Goal: Communication & Community: Share content

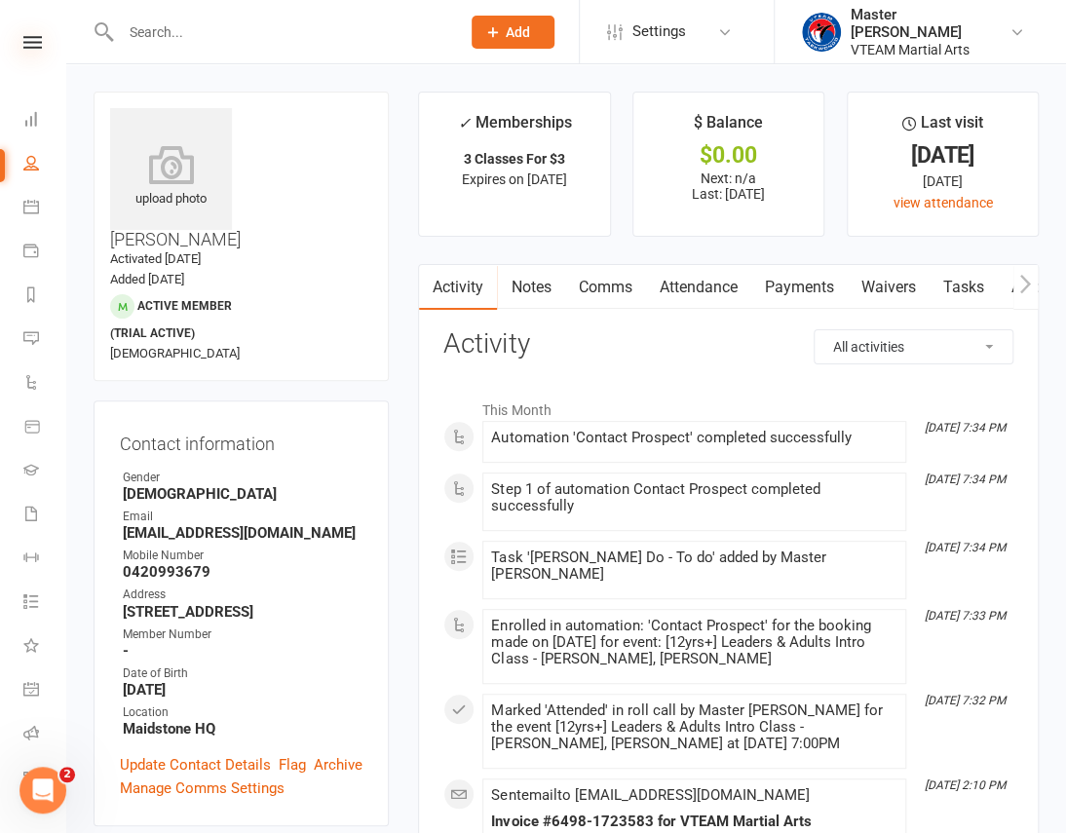
click at [27, 40] on icon at bounding box center [32, 42] width 19 height 13
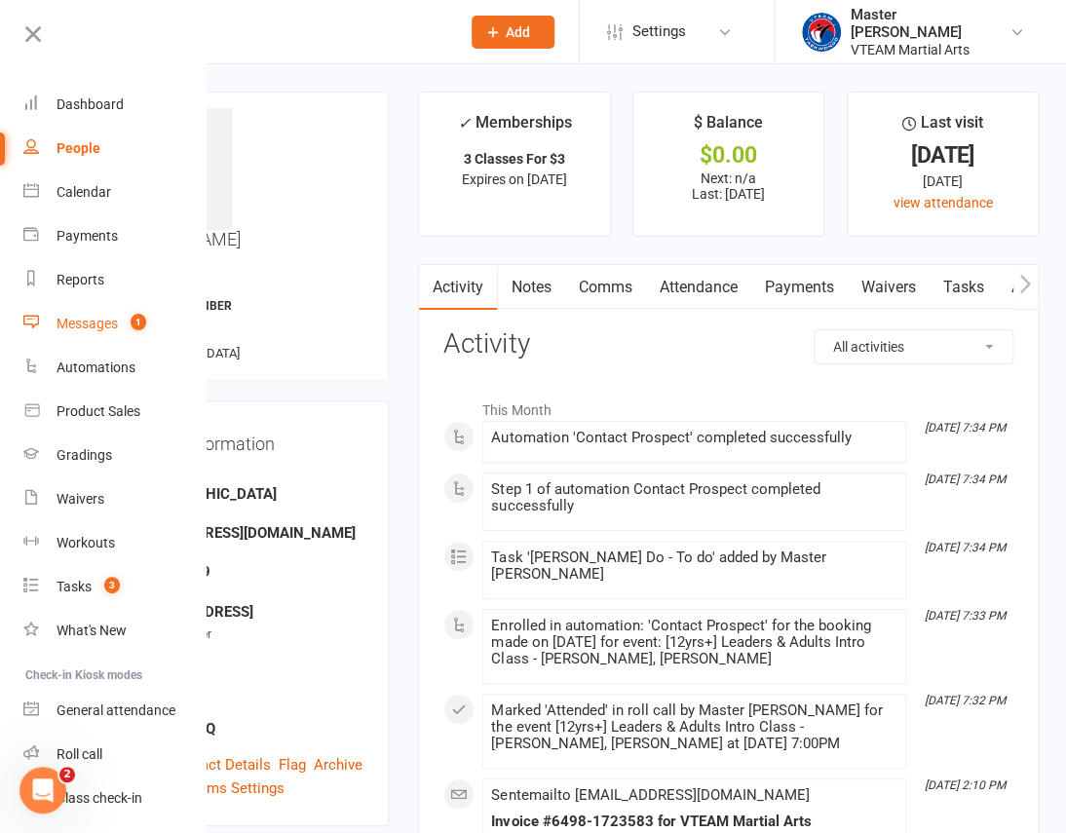
click at [65, 318] on div "Messages" at bounding box center [87, 324] width 61 height 16
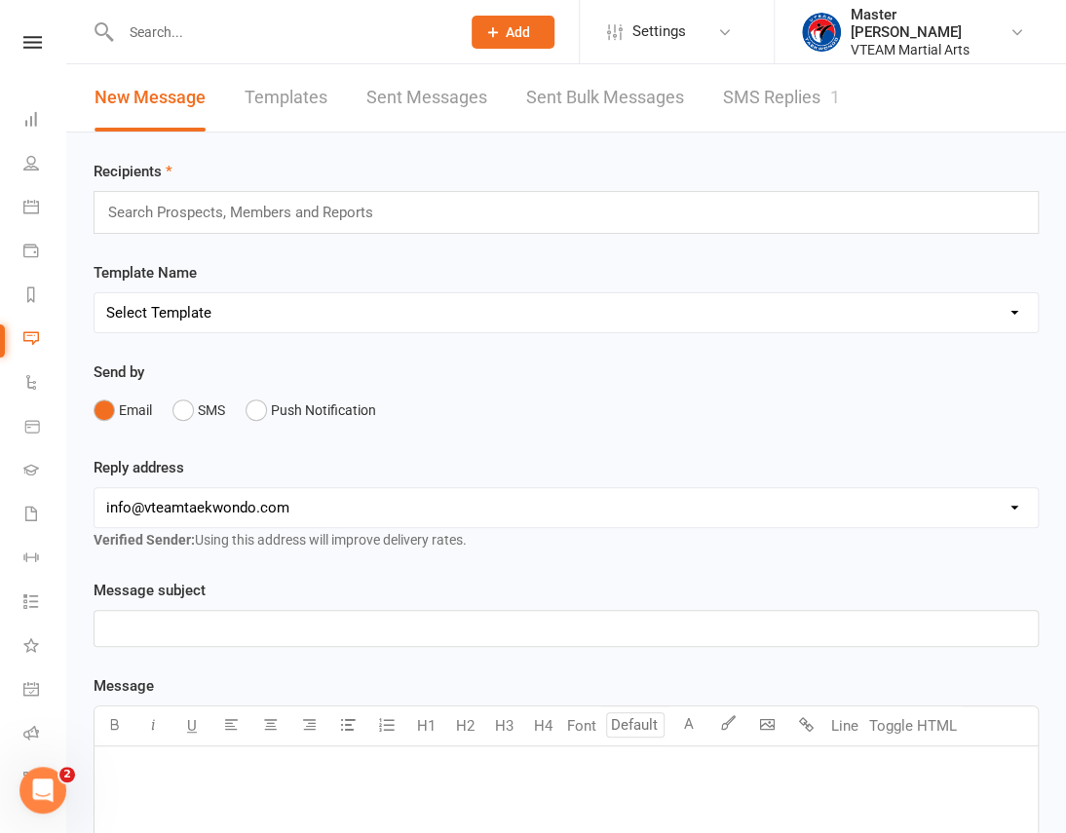
click at [748, 96] on link "SMS Replies 1" at bounding box center [781, 97] width 117 height 67
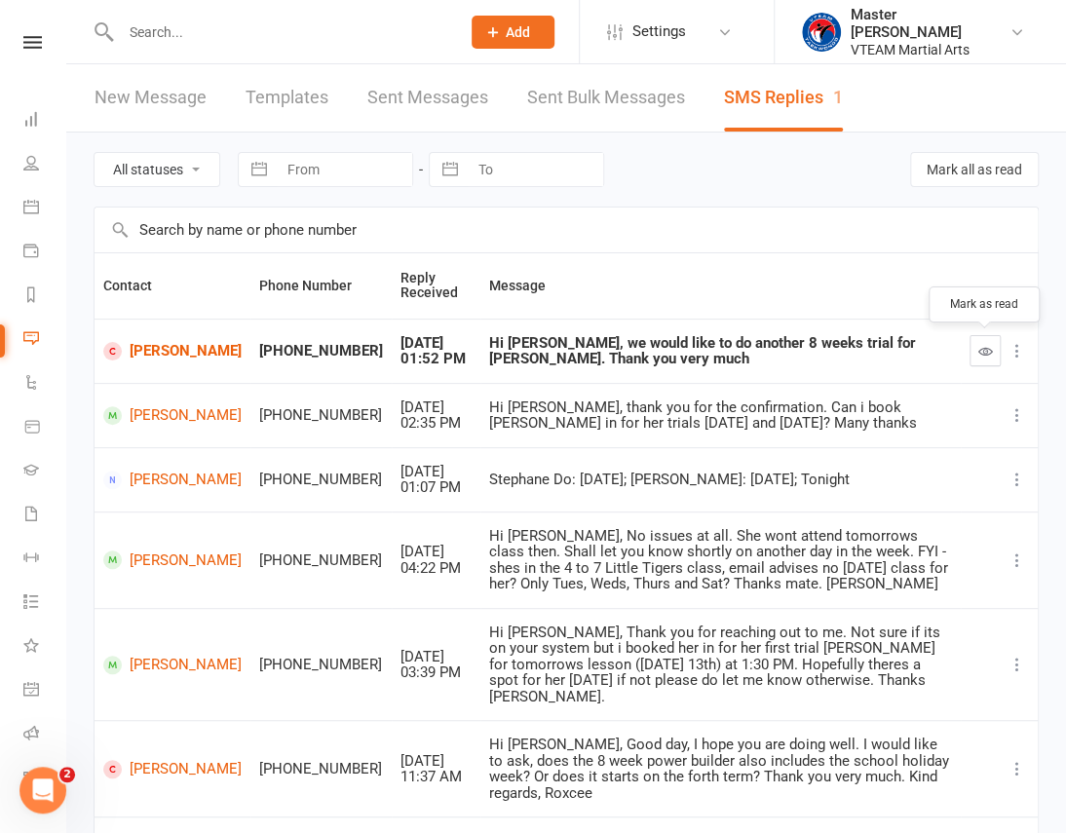
click at [984, 347] on icon "button" at bounding box center [985, 351] width 15 height 15
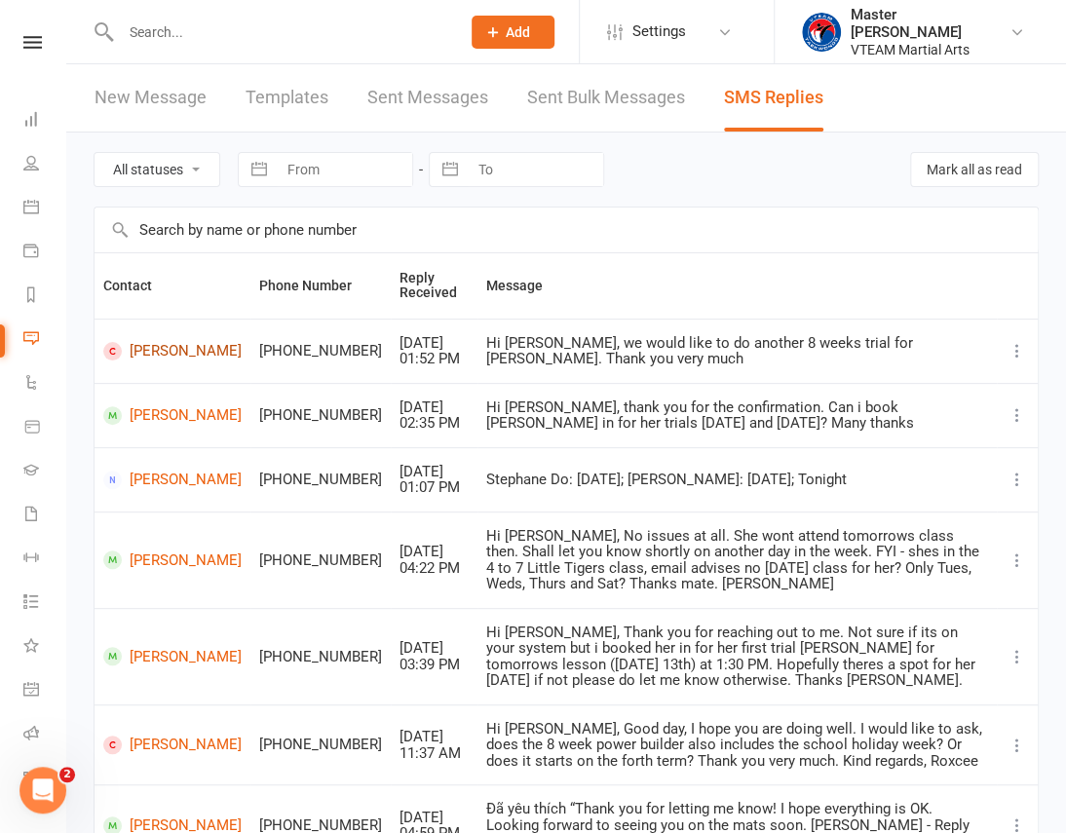
click at [170, 355] on link "[PERSON_NAME]" at bounding box center [172, 351] width 138 height 19
click at [27, 47] on icon at bounding box center [32, 42] width 19 height 13
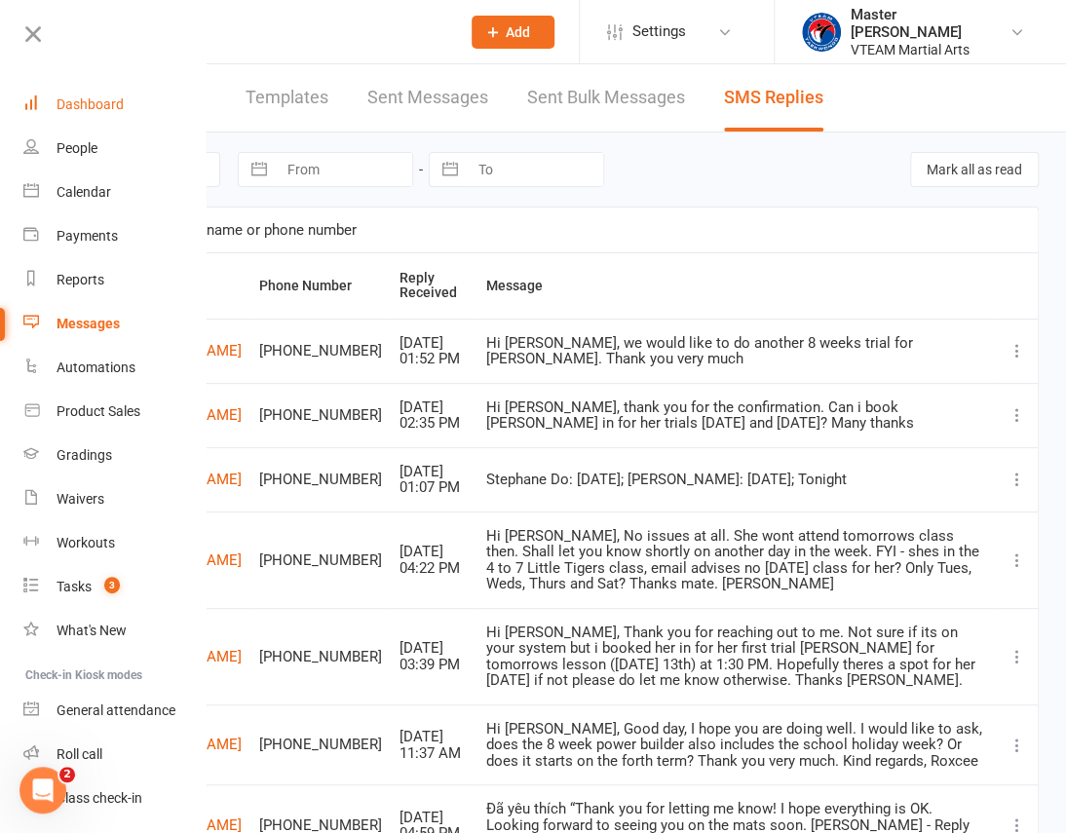
click at [64, 103] on div "Dashboard" at bounding box center [90, 104] width 67 height 16
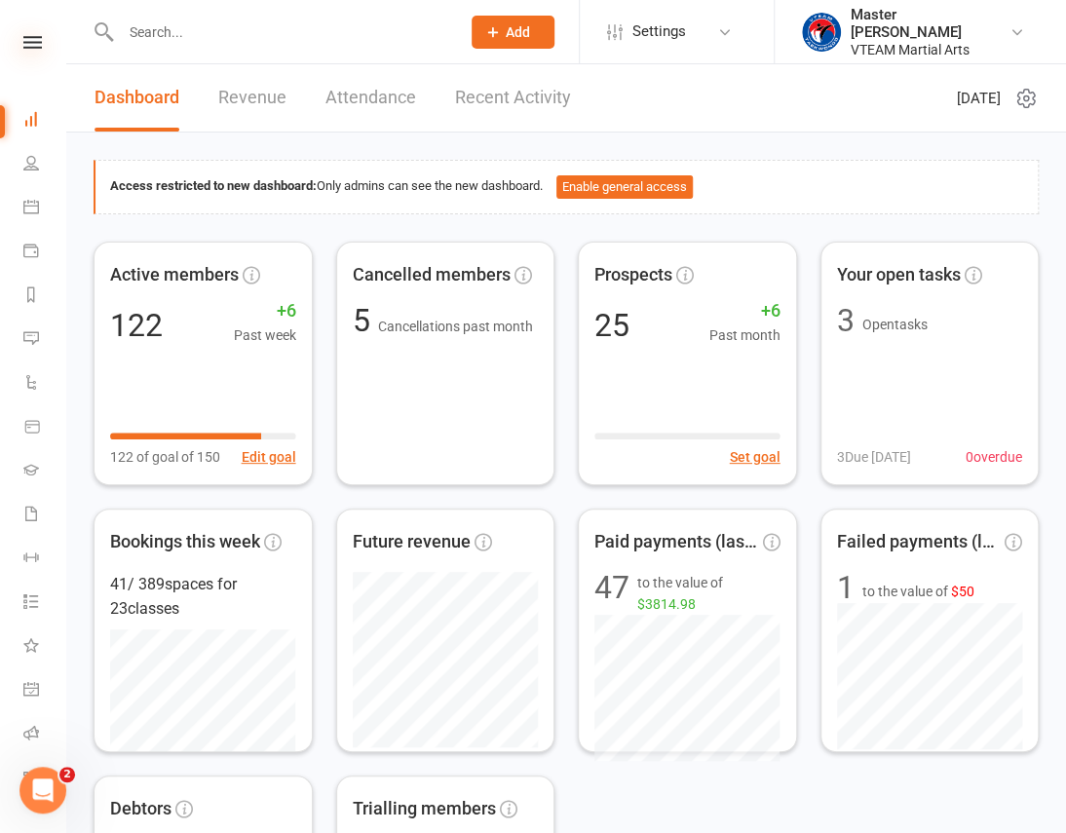
click at [32, 48] on icon at bounding box center [32, 42] width 19 height 13
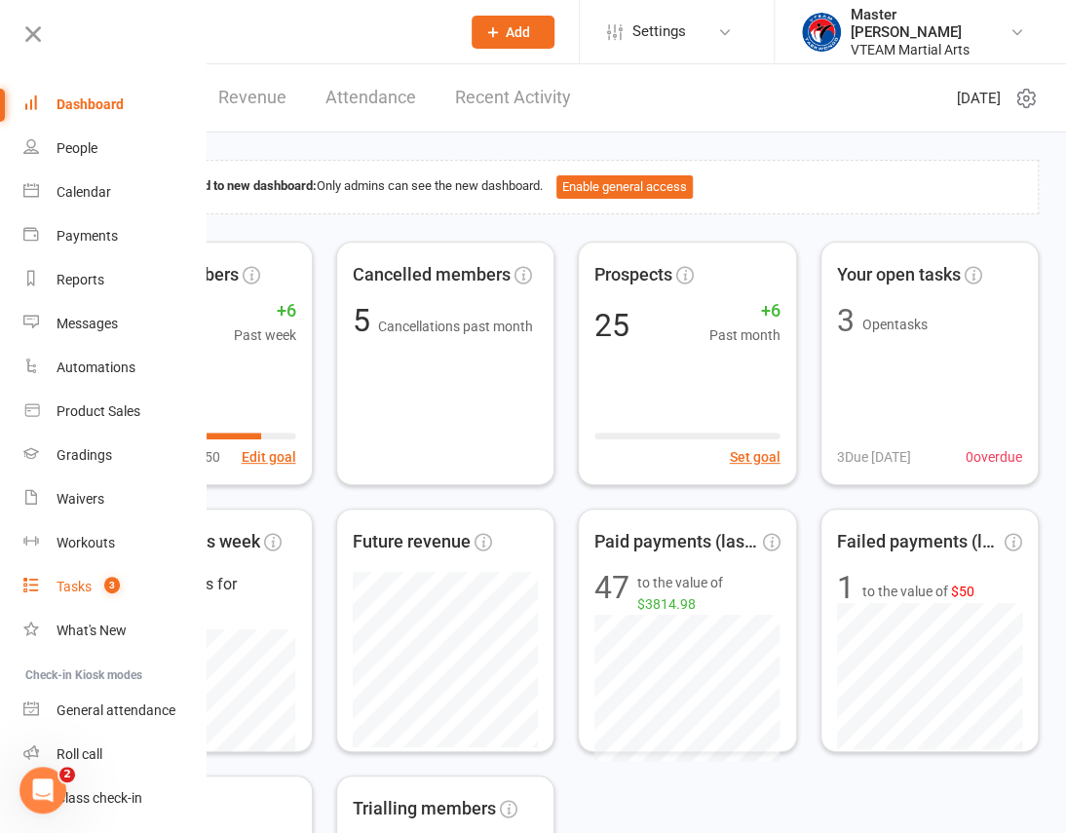
click at [79, 586] on div "Tasks" at bounding box center [74, 587] width 35 height 16
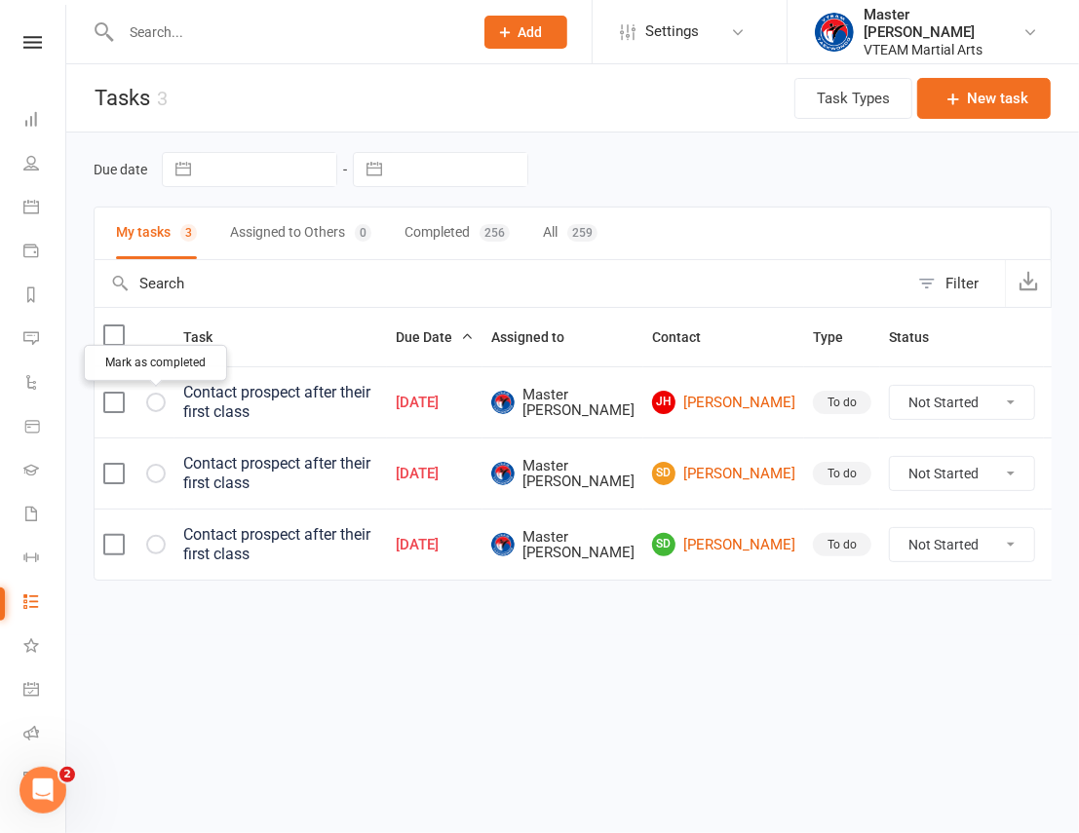
click at [0, 0] on icon "button" at bounding box center [0, 0] width 0 height 0
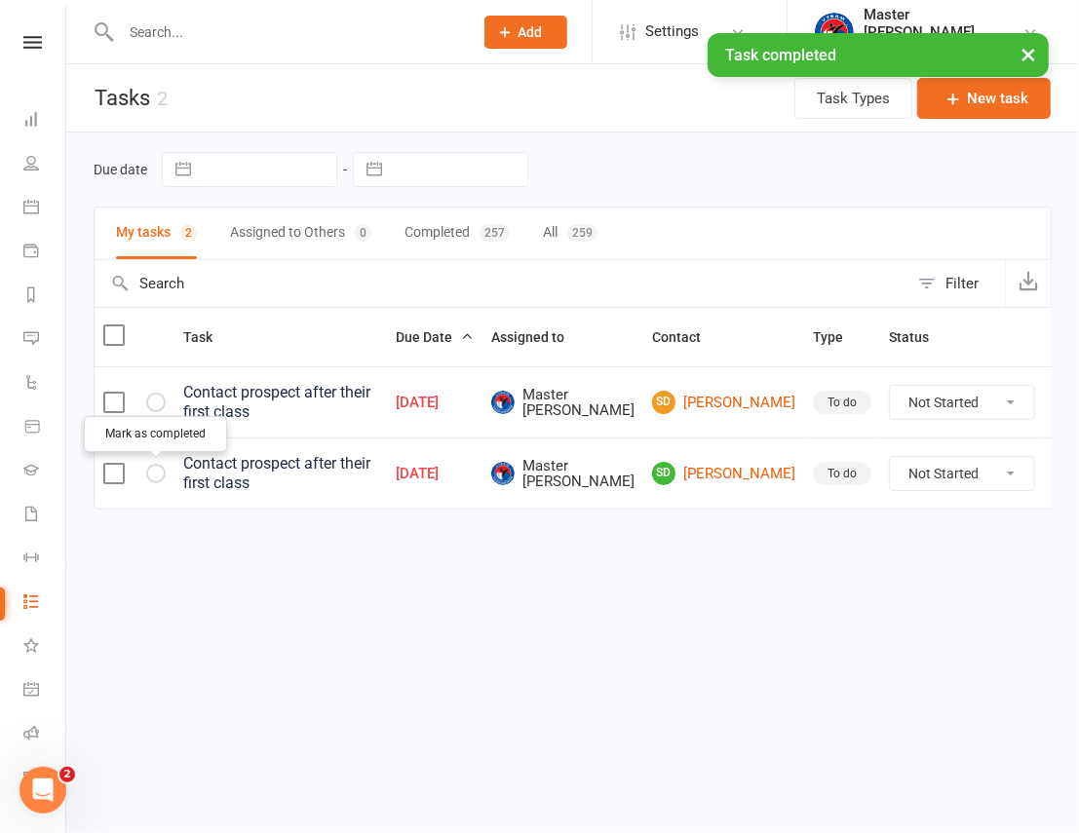
click at [0, 0] on icon "button" at bounding box center [0, 0] width 0 height 0
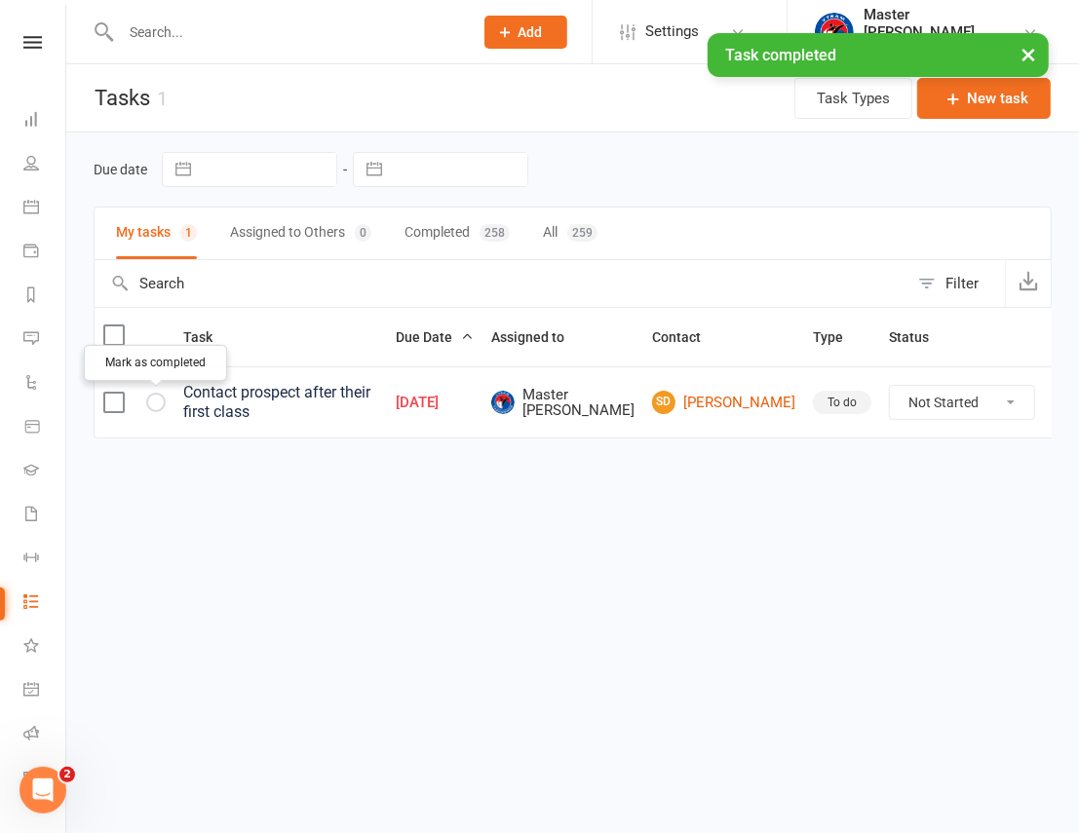
click at [0, 0] on icon "button" at bounding box center [0, 0] width 0 height 0
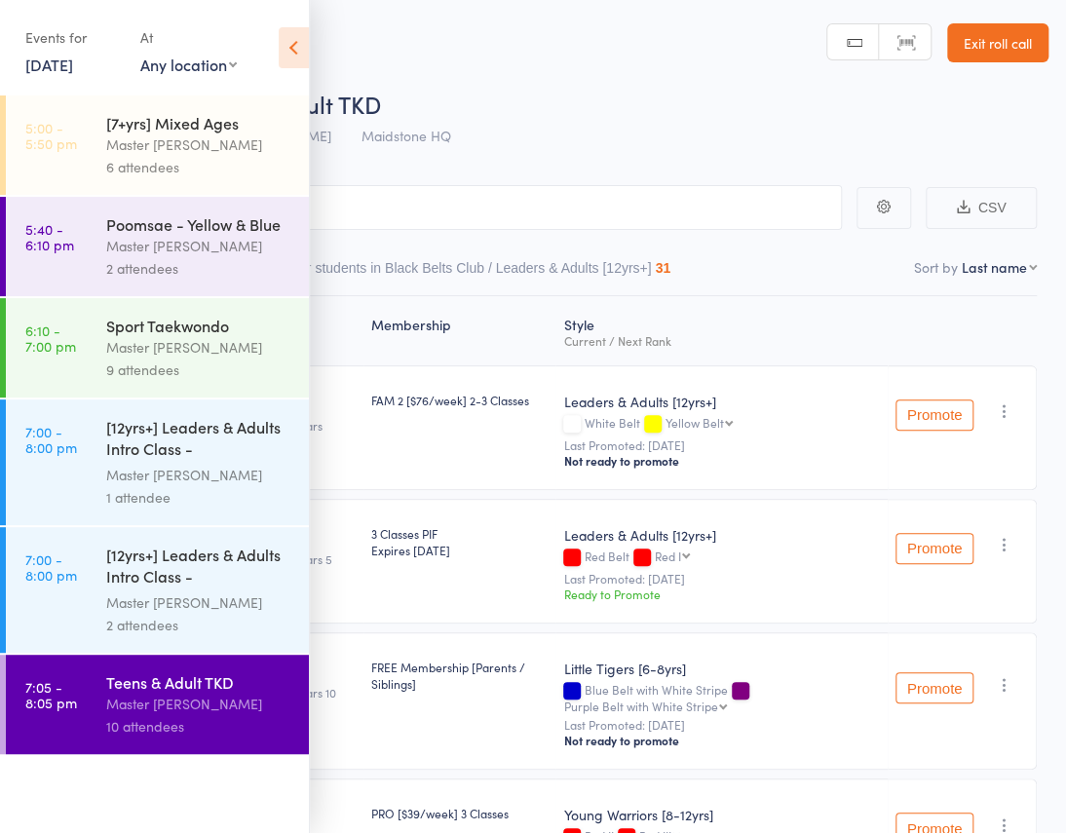
click at [288, 38] on icon at bounding box center [294, 47] width 30 height 41
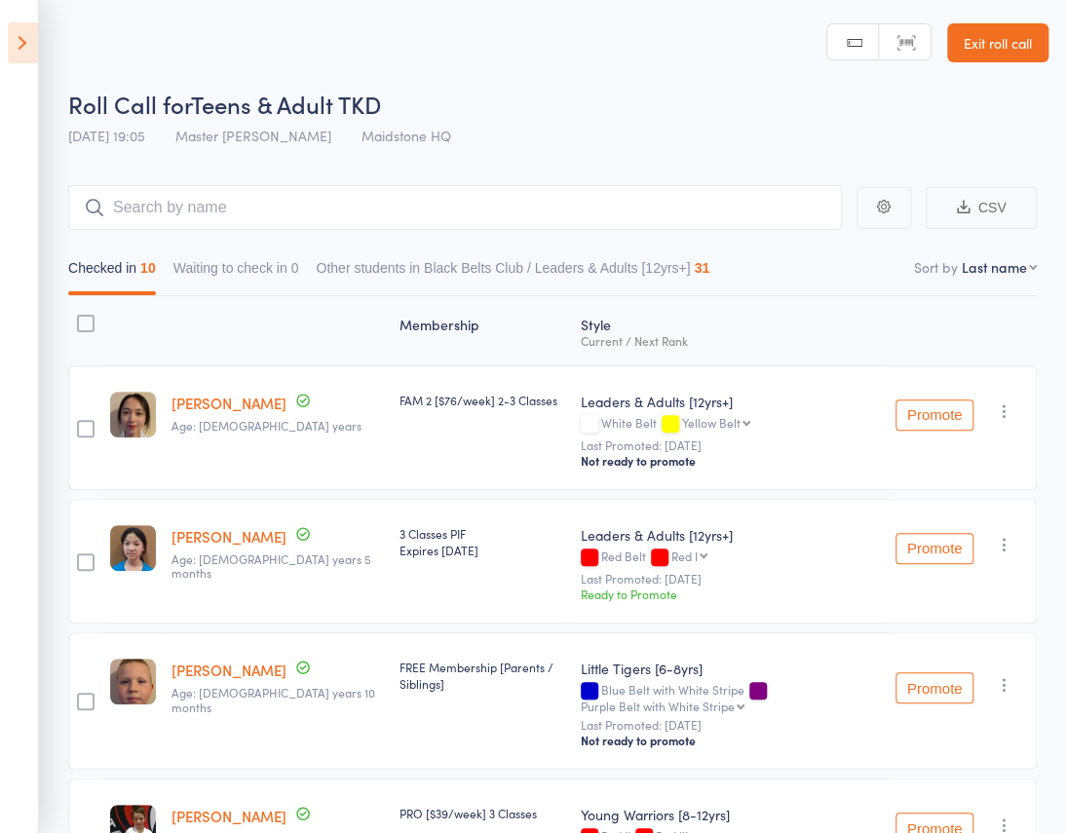
click at [11, 31] on icon at bounding box center [23, 42] width 30 height 41
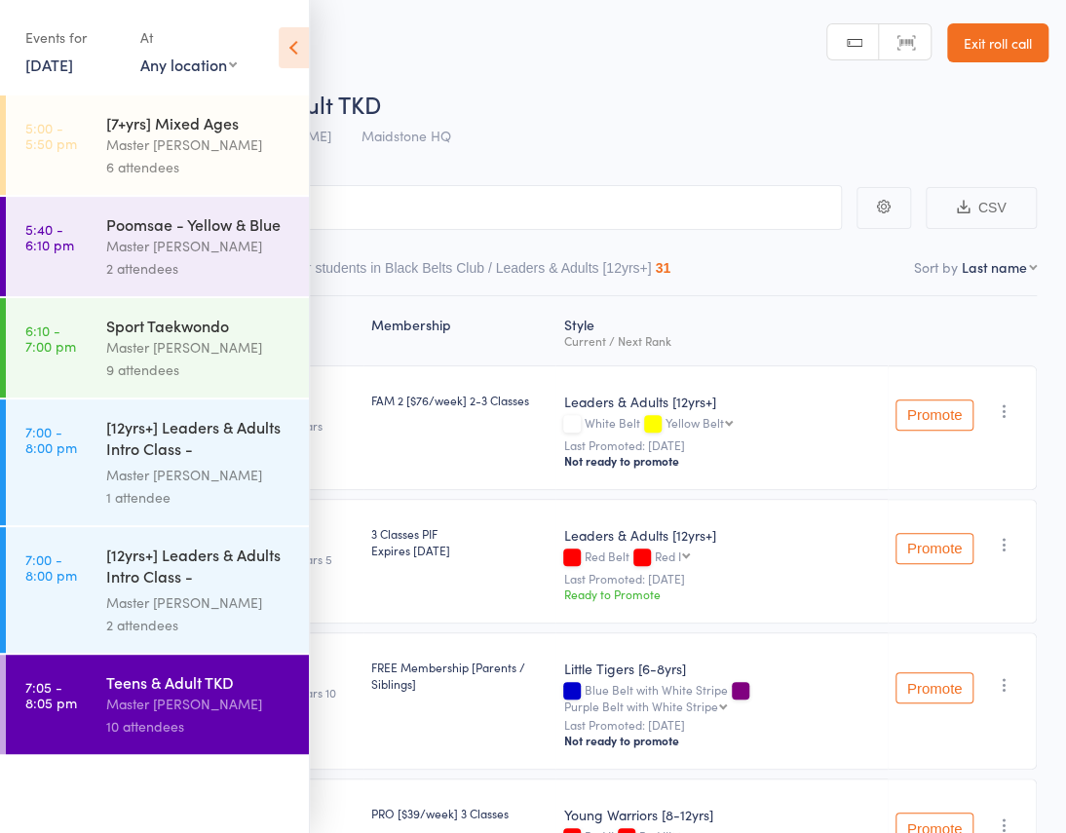
click at [58, 68] on link "15 Sep, 2025" at bounding box center [49, 64] width 48 height 21
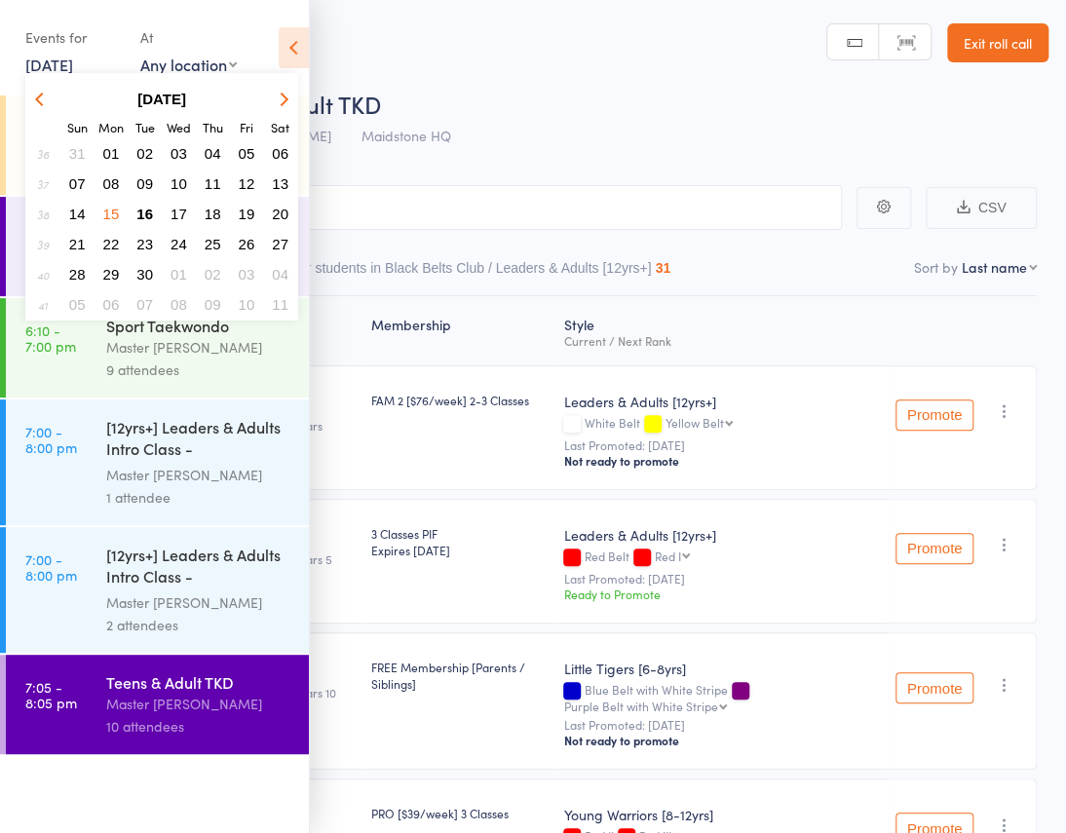
click at [144, 206] on span "16" at bounding box center [144, 214] width 17 height 17
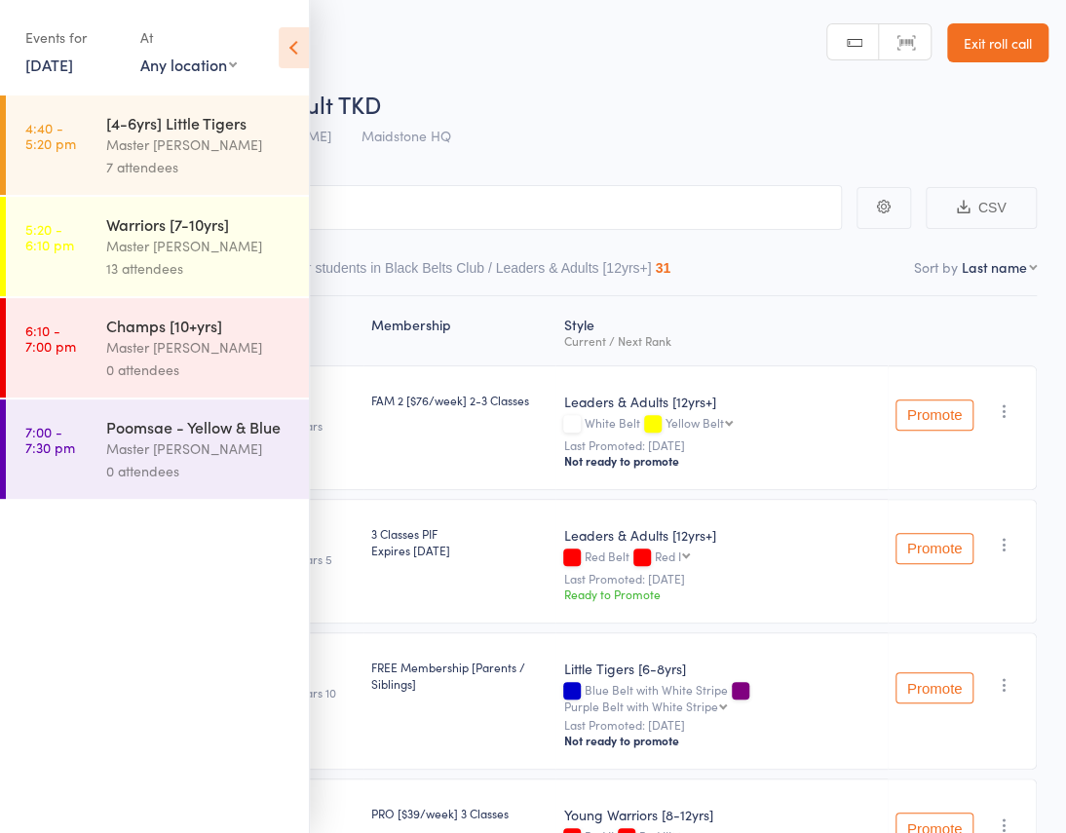
click at [214, 271] on div "13 attendees" at bounding box center [199, 268] width 186 height 22
click at [290, 47] on icon at bounding box center [294, 47] width 30 height 41
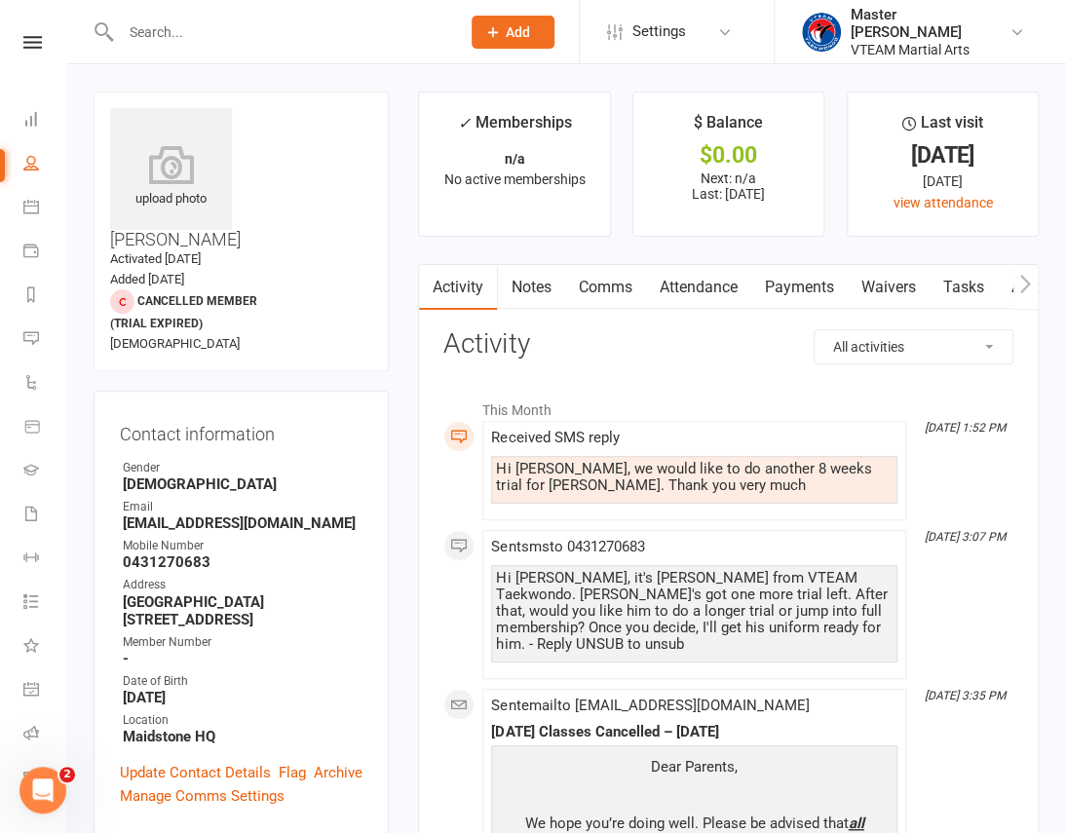
click at [594, 296] on link "Comms" at bounding box center [604, 287] width 81 height 45
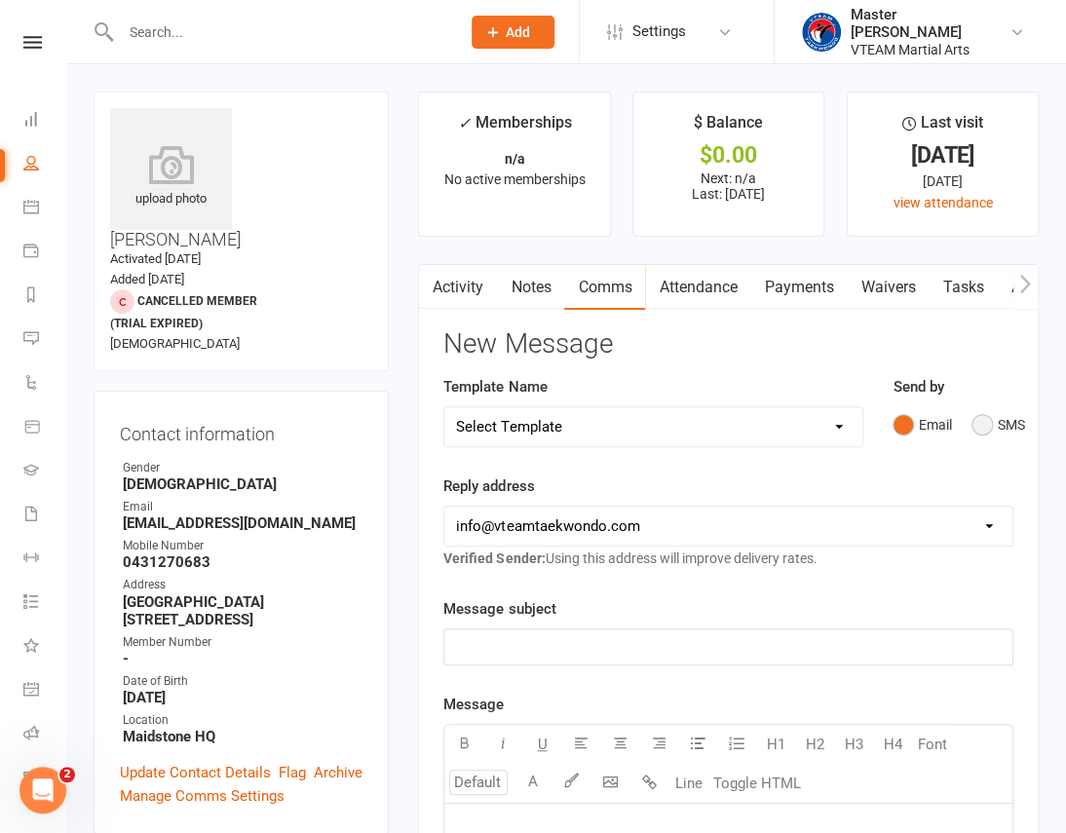
click at [987, 429] on button "SMS" at bounding box center [998, 424] width 53 height 37
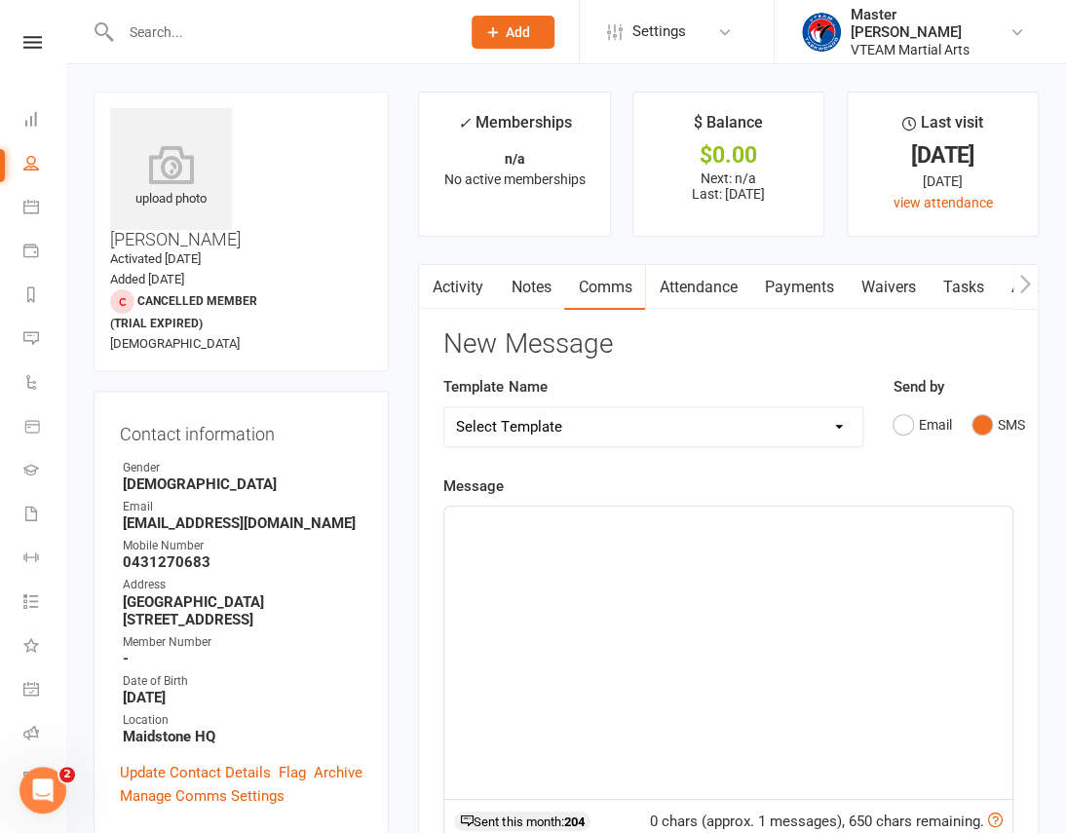
click at [837, 592] on div "﻿" at bounding box center [728, 653] width 568 height 292
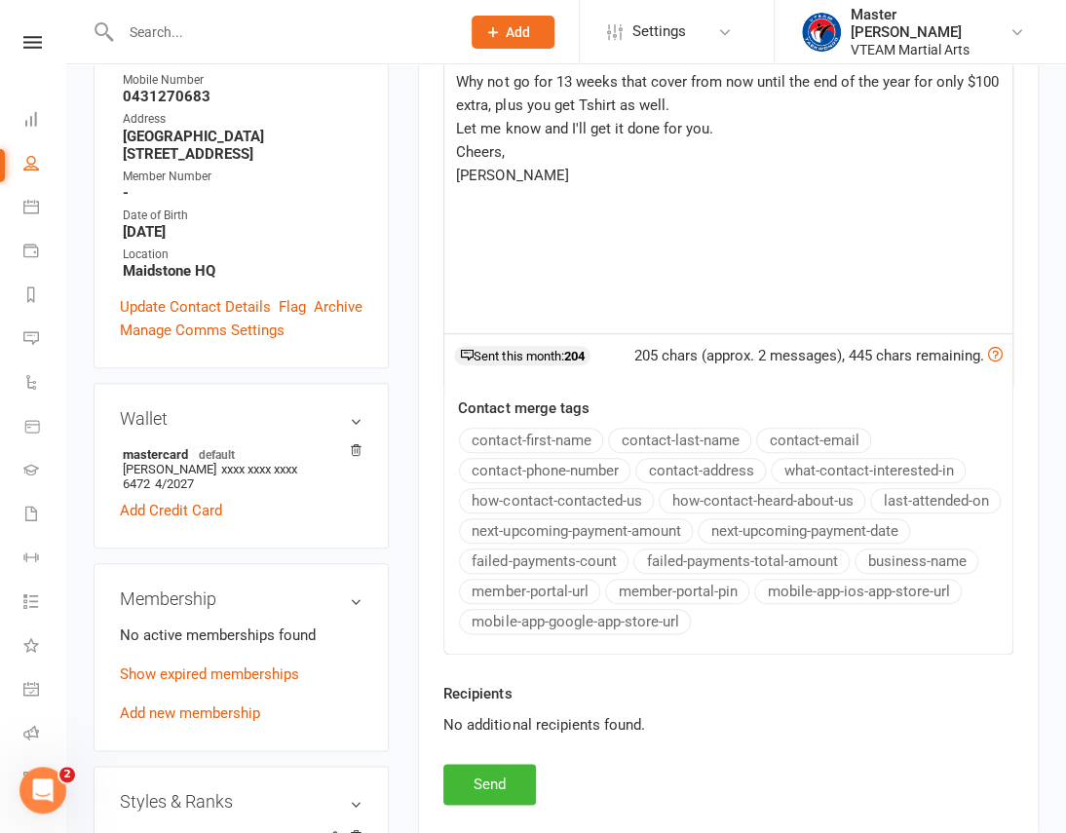
scroll to position [531, 0]
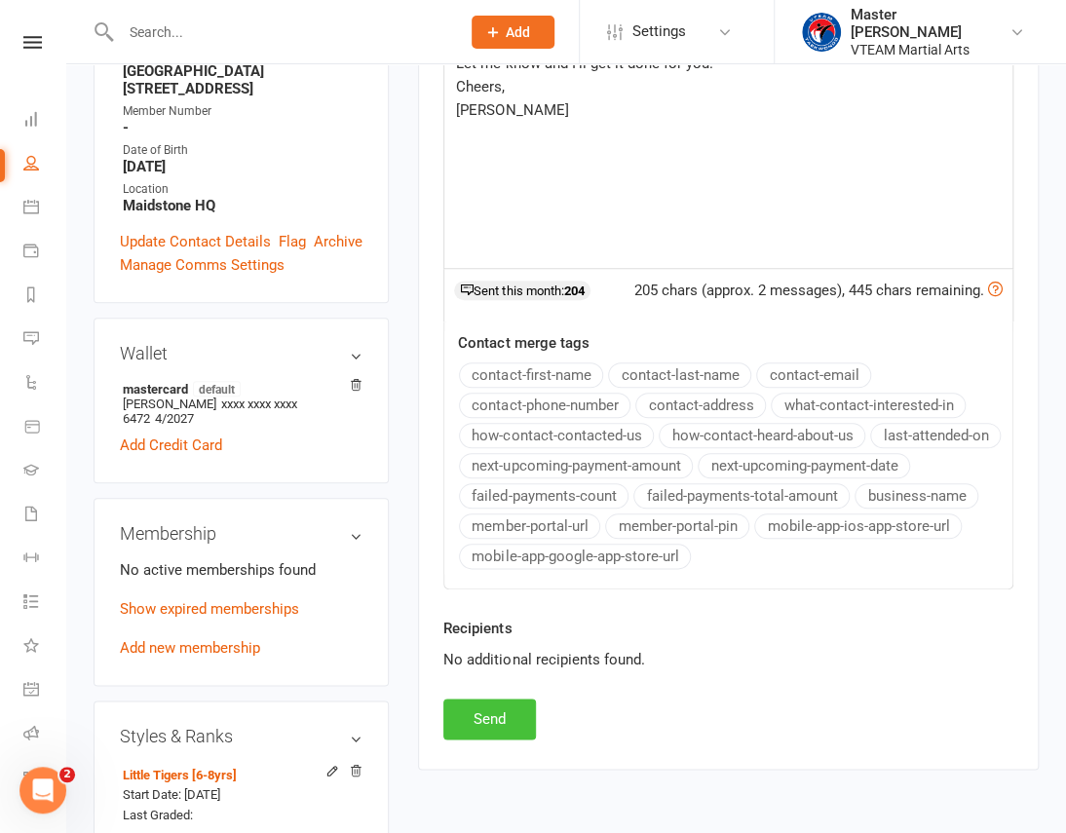
click at [500, 713] on button "Send" at bounding box center [489, 719] width 93 height 41
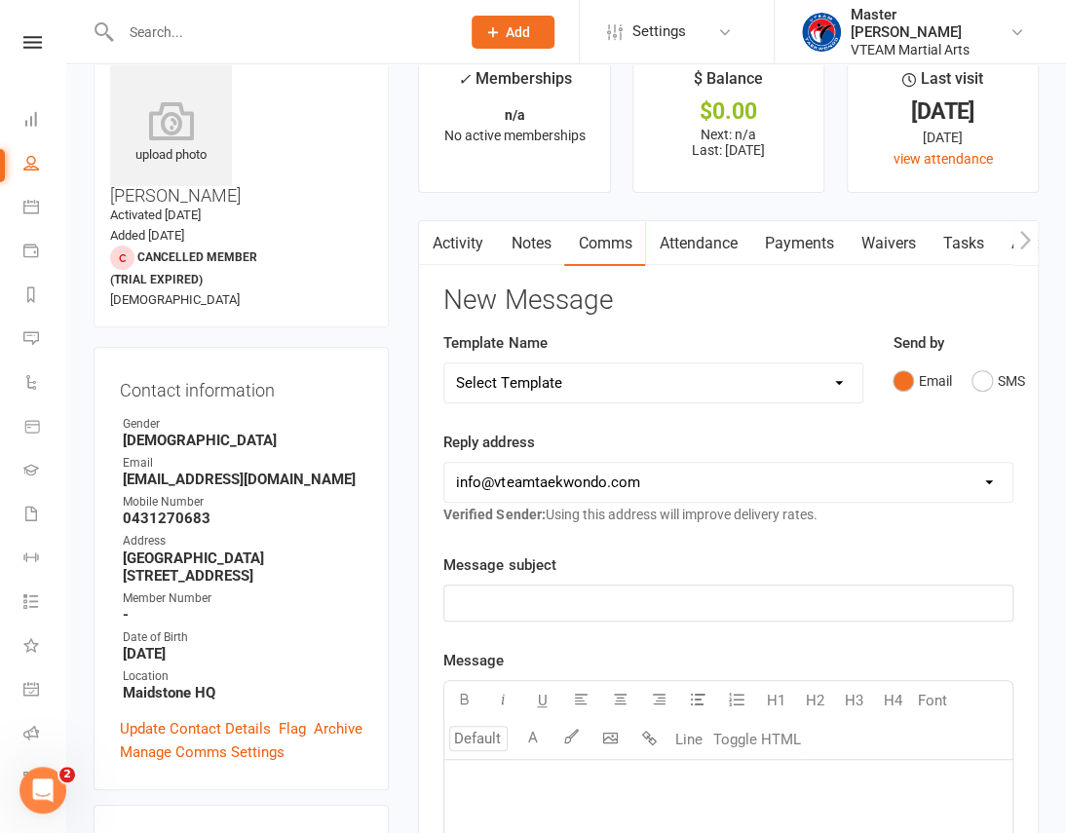
scroll to position [0, 0]
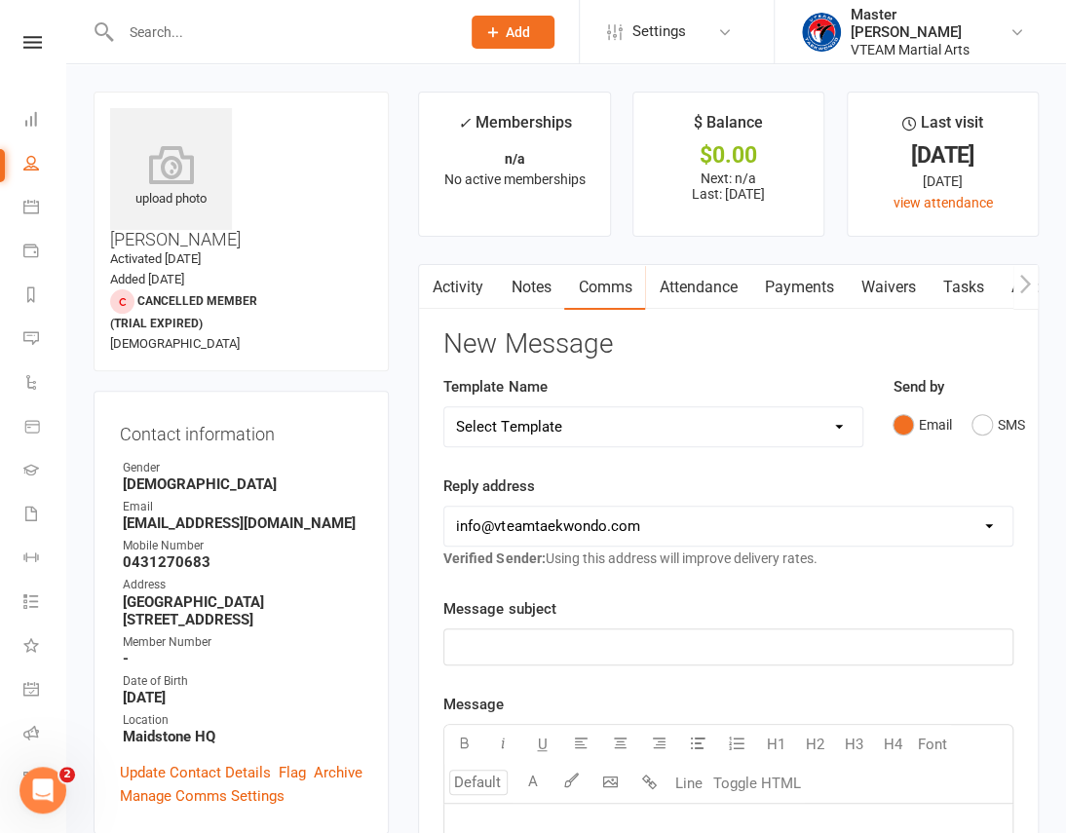
click at [464, 277] on link "Activity" at bounding box center [458, 287] width 78 height 45
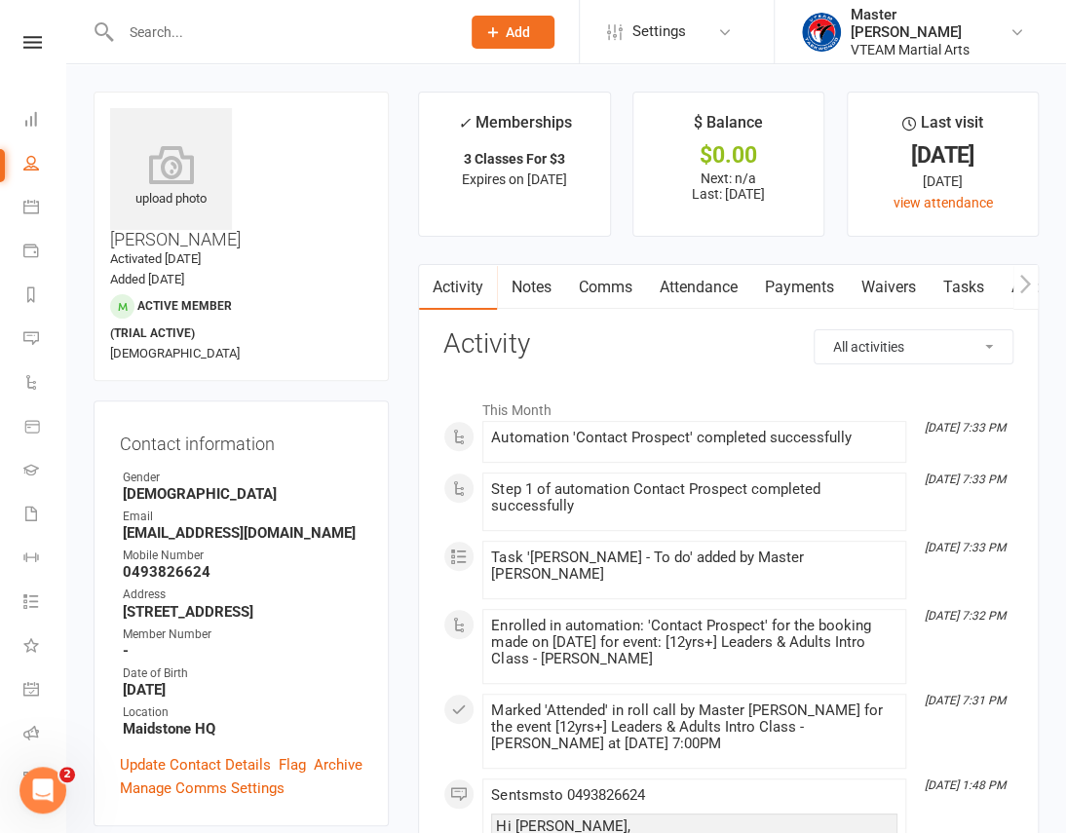
click at [609, 283] on link "Comms" at bounding box center [604, 287] width 81 height 45
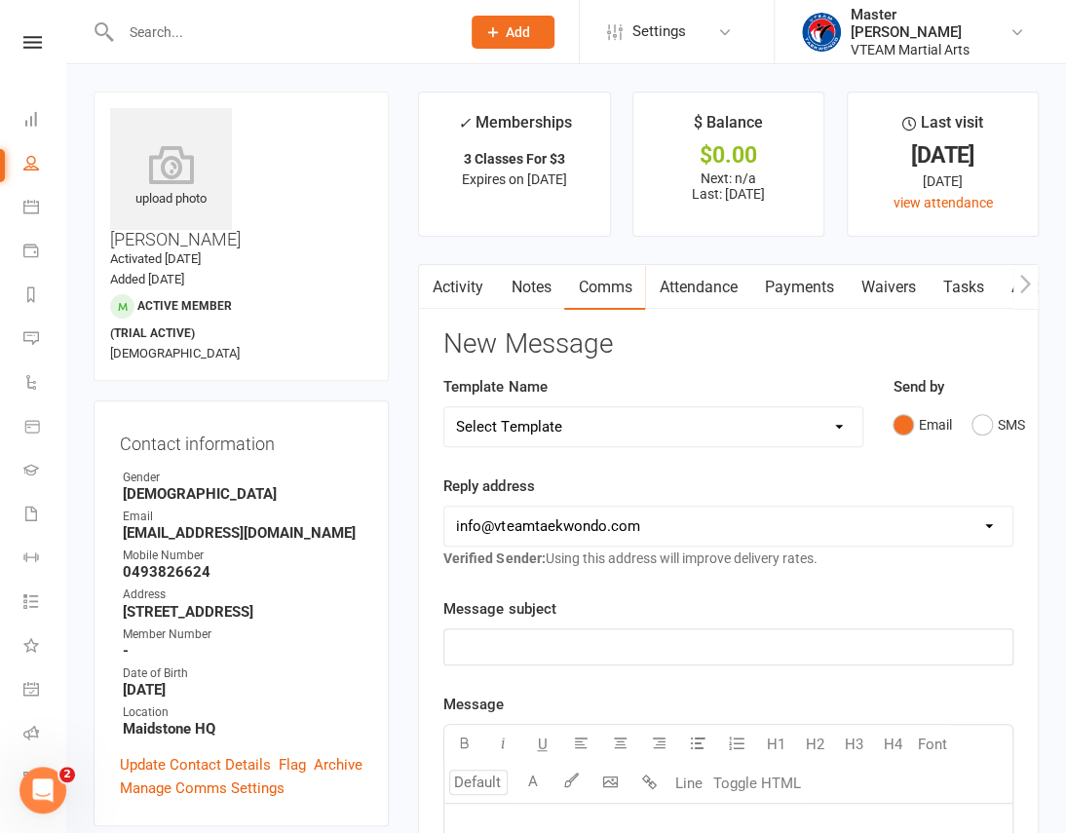
click at [813, 420] on select "Select Template [Email] 2 days after trial [Email] 3-4 days after trial [Email]…" at bounding box center [653, 426] width 418 height 39
click at [444, 407] on select "Select Template [Email] 2 days after trial [Email] 3-4 days after trial [Email]…" at bounding box center [653, 426] width 418 height 39
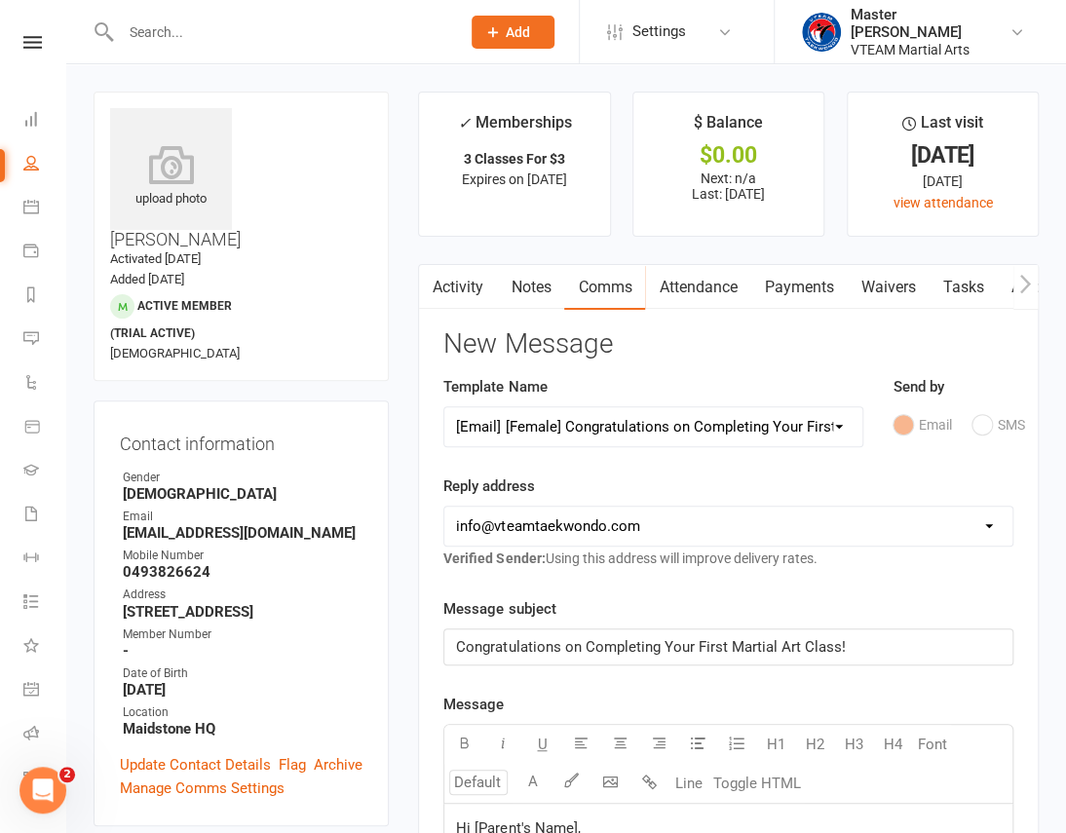
click at [806, 334] on h3 "New Message" at bounding box center [728, 344] width 570 height 30
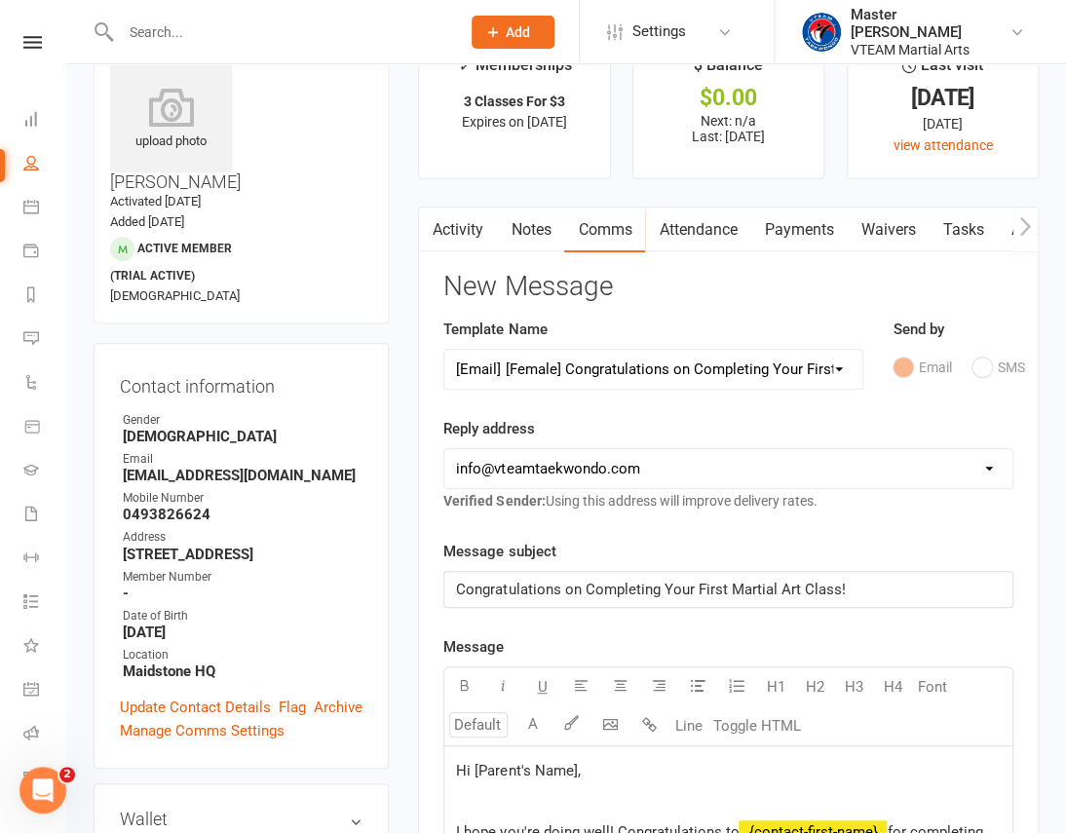
scroll to position [88, 0]
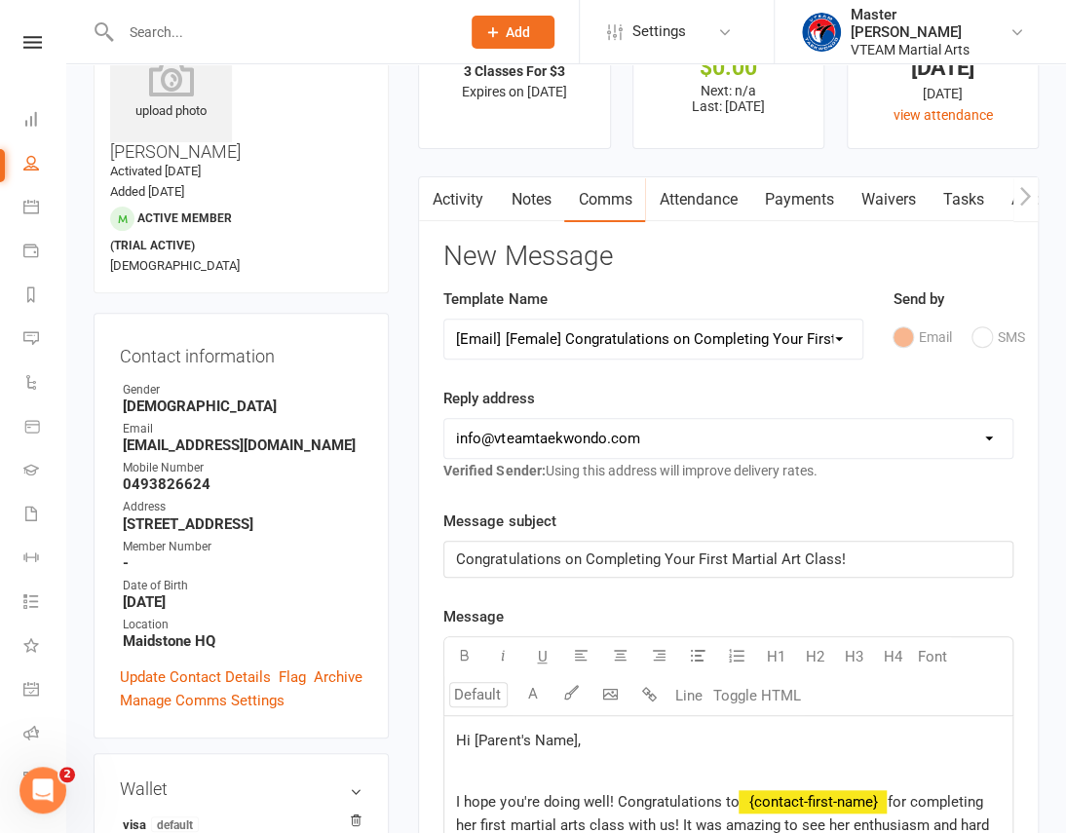
click at [459, 553] on span "Congratulations on Completing Your First Martial Art Class!" at bounding box center [650, 560] width 389 height 18
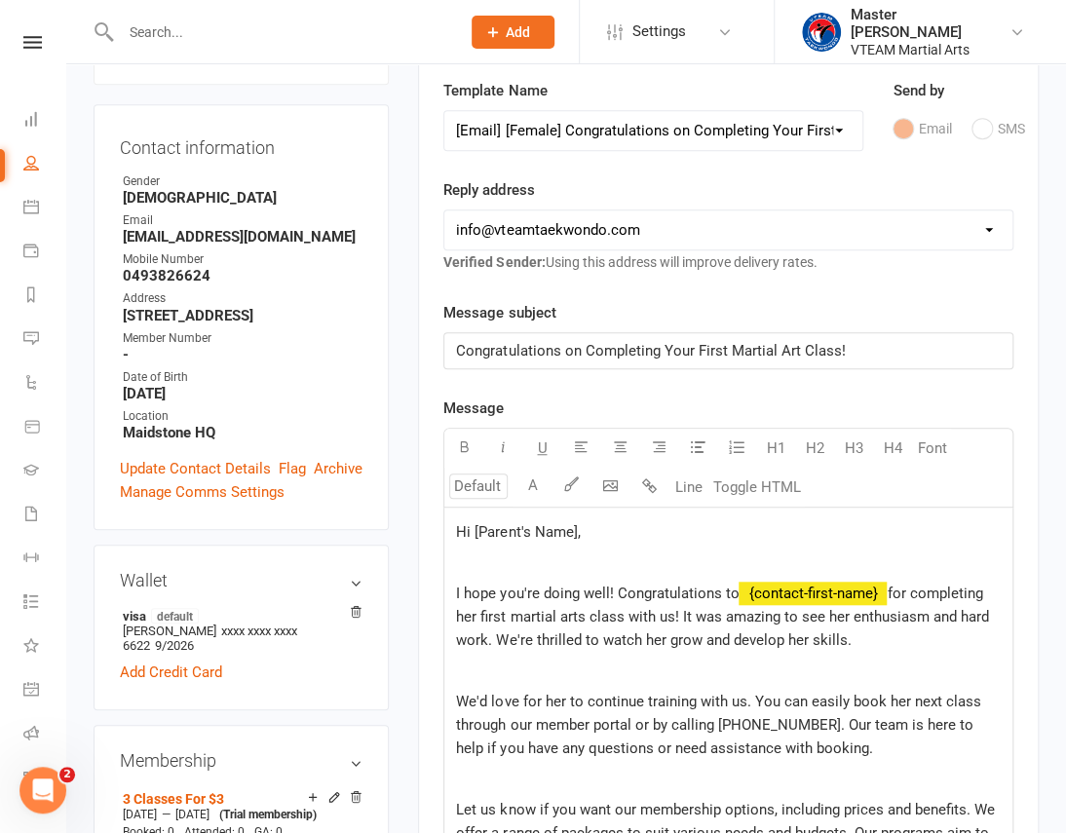
scroll to position [265, 0]
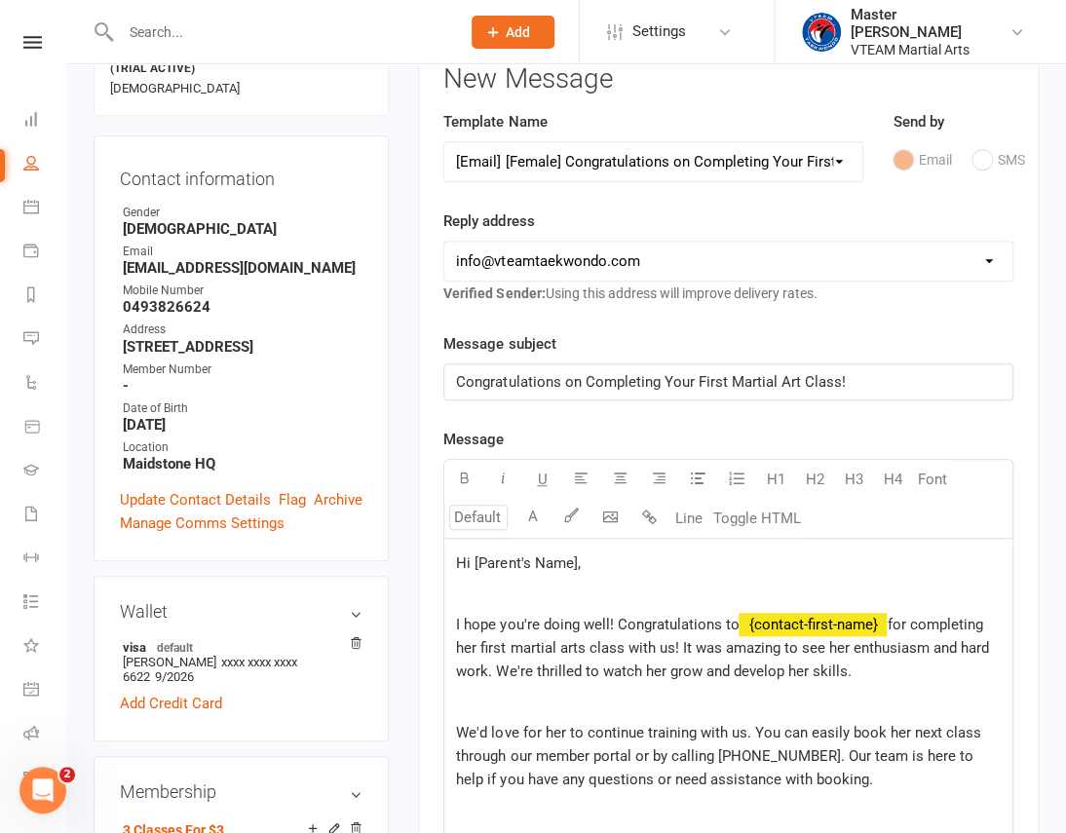
click at [650, 156] on select "Select Template [Email] 2 days after trial [Email] 3-4 days after trial [Email]…" at bounding box center [653, 161] width 418 height 39
select select "185"
click at [444, 142] on select "Select Template [Email] 2 days after trial [Email] 3-4 days after trial [Email]…" at bounding box center [653, 161] width 418 height 39
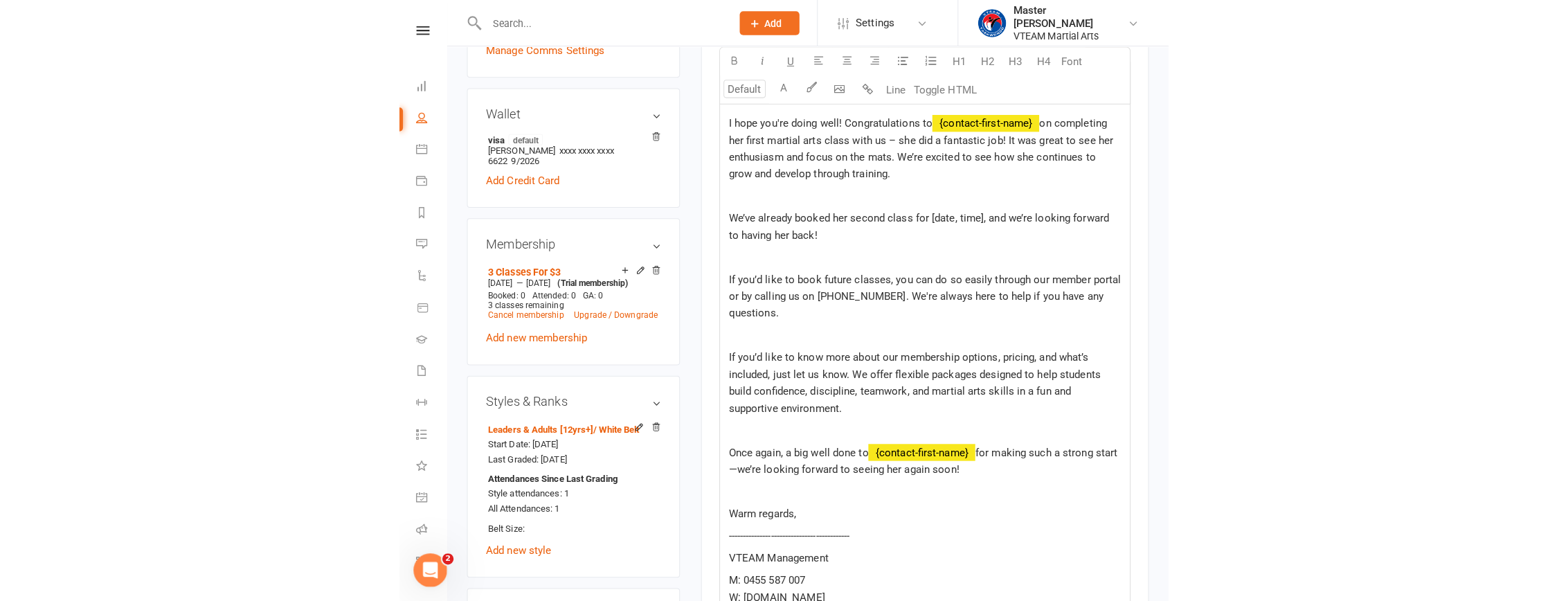
scroll to position [133, 0]
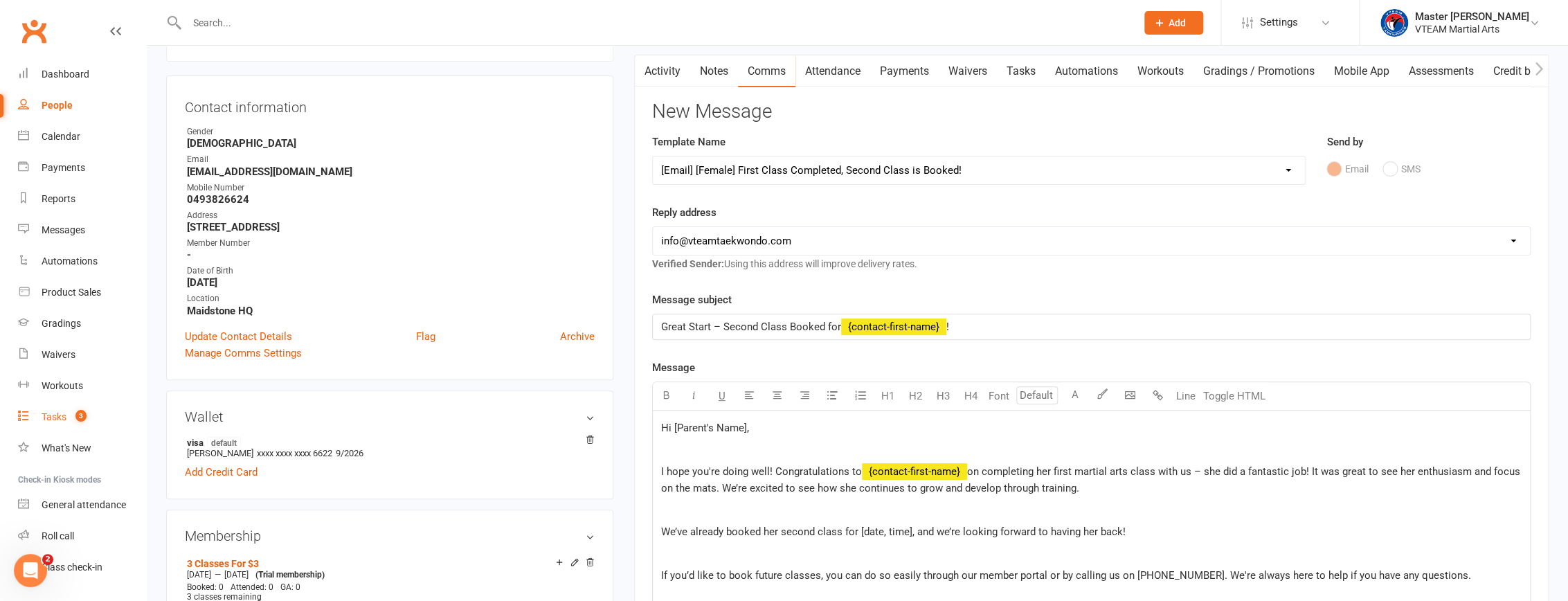
click at [64, 420] on div "Tasks" at bounding box center [53, 417] width 25 height 11
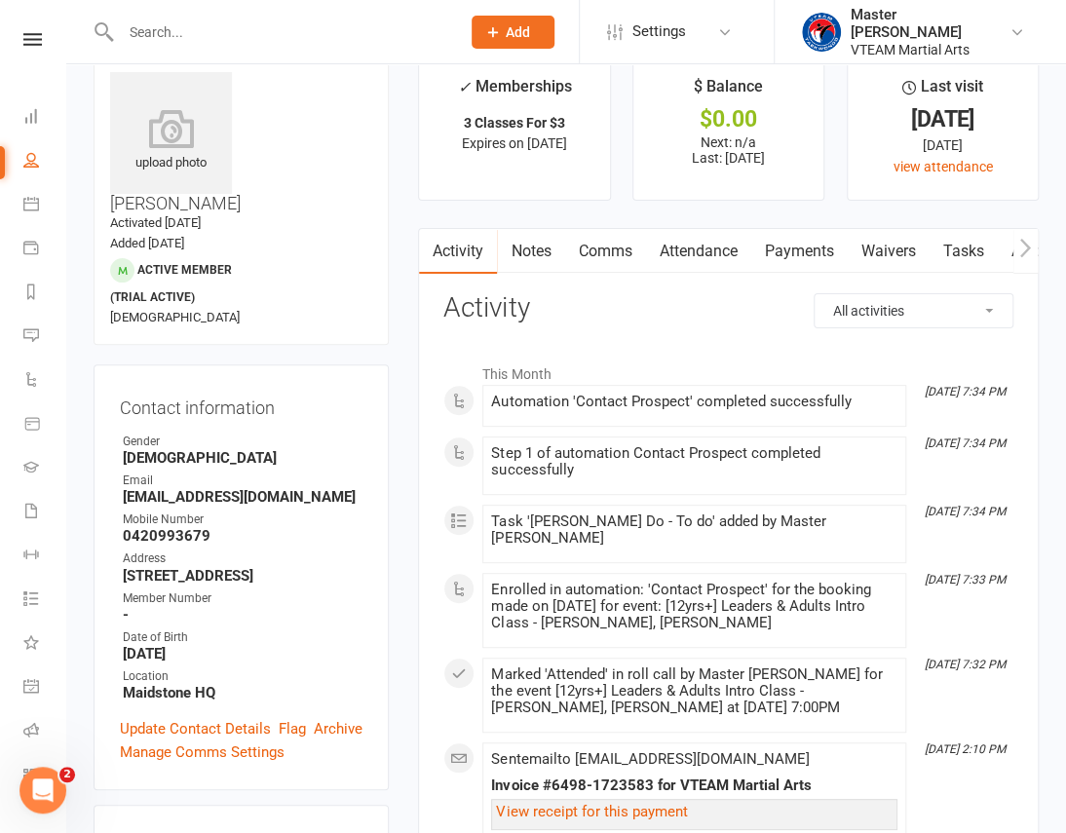
scroll to position [38, 0]
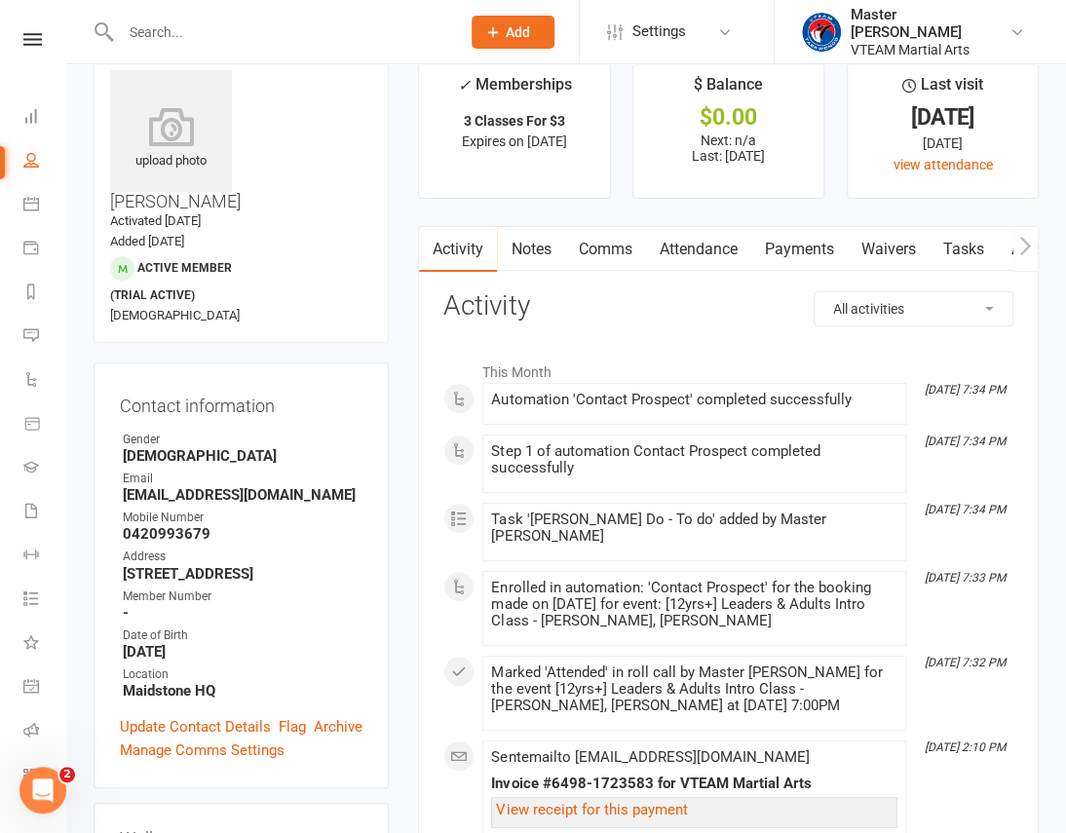
click at [596, 254] on link "Comms" at bounding box center [604, 249] width 81 height 45
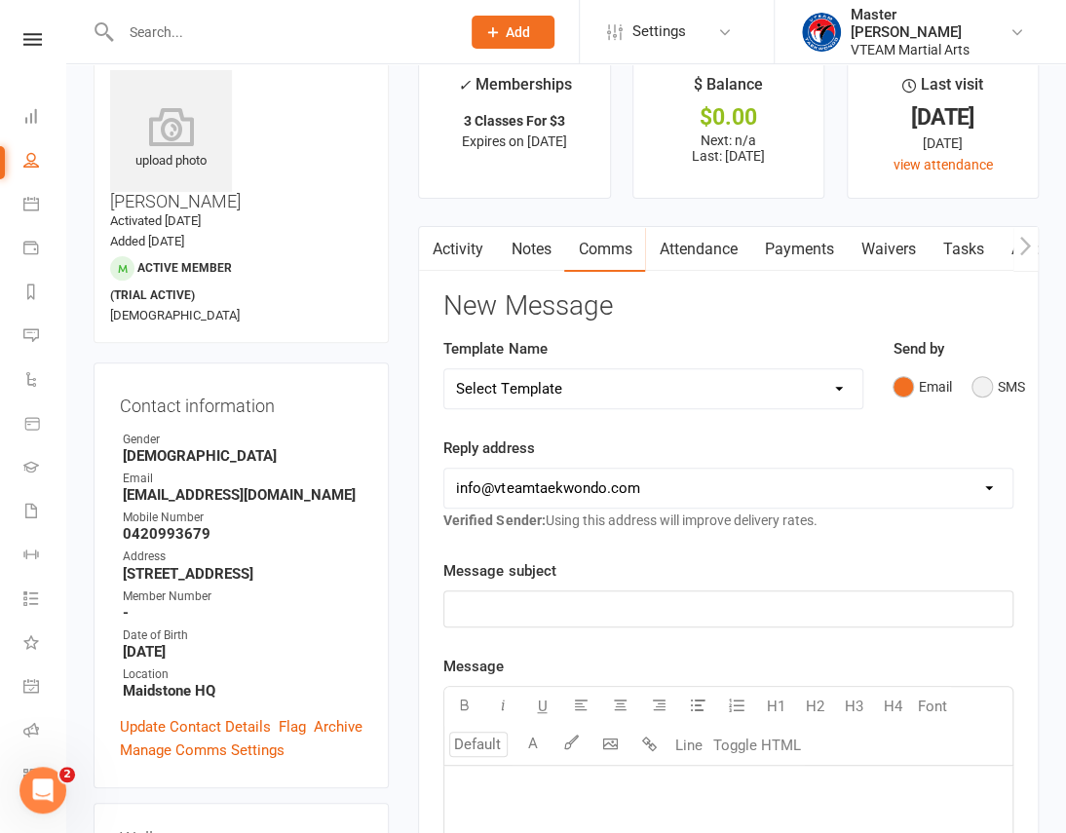
click at [983, 386] on button "SMS" at bounding box center [998, 386] width 53 height 37
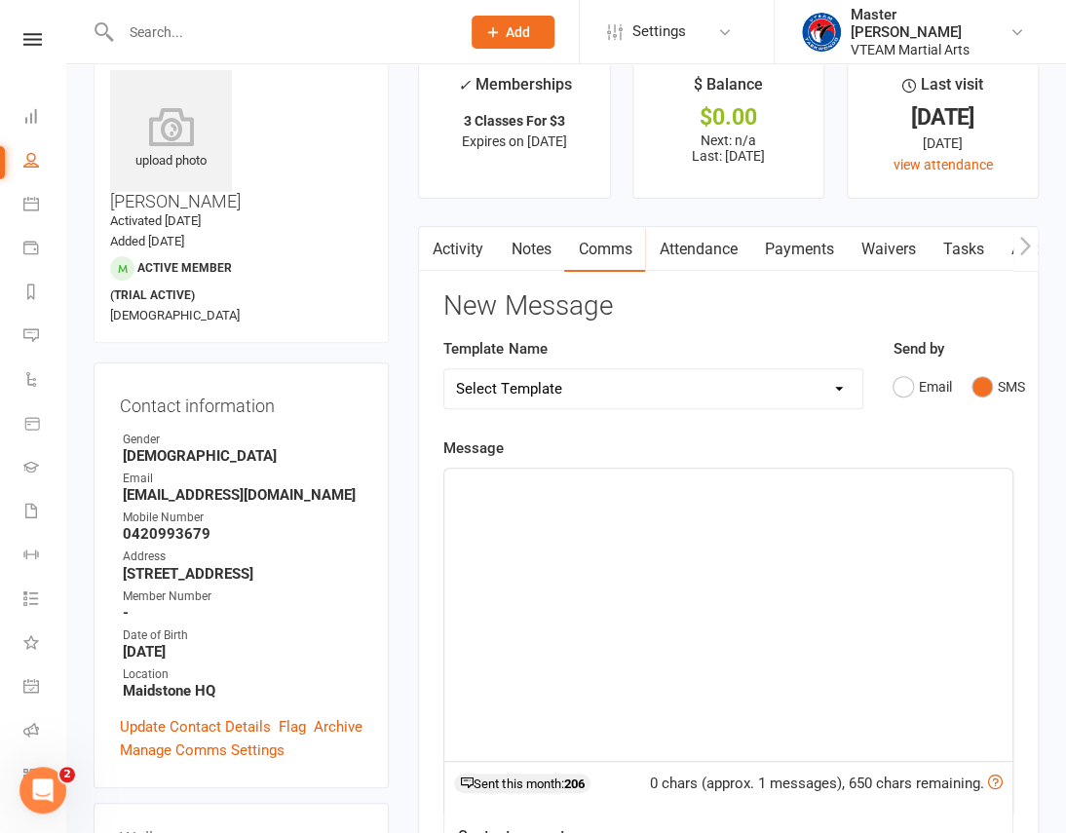
click at [700, 594] on div "﻿" at bounding box center [728, 615] width 568 height 292
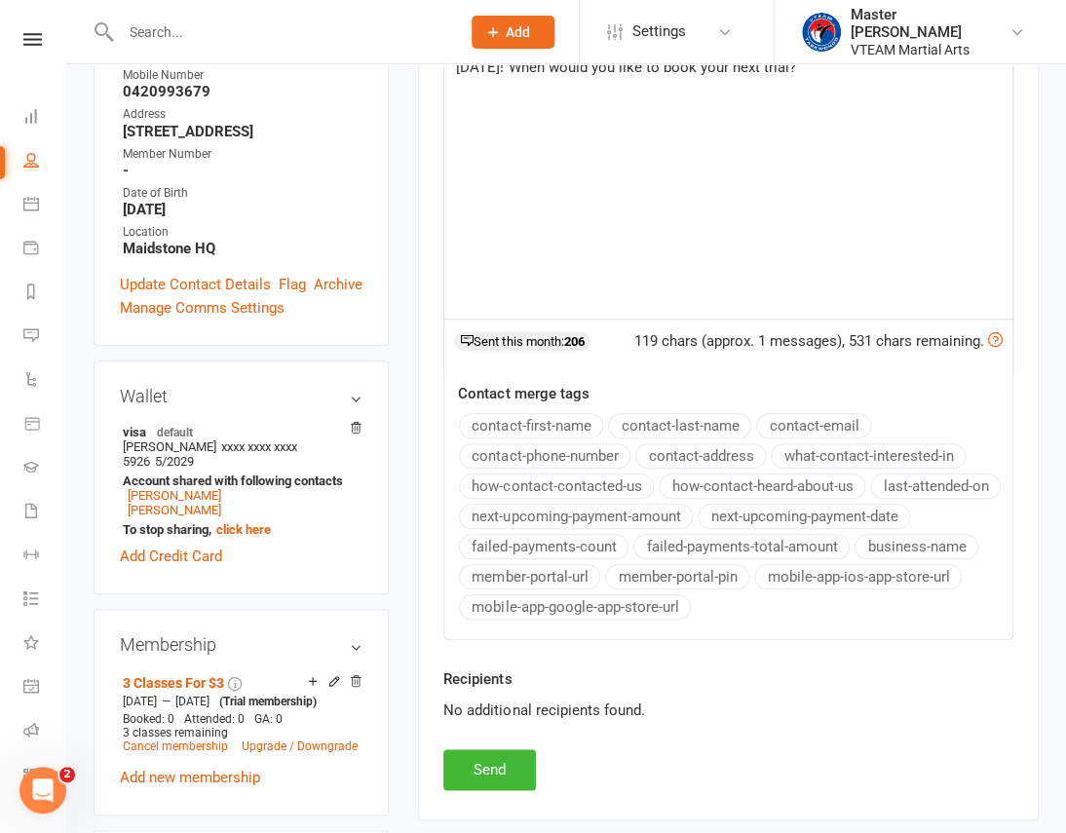
scroll to position [1101, 0]
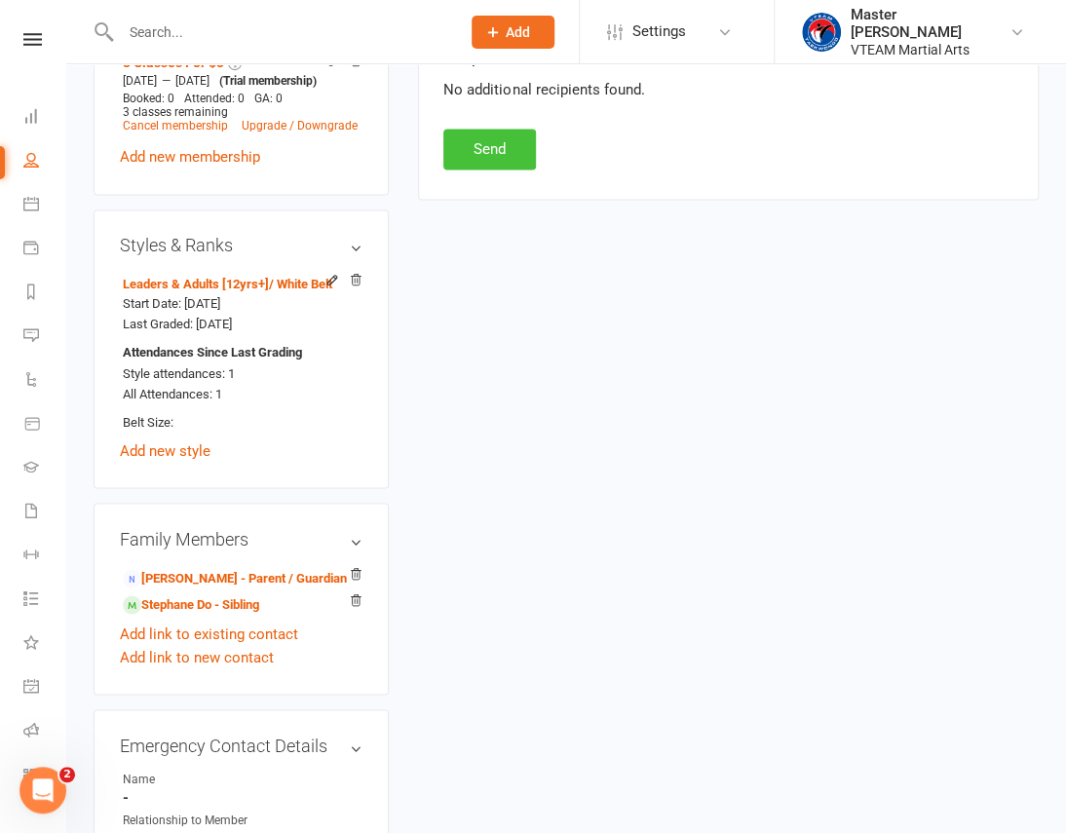
click at [495, 145] on button "Send" at bounding box center [489, 149] width 93 height 41
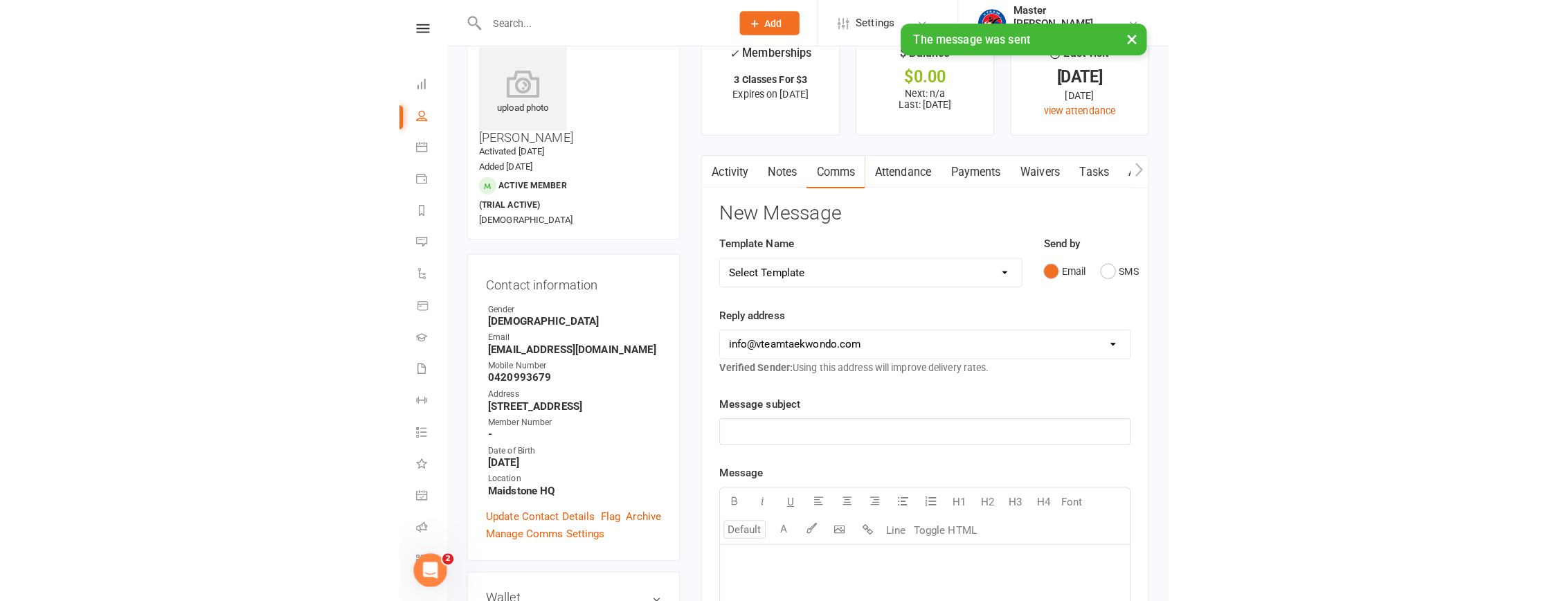
scroll to position [0, 0]
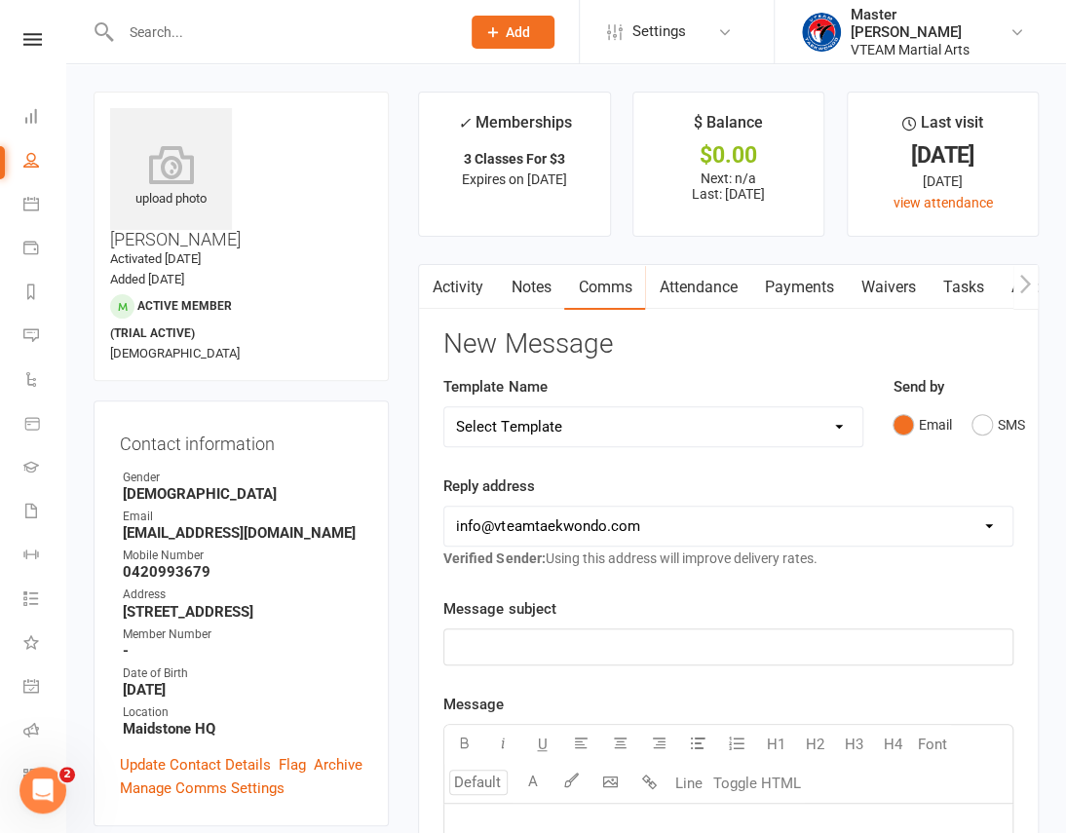
click at [439, 288] on button "button" at bounding box center [431, 287] width 24 height 44
click at [445, 285] on link "Activity" at bounding box center [458, 287] width 78 height 45
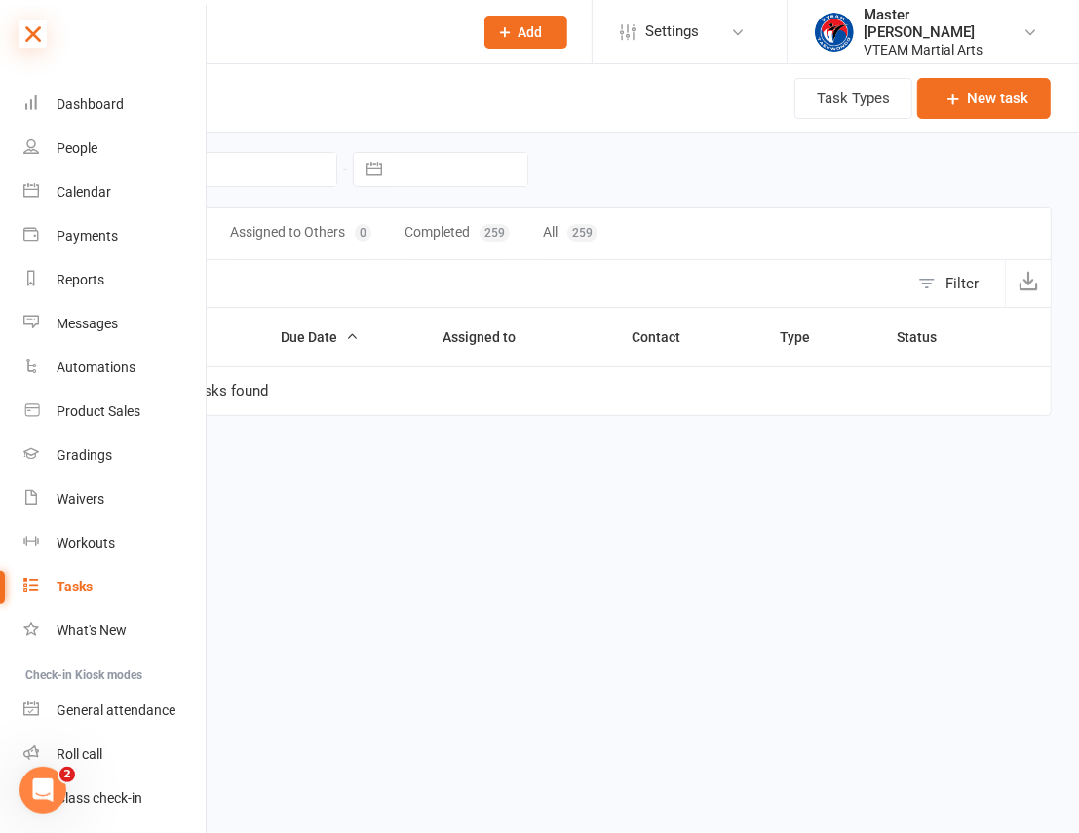
click at [39, 33] on icon at bounding box center [32, 33] width 27 height 27
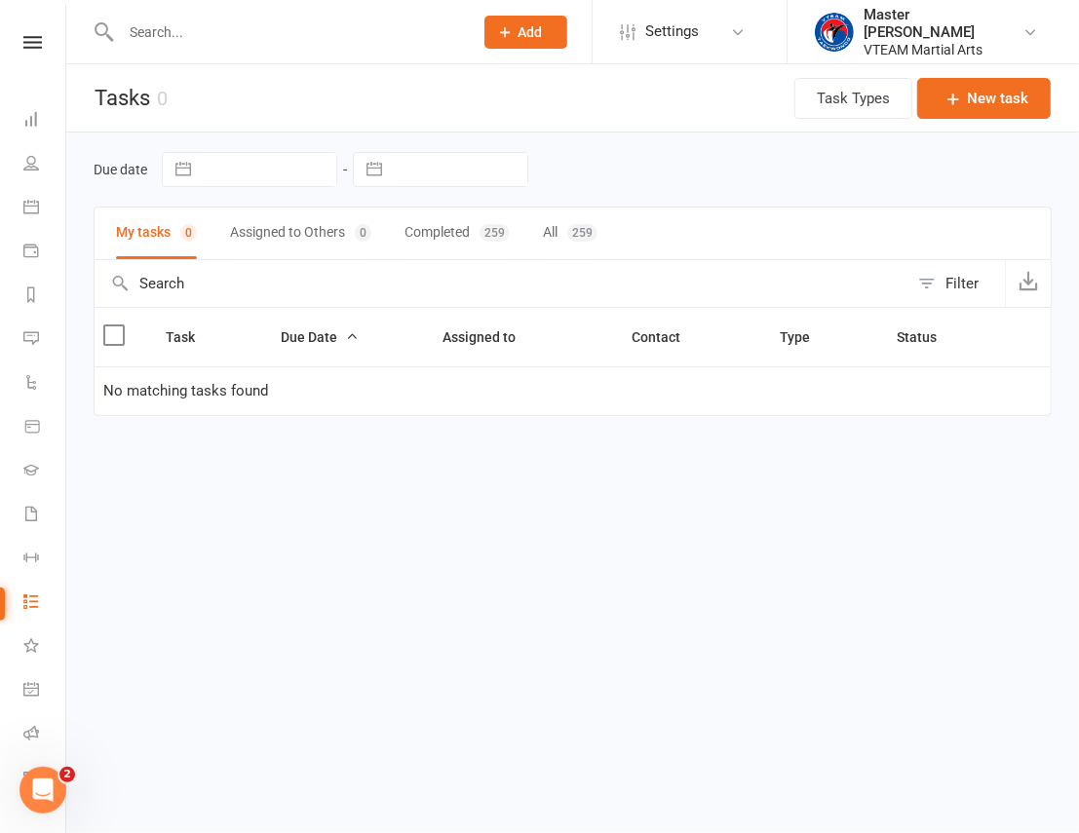
drag, startPoint x: 297, startPoint y: 116, endPoint x: 302, endPoint y: 106, distance: 10.9
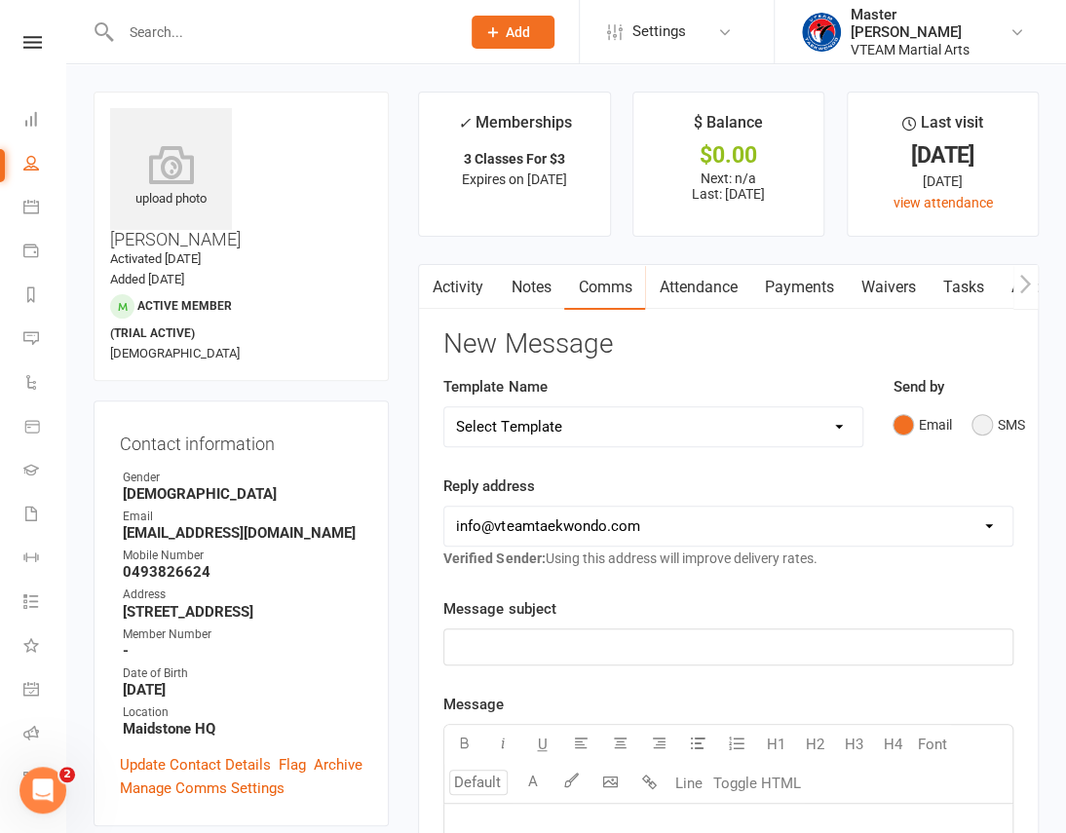
click at [984, 426] on button "SMS" at bounding box center [998, 424] width 53 height 37
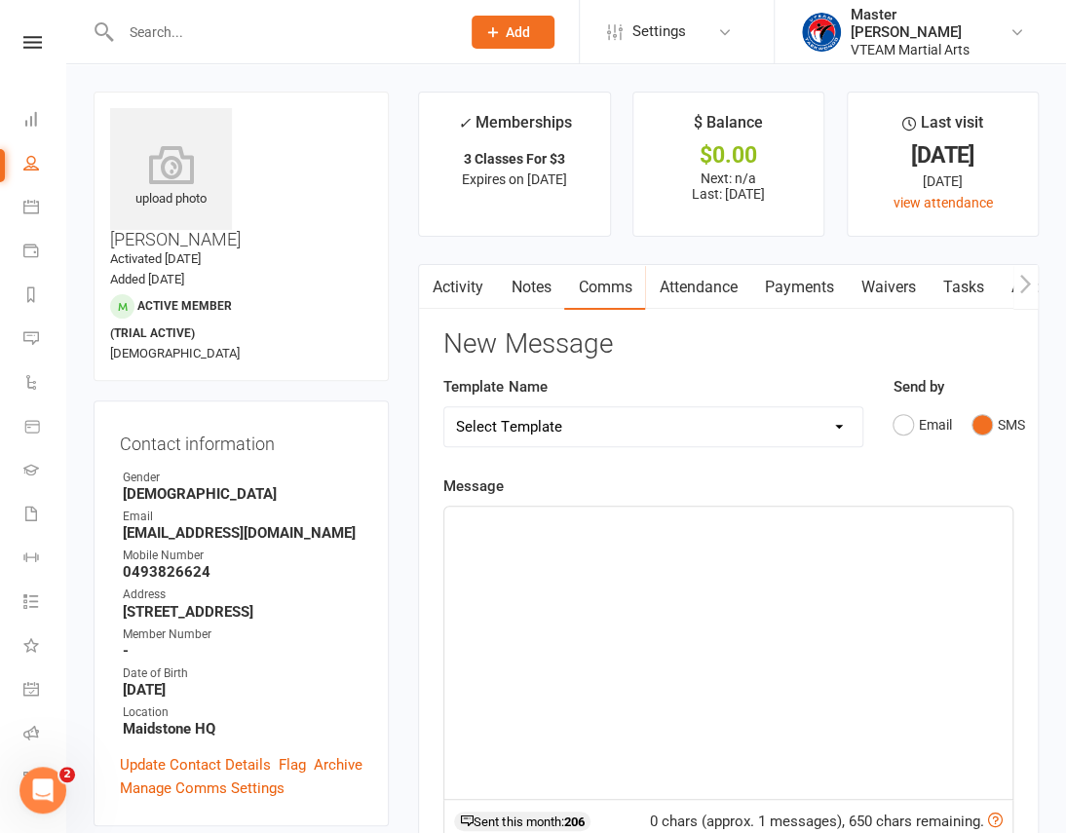
click at [688, 573] on div "﻿" at bounding box center [728, 653] width 568 height 292
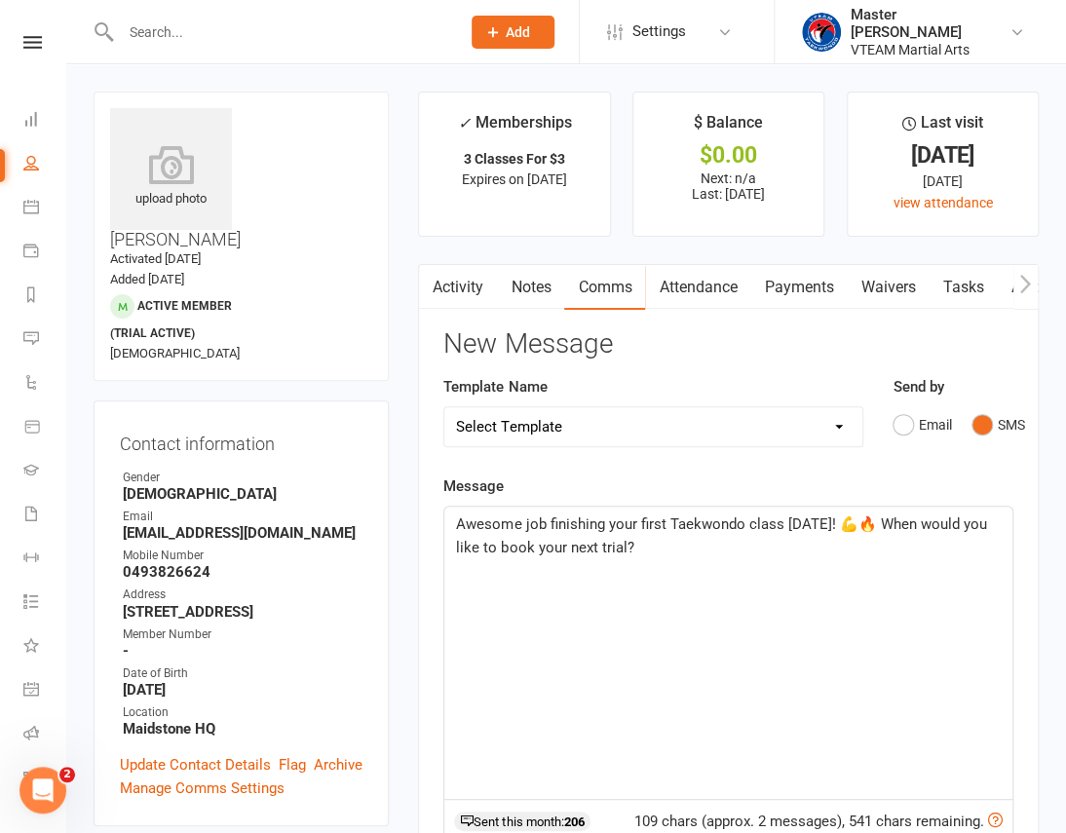
click at [457, 519] on span "Awesome job finishing your first Taekwondo class on Monday! 💪🔥 When would you l…" at bounding box center [723, 535] width 534 height 41
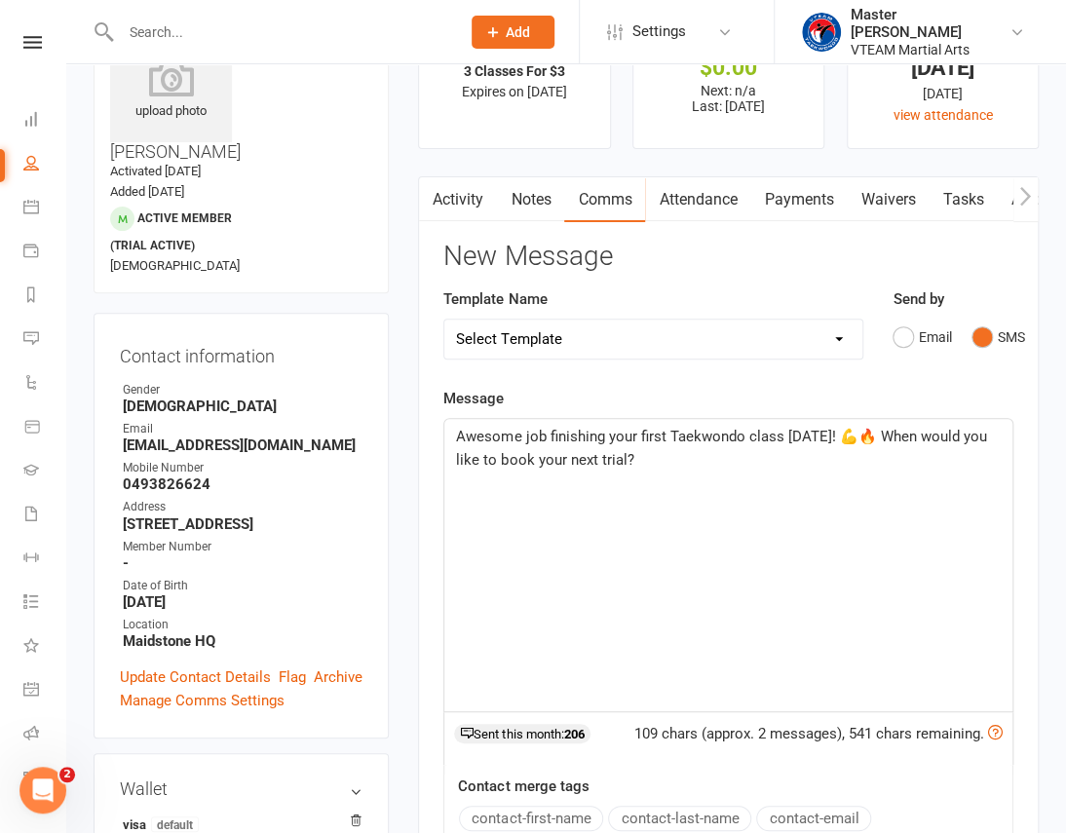
scroll to position [176, 0]
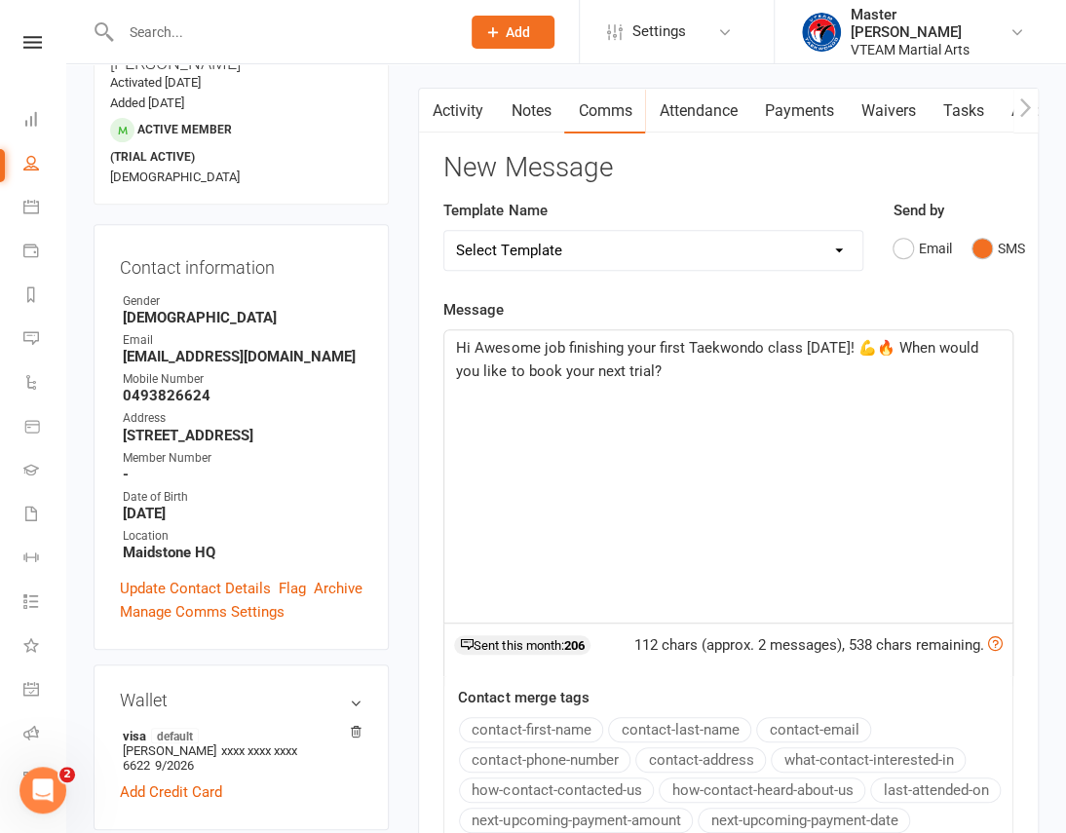
click at [523, 724] on button "contact-first-name" at bounding box center [531, 729] width 144 height 25
click at [553, 368] on span ", Awesome job finishing your first Taekwondo class on Monday! 💪🔥 When would you…" at bounding box center [706, 359] width 501 height 41
click at [844, 372] on p "Hi ﻿ {contact-first-name} , Awesome job finishing your first Taekwondo class on…" at bounding box center [728, 359] width 545 height 47
copy p "Hi ﻿ {contact-first-name} , Awesome job finishing your first Taekwondo class on…"
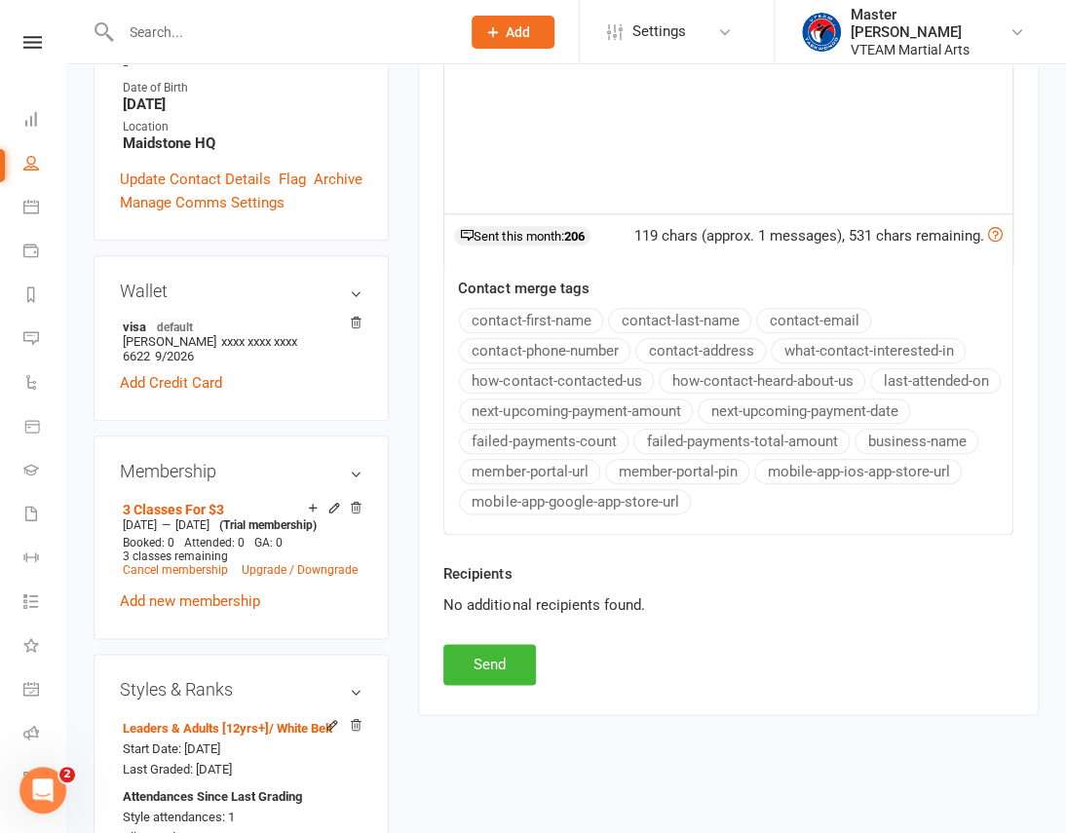
scroll to position [620, 0]
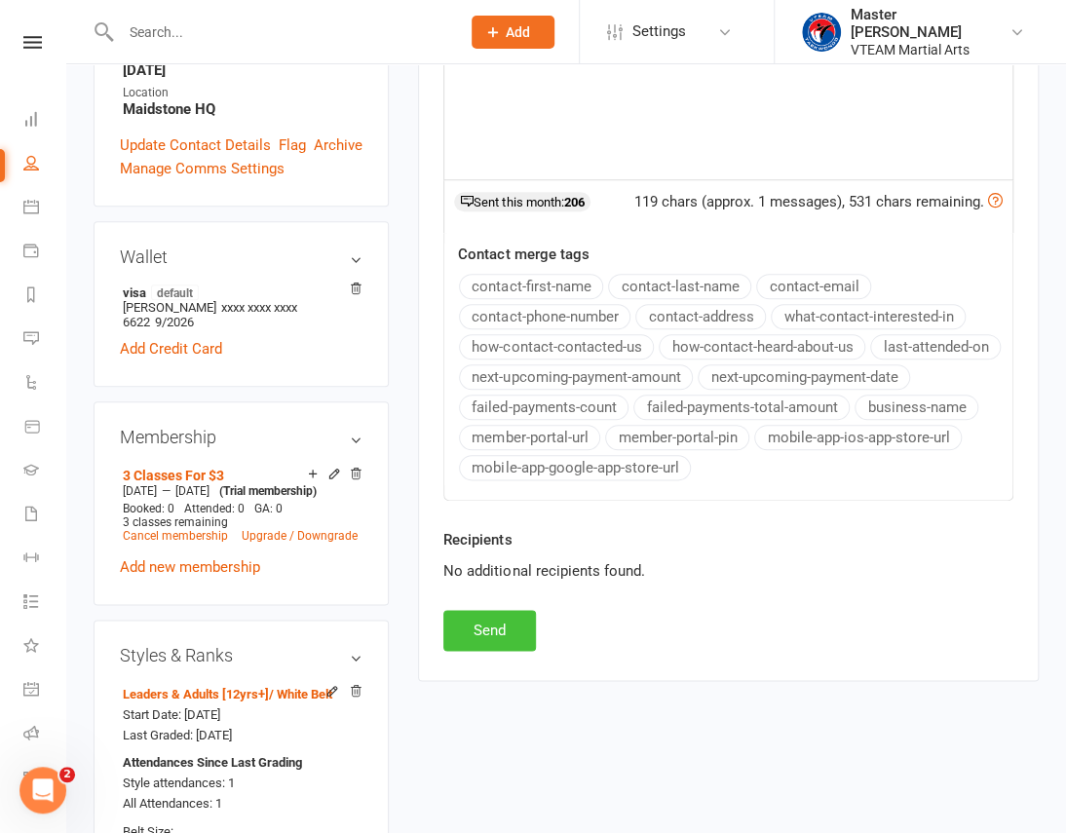
click at [526, 627] on button "Send" at bounding box center [489, 630] width 93 height 41
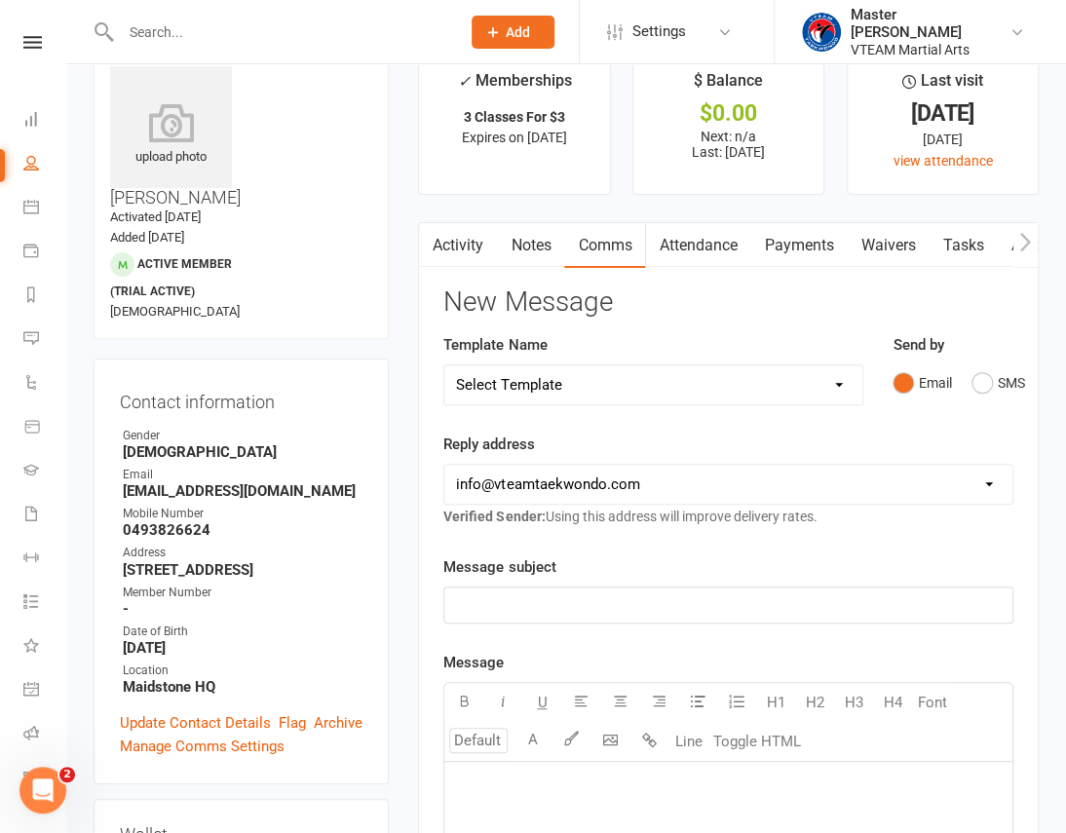
scroll to position [0, 0]
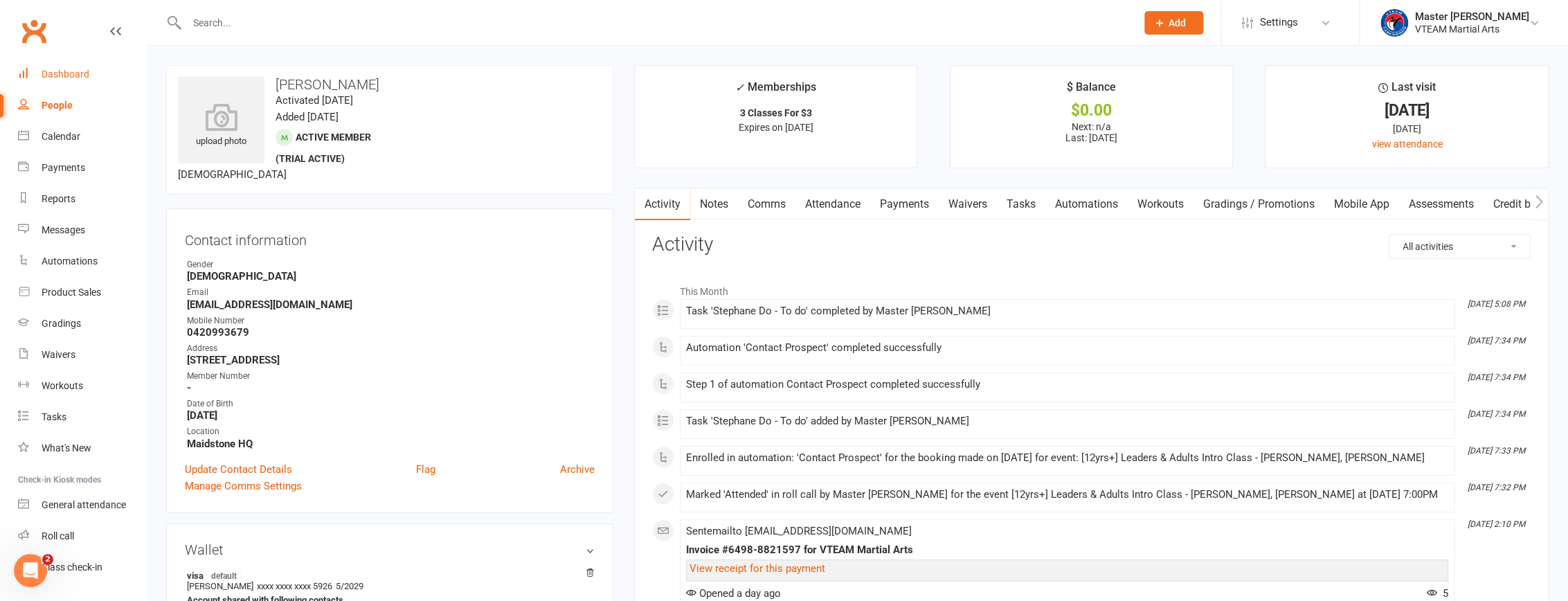
click at [82, 73] on div "Dashboard" at bounding box center [65, 74] width 48 height 11
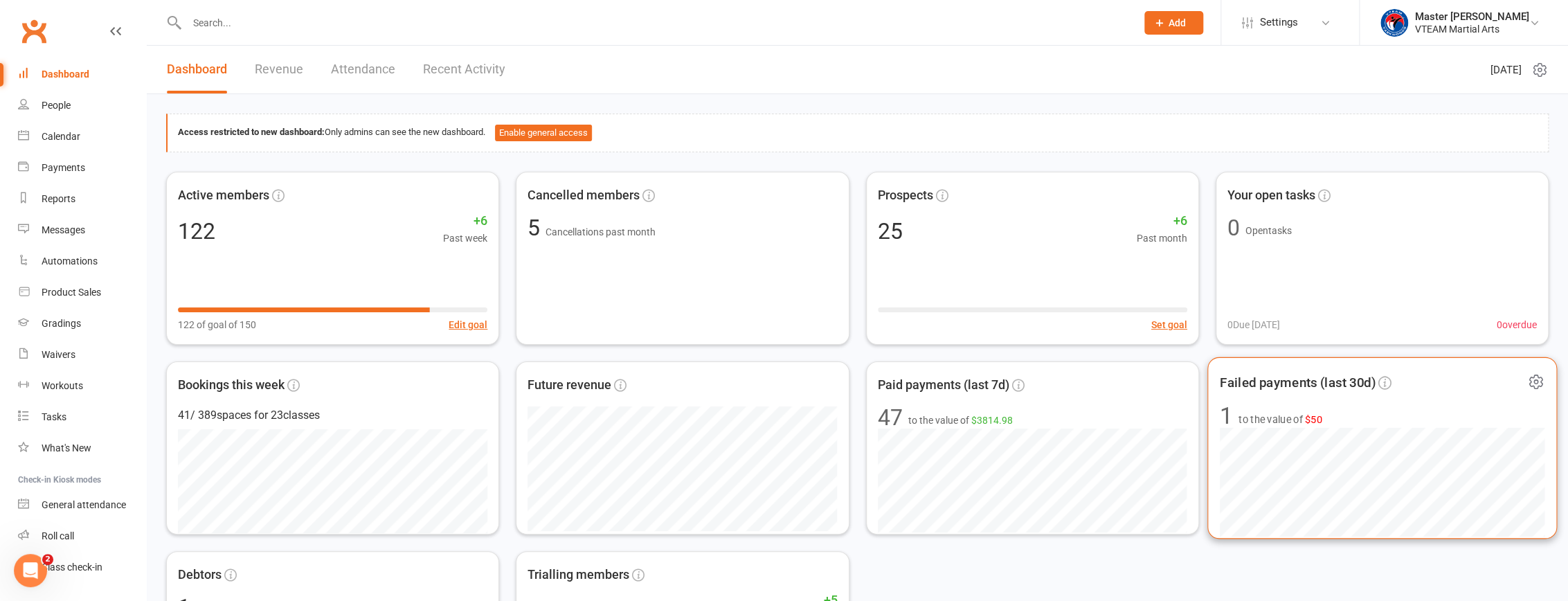
click at [1246, 412] on span "to the value of $50" at bounding box center [1280, 419] width 84 height 16
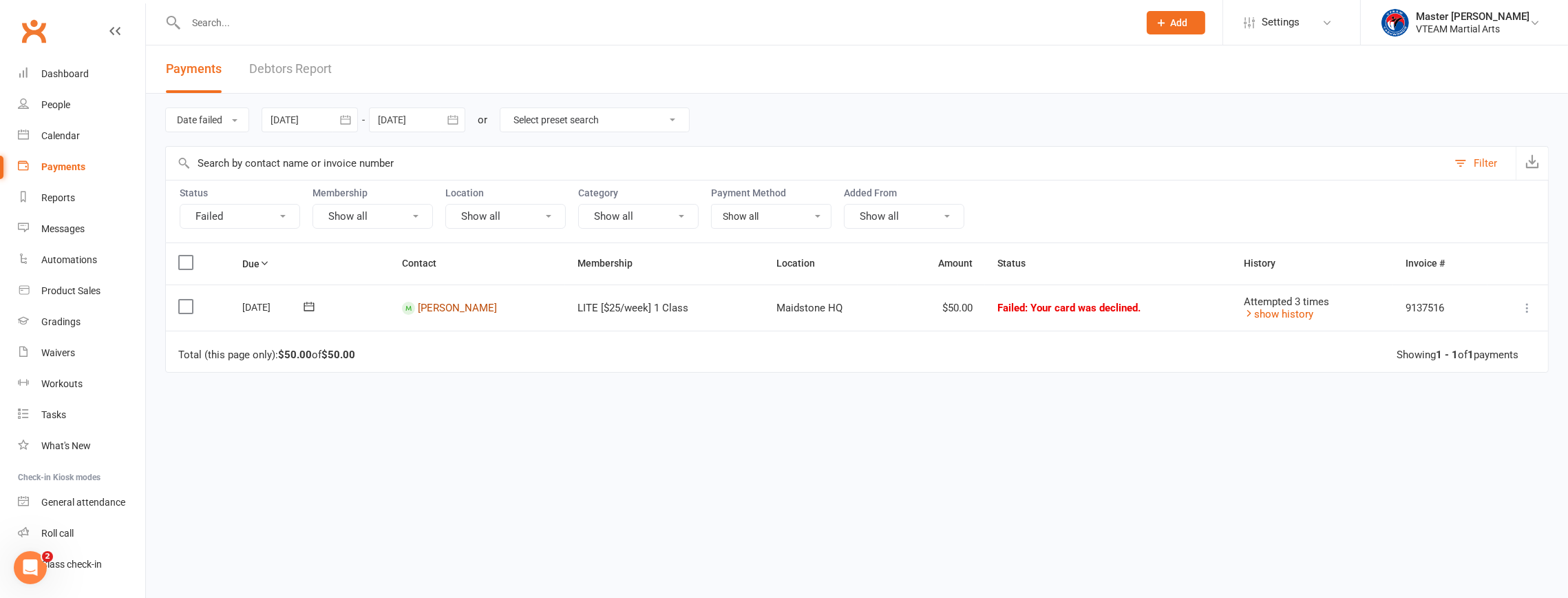
drag, startPoint x: 440, startPoint y: 303, endPoint x: 449, endPoint y: 305, distance: 9.2
click at [458, 307] on link "Mia Manh" at bounding box center [458, 308] width 79 height 13
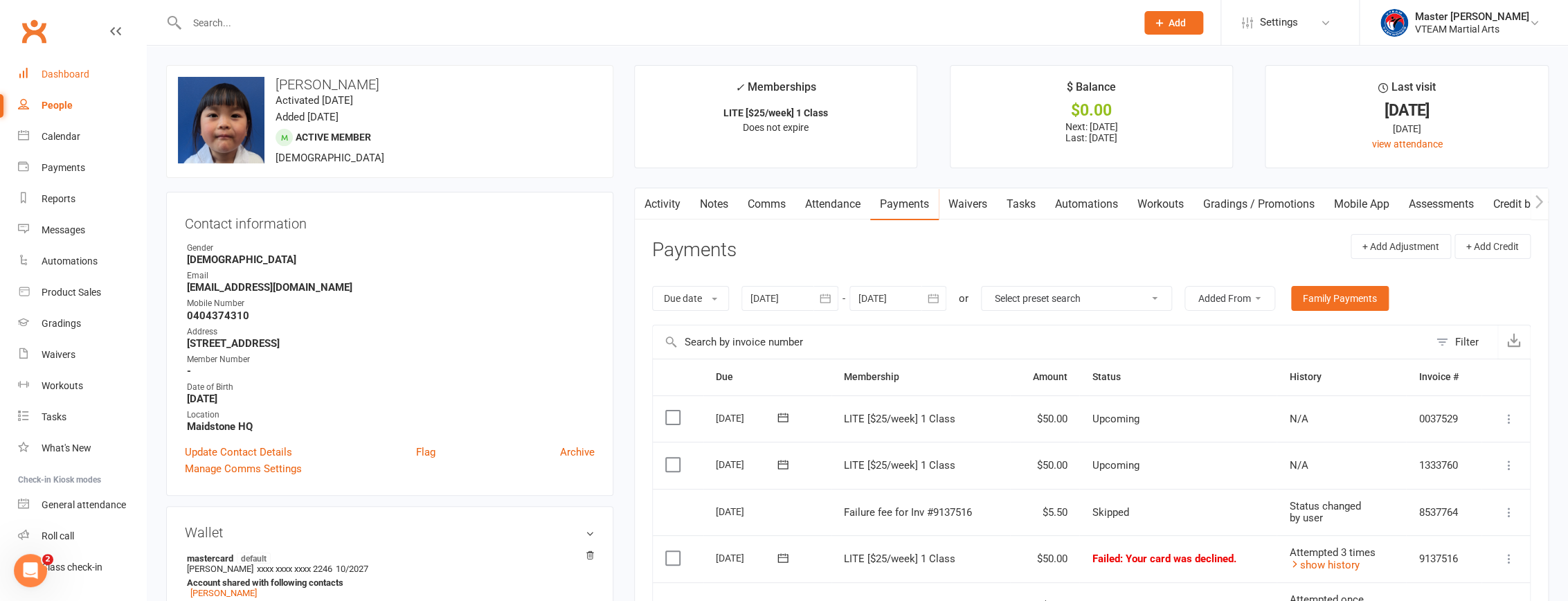
click at [55, 85] on link "Dashboard" at bounding box center [82, 75] width 128 height 31
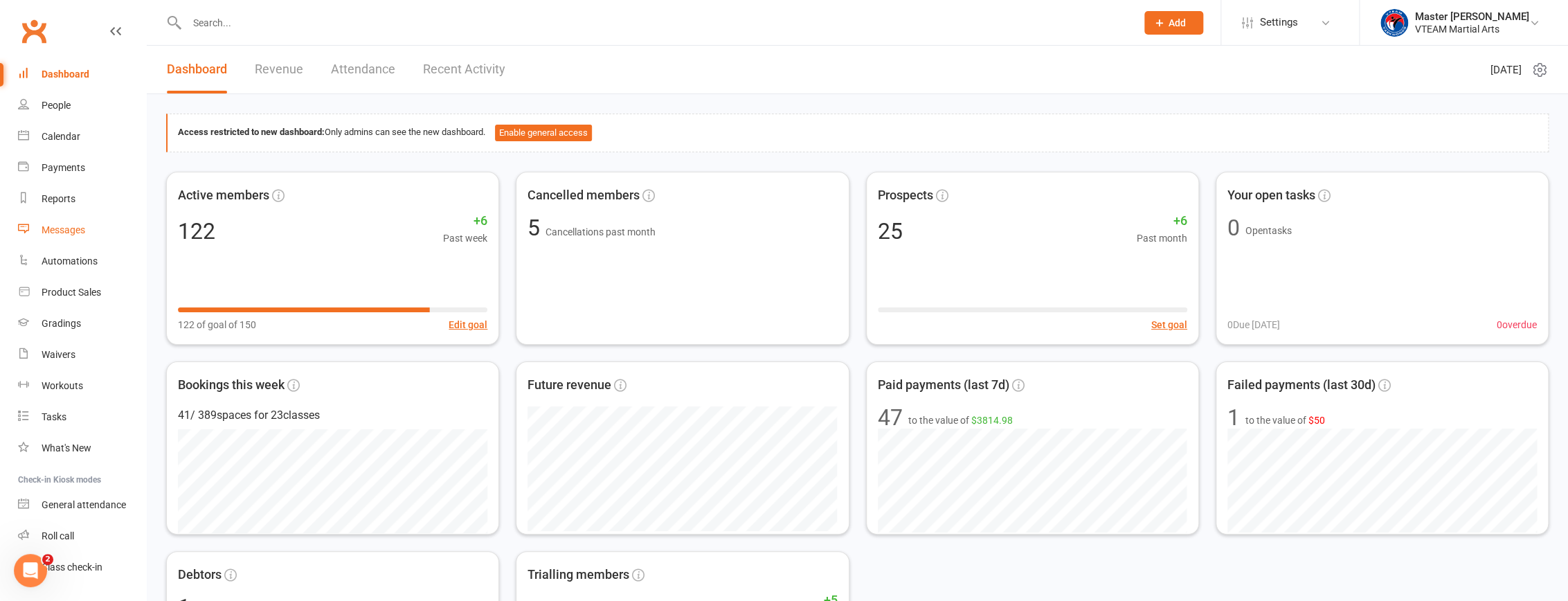
click at [72, 229] on div "Messages" at bounding box center [63, 230] width 43 height 11
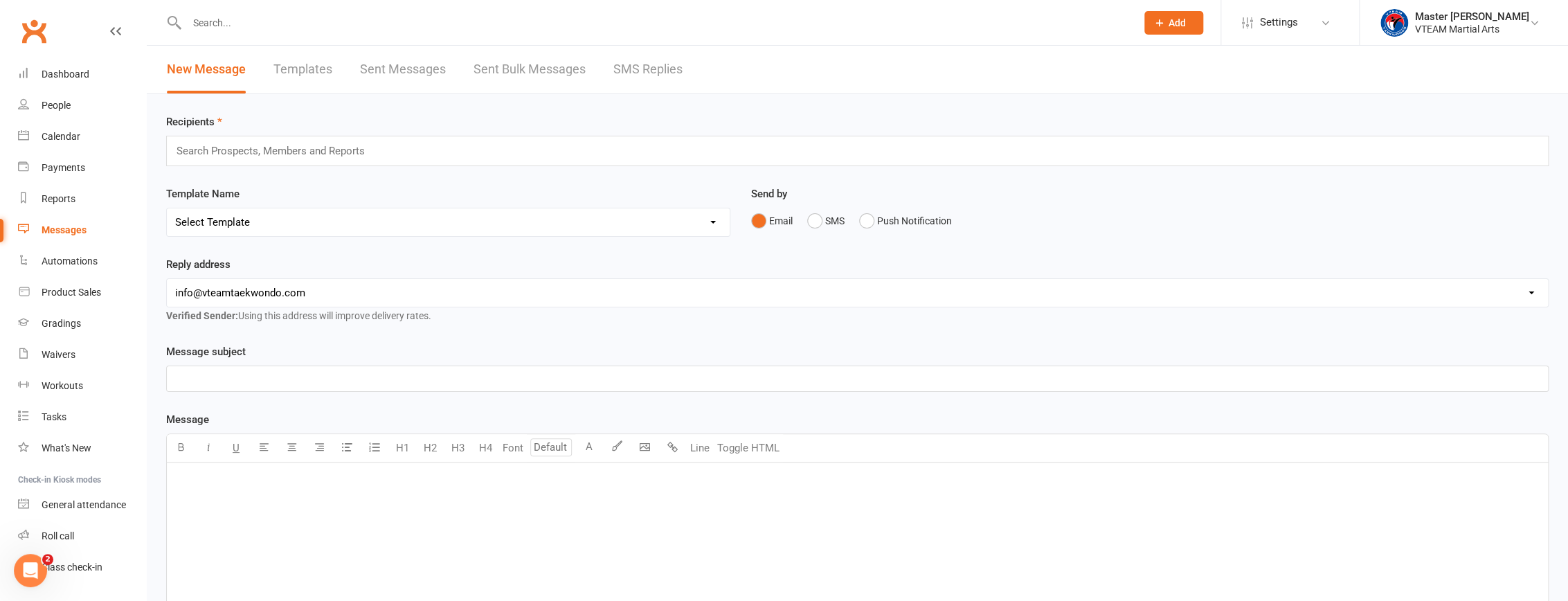
click at [308, 70] on link "Templates" at bounding box center [303, 69] width 59 height 48
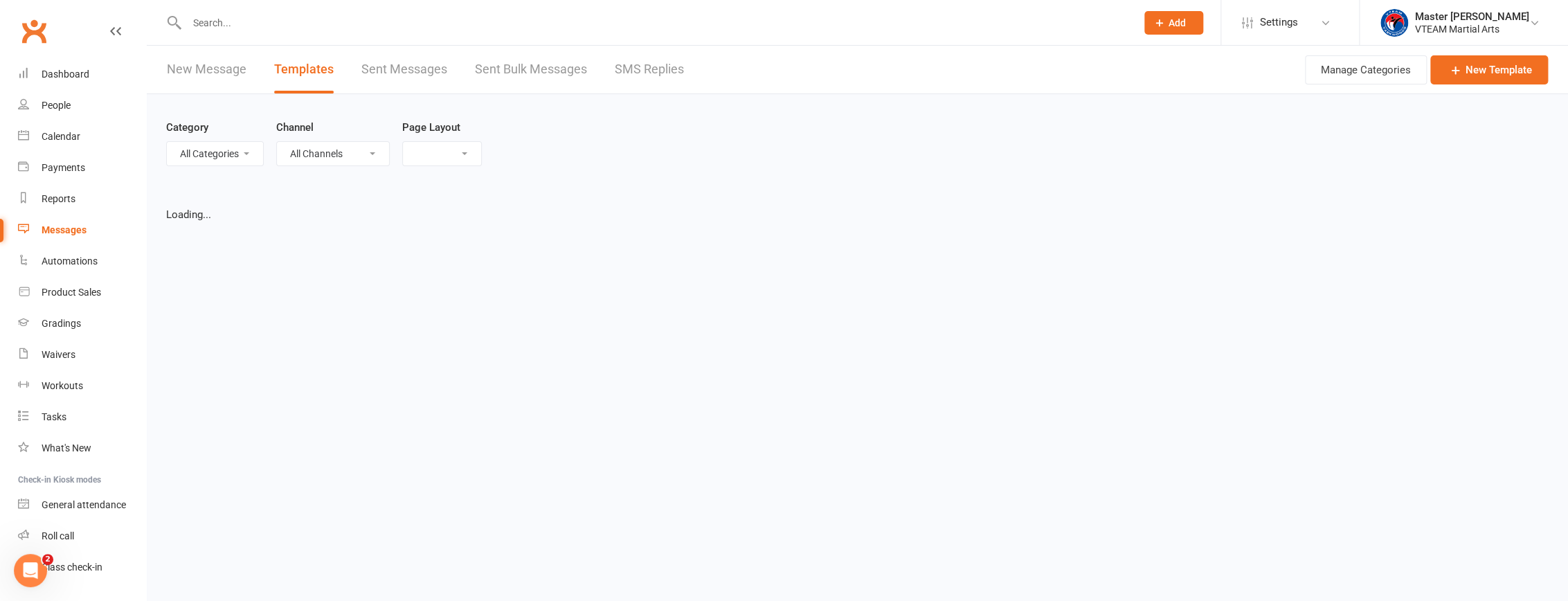
select select "list"
select select "100"
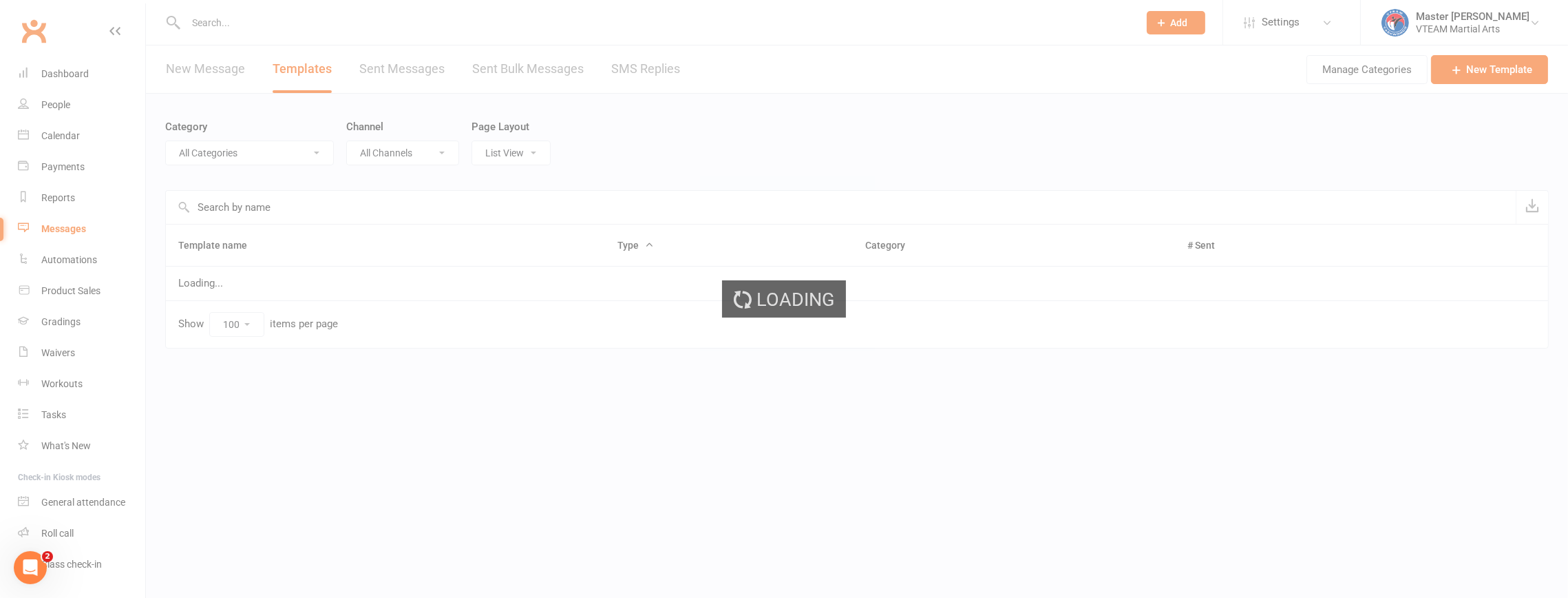
click at [237, 156] on select "All Categories (No category) 7 Days After Trial 8 Weeks Womens Only - Viet Adul…" at bounding box center [249, 153] width 167 height 23
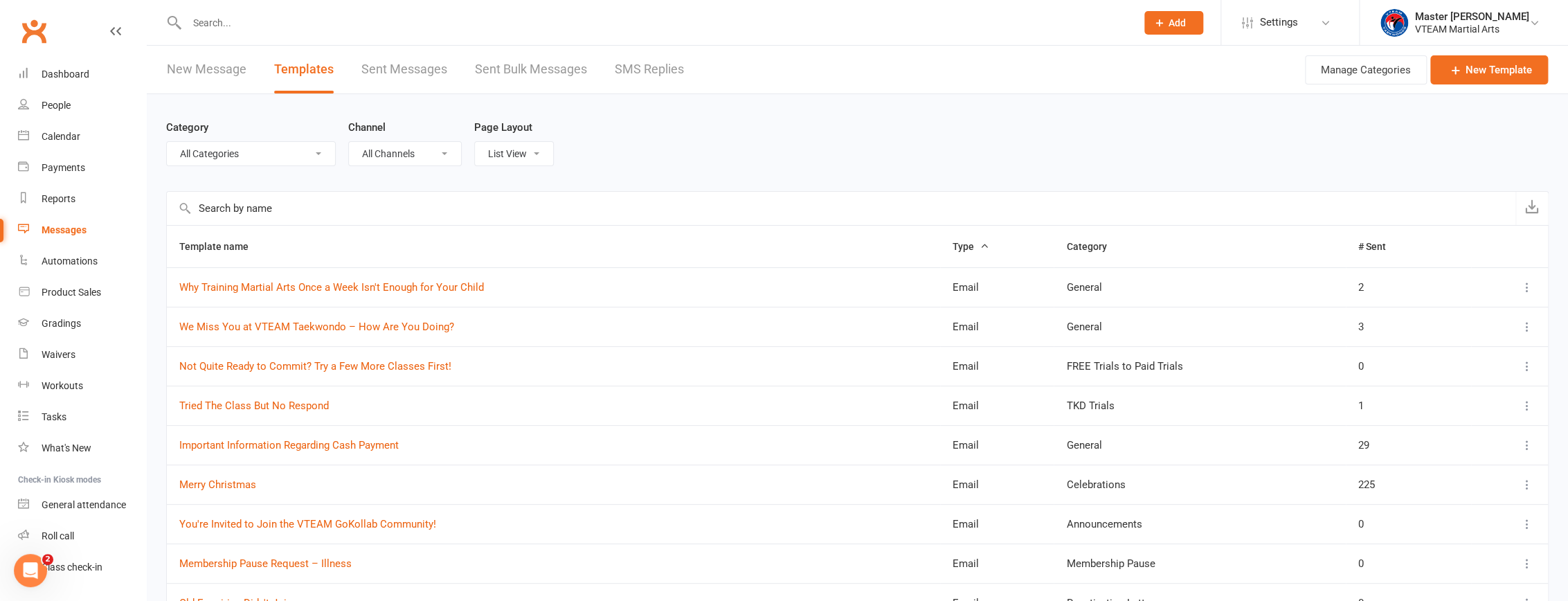
select select "6876"
click at [167, 142] on select "All Categories (No category) 7 Days After Trial 8 Weeks Womens Only - Viet Adul…" at bounding box center [251, 153] width 168 height 23
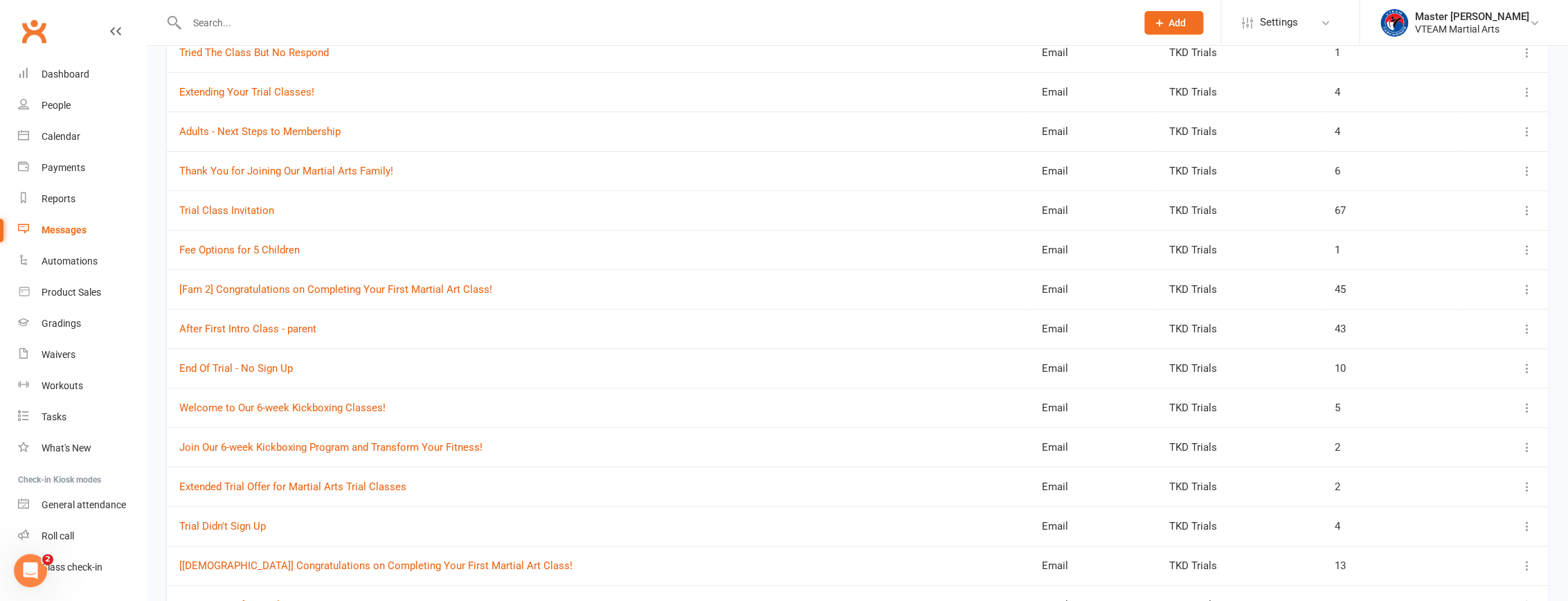
scroll to position [377, 0]
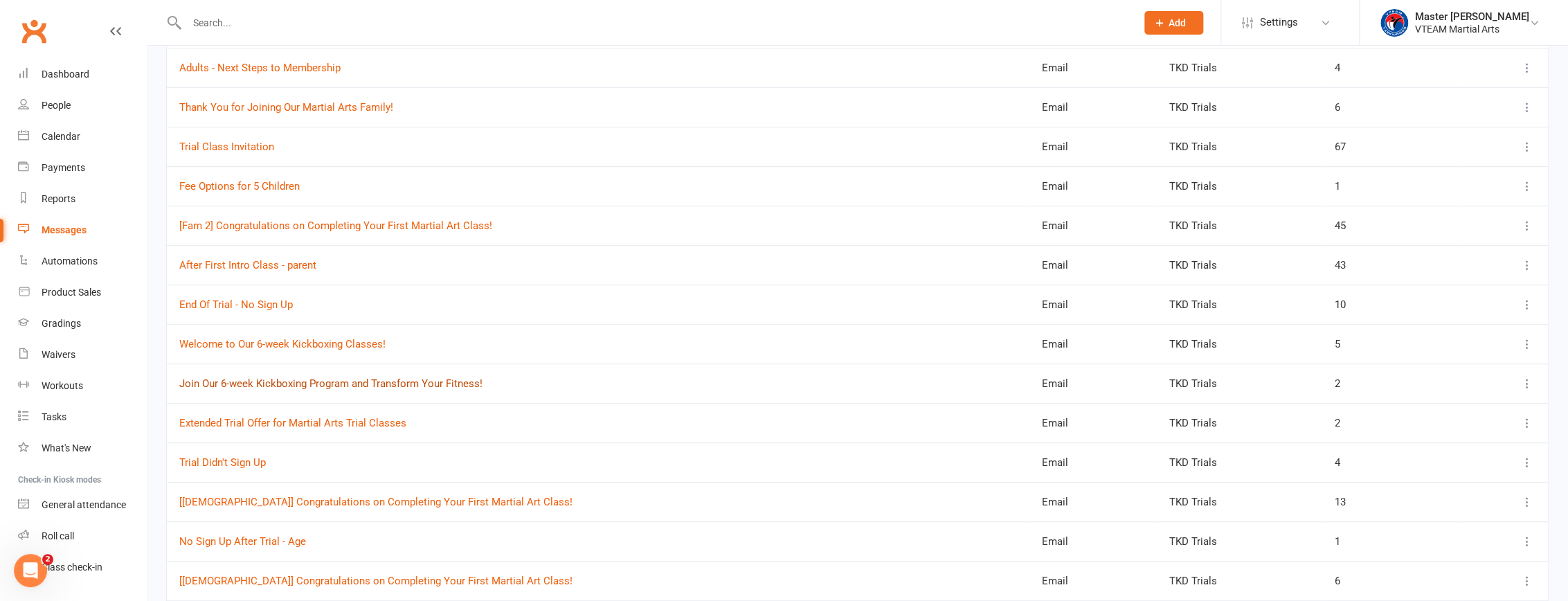
click at [457, 381] on link "Join Our 6-week Kickboxing Program and Transform Your Fitness!" at bounding box center [330, 384] width 303 height 13
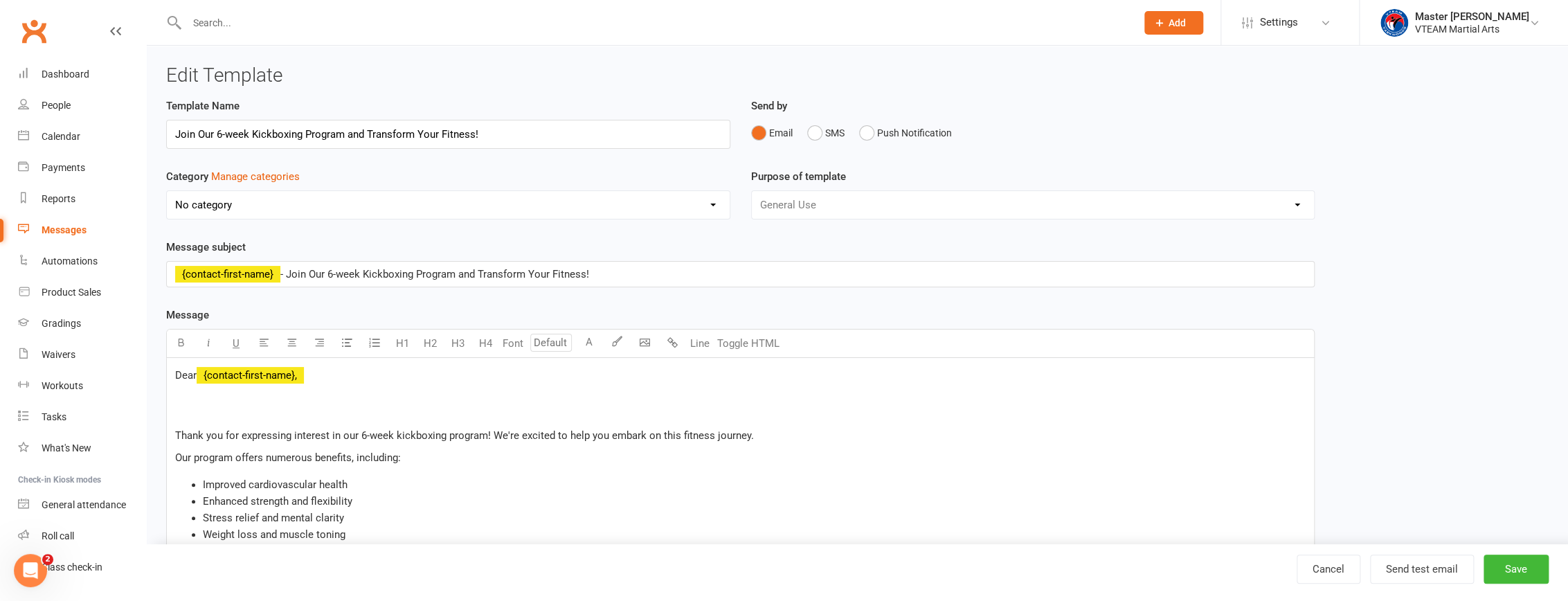
select select "6876"
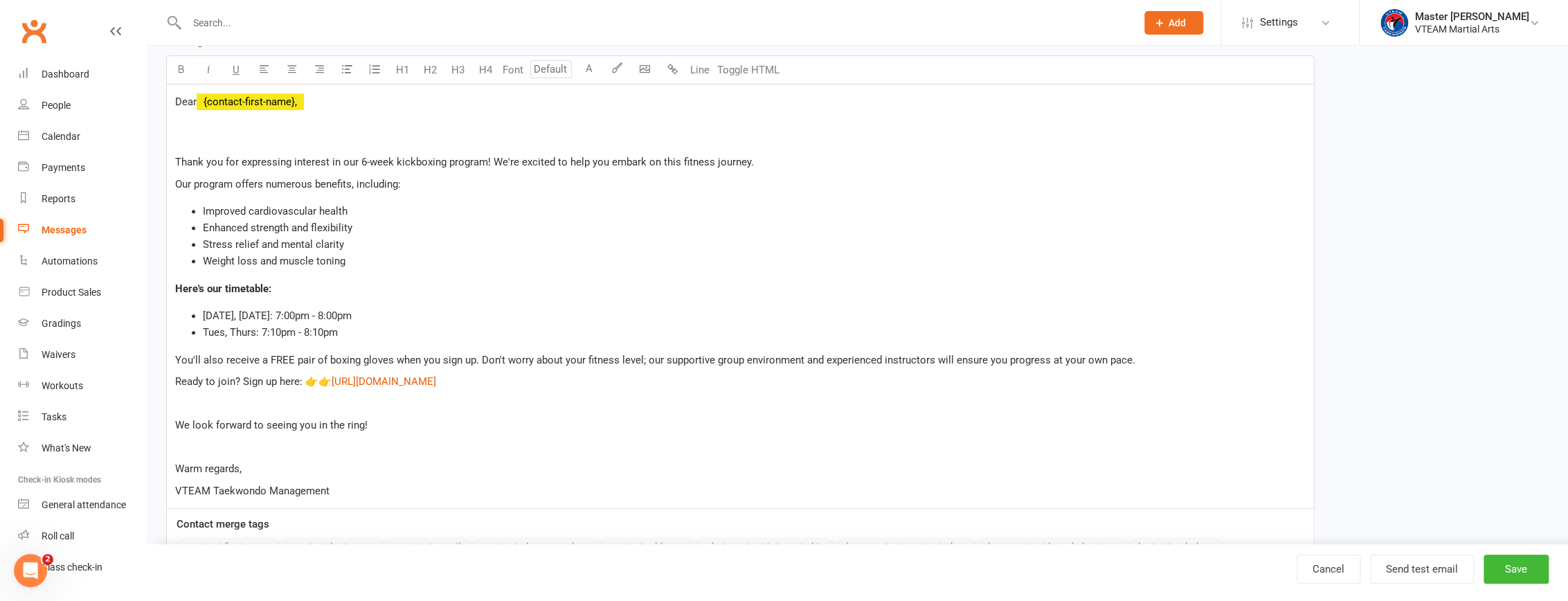
scroll to position [251, 0]
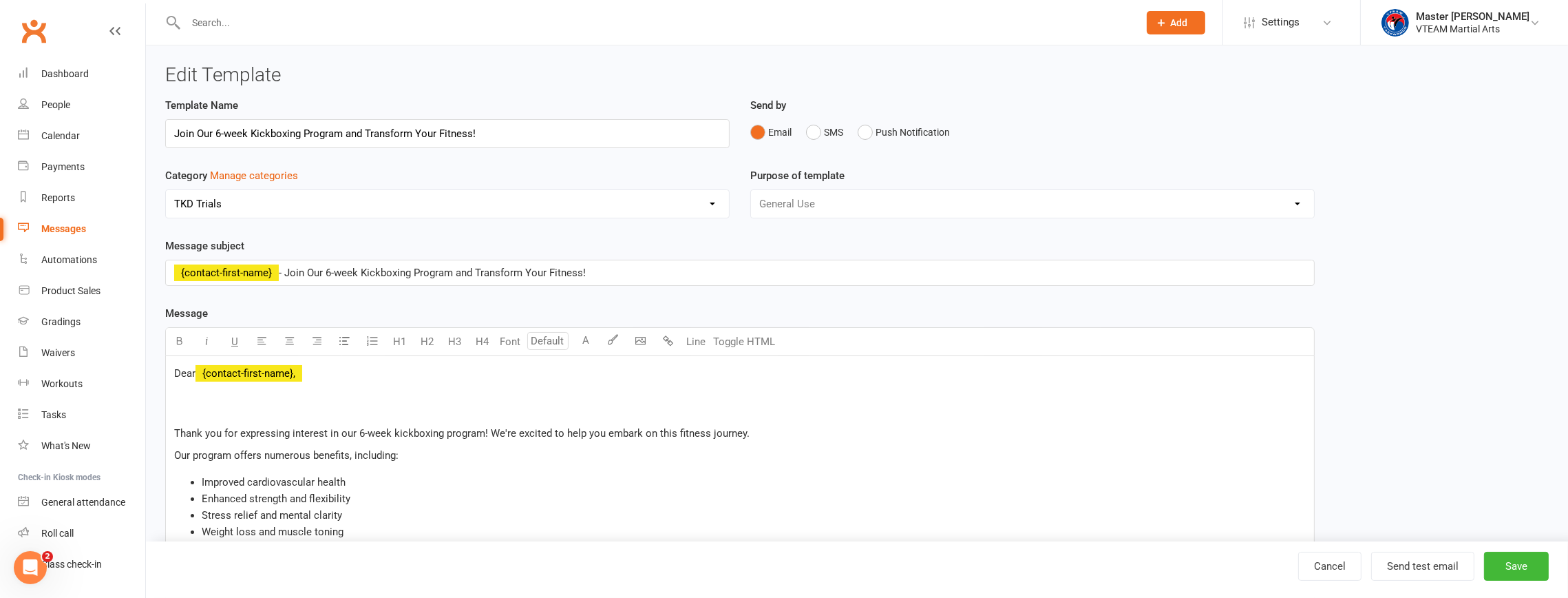
select select "100"
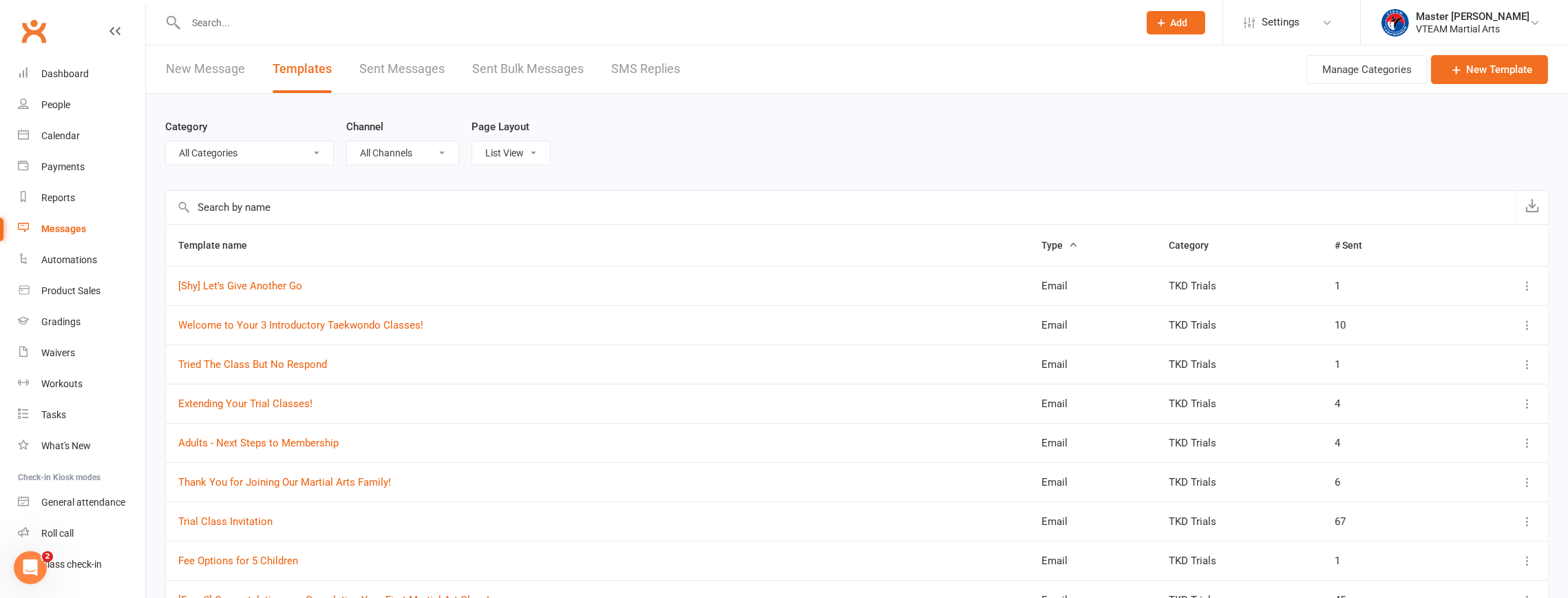
select select "6876"
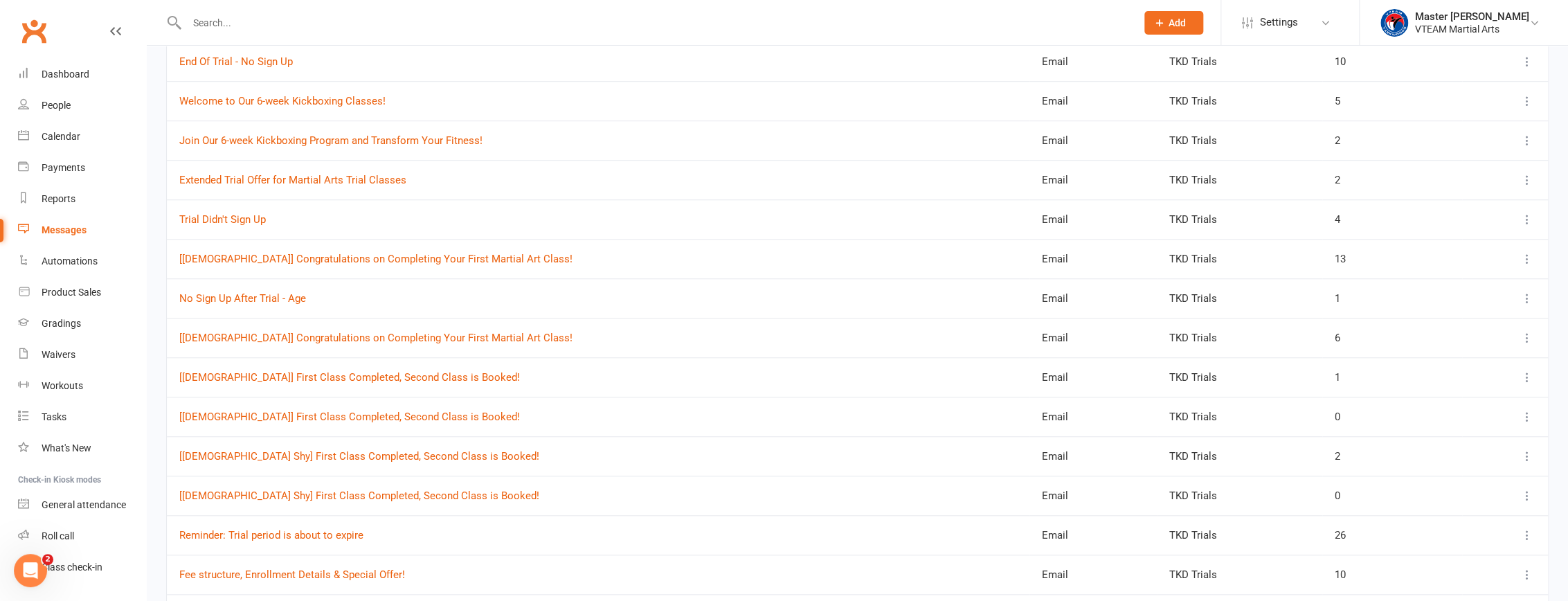
scroll to position [629, 0]
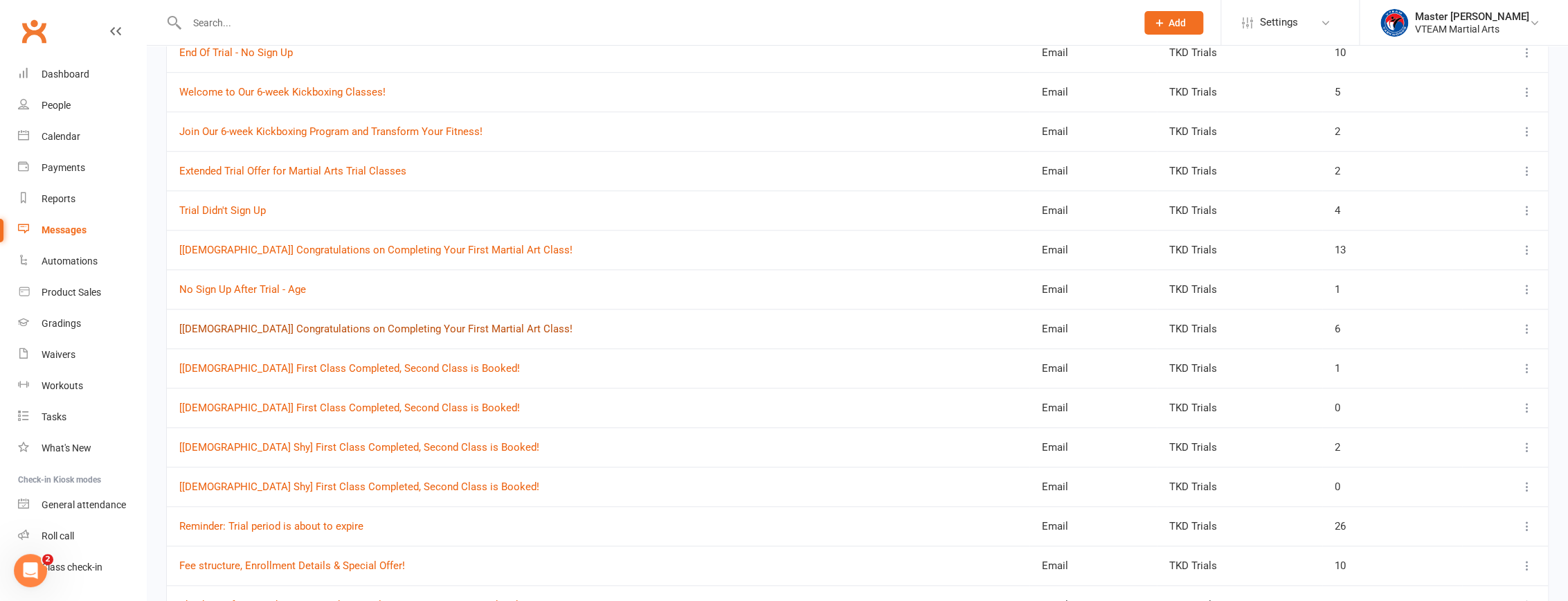
click at [449, 325] on link "[Female] Congratulations on Completing Your First Martial Art Class!" at bounding box center [375, 329] width 393 height 13
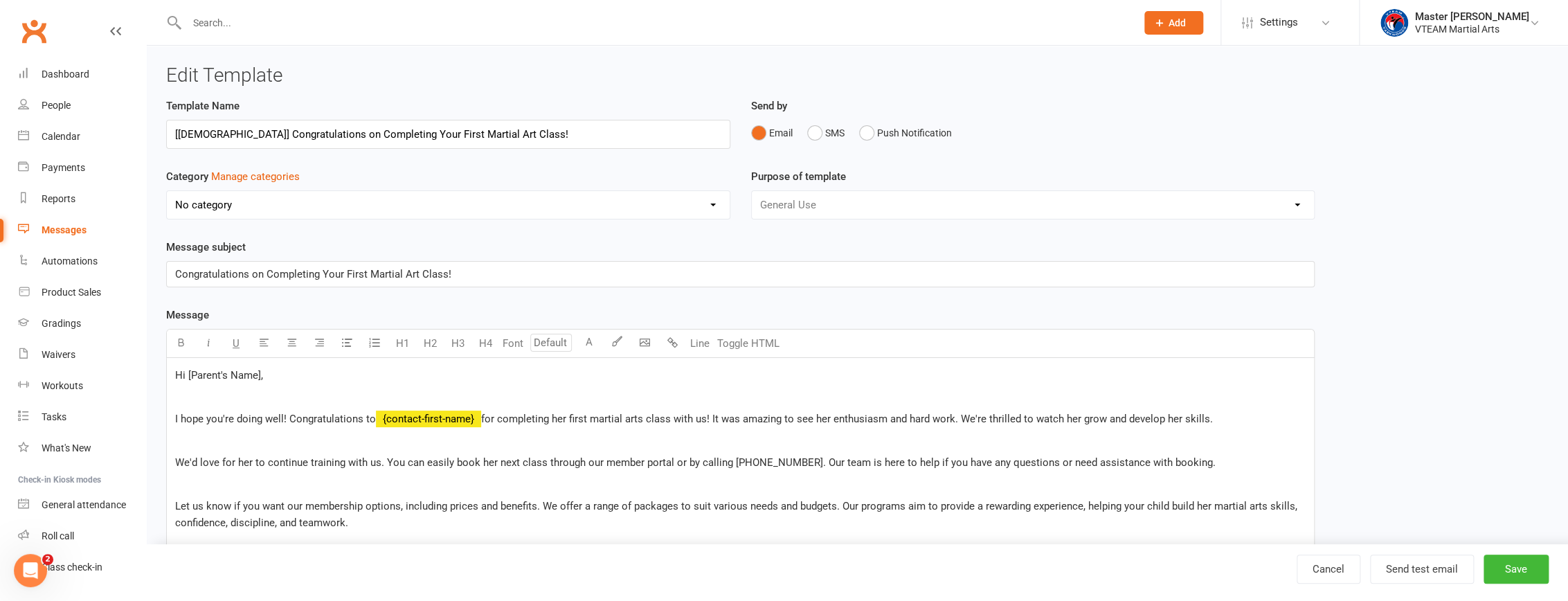
select select "6876"
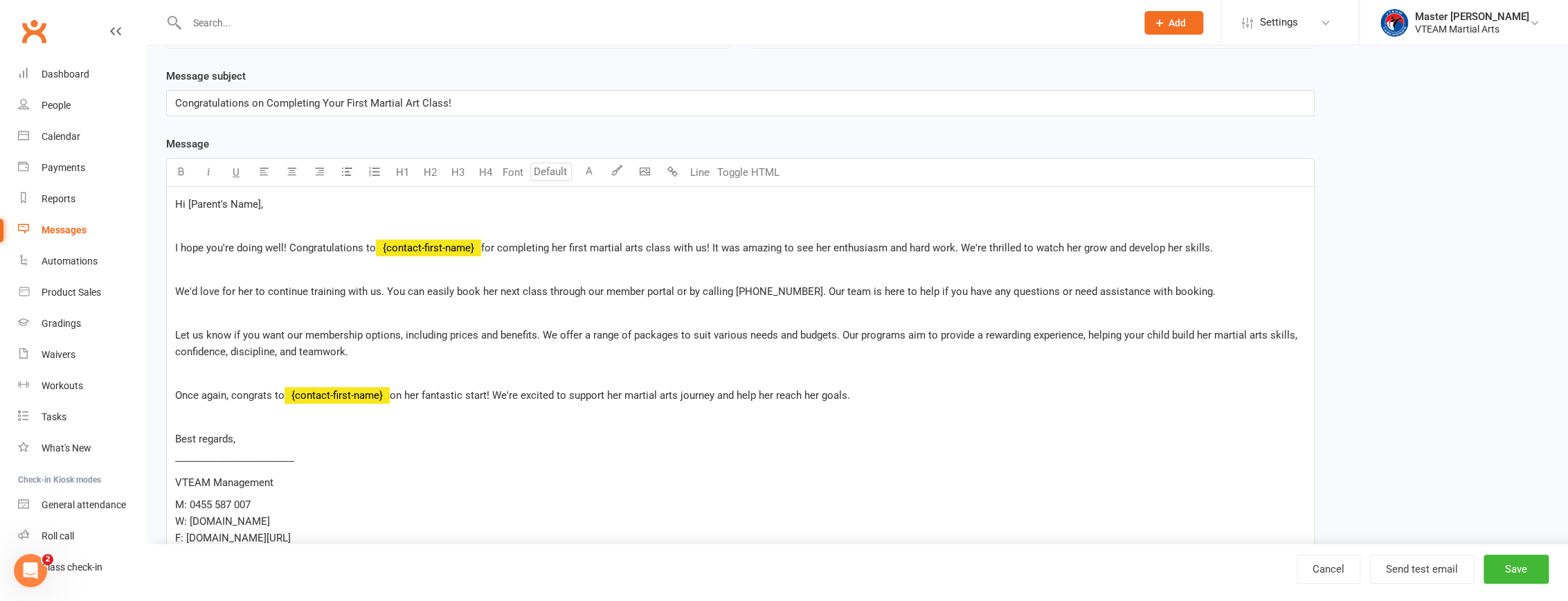
scroll to position [188, 0]
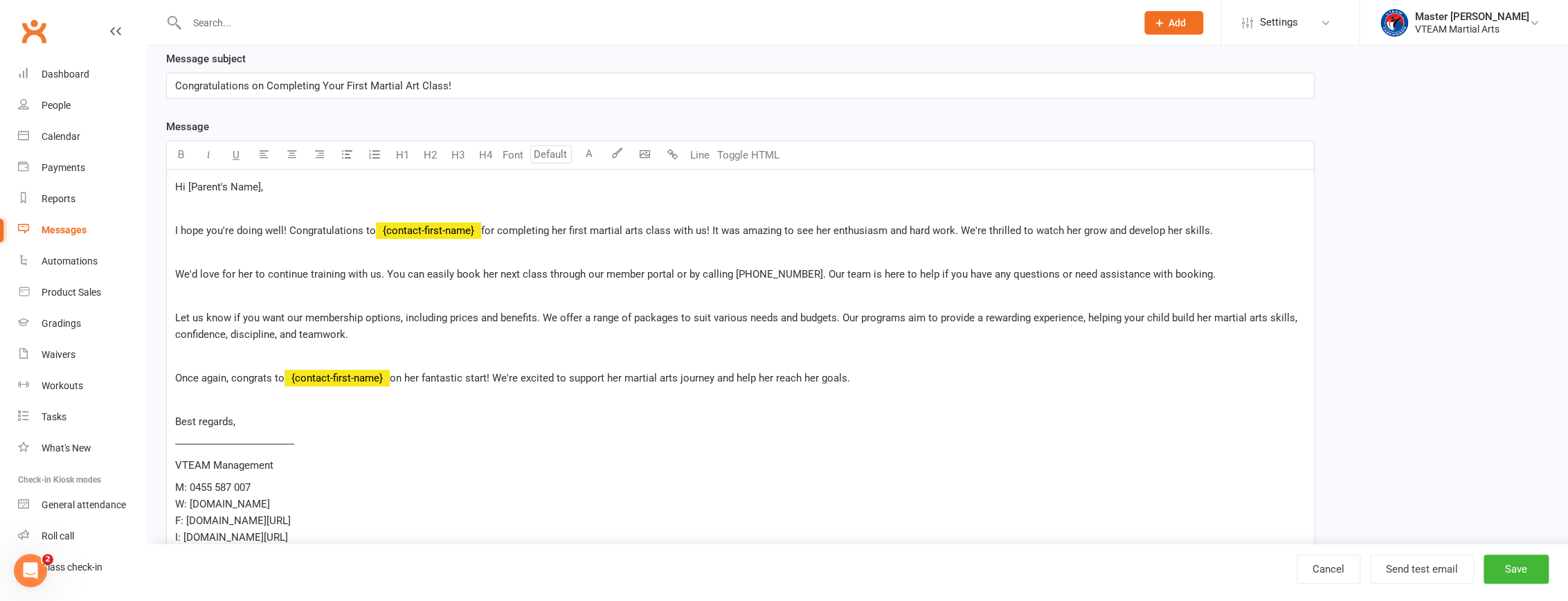
click at [865, 251] on p at bounding box center [740, 252] width 1130 height 16
click at [773, 274] on span "We'd love for her to continue training with us. You can easily book her next cl…" at bounding box center [696, 274] width 1041 height 13
select select "100"
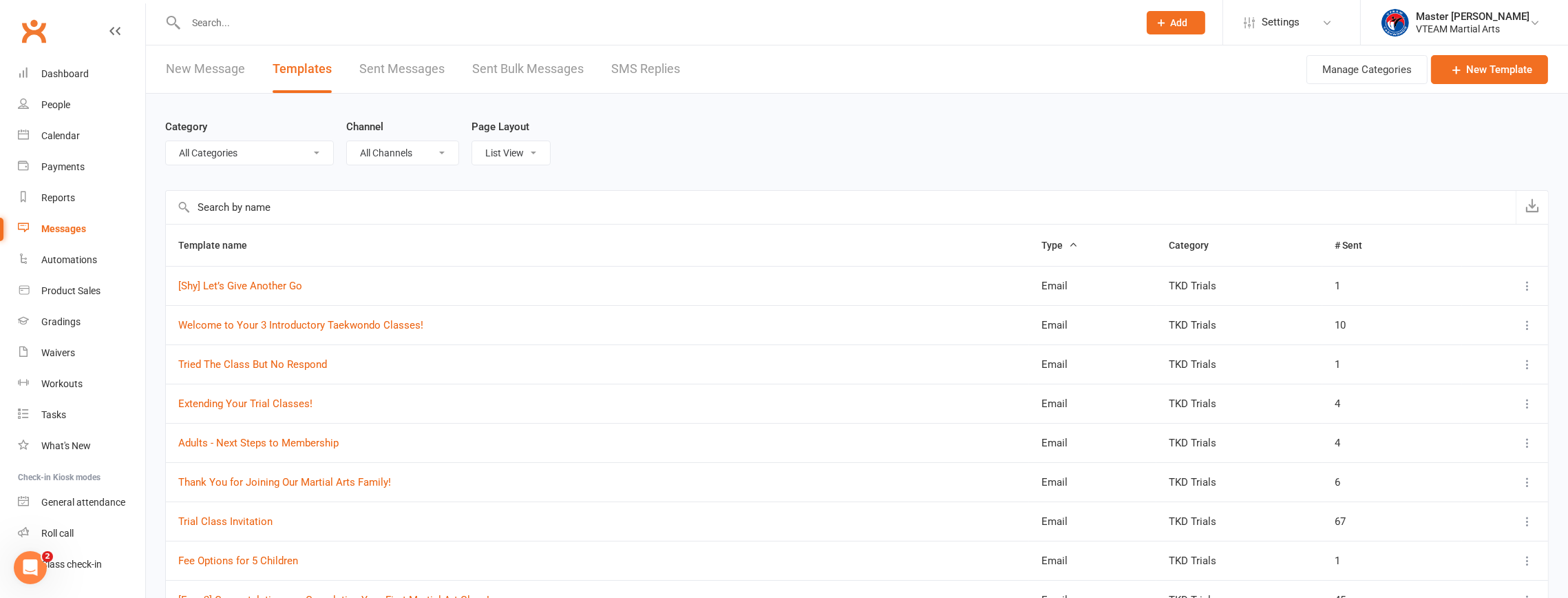
select select "6876"
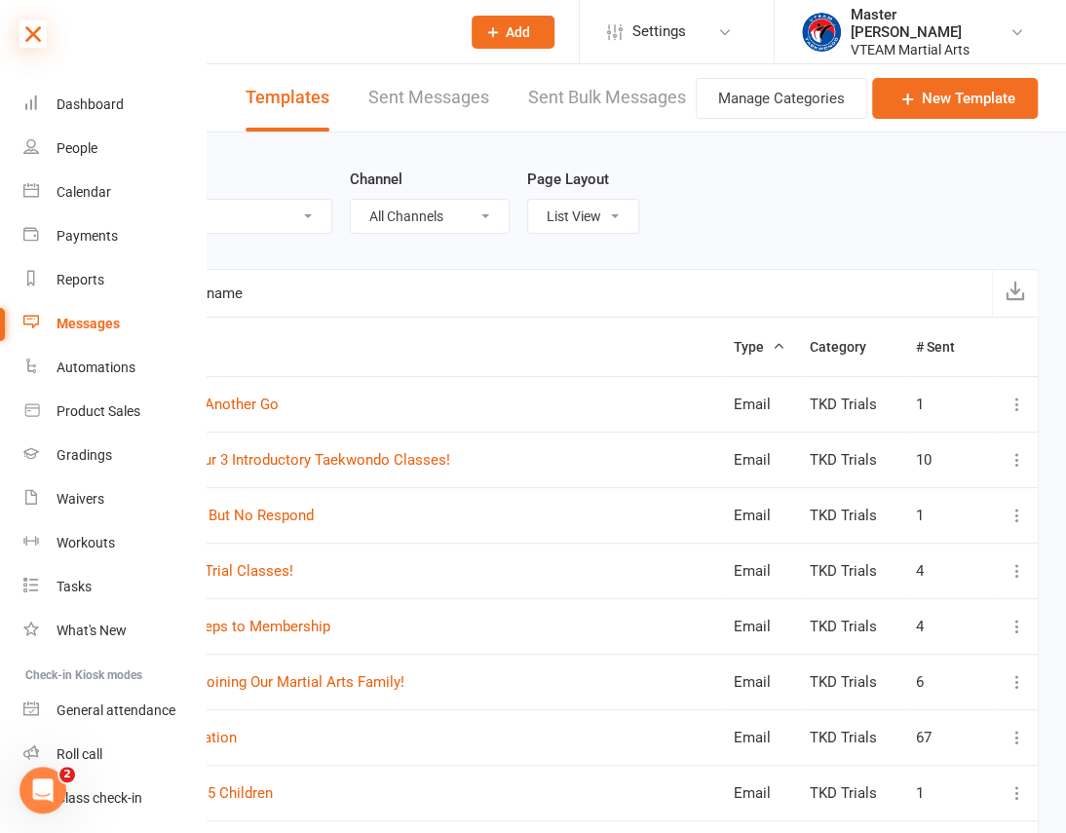
click at [38, 41] on icon at bounding box center [32, 33] width 27 height 27
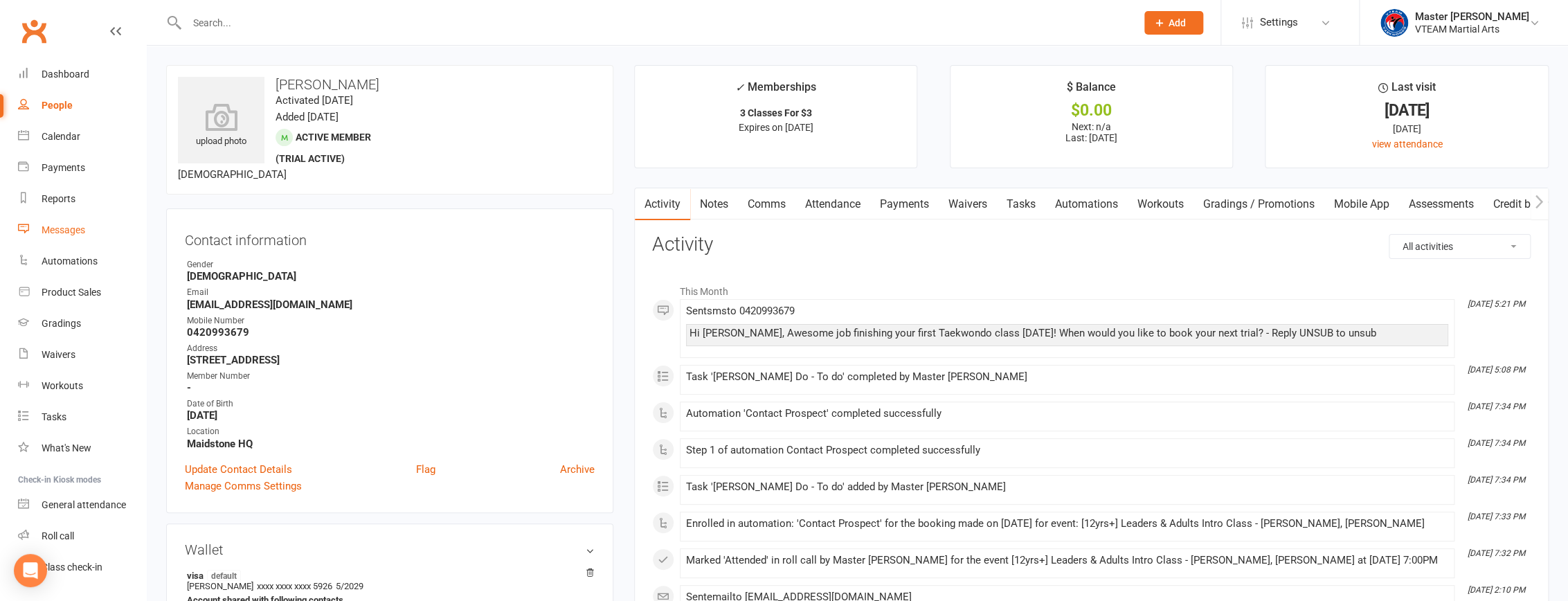
drag, startPoint x: 63, startPoint y: 234, endPoint x: 75, endPoint y: 222, distance: 17.0
click at [62, 234] on div "Messages" at bounding box center [63, 230] width 43 height 11
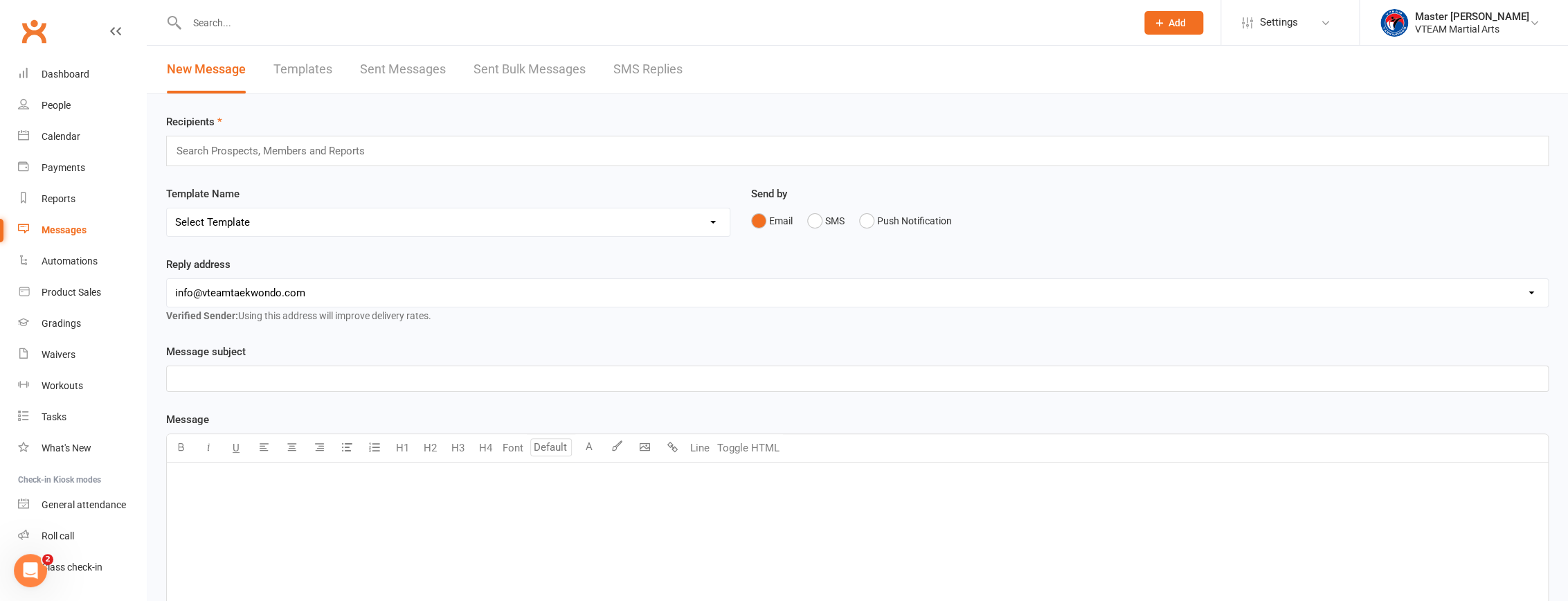
click at [325, 67] on link "Templates" at bounding box center [303, 69] width 59 height 48
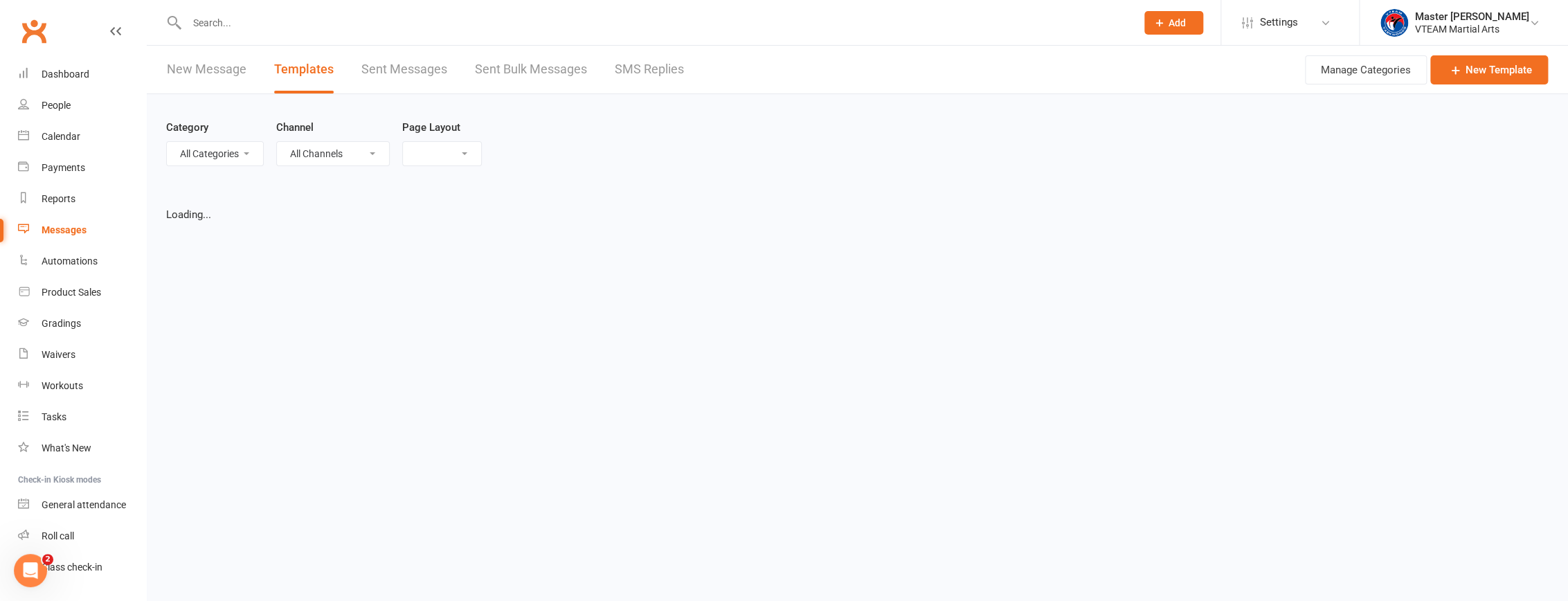
select select "list"
select select "100"
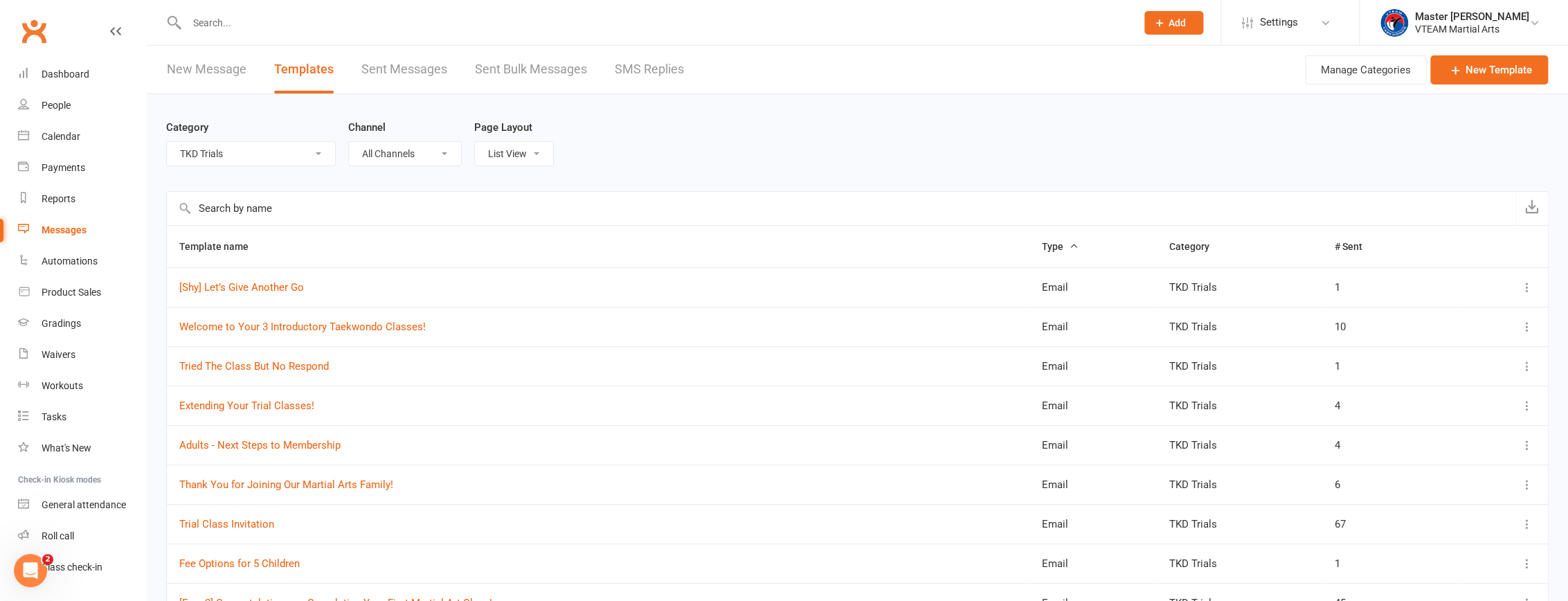
click at [303, 158] on select "All Categories (No category) 7 Days After Trial 8 Weeks Womens Only - Viet Adul…" at bounding box center [251, 153] width 168 height 23
select select "20117"
click at [167, 142] on select "All Categories (No category) 7 Days After Trial 8 Weeks Womens Only - Viet Adul…" at bounding box center [251, 153] width 168 height 23
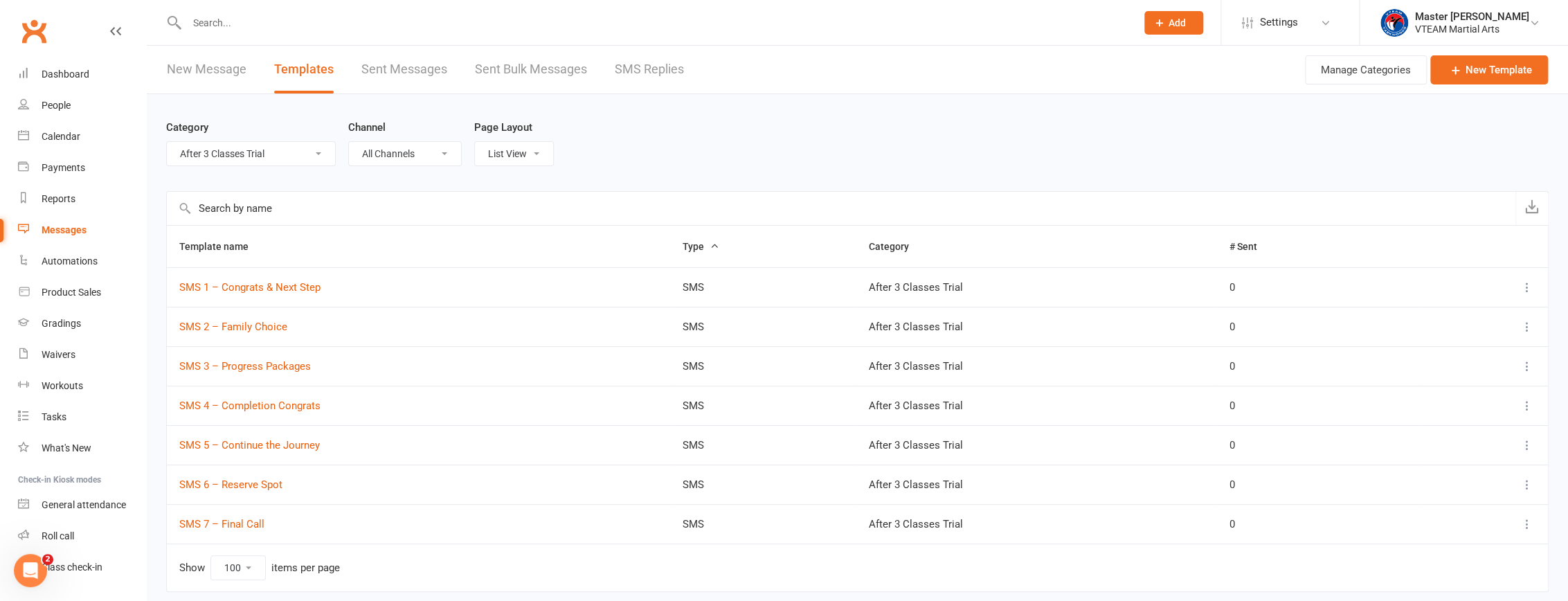
click at [1528, 288] on icon at bounding box center [1527, 287] width 13 height 13
click at [1440, 366] on link "Duplicate" at bounding box center [1457, 369] width 137 height 28
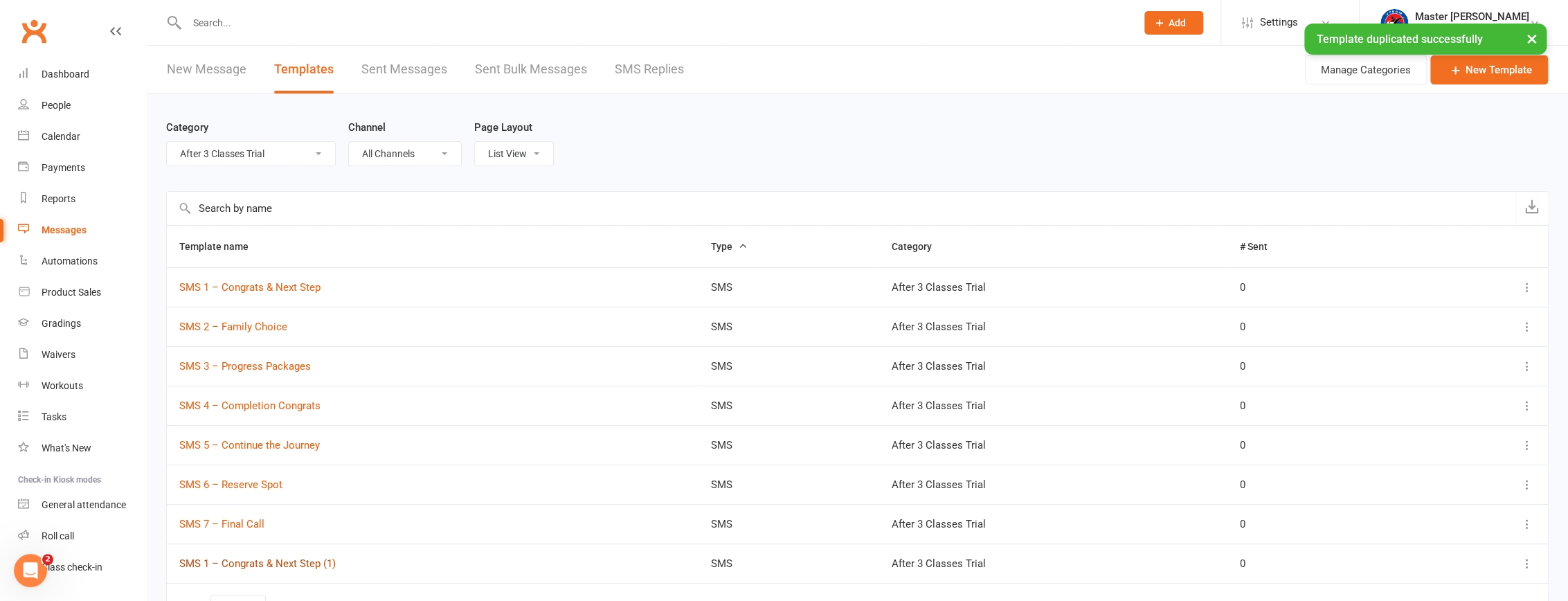
click at [285, 563] on link "SMS 1 – Congrats & Next Step (1)" at bounding box center [257, 563] width 156 height 13
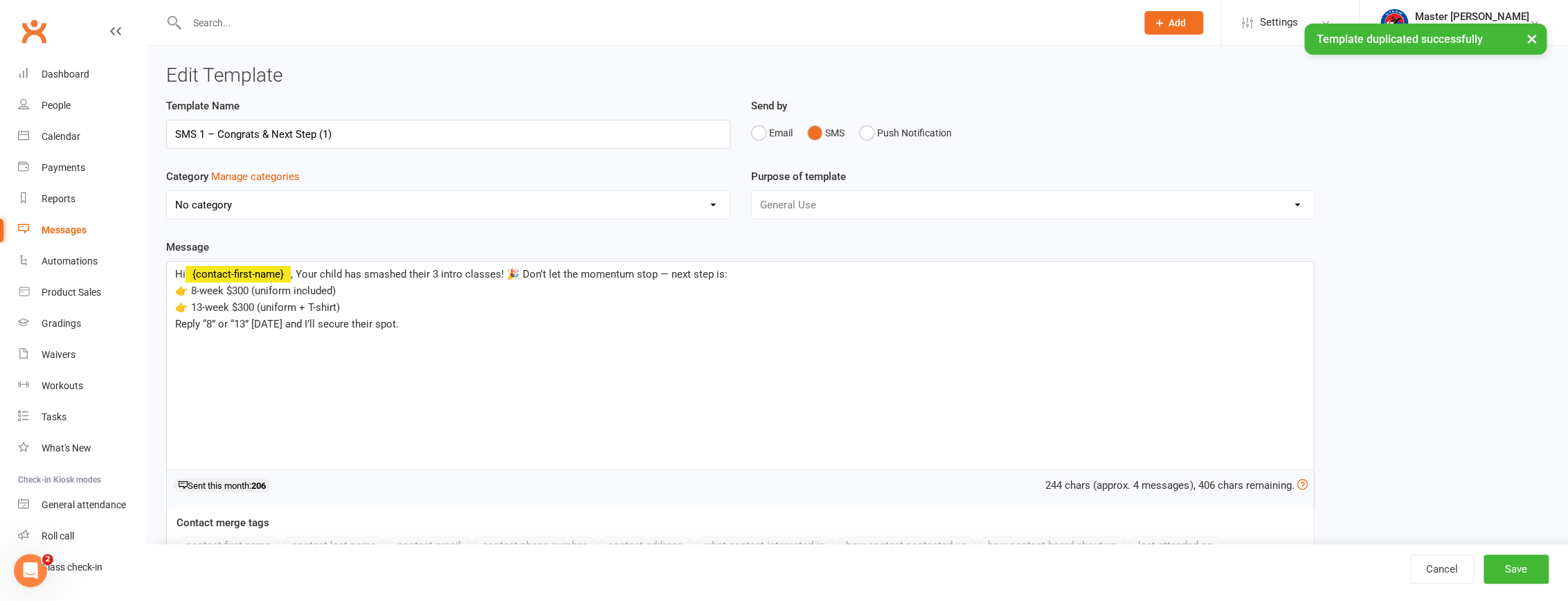
select select "20117"
click at [293, 171] on button "Manage categories" at bounding box center [255, 176] width 89 height 16
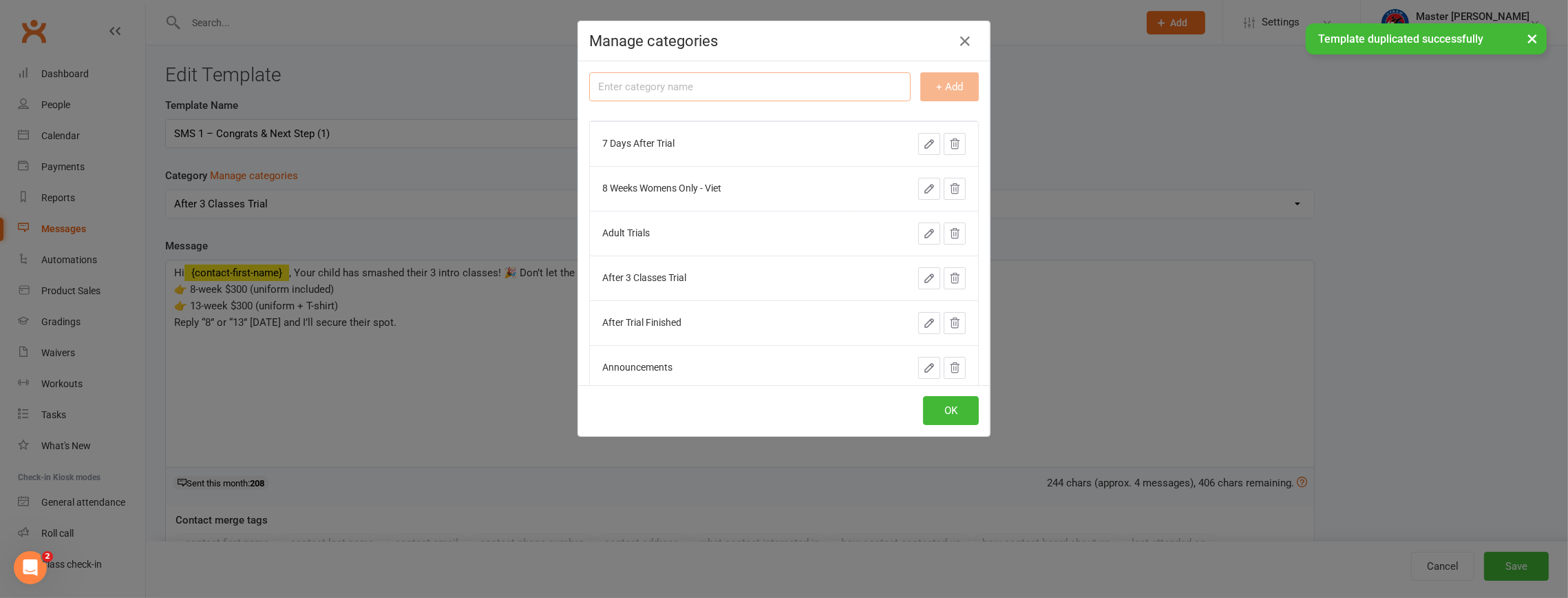
click at [828, 82] on input "text" at bounding box center [749, 86] width 321 height 29
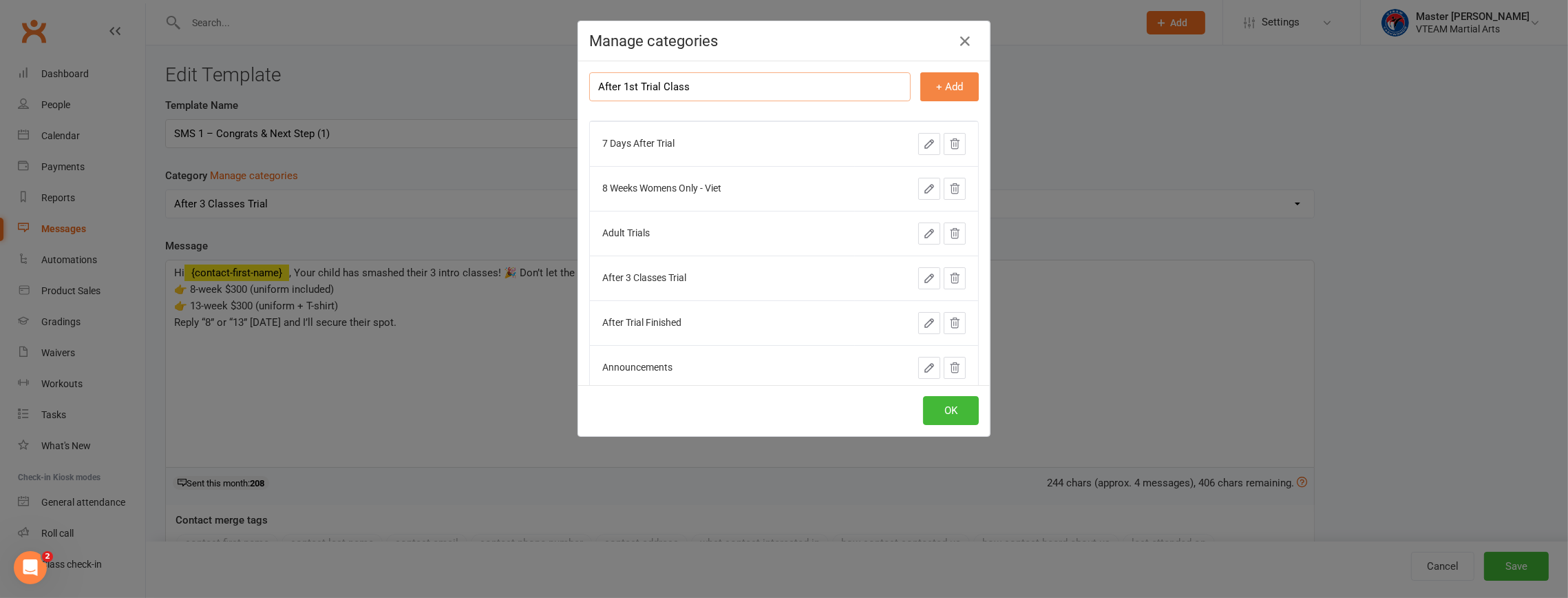
type input "After 1st Trial Class"
click at [920, 87] on button "+ Add" at bounding box center [949, 86] width 59 height 29
click at [954, 408] on button "OK" at bounding box center [951, 410] width 56 height 29
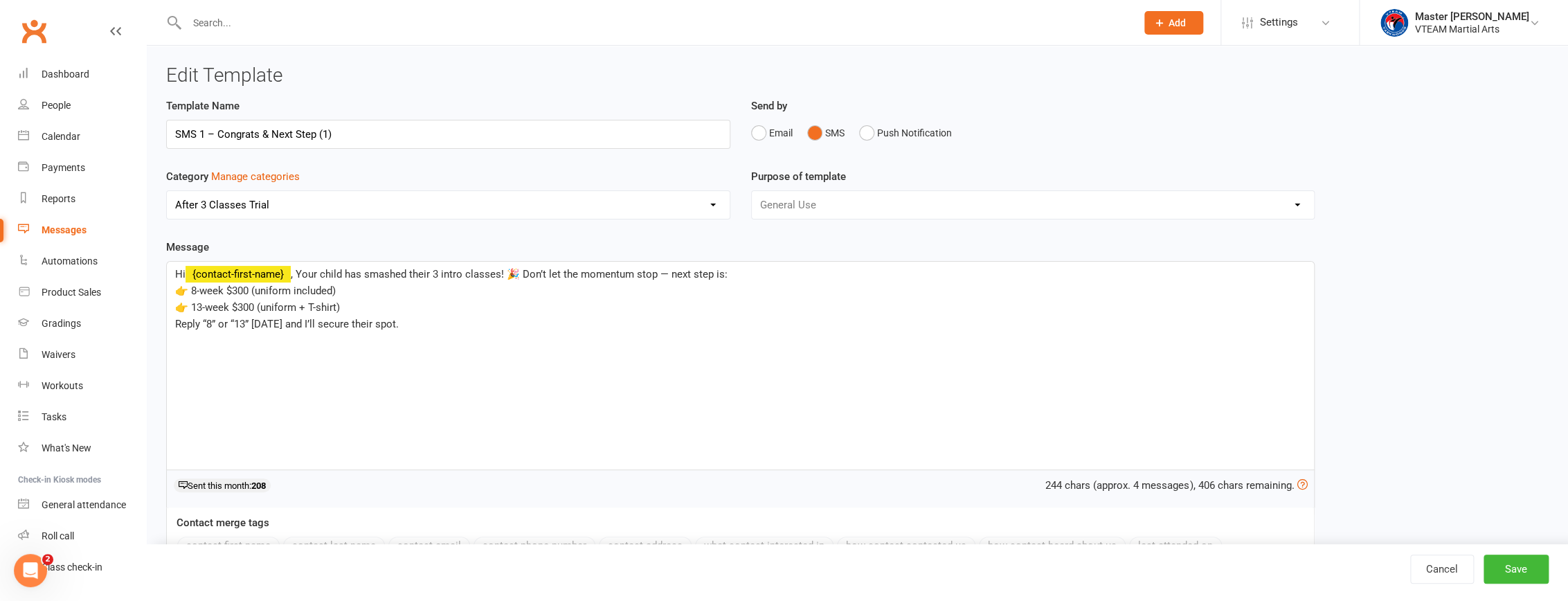
click at [335, 203] on select "No category 7 Days After Trial 8 Weeks Womens Only - Viet Adult Trials After 1s…" at bounding box center [448, 205] width 563 height 28
select select "20182"
click at [167, 191] on select "No category 7 Days After Trial 8 Weeks Womens Only - Viet Adult Trials After 1s…" at bounding box center [448, 205] width 563 height 28
drag, startPoint x: 312, startPoint y: 136, endPoint x: 477, endPoint y: 134, distance: 165.0
click at [477, 134] on input "SMS 1 – Congrats & Next Step (1)" at bounding box center [448, 134] width 564 height 29
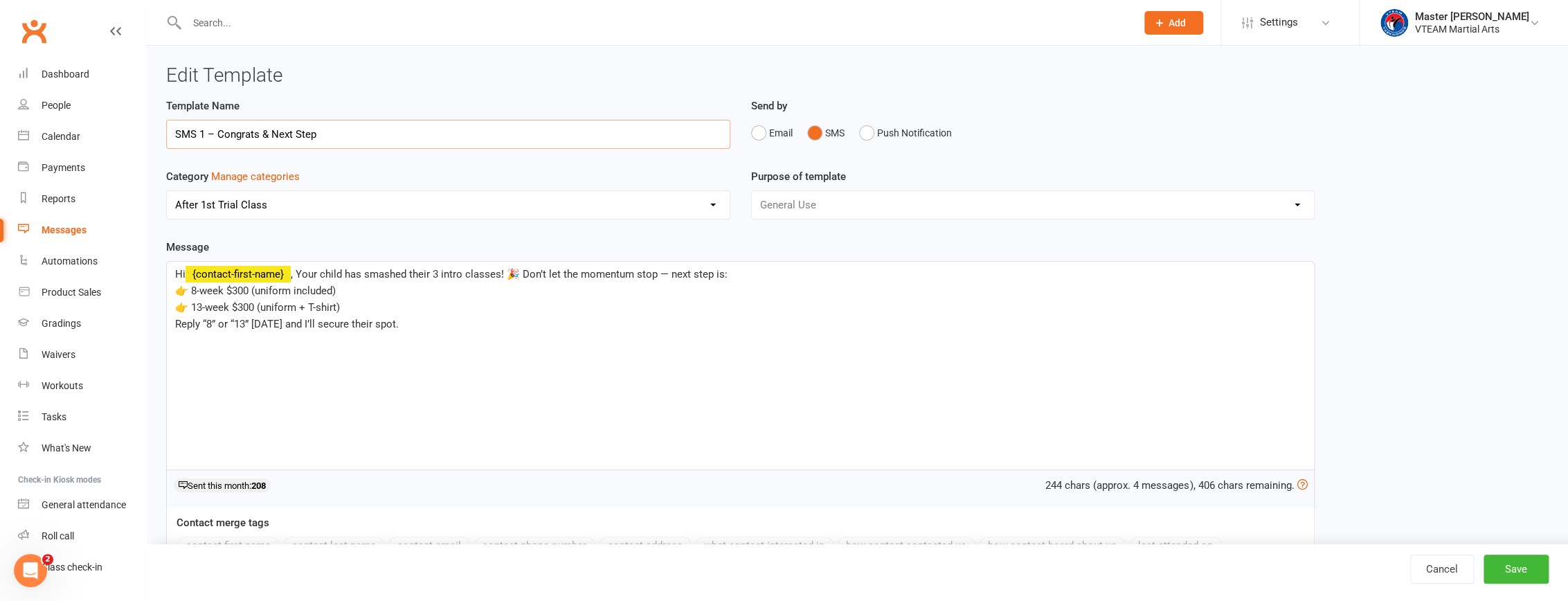
type input "SMS 1 – Congrats & Next Step"
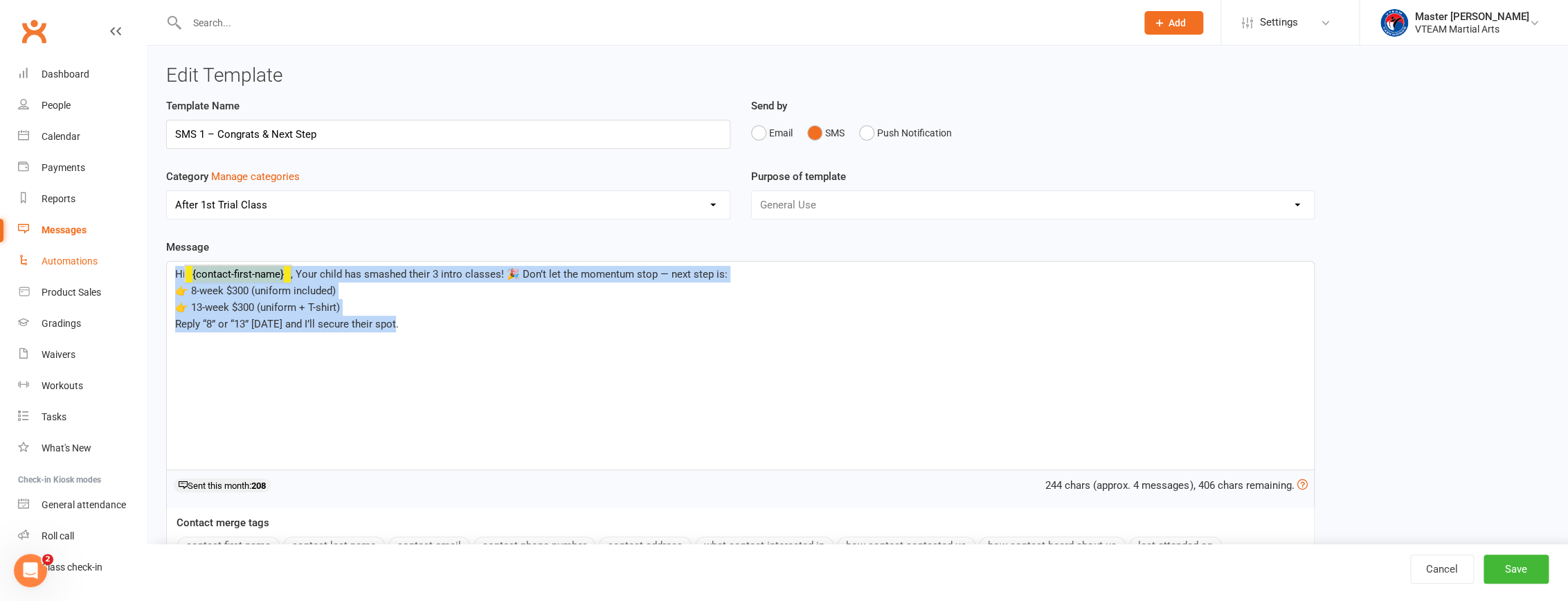
drag, startPoint x: 406, startPoint y: 320, endPoint x: 128, endPoint y: 269, distance: 282.6
click at [128, 269] on ui-view "Prospect Member Non-attending contact Class / event Appointment Grading event T…" at bounding box center [784, 337] width 1568 height 668
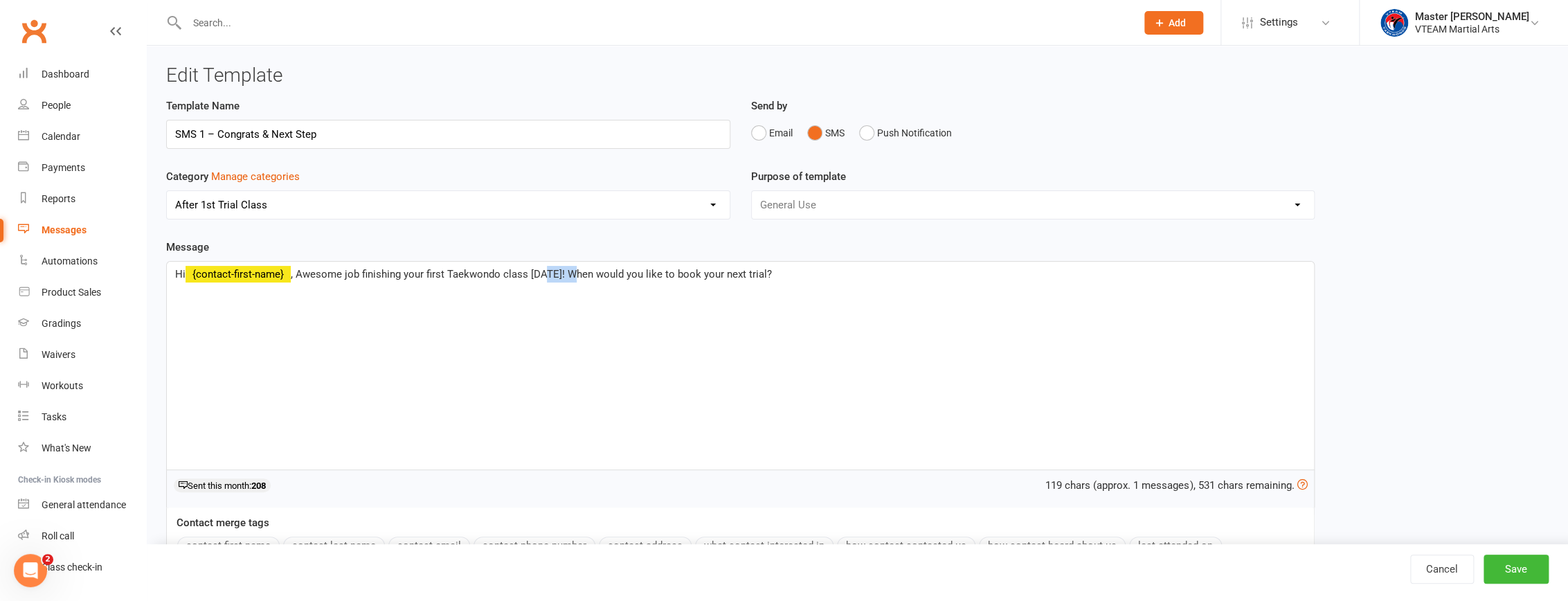
drag, startPoint x: 546, startPoint y: 274, endPoint x: 578, endPoint y: 364, distance: 95.5
click at [582, 276] on span ", Awesome job finishing your first Taekwondo class on Monday! When would you li…" at bounding box center [531, 274] width 481 height 13
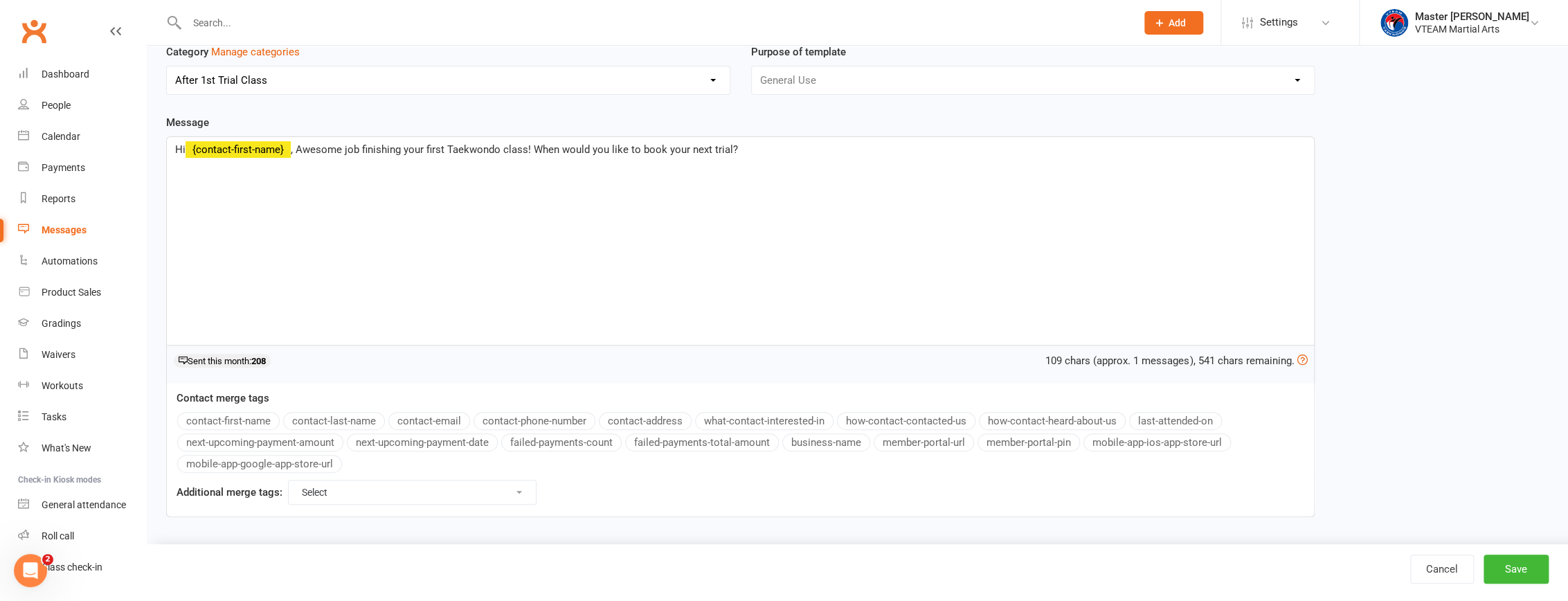
scroll to position [125, 0]
click at [1505, 565] on button "Save" at bounding box center [1516, 569] width 65 height 29
select select "100"
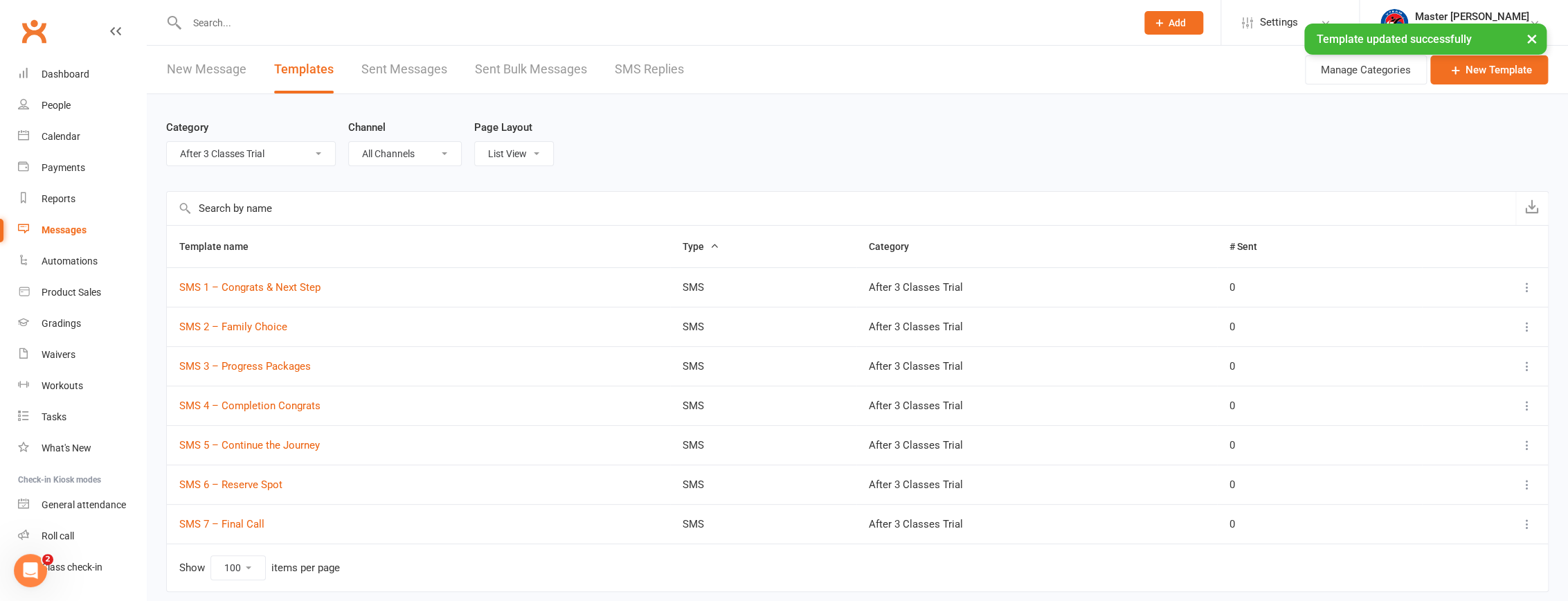
click at [262, 158] on select "All Categories (No category) 7 Days After Trial 8 Weeks Womens Only - Viet Adul…" at bounding box center [251, 153] width 168 height 23
select select "20182"
click at [167, 142] on select "All Categories (No category) 7 Days After Trial 8 Weeks Womens Only - Viet Adul…" at bounding box center [251, 153] width 168 height 23
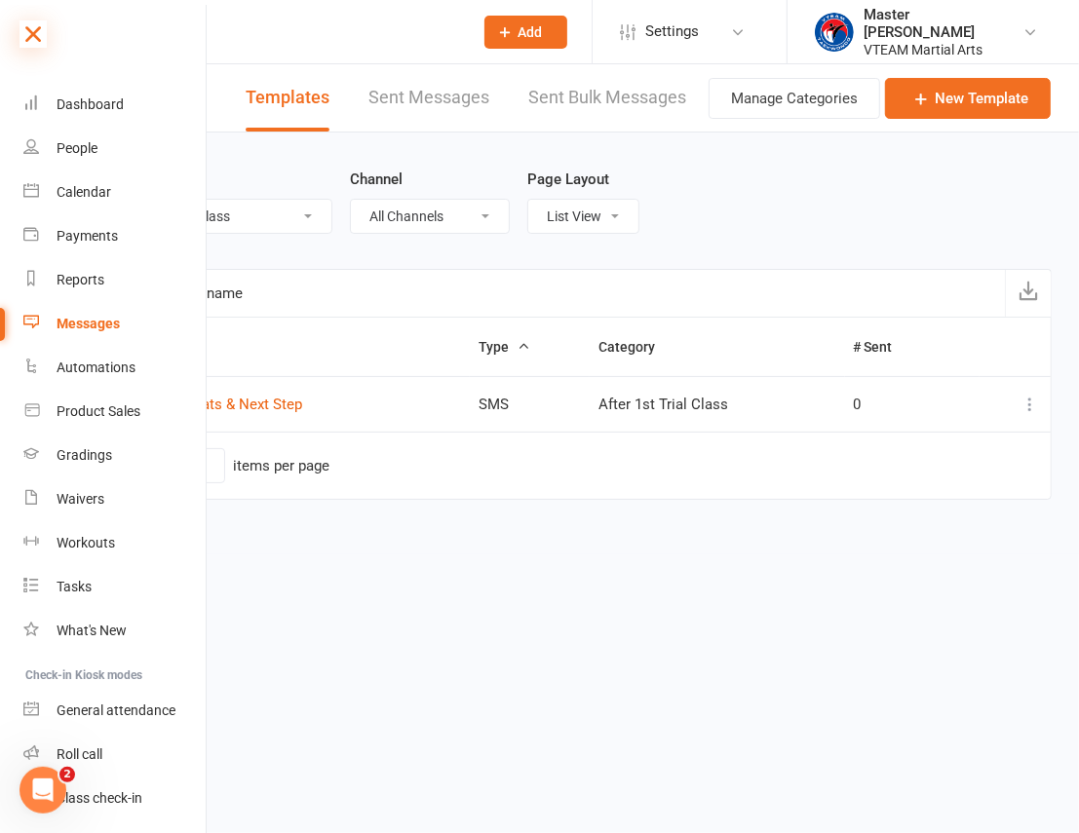
click at [32, 34] on icon at bounding box center [32, 33] width 27 height 27
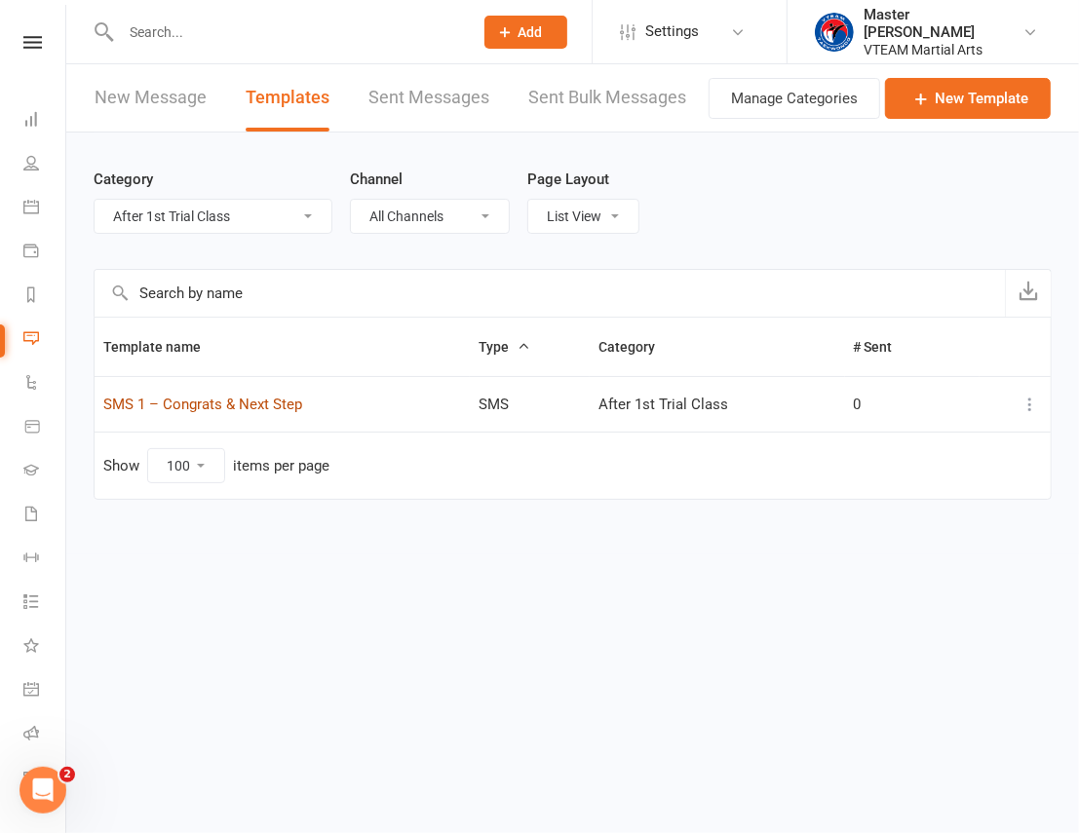
click at [224, 401] on link "SMS 1 – Congrats & Next Step" at bounding box center [202, 405] width 199 height 18
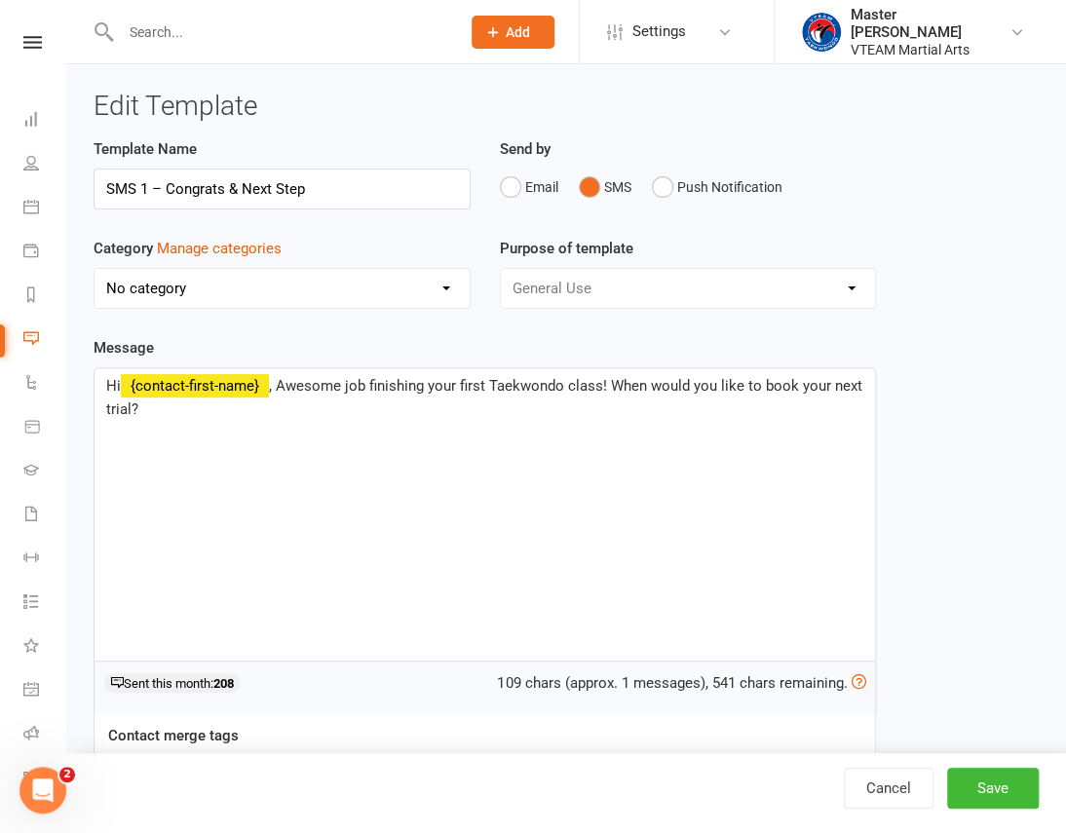
select select "20182"
drag, startPoint x: 312, startPoint y: 180, endPoint x: -10, endPoint y: 183, distance: 321.6
click at [0, 183] on html "Prospect Member Non-attending contact Class / event Appointment Grading event T…" at bounding box center [533, 542] width 1066 height 1085
paste input "After 1st Class"
type input "SMS 1 – After 1st Class"
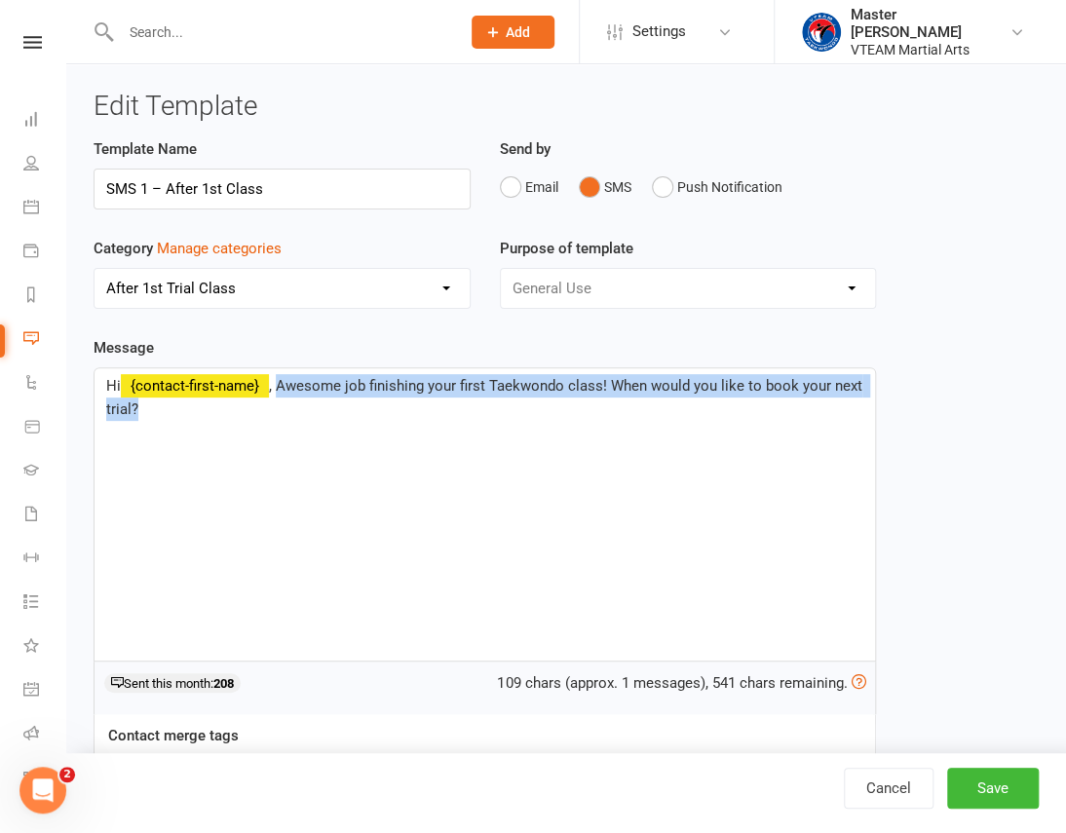
drag, startPoint x: 283, startPoint y: 381, endPoint x: 407, endPoint y: 463, distance: 149.2
click at [407, 463] on div "Hi ﻿ {contact-first-name} , Awesome job finishing your first Taekwondo class! W…" at bounding box center [485, 514] width 781 height 292
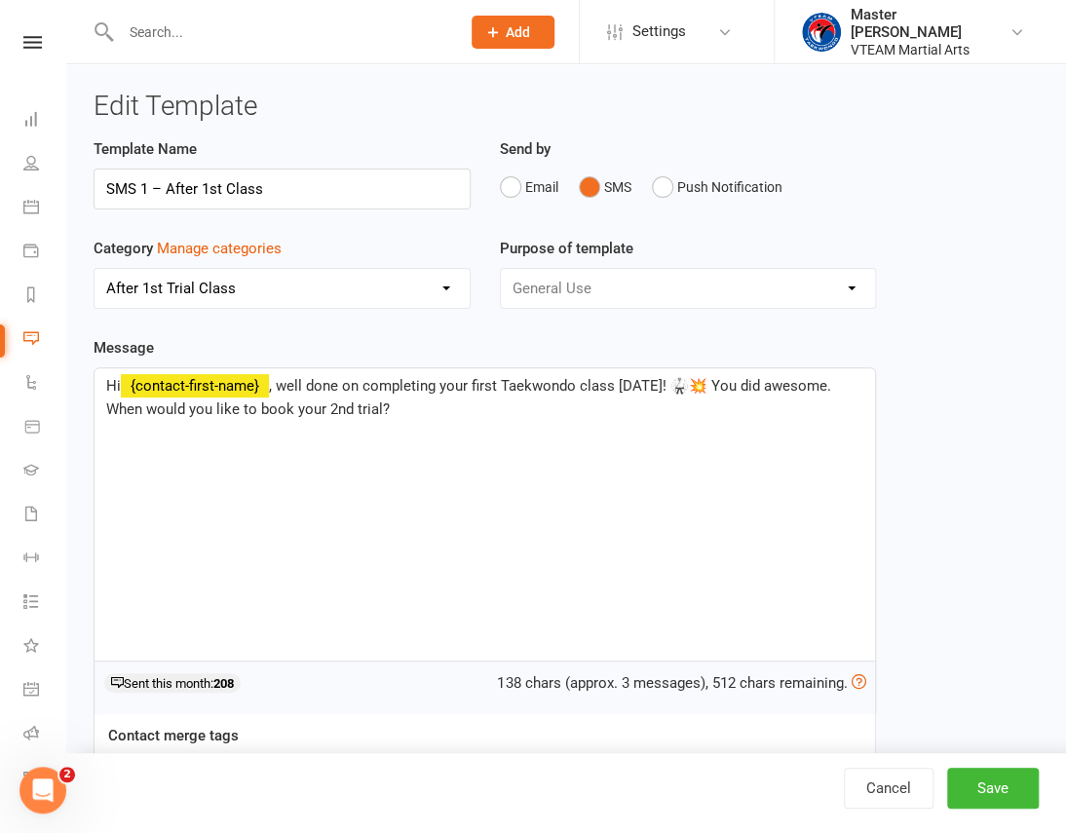
click at [707, 387] on span ", well done on completing your first Taekwondo class today! 🥋💥 You did awesome.…" at bounding box center [470, 397] width 729 height 41
click at [995, 787] on button "Save" at bounding box center [993, 788] width 92 height 41
select select "100"
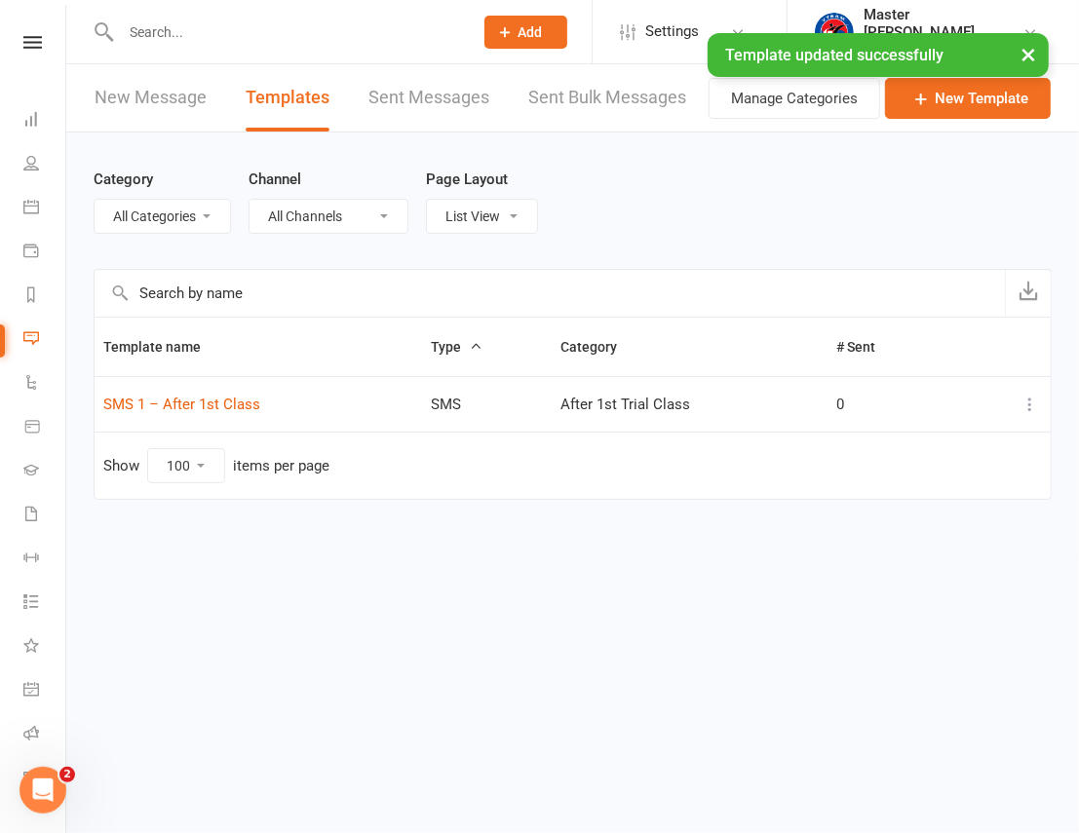
select select "20182"
click at [1027, 401] on icon at bounding box center [1029, 404] width 19 height 19
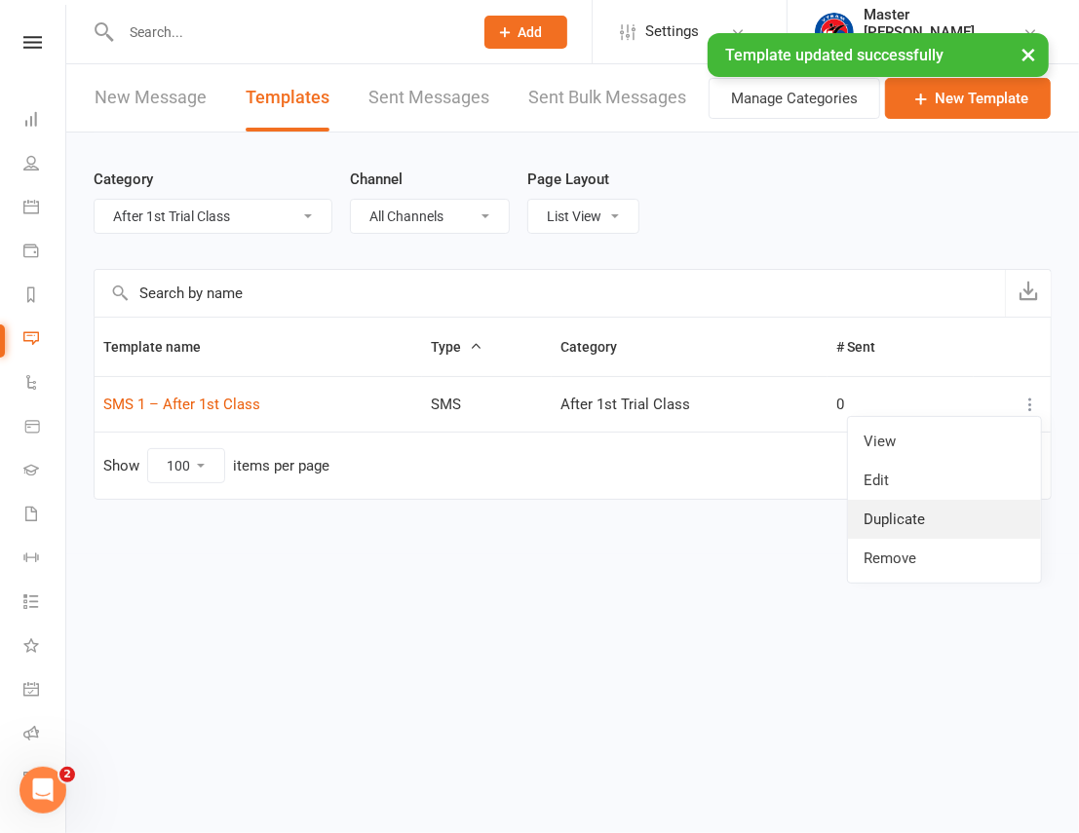
click at [951, 513] on link "Duplicate" at bounding box center [944, 519] width 193 height 39
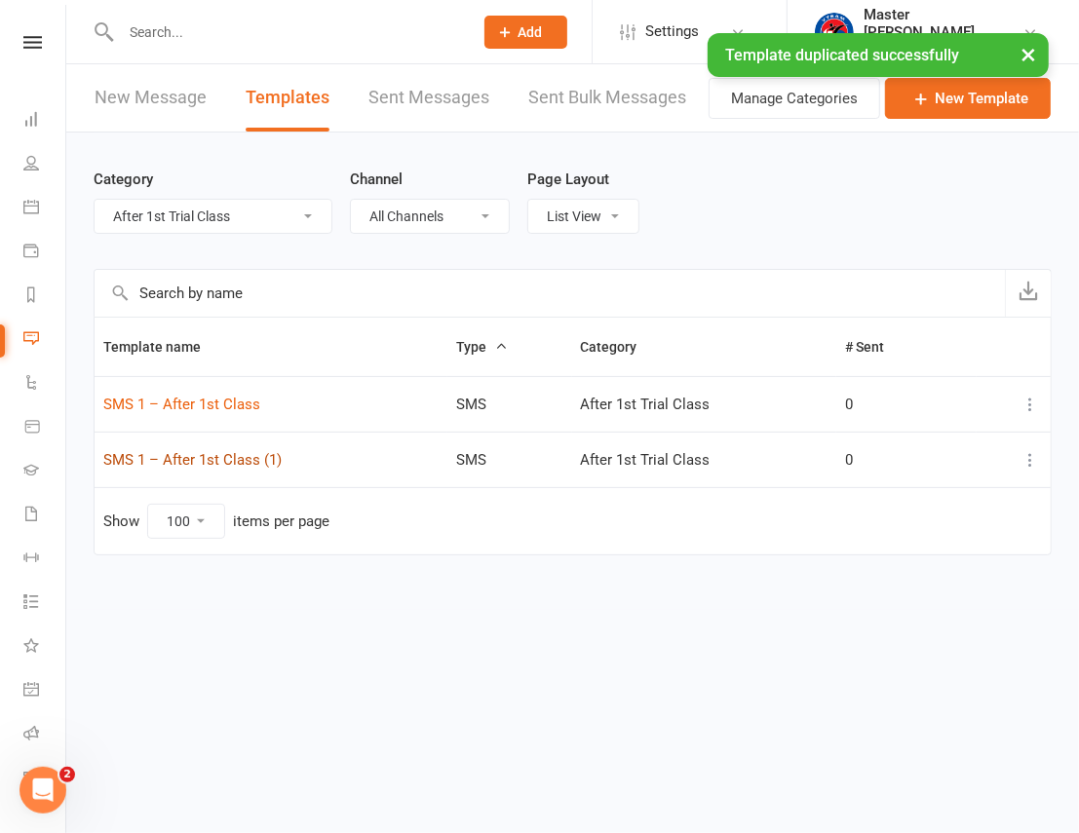
click at [272, 462] on link "SMS 1 – After 1st Class (1)" at bounding box center [192, 460] width 178 height 18
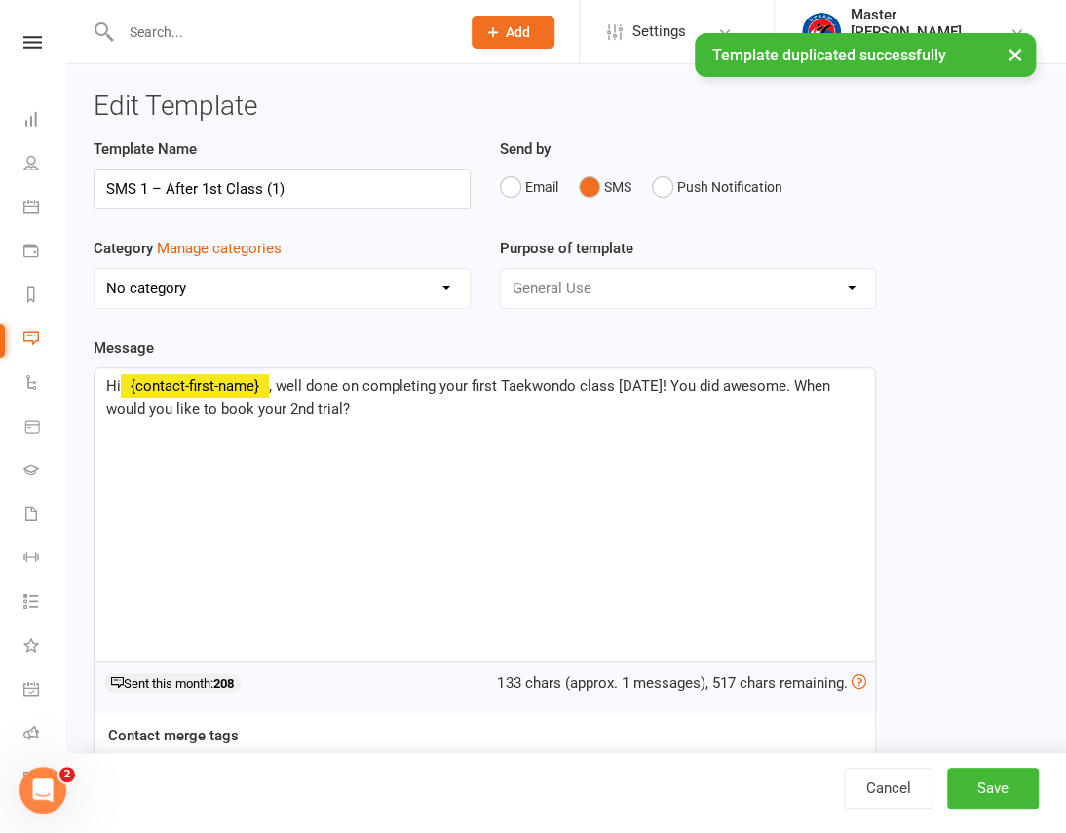
select select "20182"
drag, startPoint x: 297, startPoint y: 174, endPoint x: 42, endPoint y: 194, distance: 256.1
click at [42, 194] on ui-view "Prospect Member Non-attending contact Class / event Appointment Grading event T…" at bounding box center [533, 506] width 1066 height 1002
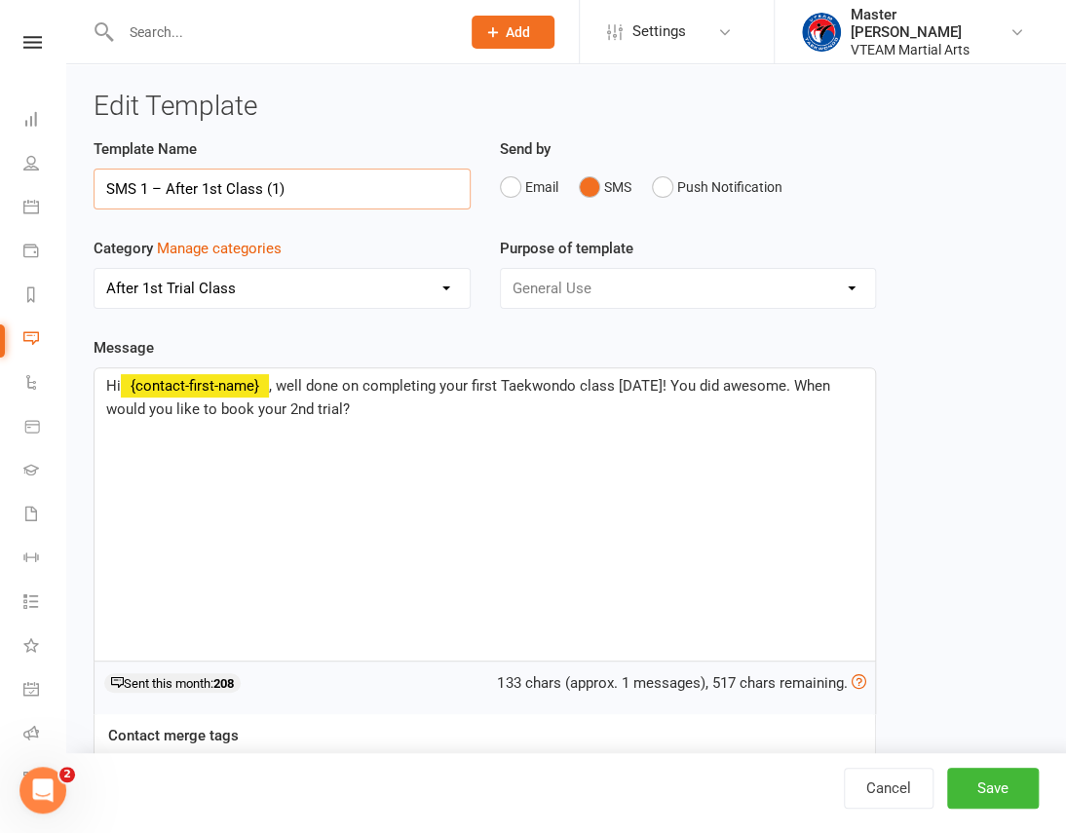
paste input "2 – After 2nd Class"
type input "SMS 2 – After 2nd Class"
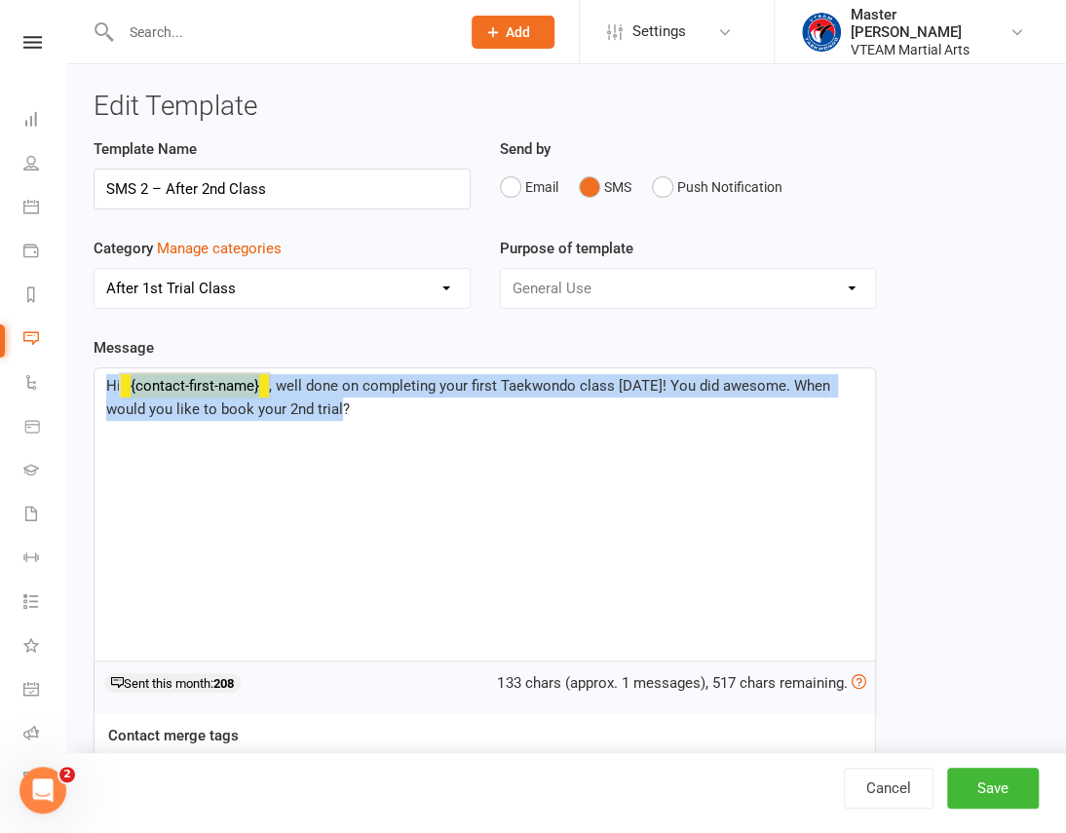
drag, startPoint x: 377, startPoint y: 416, endPoint x: 60, endPoint y: 377, distance: 319.1
click at [60, 377] on ui-view "Prospect Member Non-attending contact Class / event Appointment Grading event T…" at bounding box center [533, 506] width 1066 height 1002
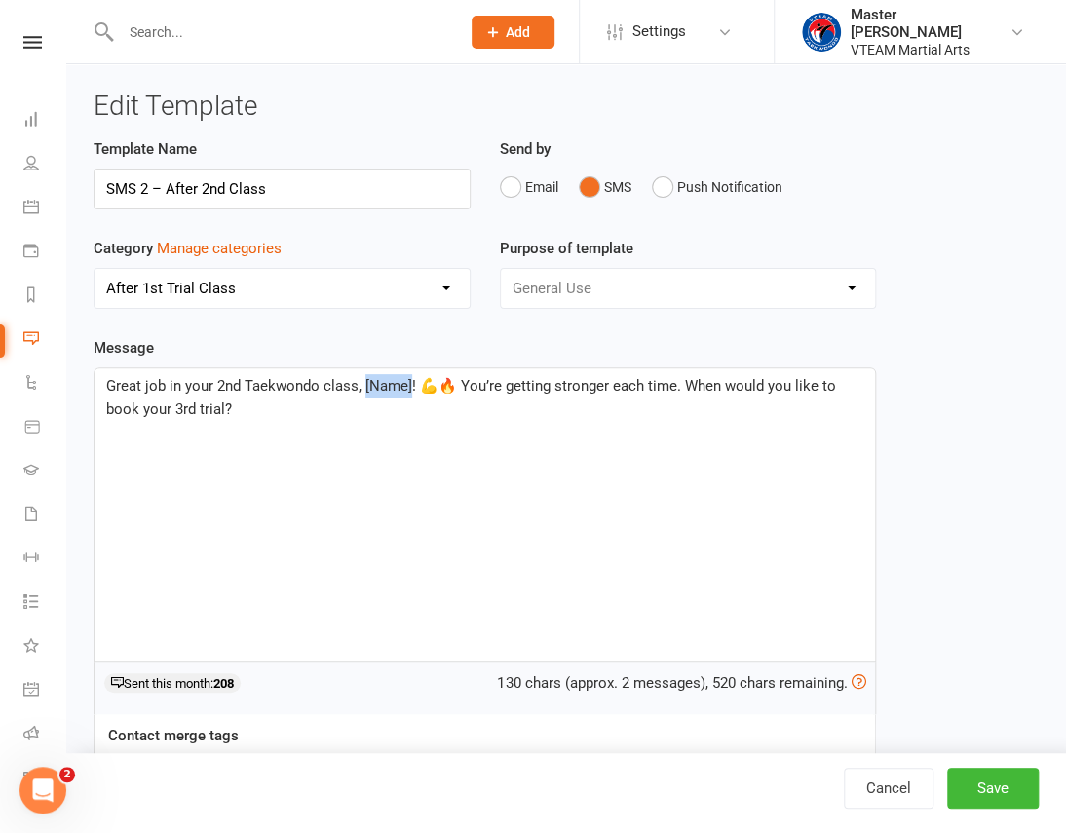
drag, startPoint x: 410, startPoint y: 384, endPoint x: 363, endPoint y: 393, distance: 47.6
click at [363, 393] on span "Great job in your 2nd Taekwondo class, [Name]! 💪🔥 You’re getting stronger each …" at bounding box center [473, 397] width 734 height 41
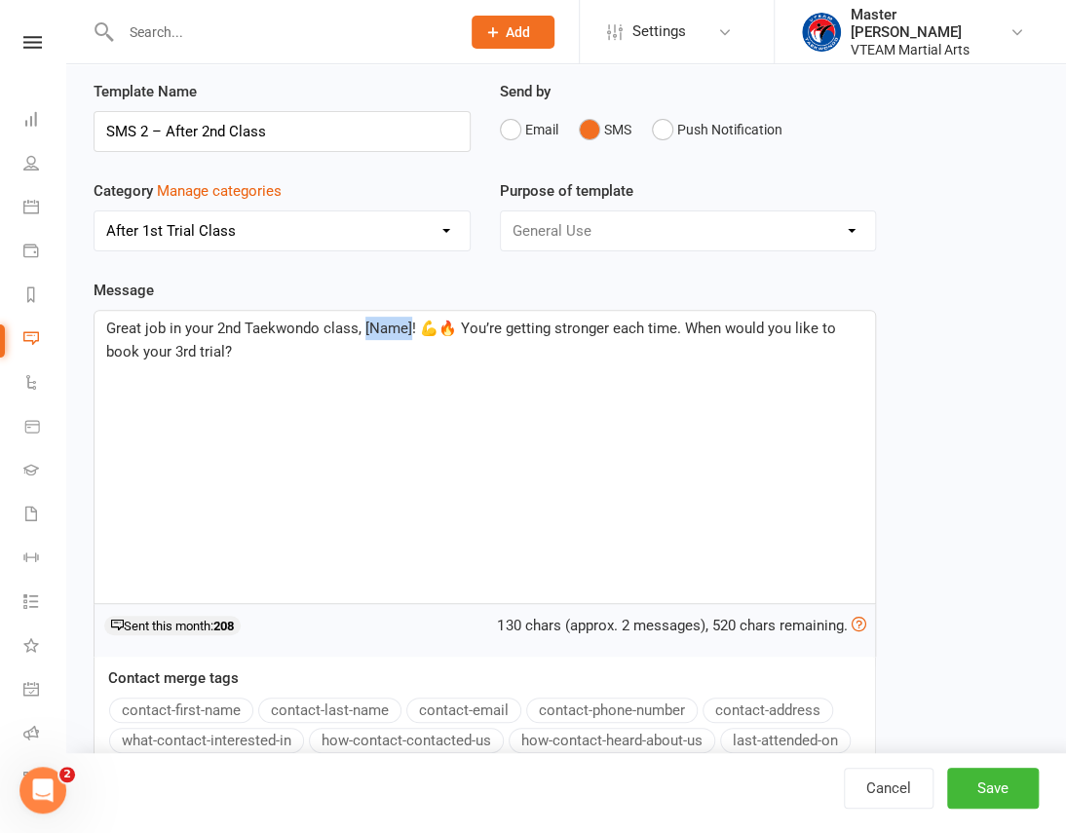
scroll to position [88, 0]
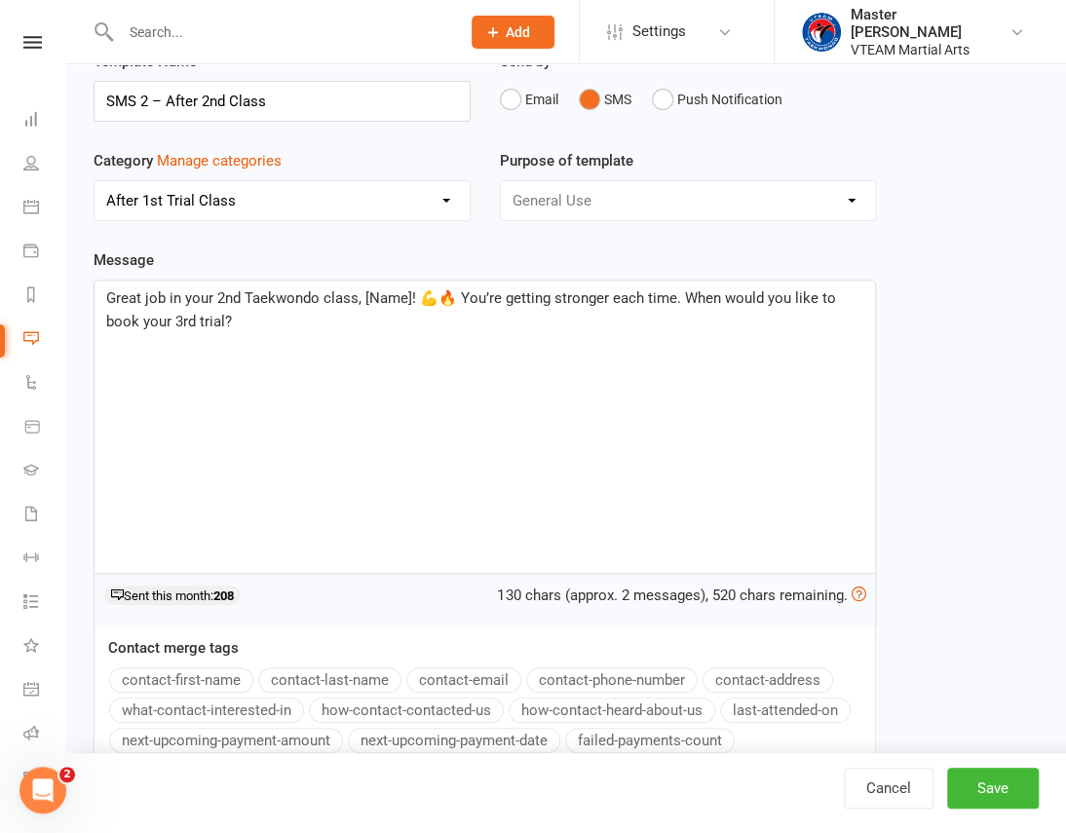
click at [153, 668] on button "contact-first-name" at bounding box center [181, 680] width 144 height 25
click at [558, 297] on span "! 💪🔥 You’re getting stronger each time. When would you like to book your 3rd tr…" at bounding box center [485, 309] width 759 height 41
click at [1008, 781] on button "Save" at bounding box center [993, 788] width 92 height 41
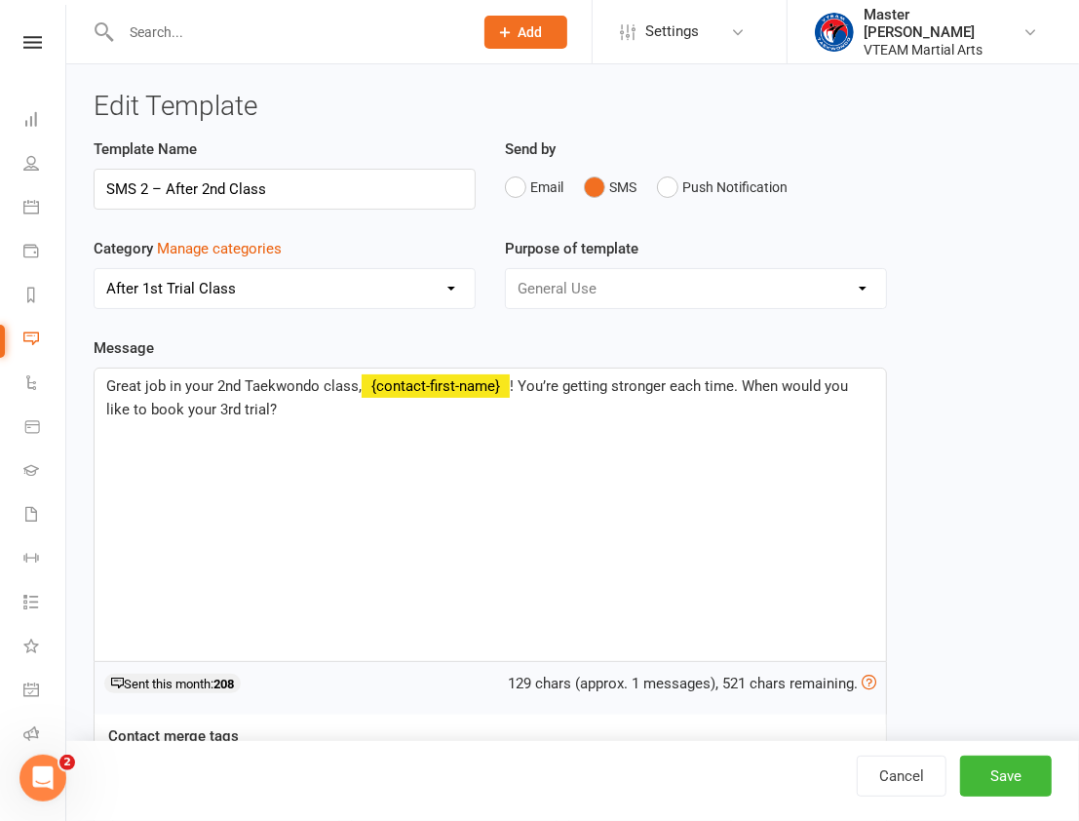
select select "100"
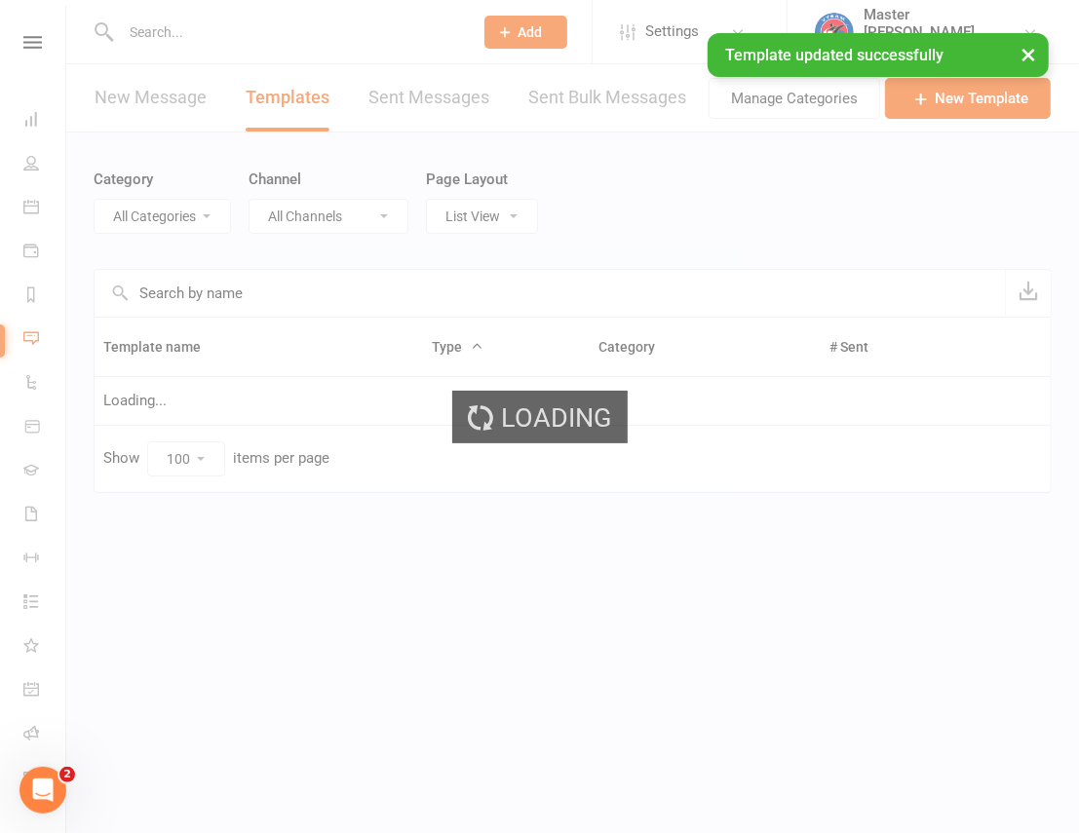
select select "20182"
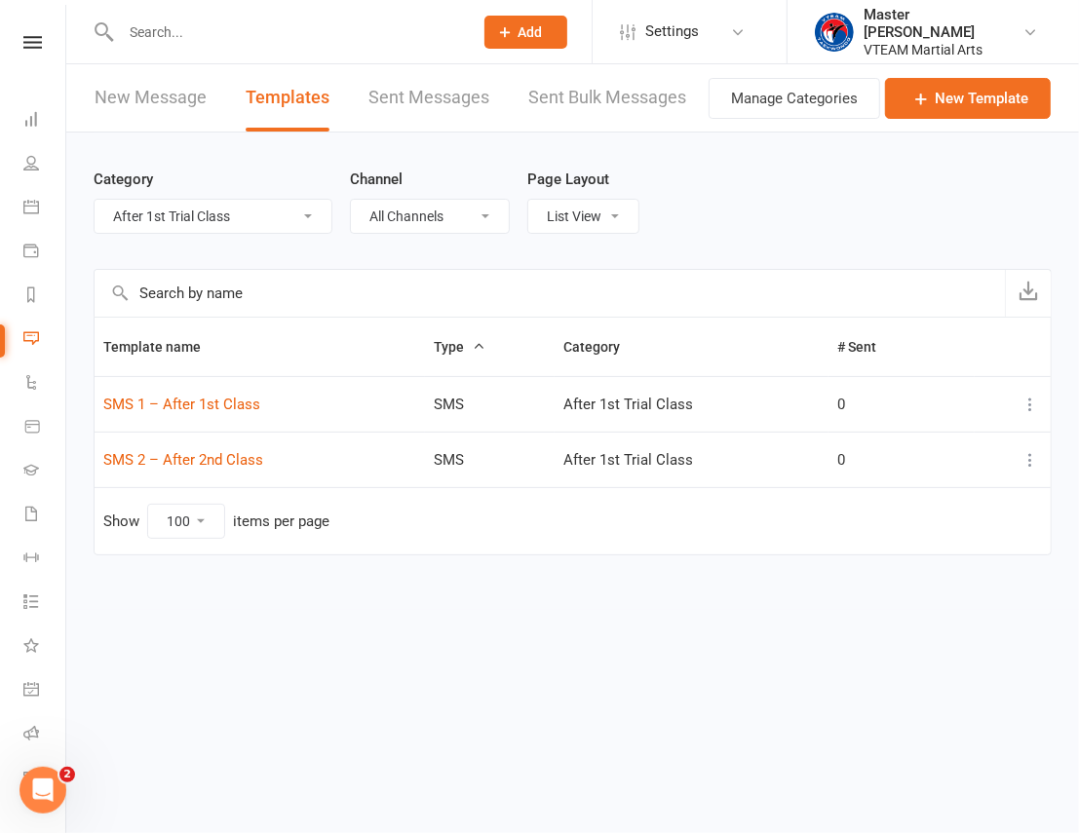
click at [1034, 465] on icon at bounding box center [1029, 459] width 19 height 19
click at [959, 572] on link "Duplicate" at bounding box center [944, 574] width 193 height 39
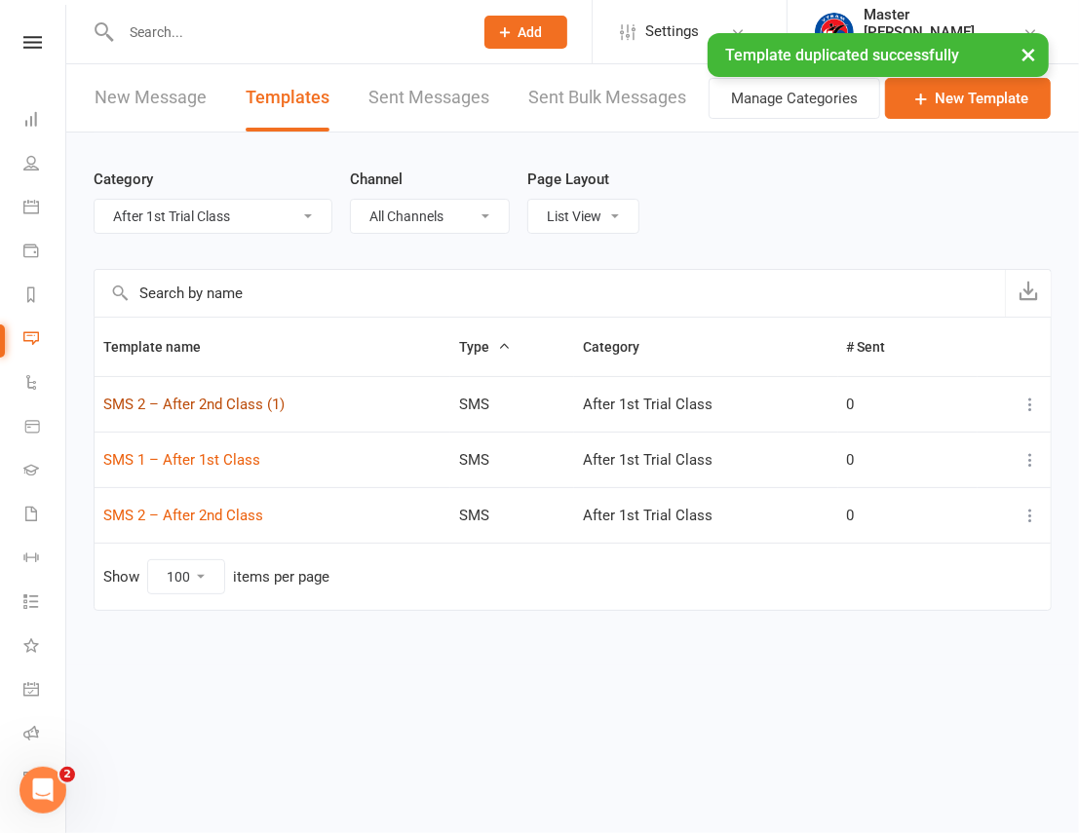
click at [220, 402] on link "SMS 2 – After 2nd Class (1)" at bounding box center [193, 405] width 181 height 18
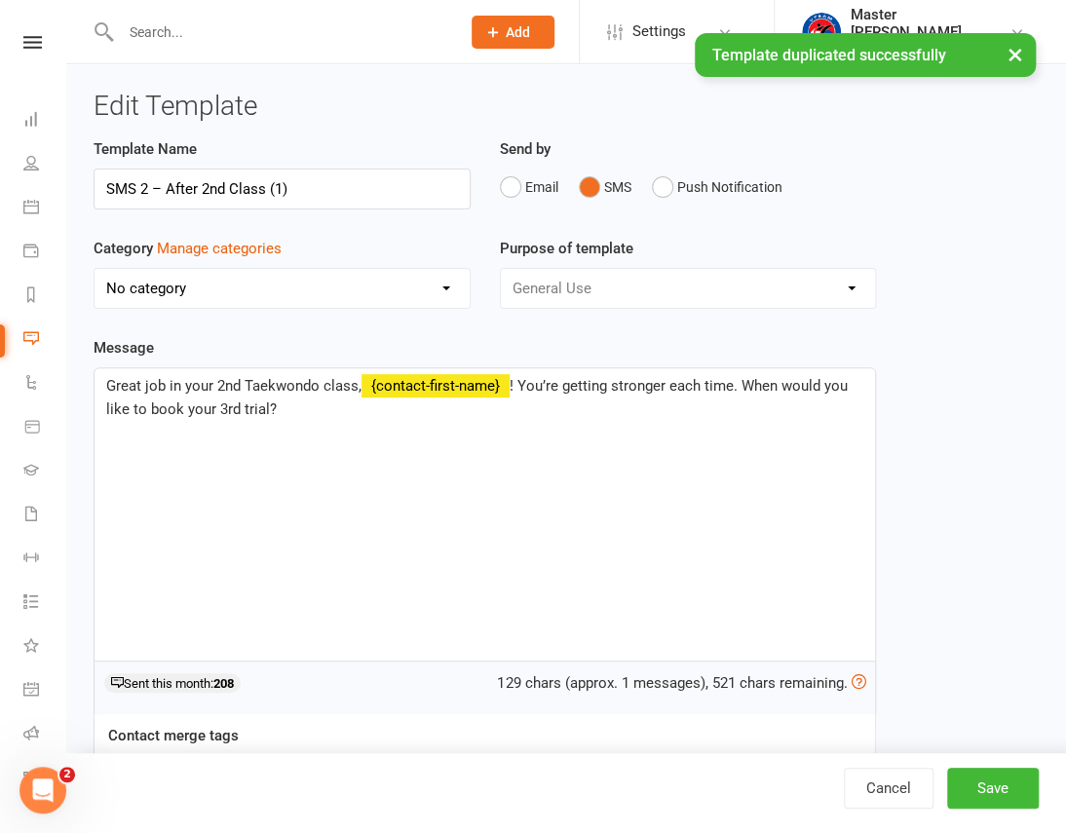
select select "20182"
drag, startPoint x: 280, startPoint y: 177, endPoint x: 24, endPoint y: 186, distance: 255.5
click at [24, 186] on ui-view "Prospect Member Non-attending contact Class / event Appointment Grading event T…" at bounding box center [533, 506] width 1066 height 1002
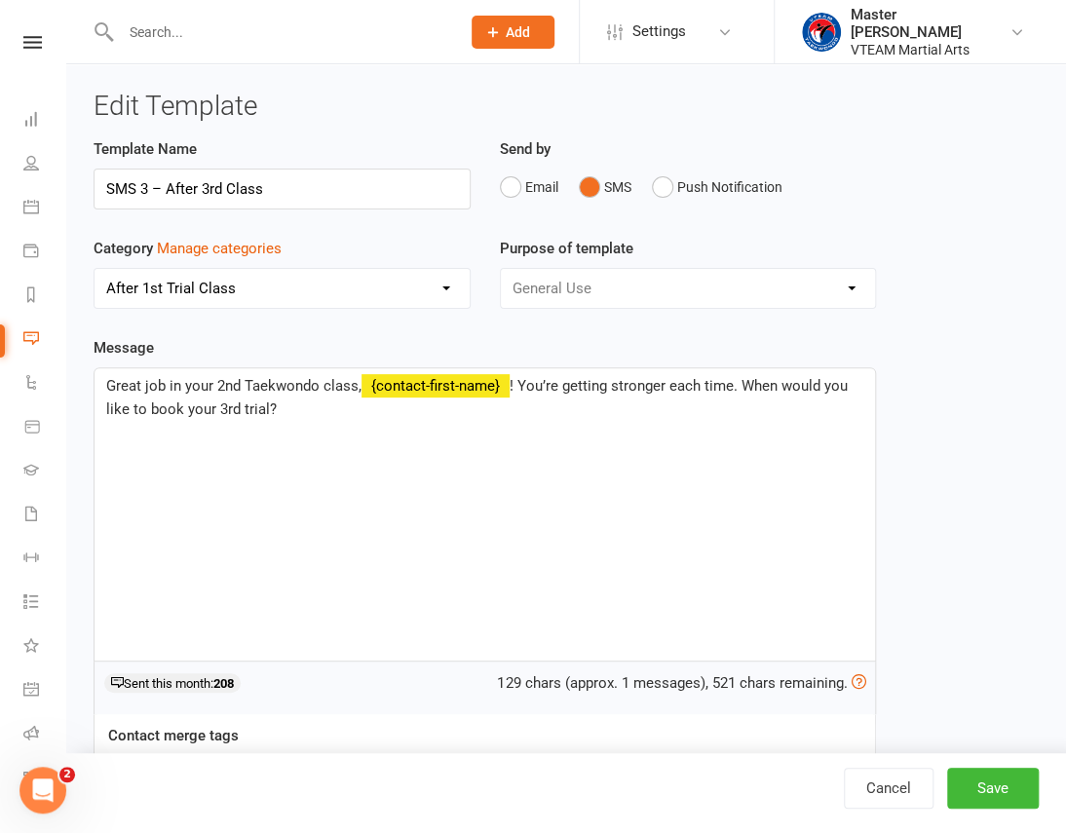
type input "SMS 3 – After 3rd Class"
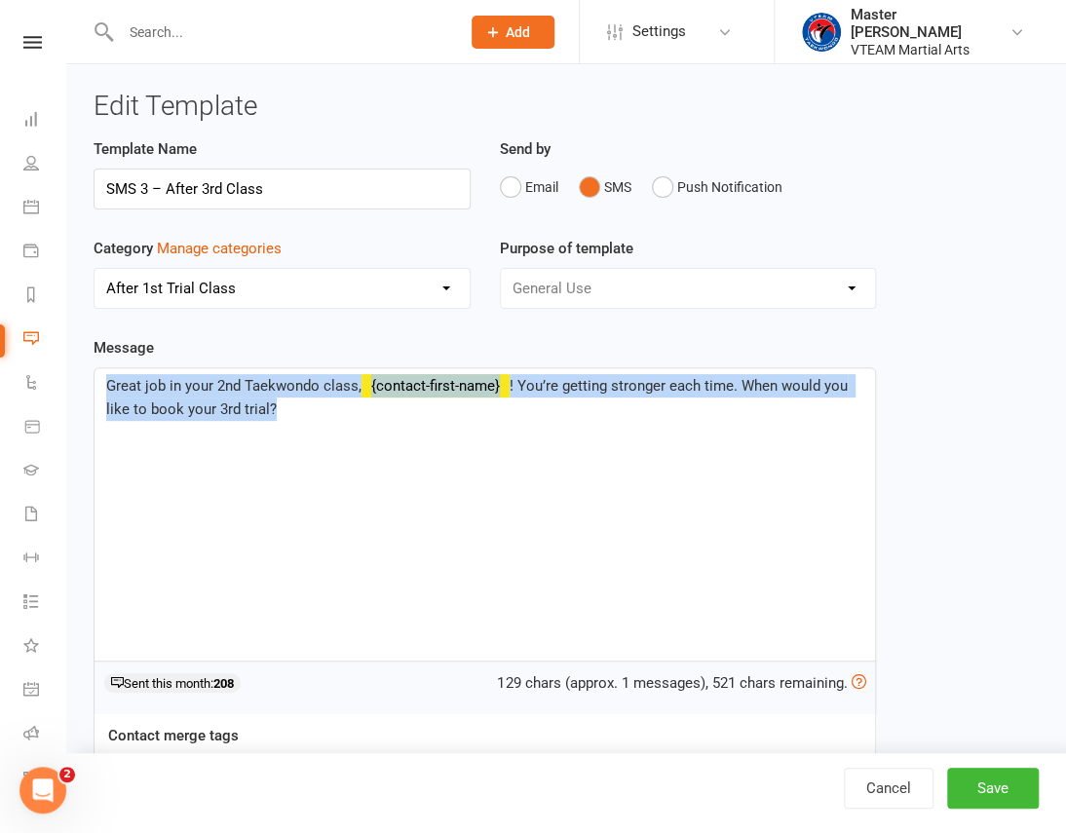
drag, startPoint x: 286, startPoint y: 414, endPoint x: 78, endPoint y: 387, distance: 210.3
click at [78, 387] on div "Edit Template Template Name SMS 3 – After 3rd Class Send by Email SMS Push Noti…" at bounding box center [566, 535] width 1000 height 942
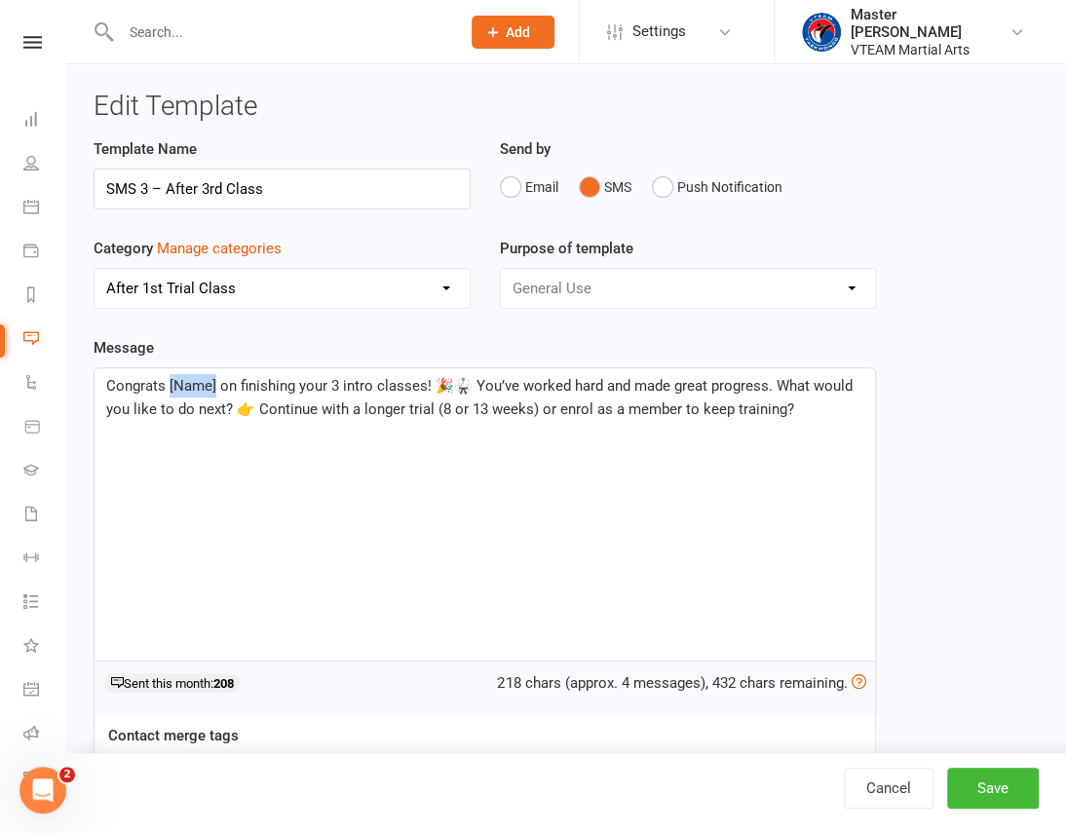
drag, startPoint x: 213, startPoint y: 380, endPoint x: 170, endPoint y: 391, distance: 45.1
click at [170, 391] on span "Congrats [Name] on finishing your 3 intro classes! 🎉🥋 You’ve worked hard and ma…" at bounding box center [481, 397] width 750 height 41
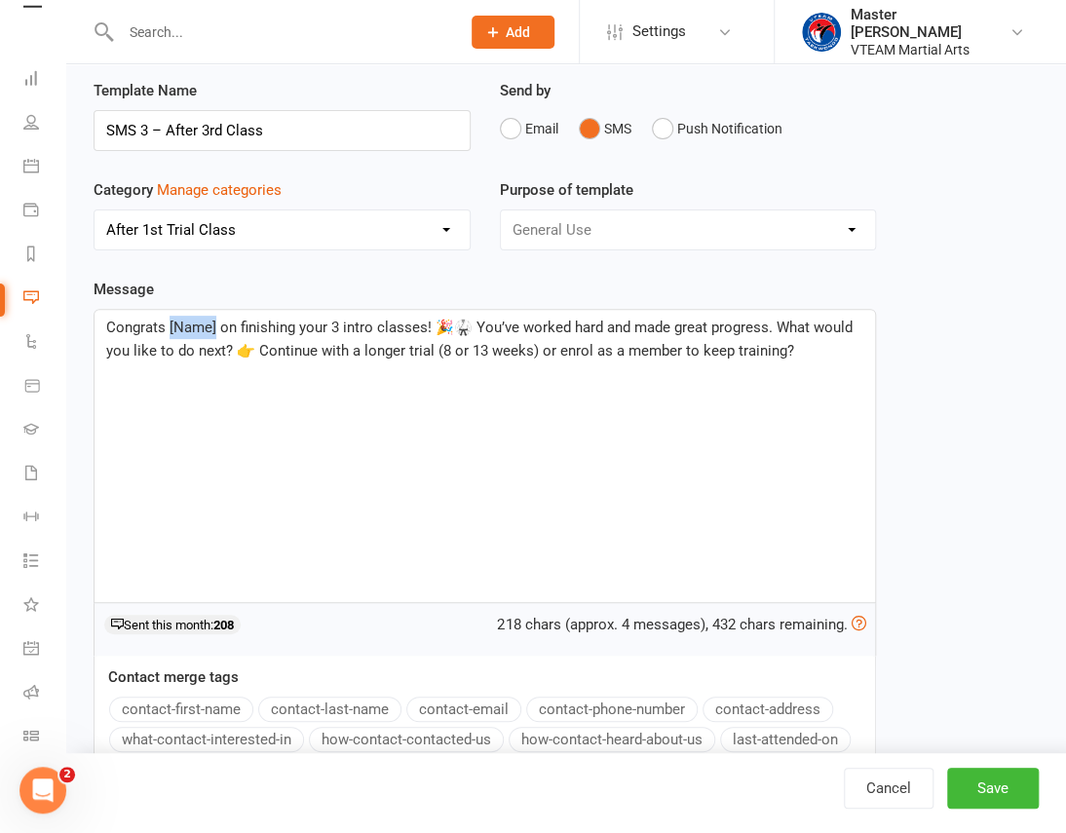
scroll to position [176, 0]
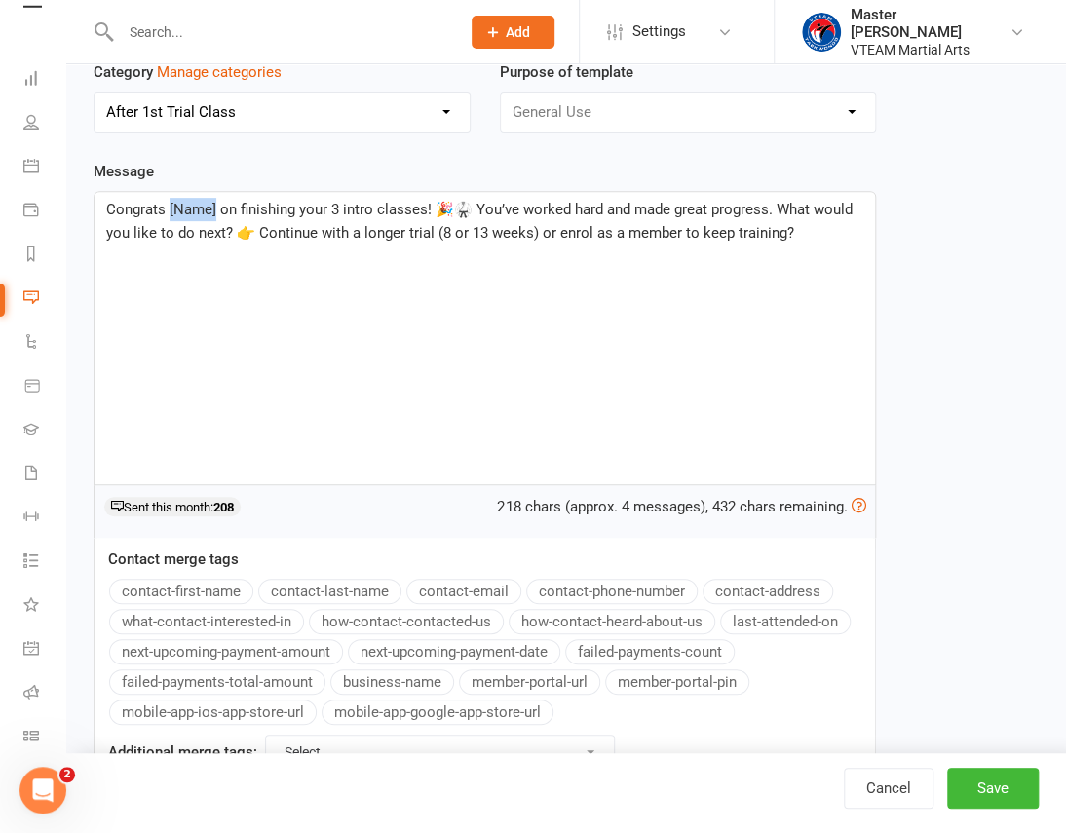
click at [147, 585] on button "contact-first-name" at bounding box center [181, 591] width 144 height 25
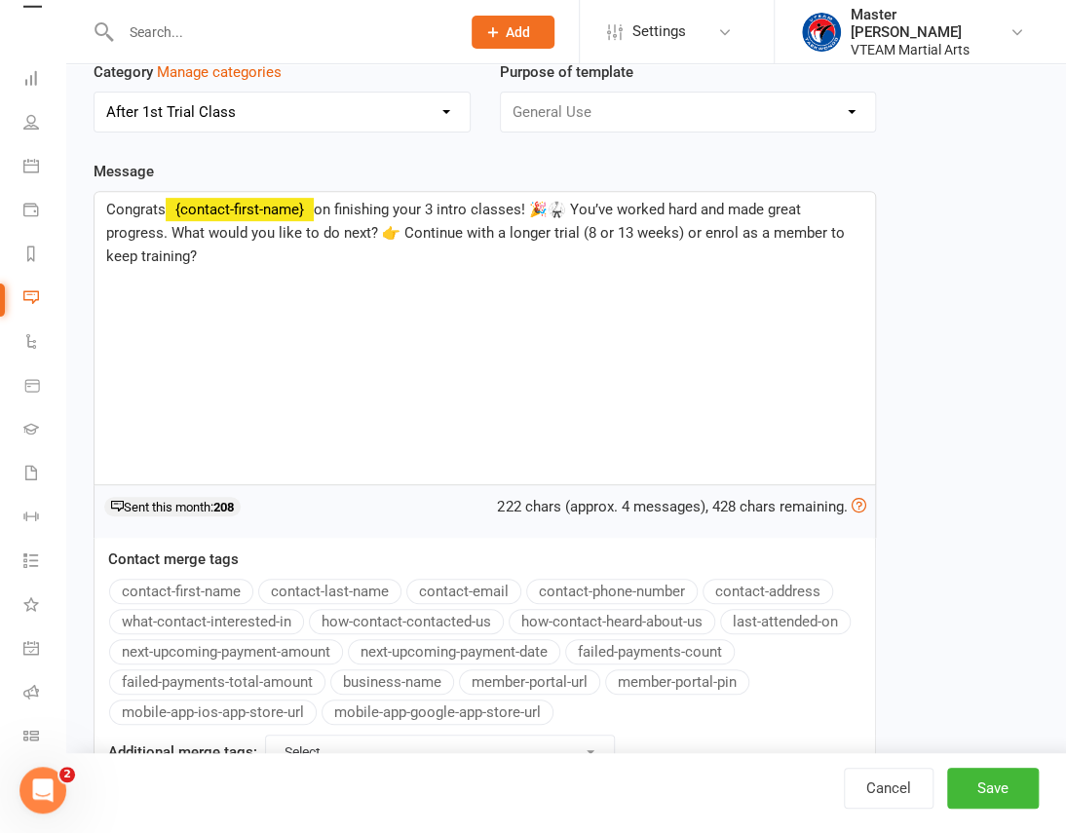
click at [569, 206] on span "on finishing your 3 intro classes! 🎉🥋 You’ve worked hard and made great progres…" at bounding box center [477, 233] width 743 height 64
click at [340, 233] on span "on finishing your 3 intro classes! You’ve worked hard and made great progress. …" at bounding box center [486, 221] width 760 height 41
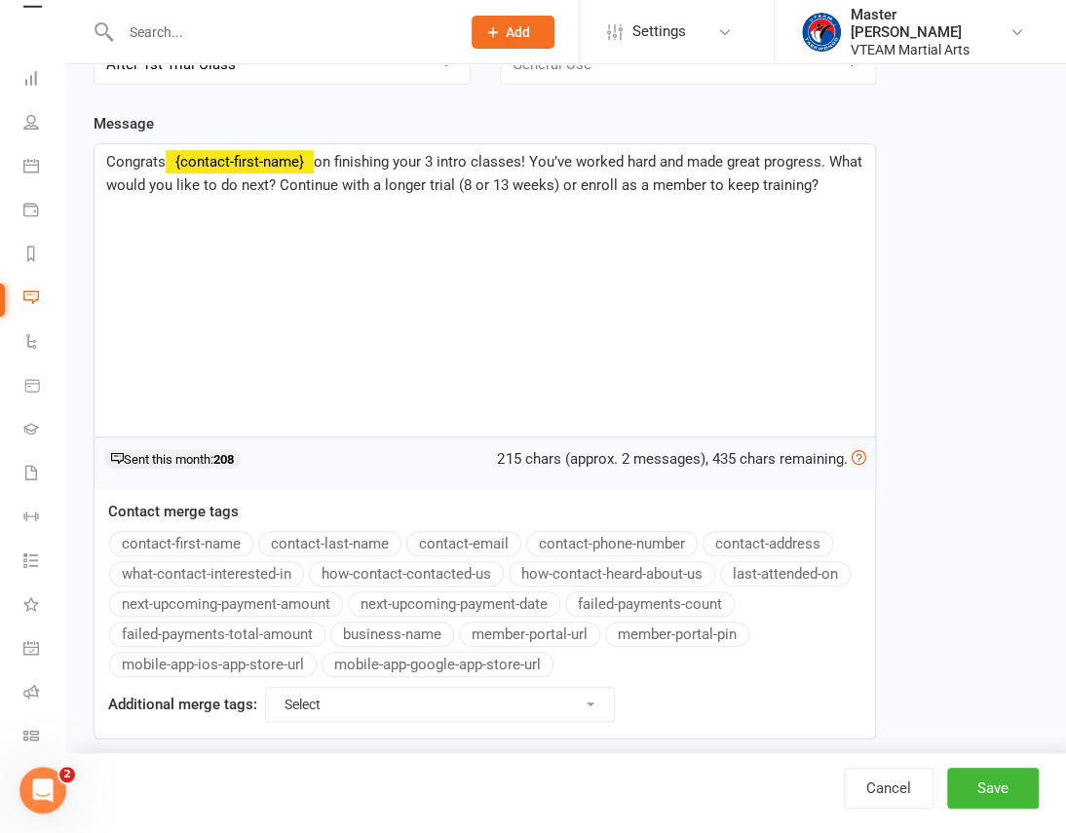
scroll to position [249, 0]
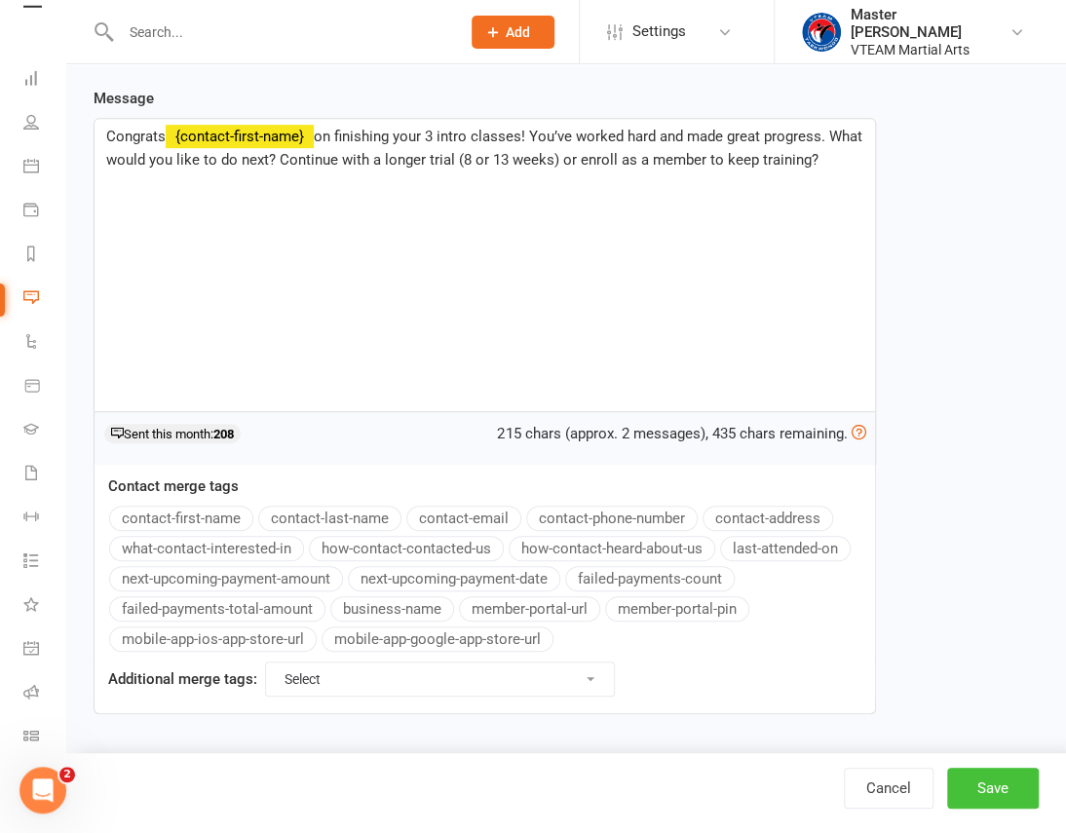
click at [983, 796] on button "Save" at bounding box center [993, 788] width 92 height 41
select select "100"
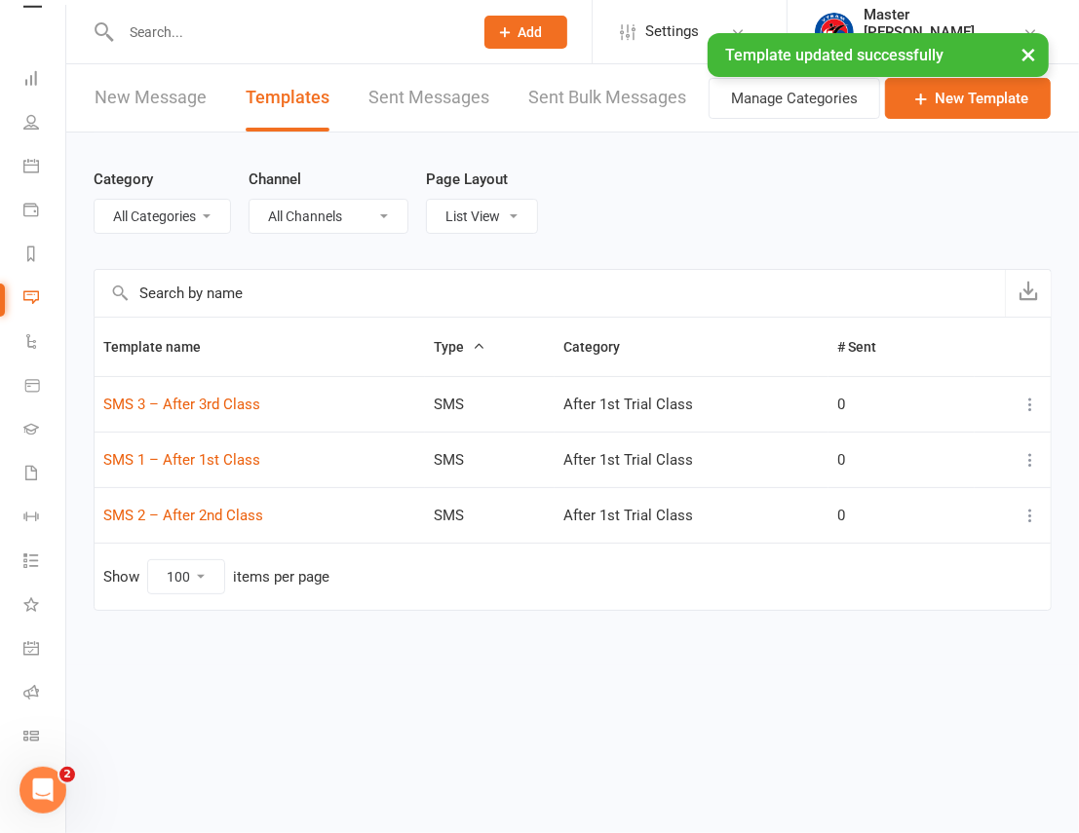
select select "20182"
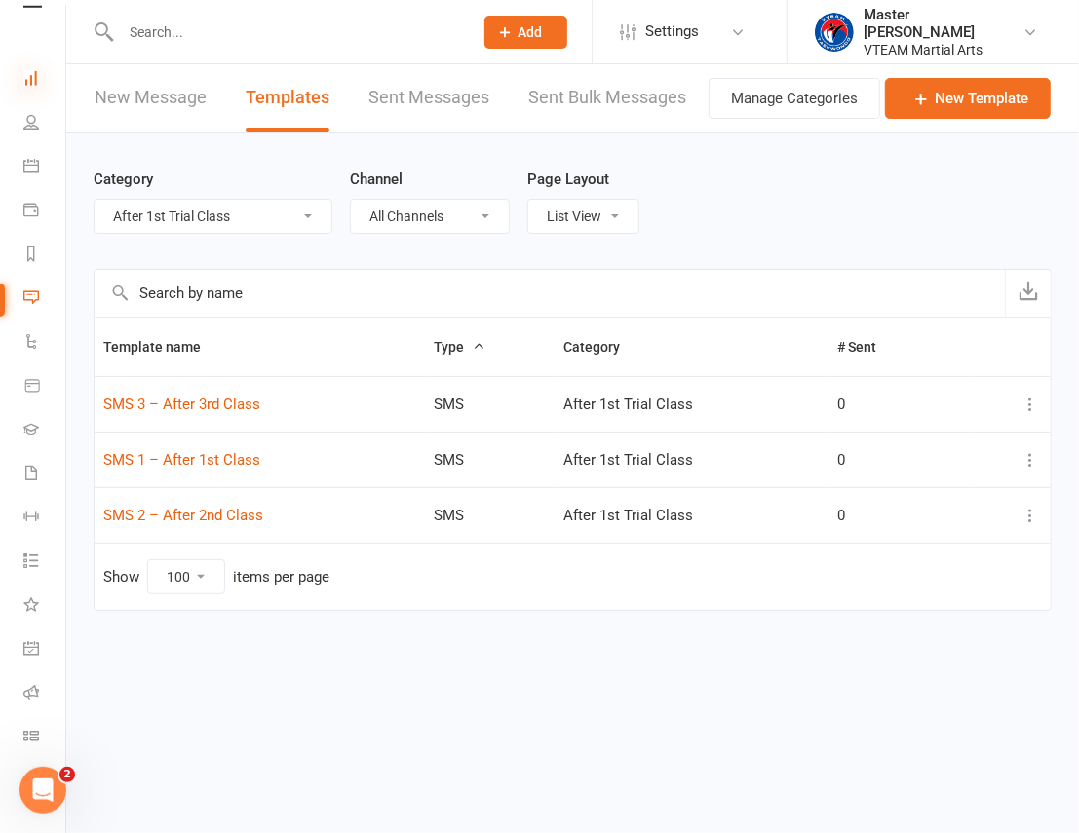
click at [35, 70] on icon at bounding box center [31, 78] width 16 height 16
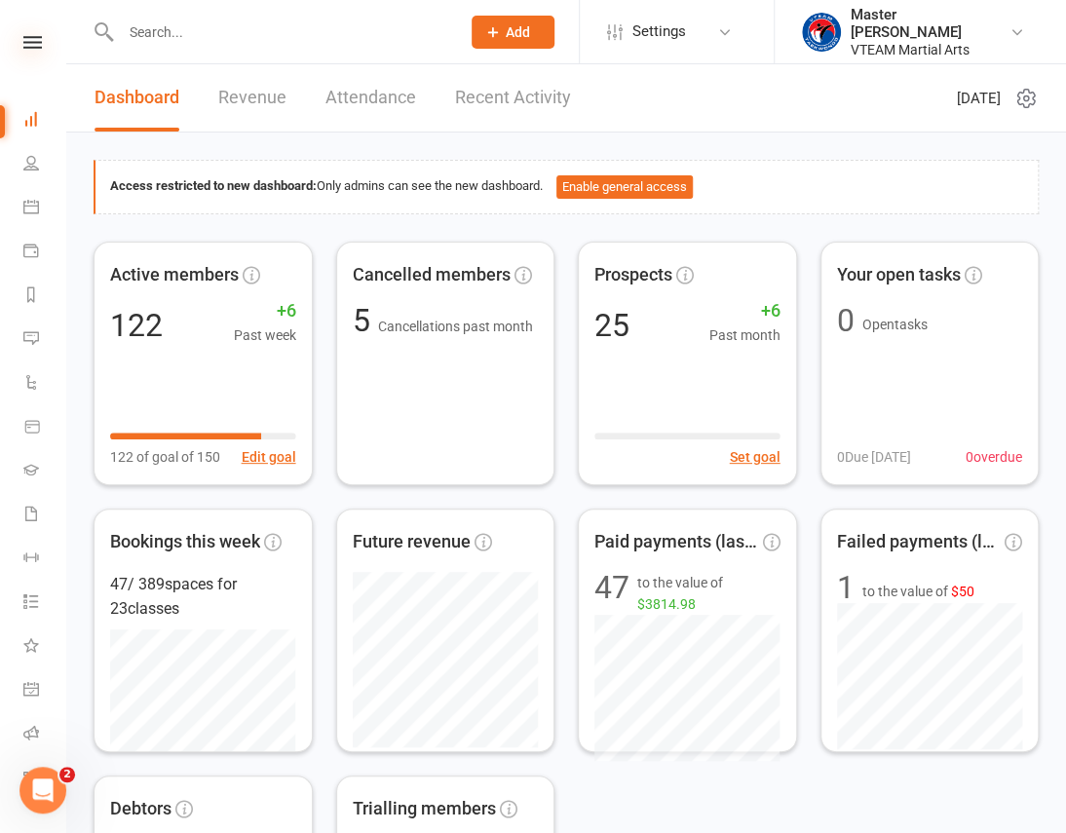
click at [32, 42] on icon at bounding box center [32, 42] width 19 height 13
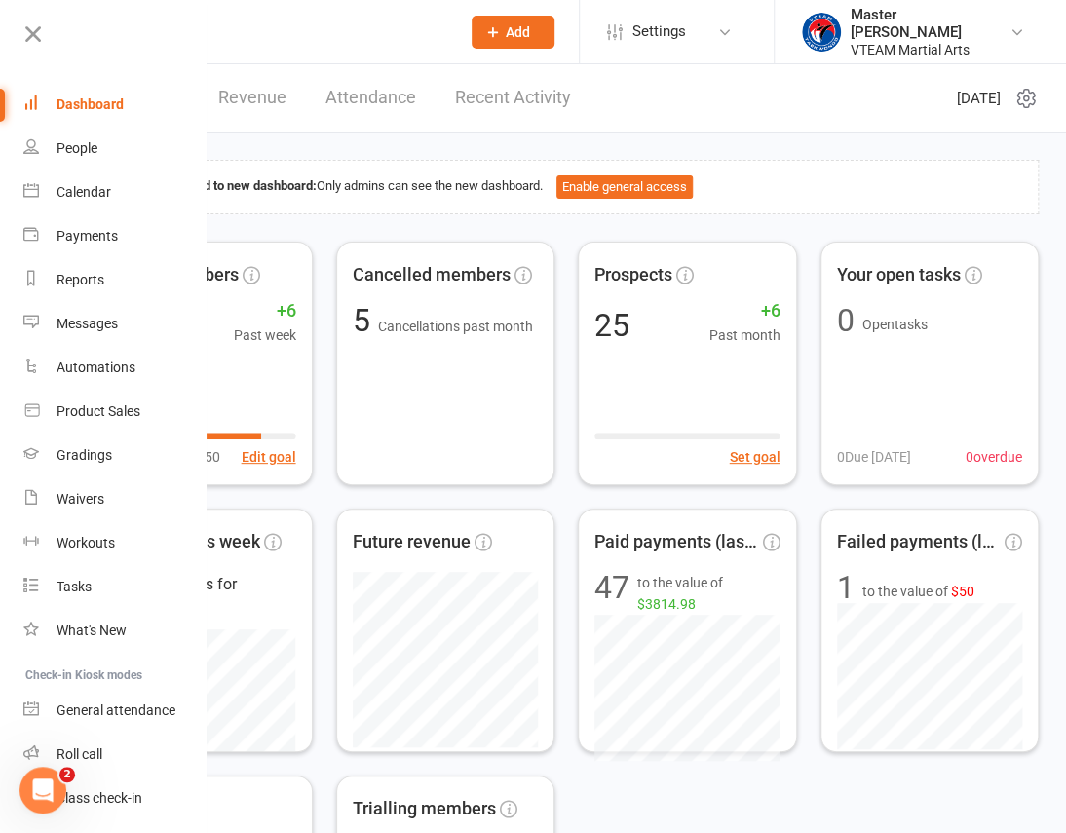
click at [84, 97] on div "Dashboard" at bounding box center [90, 104] width 67 height 16
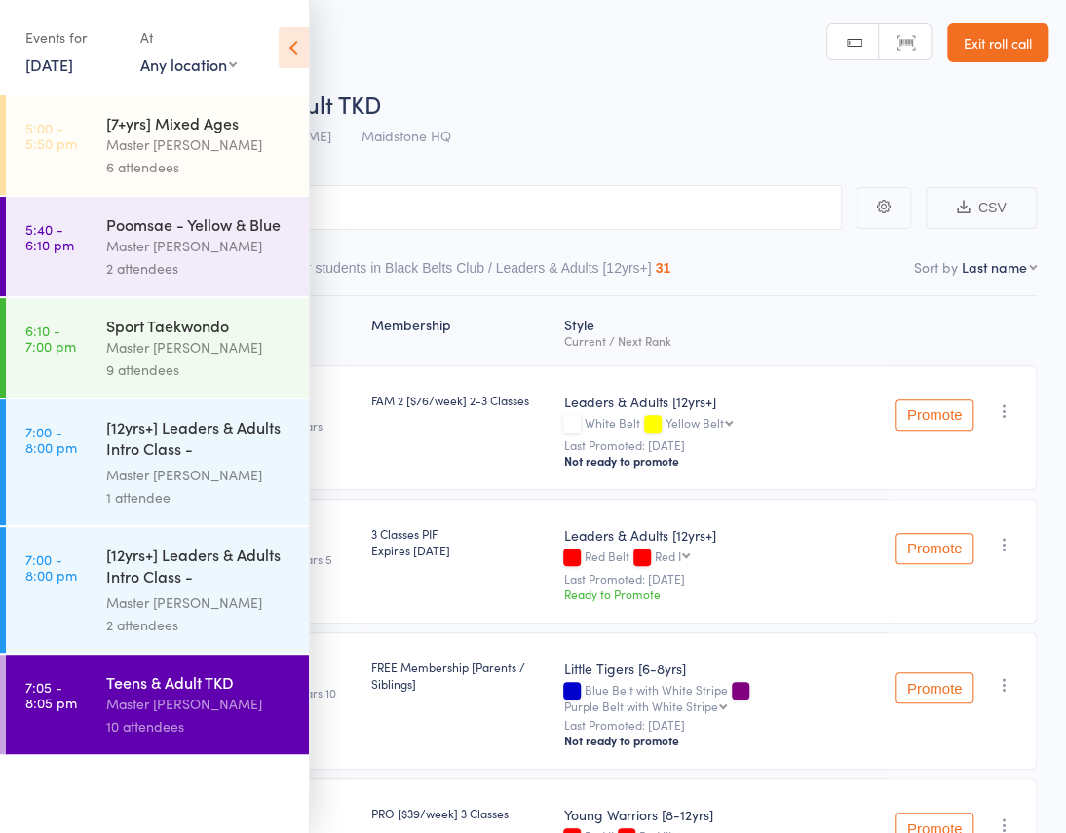
click at [73, 63] on link "[DATE]" at bounding box center [49, 64] width 48 height 21
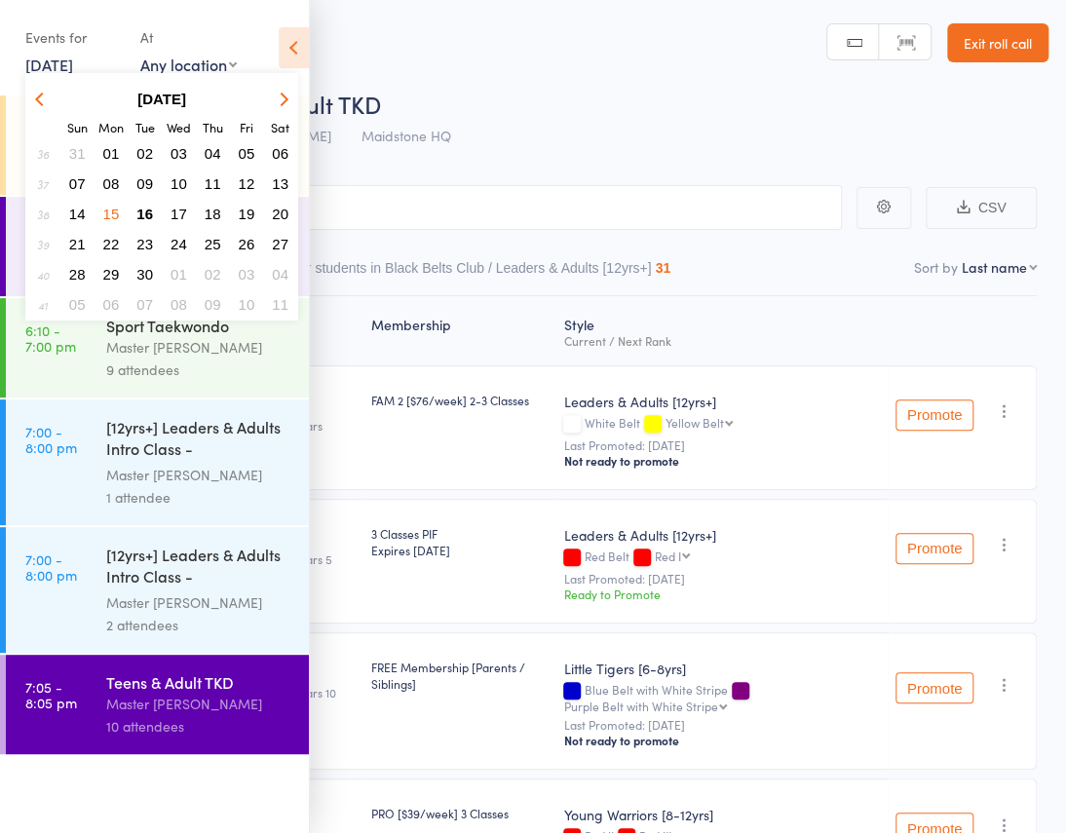
click at [145, 207] on span "16" at bounding box center [144, 214] width 17 height 17
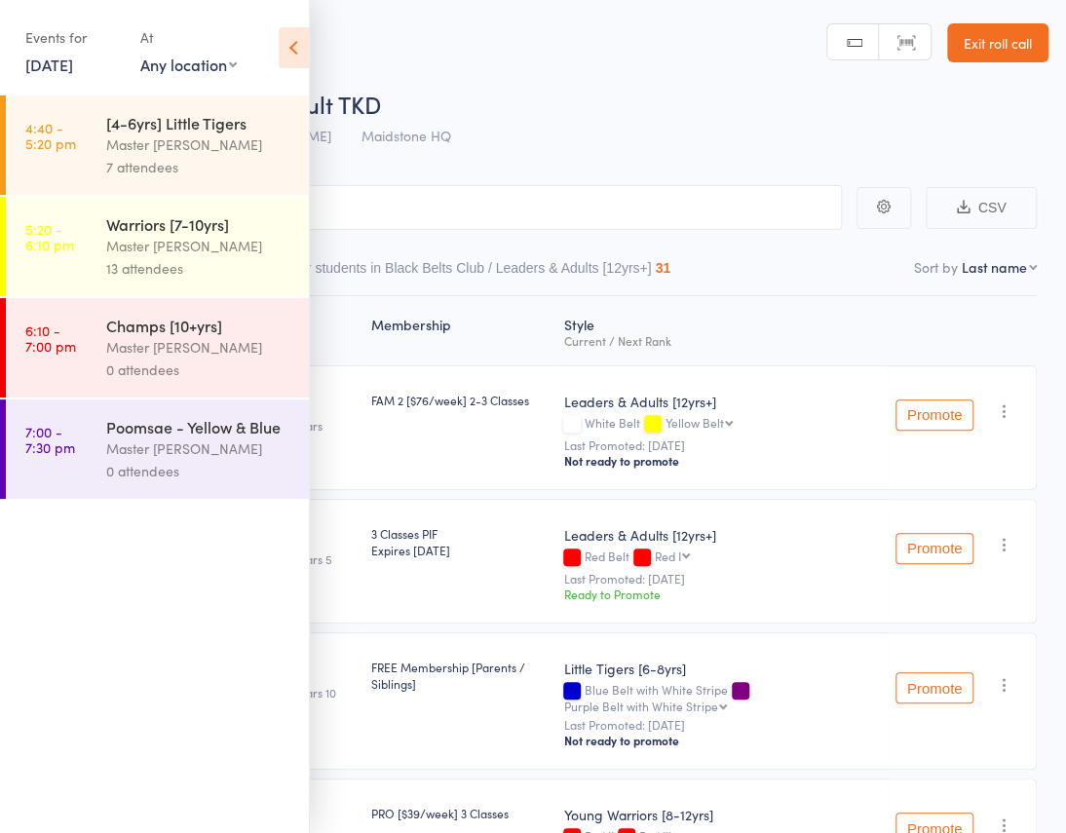
click at [173, 254] on div "Master [PERSON_NAME]" at bounding box center [199, 246] width 186 height 22
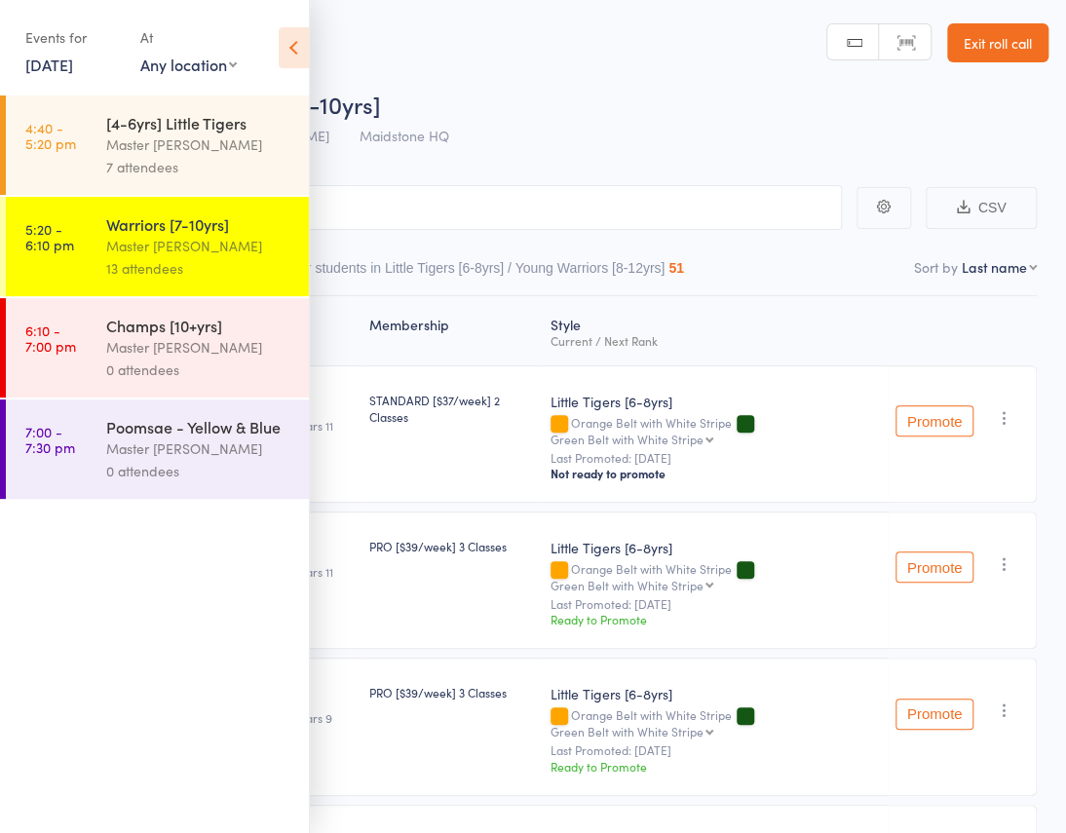
click at [295, 39] on icon at bounding box center [294, 47] width 30 height 41
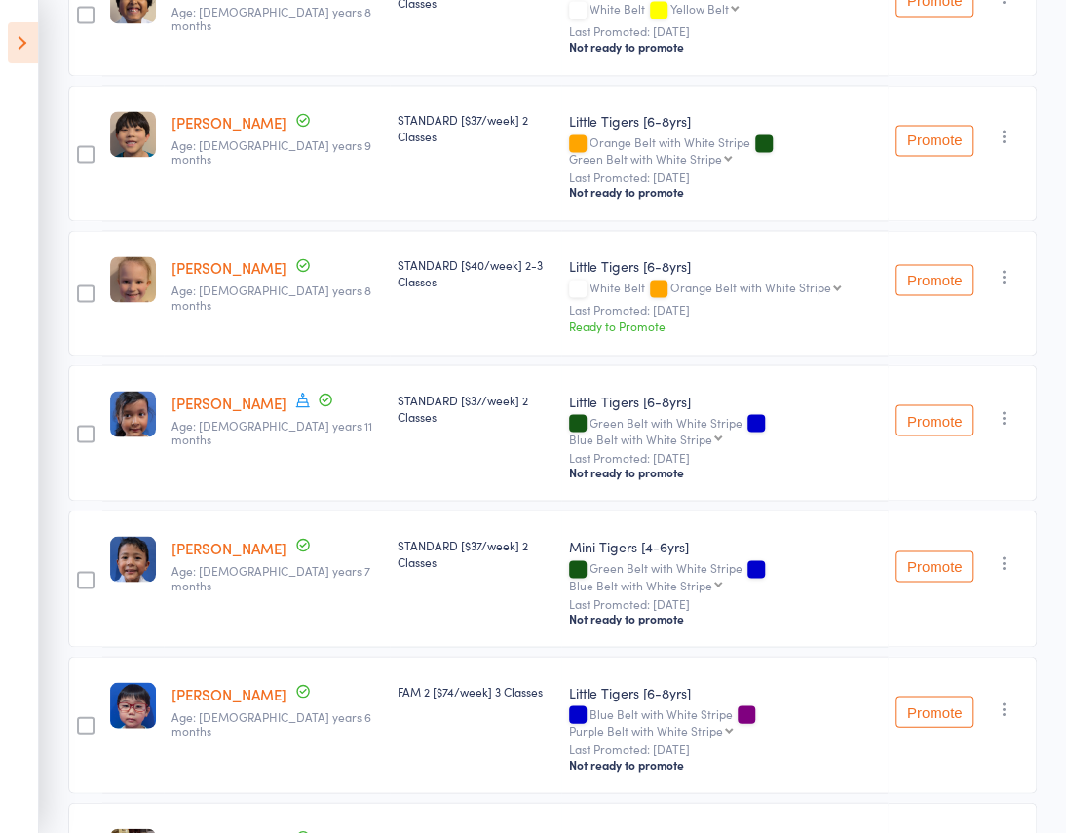
scroll to position [1204, 0]
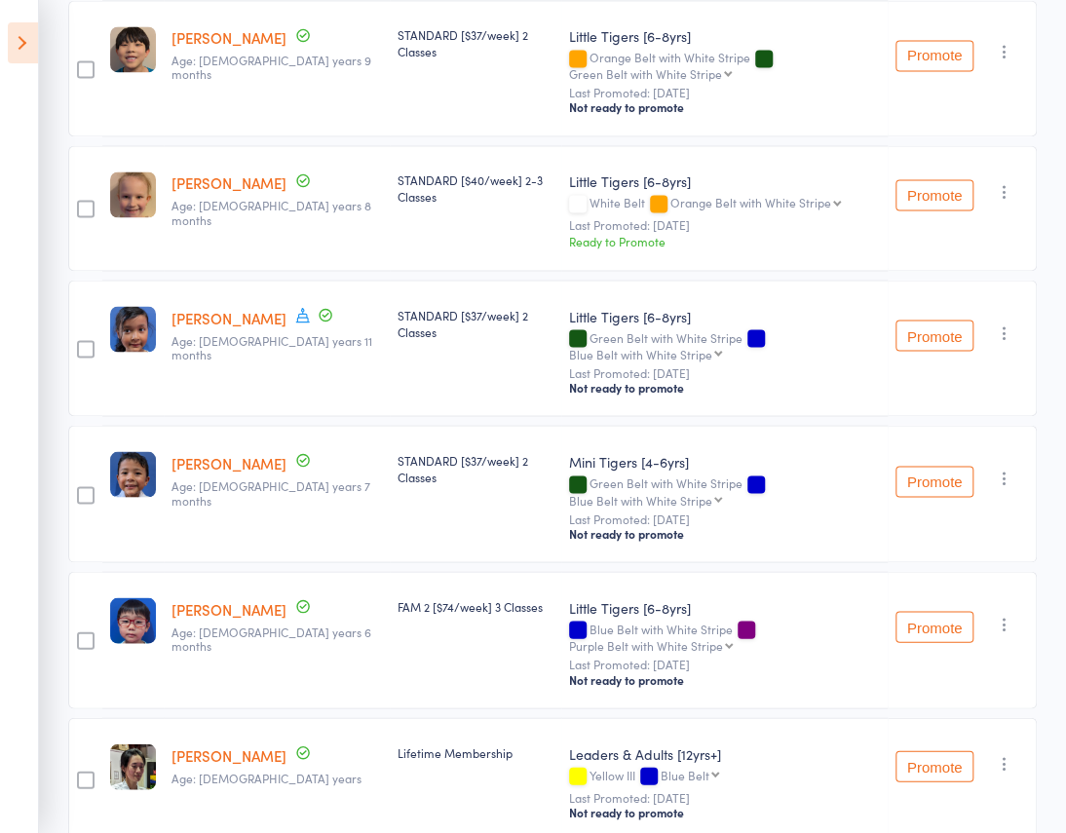
click at [1004, 753] on icon "button" at bounding box center [1004, 762] width 19 height 19
click at [976, 789] on li "Undo check-in" at bounding box center [935, 801] width 161 height 24
click at [1001, 753] on icon "button" at bounding box center [1004, 762] width 19 height 19
click at [952, 789] on li "Undo check-in" at bounding box center [935, 801] width 161 height 24
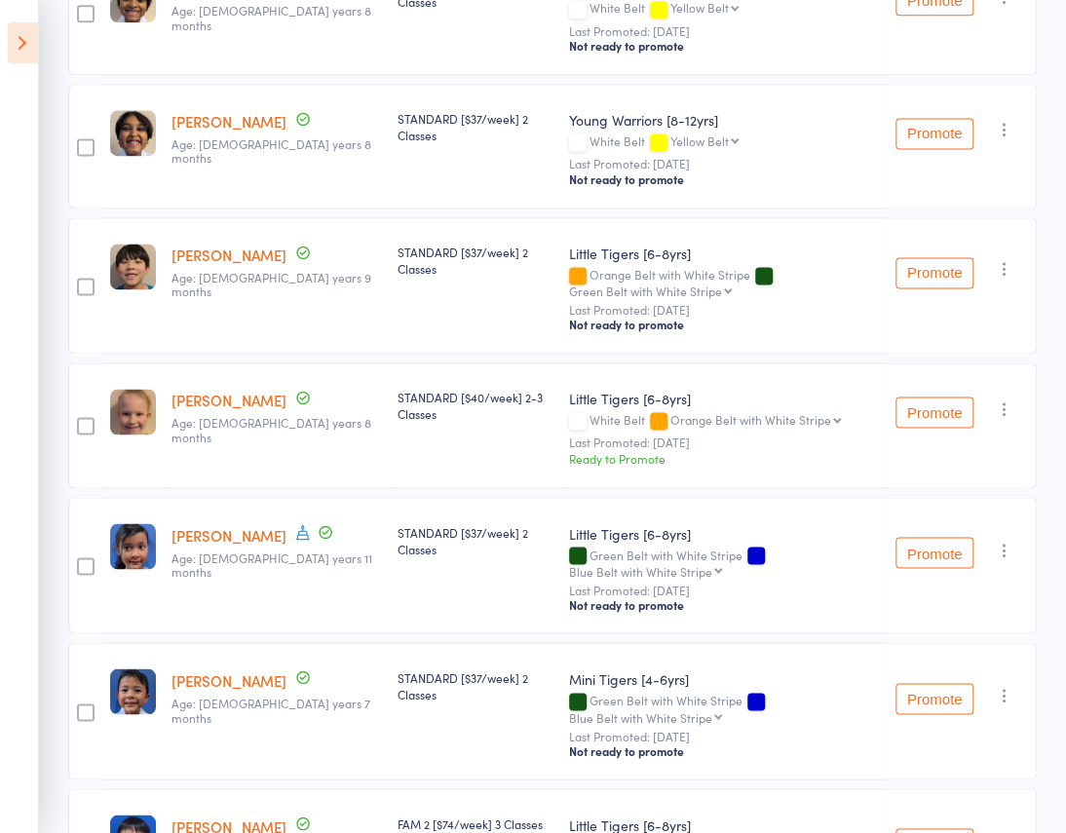
scroll to position [761, 0]
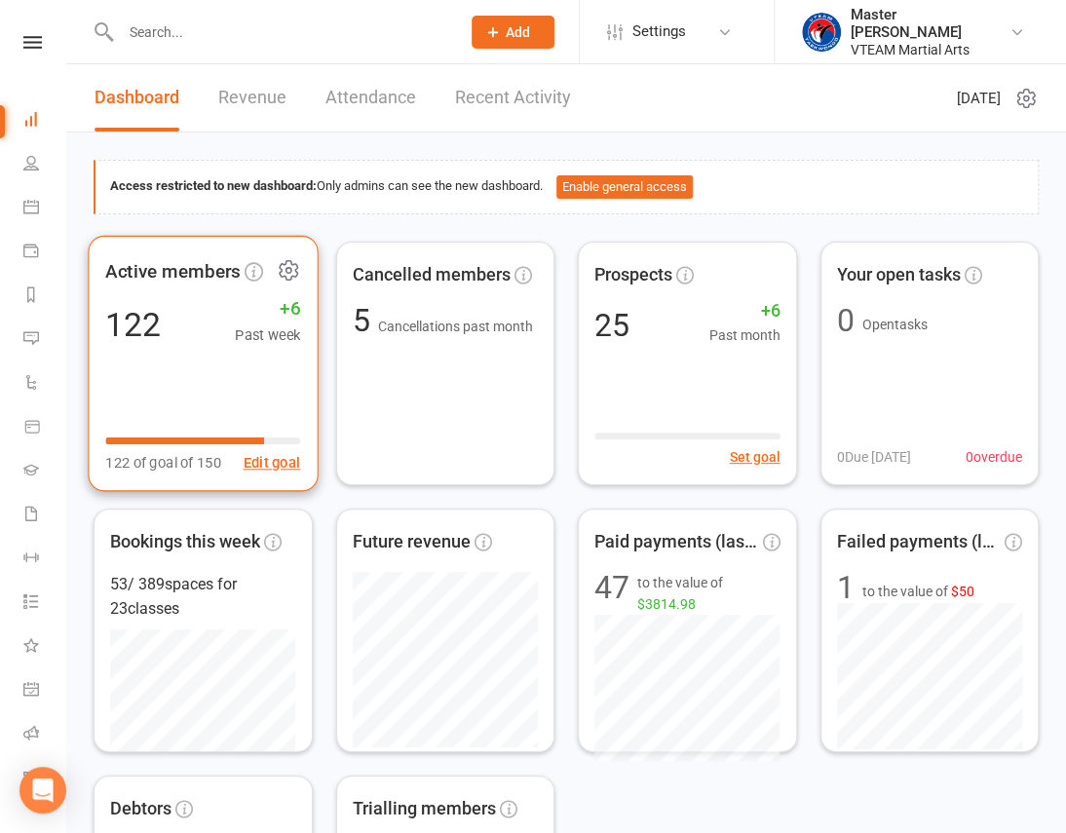
click at [285, 267] on icon at bounding box center [288, 269] width 24 height 24
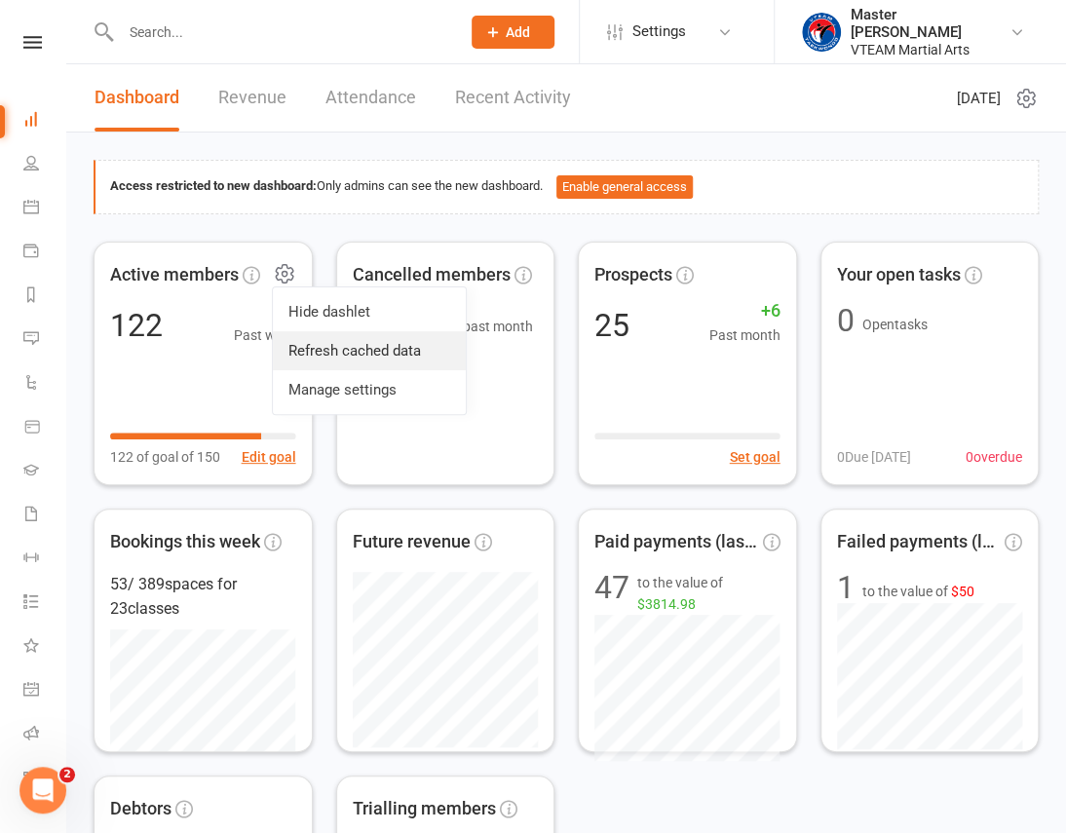
click at [307, 357] on link "Refresh cached data" at bounding box center [369, 350] width 193 height 39
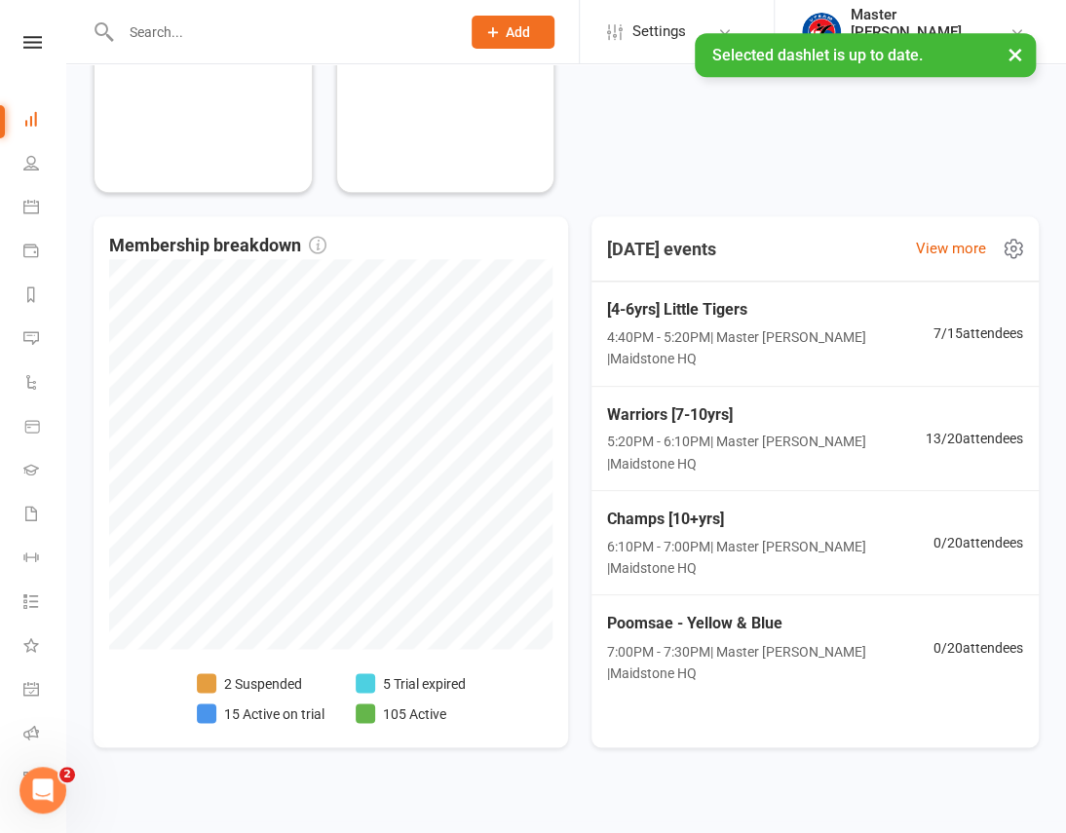
scroll to position [841, 0]
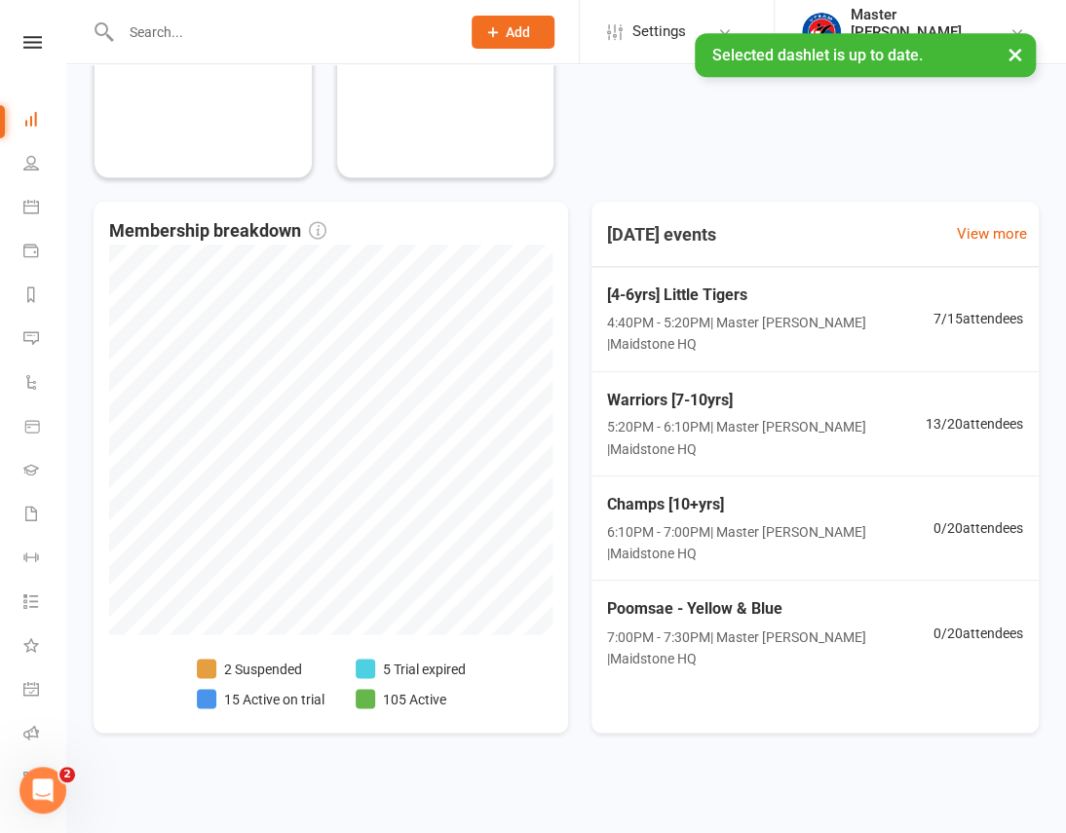
click at [21, 33] on div "× Selected dashlet is up to date." at bounding box center [520, 33] width 1041 height 0
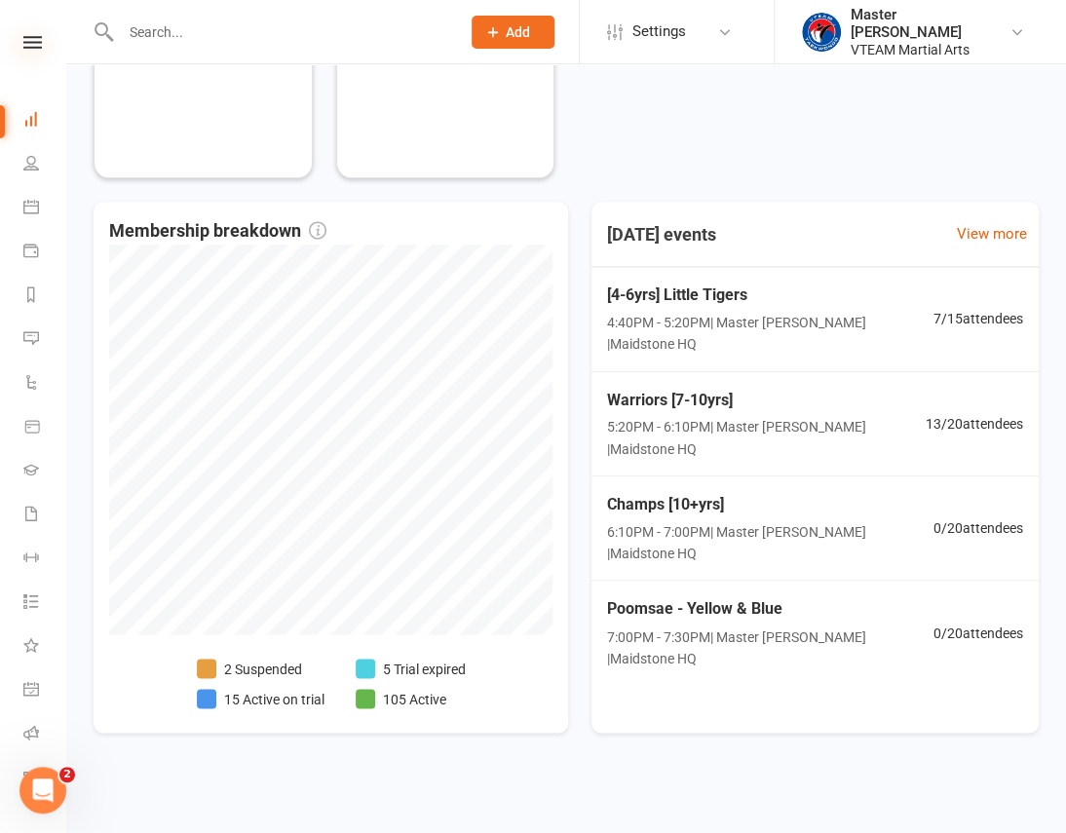
click at [26, 39] on icon at bounding box center [32, 42] width 19 height 13
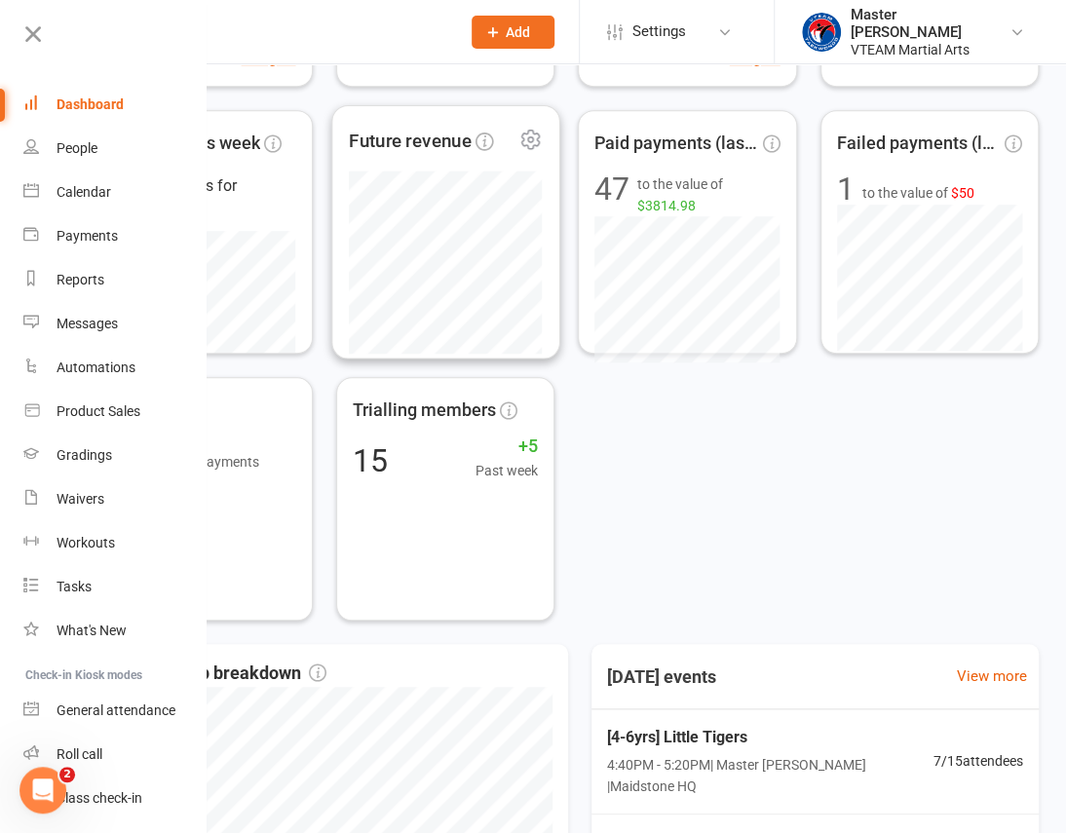
scroll to position [44, 0]
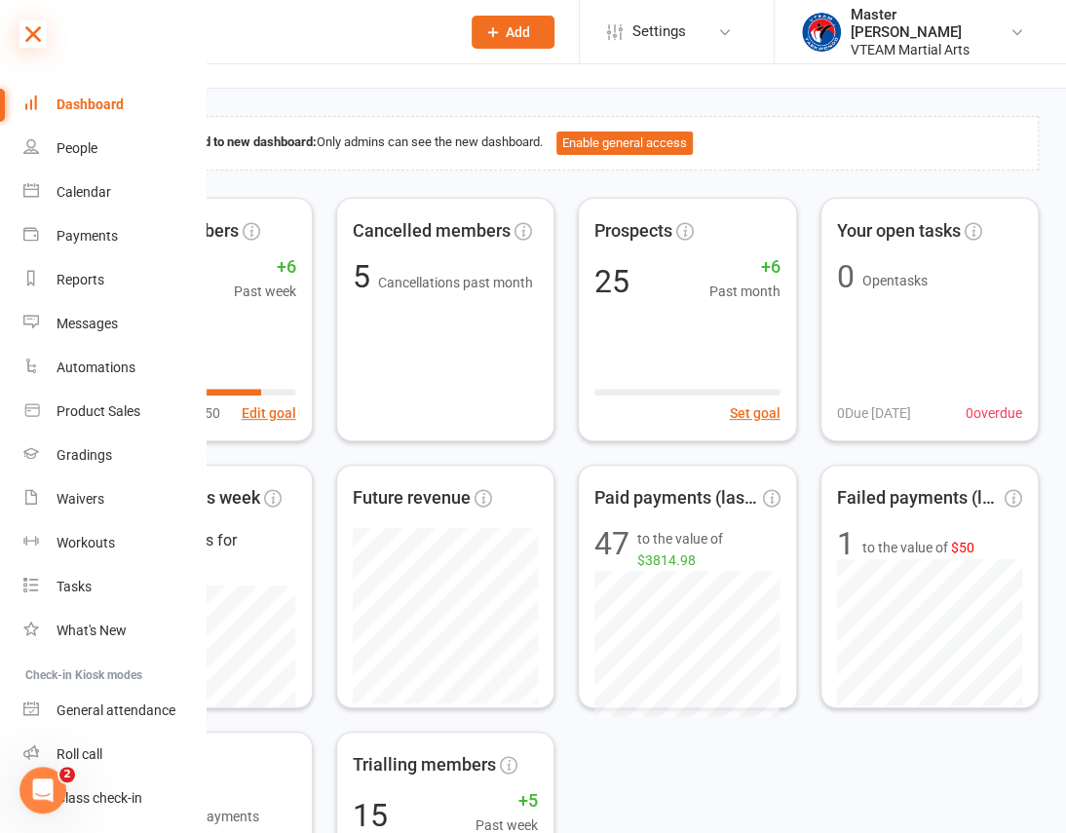
click at [21, 34] on icon at bounding box center [32, 33] width 27 height 27
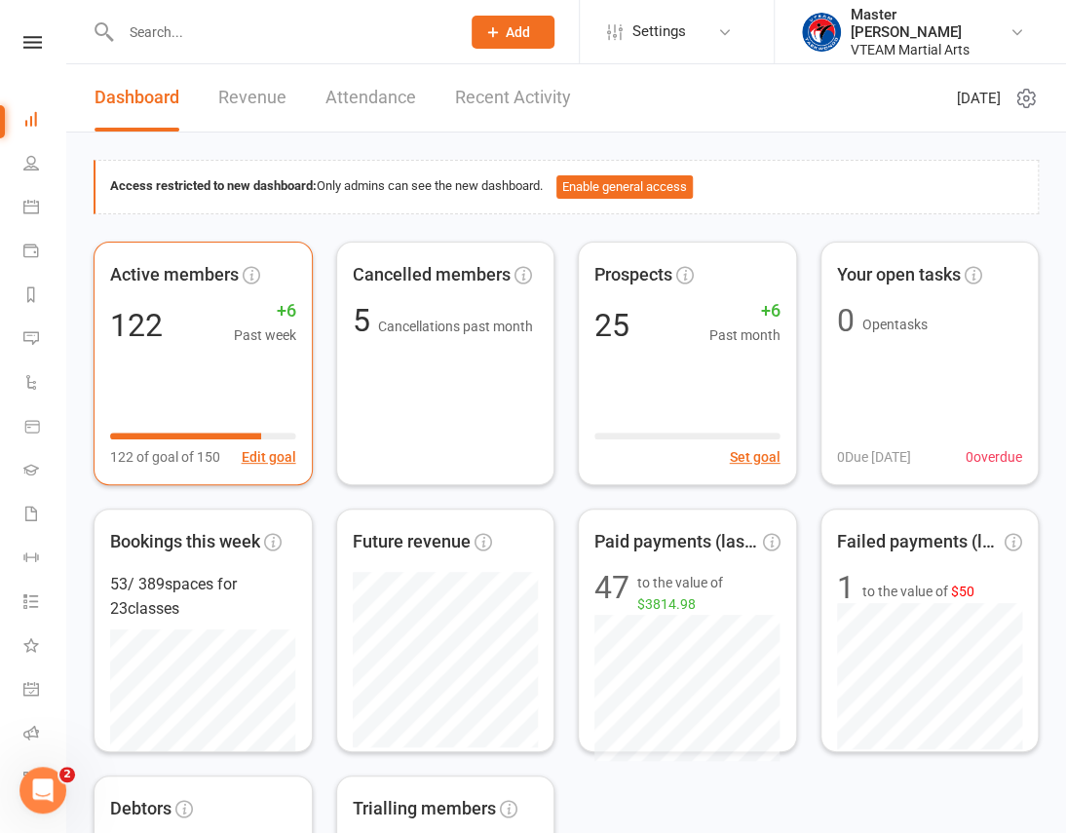
scroll to position [0, 0]
click at [497, 83] on link "Recent Activity" at bounding box center [513, 97] width 116 height 67
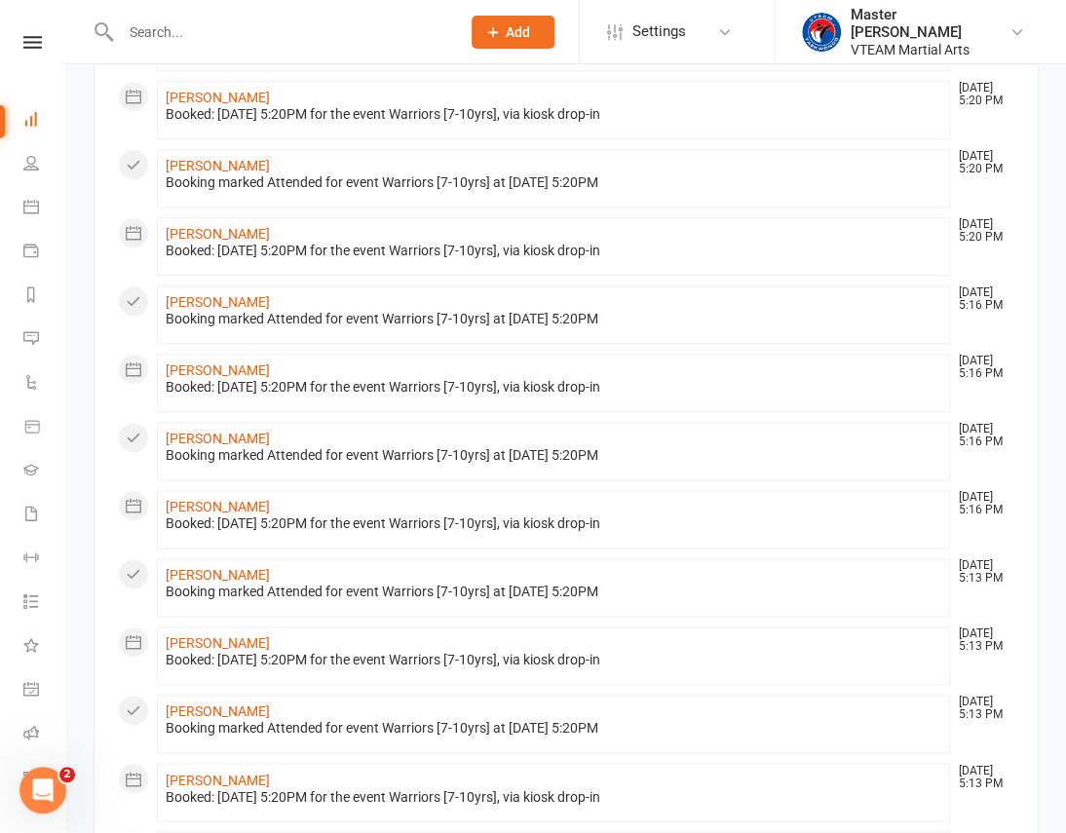
scroll to position [934, 0]
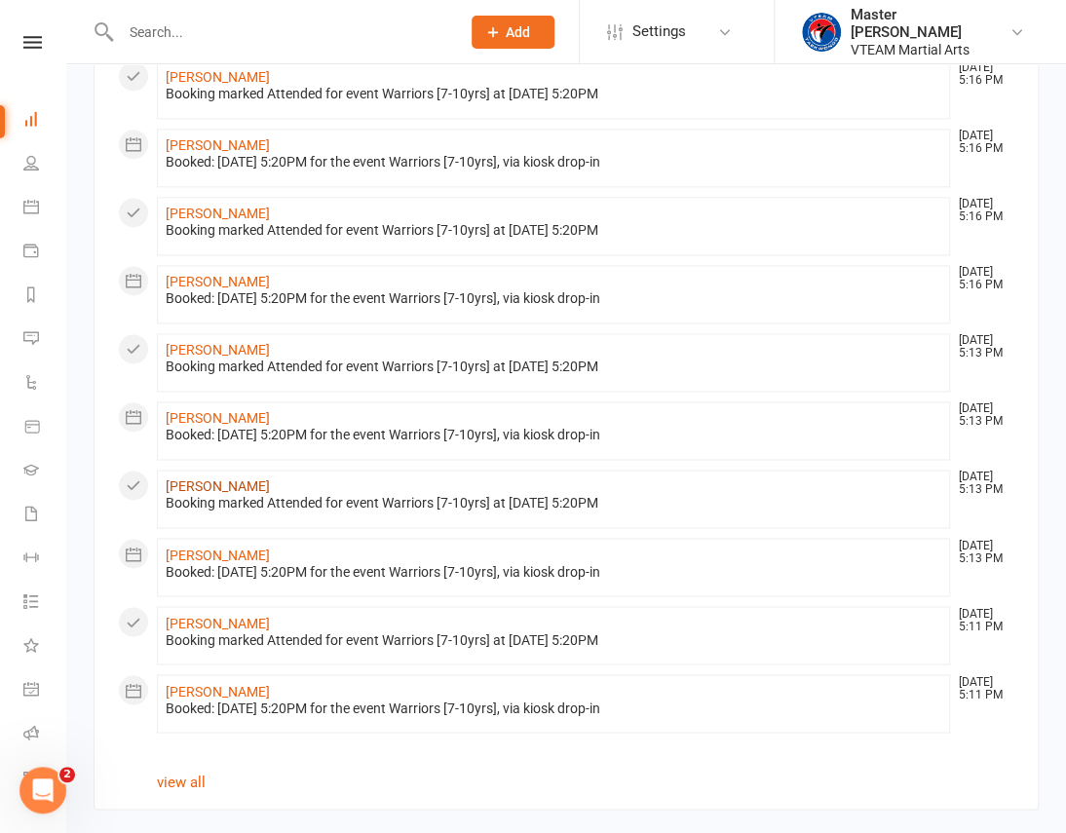
click at [208, 478] on link "[PERSON_NAME]" at bounding box center [218, 486] width 104 height 16
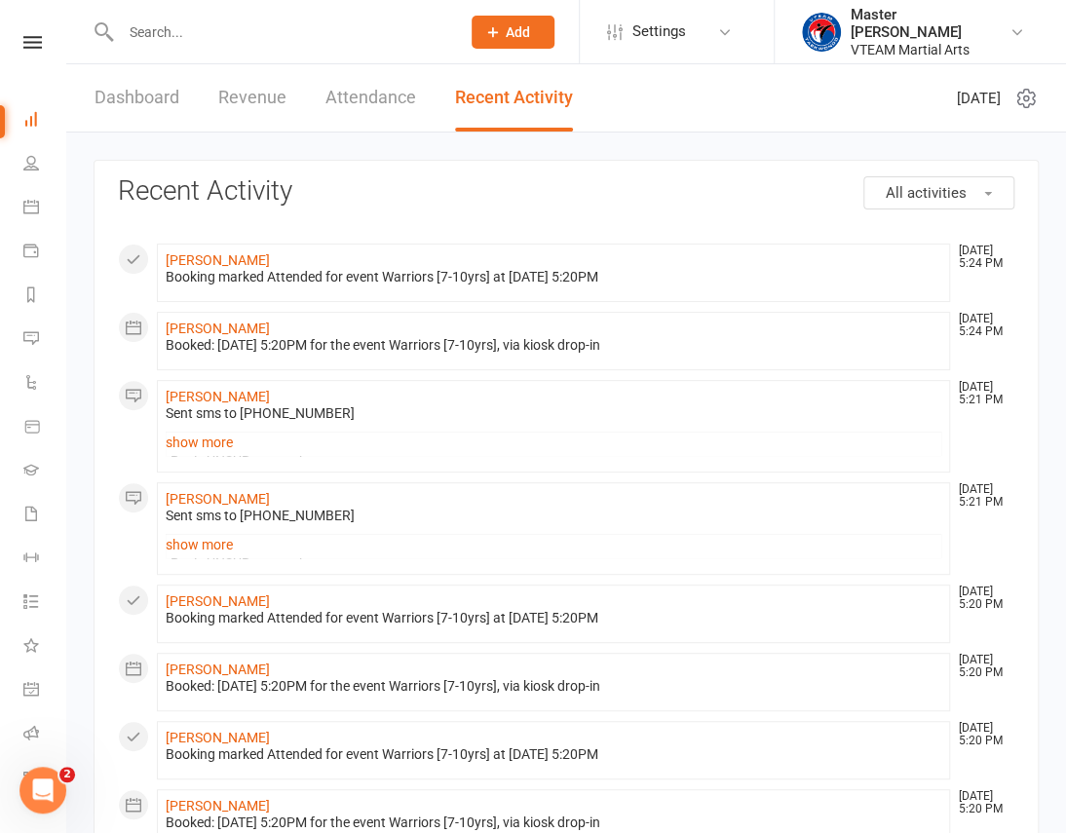
click at [134, 92] on link "Dashboard" at bounding box center [137, 97] width 85 height 67
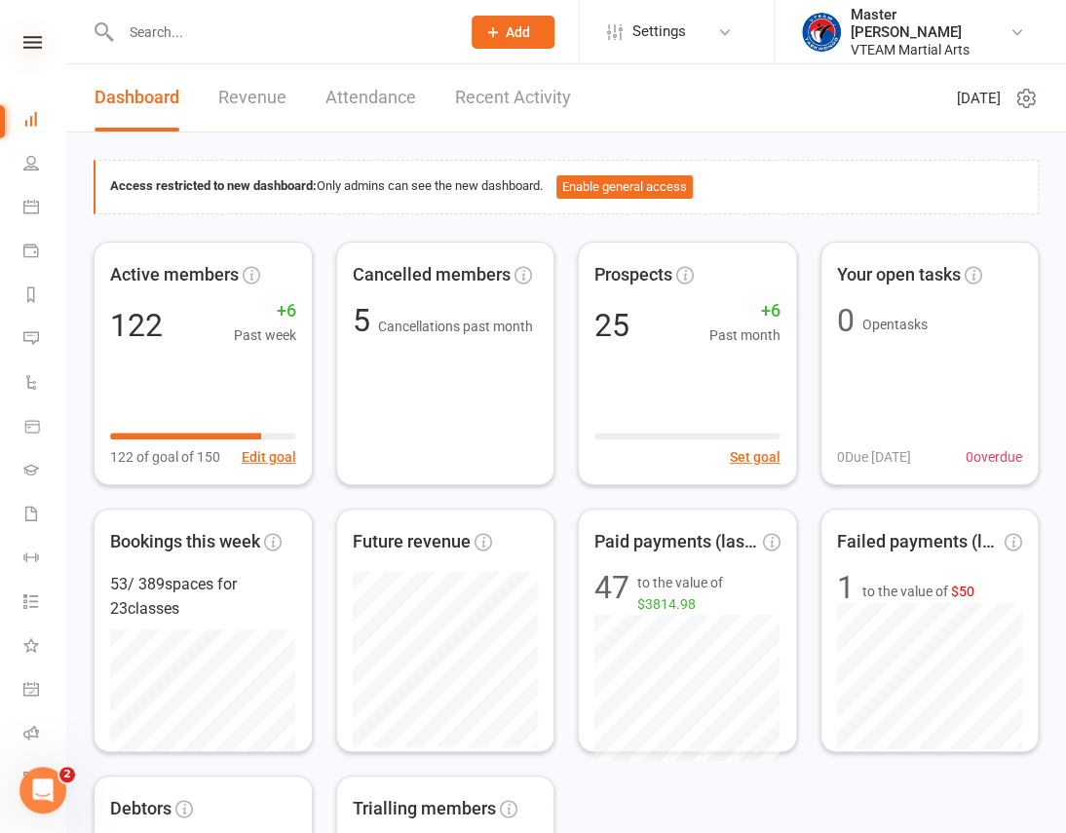
click at [23, 40] on icon at bounding box center [32, 42] width 19 height 13
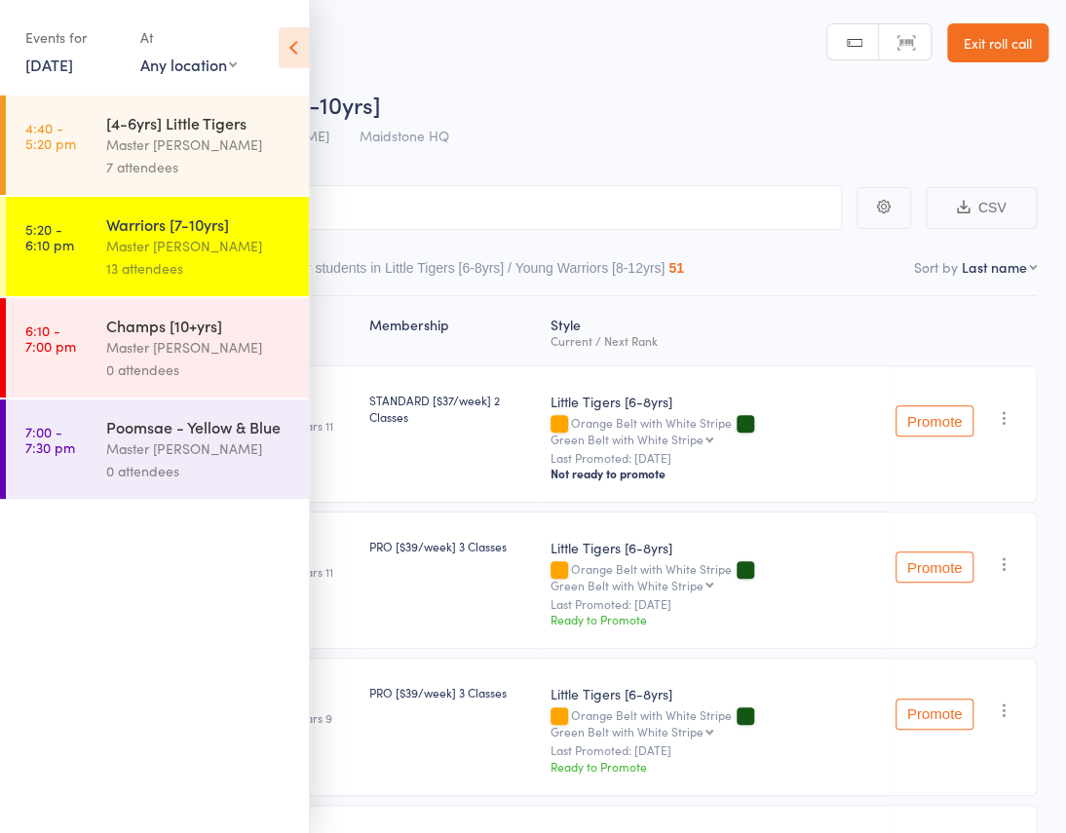
click at [279, 48] on icon at bounding box center [294, 47] width 30 height 41
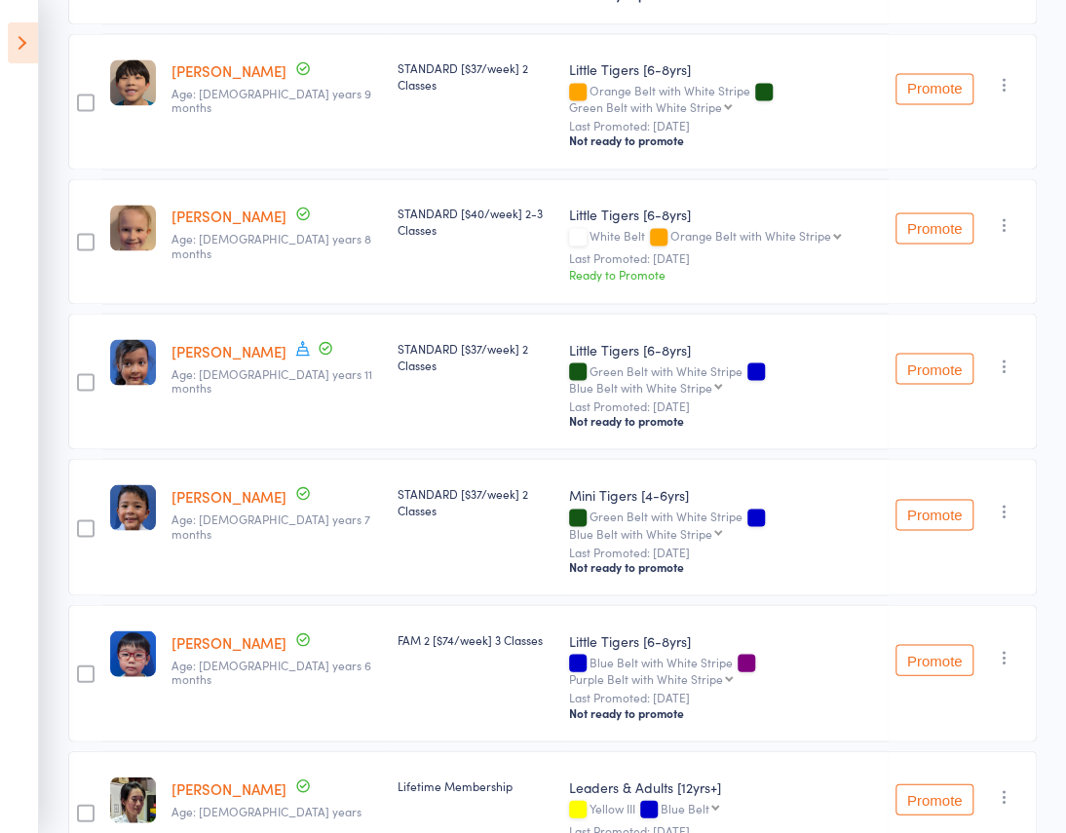
scroll to position [1204, 0]
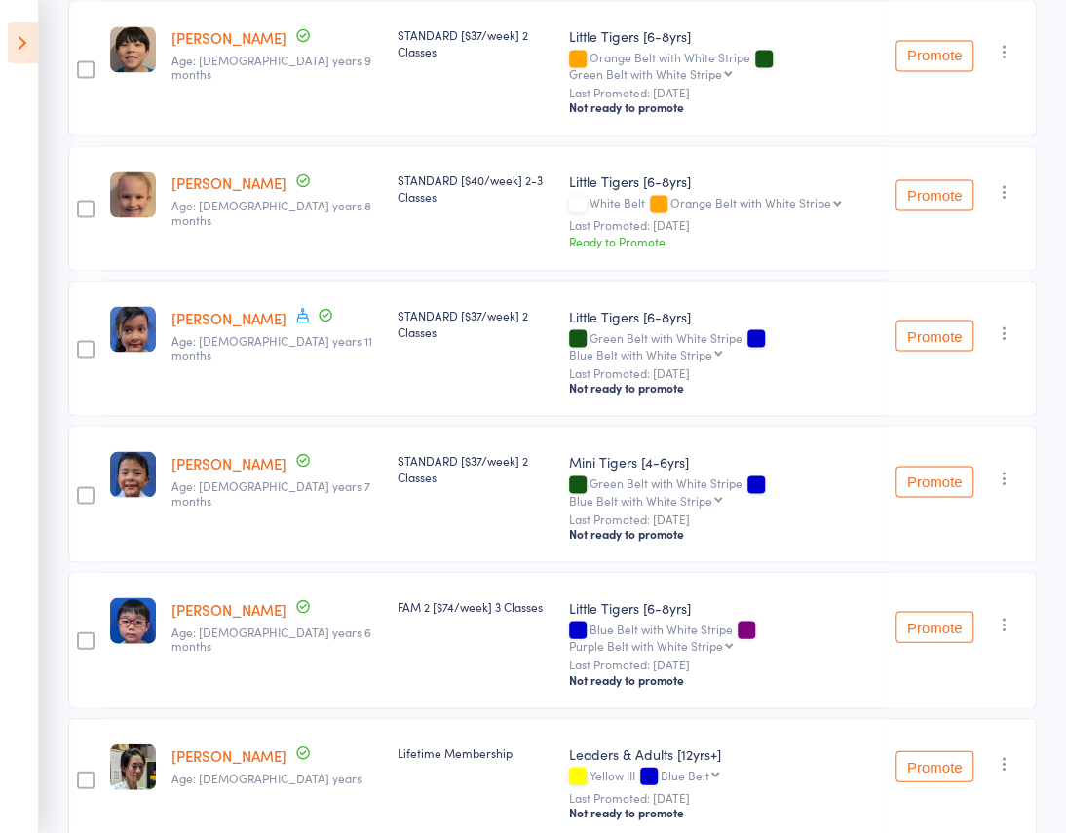
click at [1004, 753] on icon "button" at bounding box center [1004, 762] width 19 height 19
click at [986, 789] on li "Undo check-in" at bounding box center [935, 801] width 161 height 24
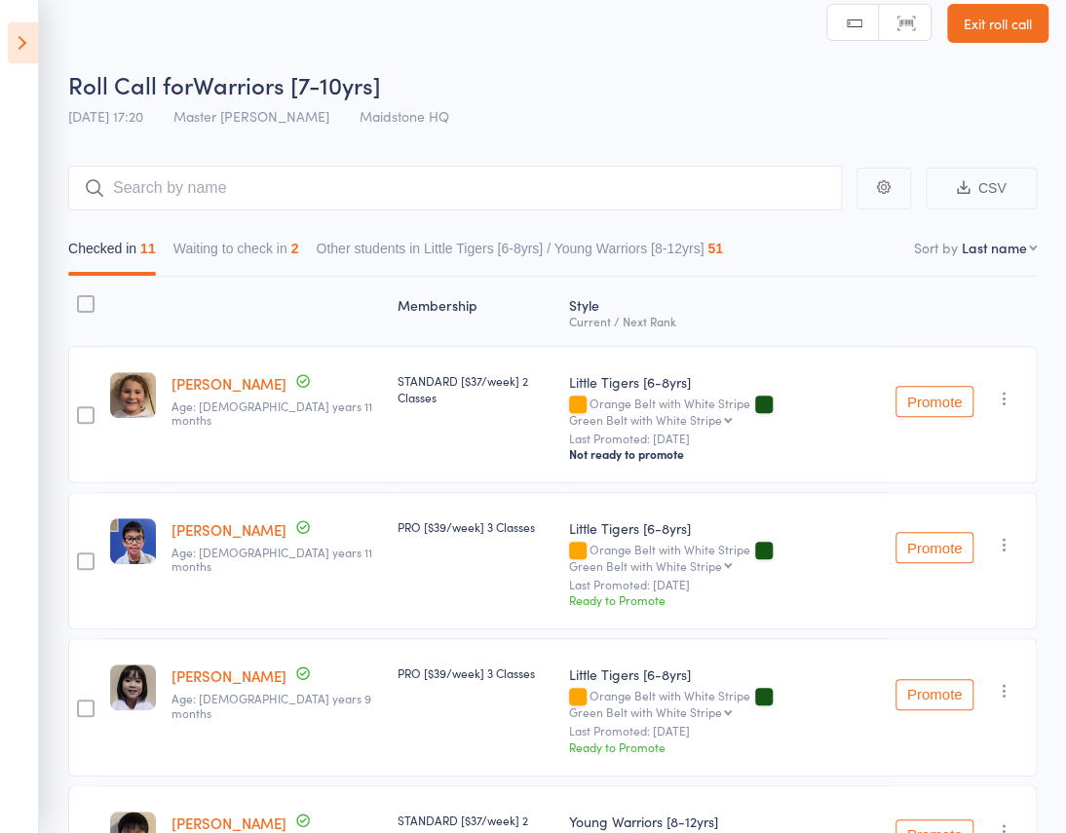
scroll to position [0, 0]
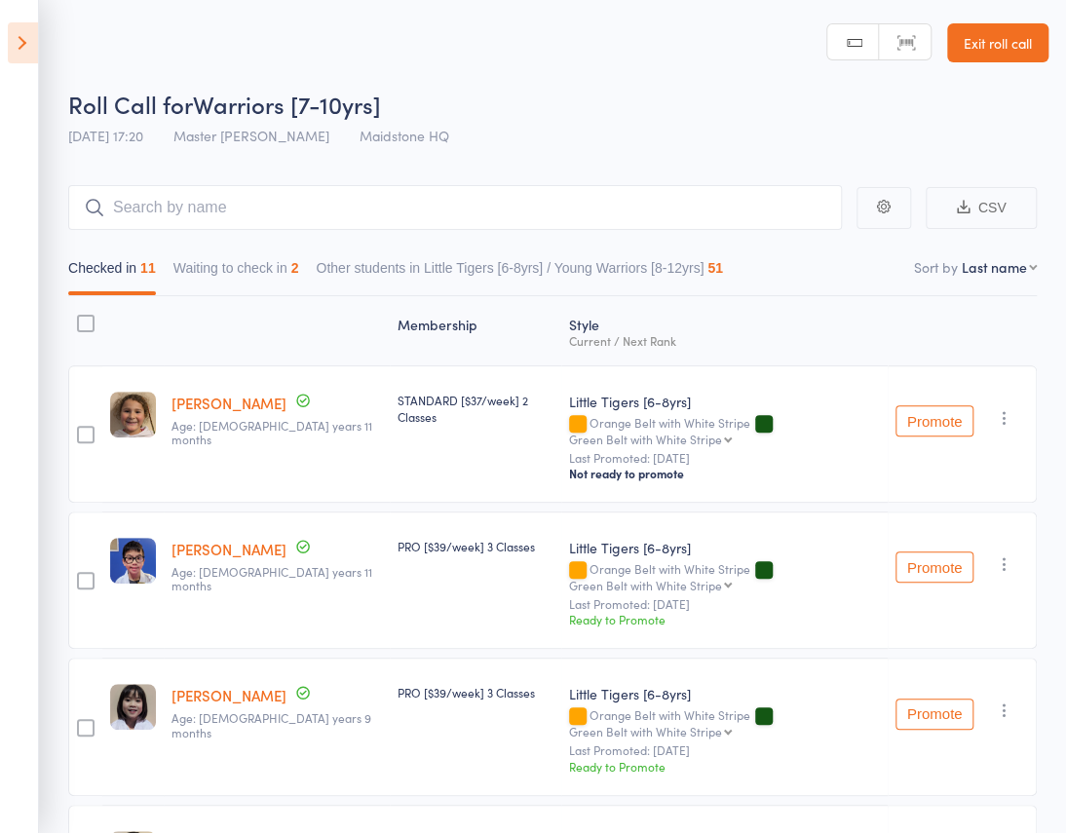
click at [299, 250] on button "Waiting to check in 2" at bounding box center [236, 272] width 126 height 45
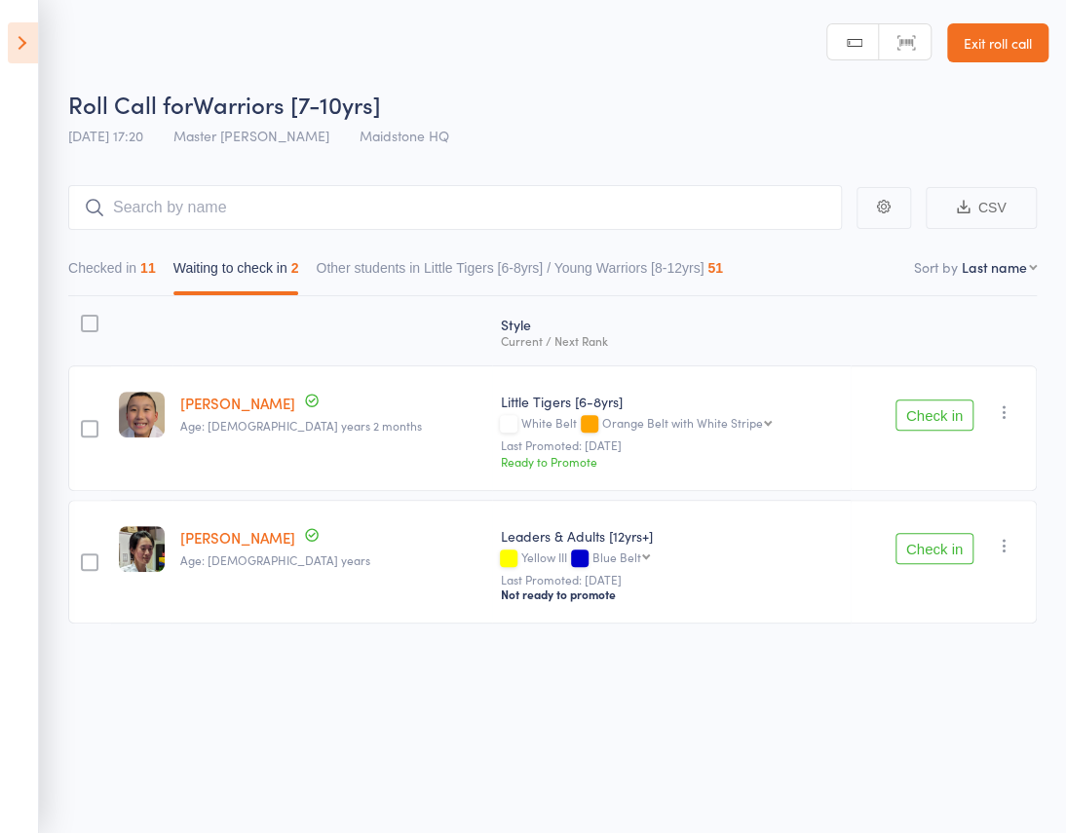
click at [966, 400] on button "Check in" at bounding box center [935, 415] width 78 height 31
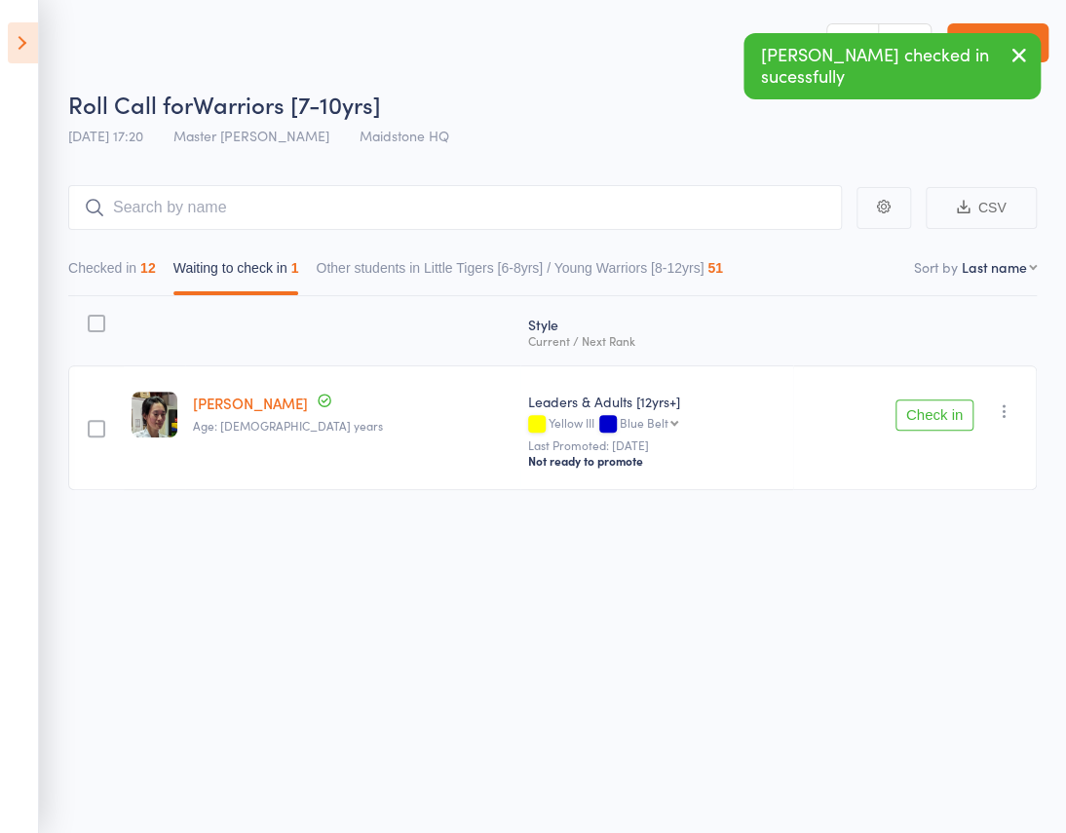
click at [1013, 401] on icon "button" at bounding box center [1004, 410] width 19 height 19
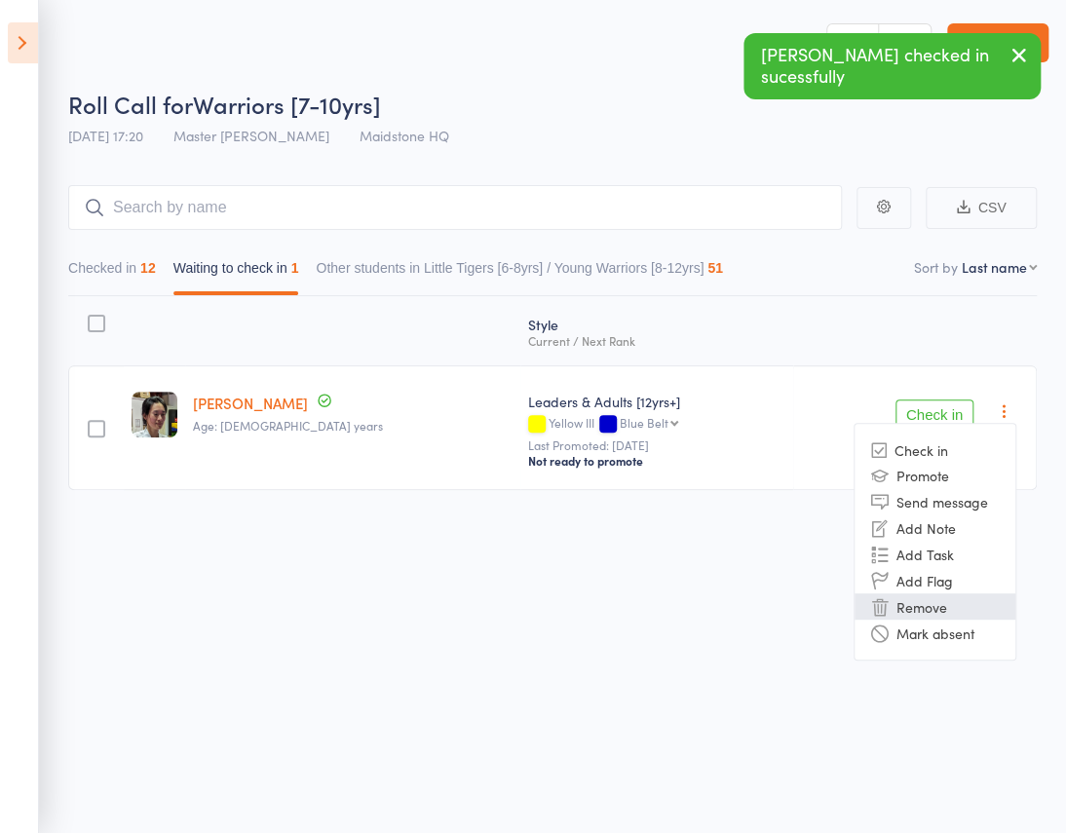
click at [963, 593] on li "Remove" at bounding box center [935, 606] width 161 height 26
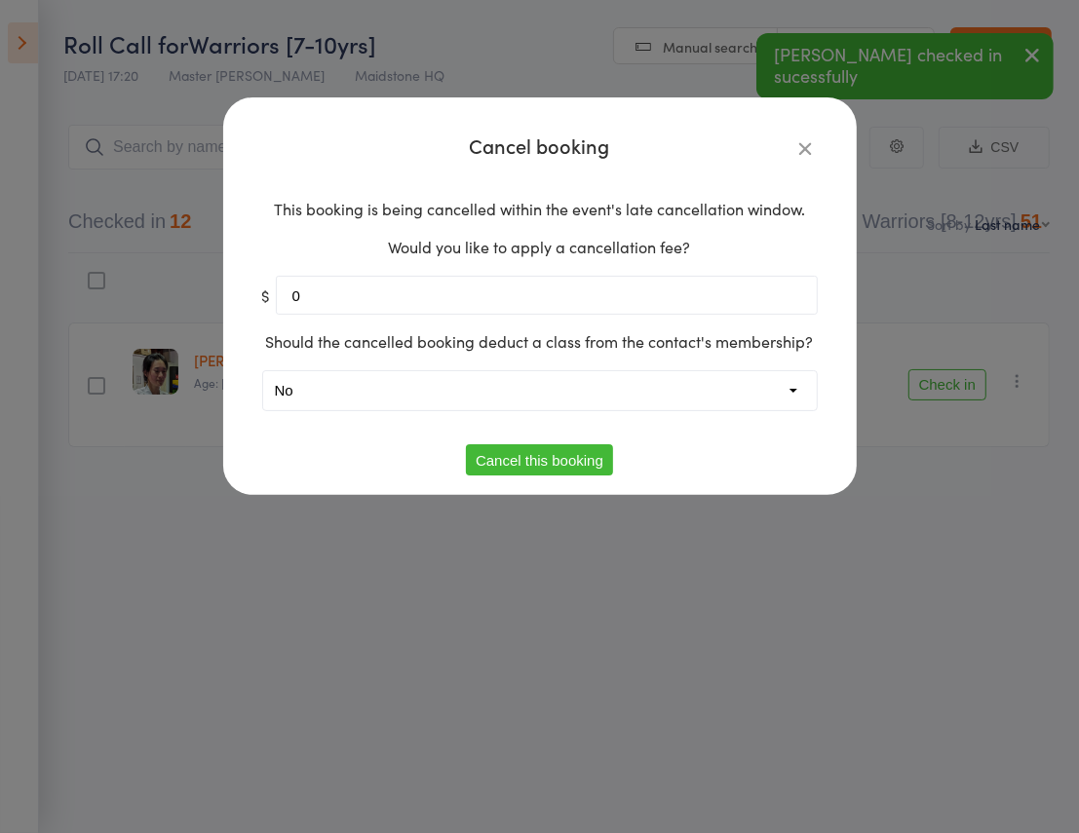
click at [549, 462] on button "Cancel this booking" at bounding box center [539, 459] width 147 height 31
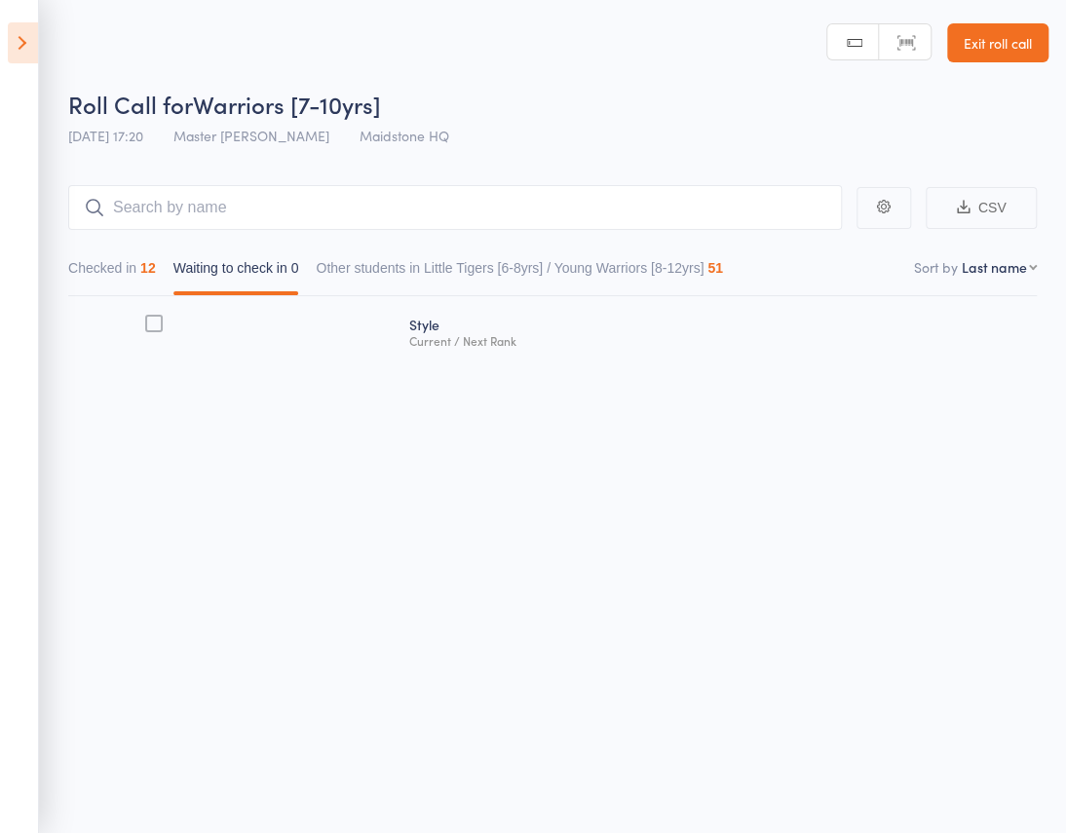
click at [156, 250] on button "Checked in 12" at bounding box center [112, 272] width 88 height 45
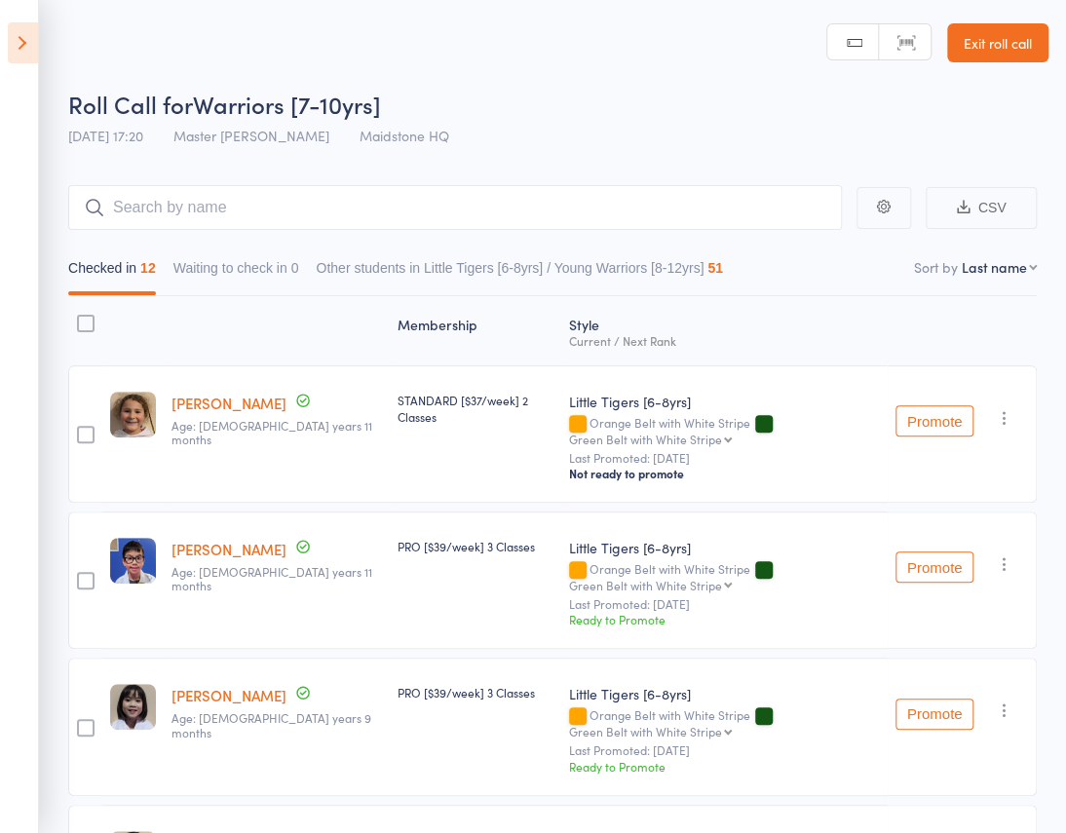
click at [556, 250] on button "Other students in Little Tigers [6-8yrs] / Young Warriors [8-12yrs] 51" at bounding box center [519, 272] width 406 height 45
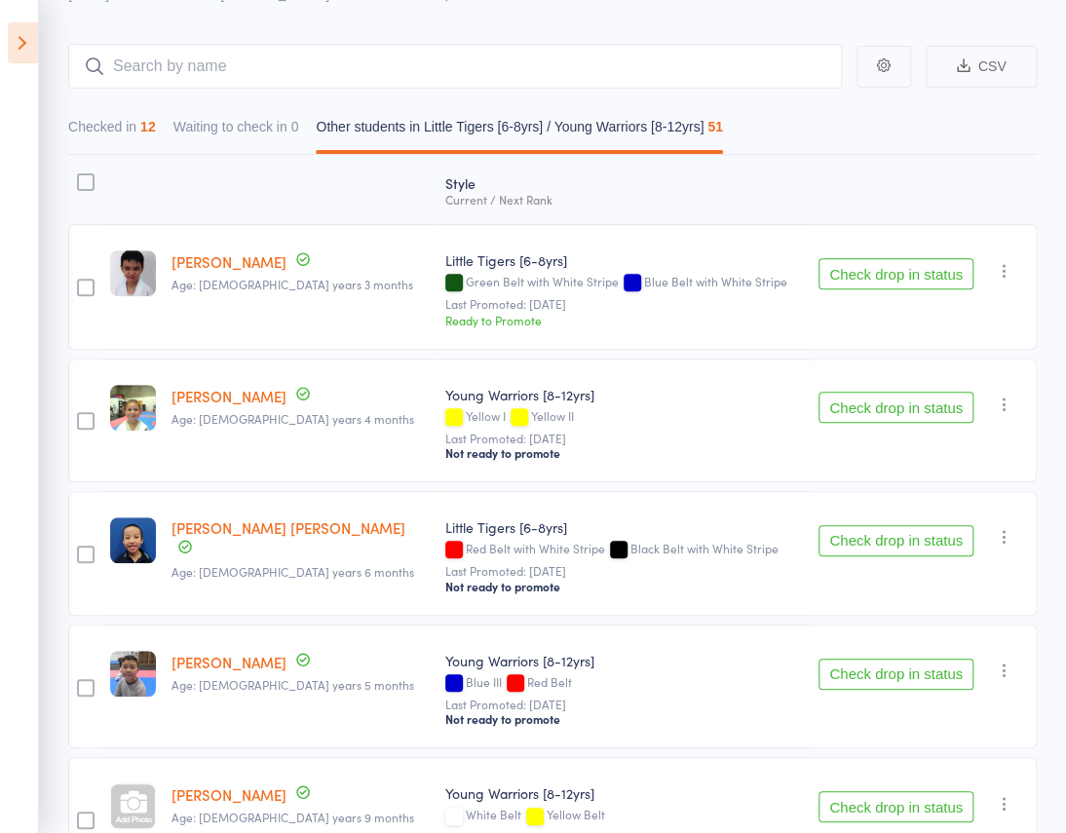
scroll to position [88, 0]
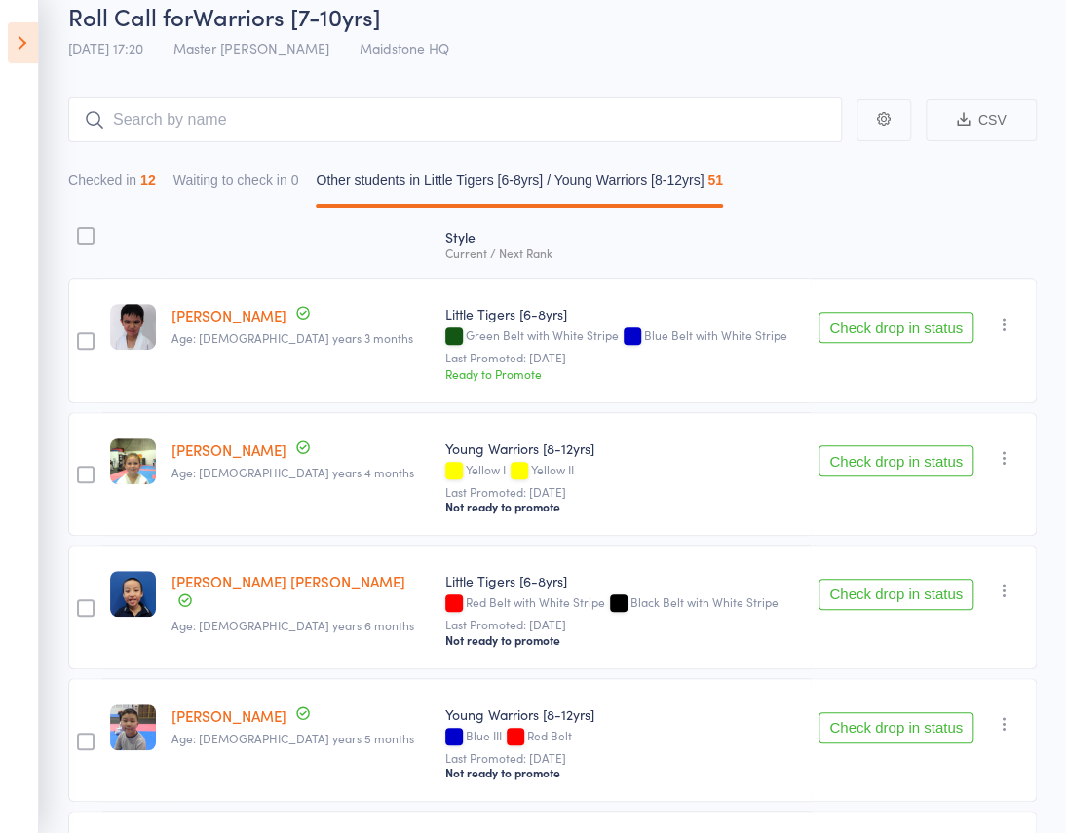
click at [147, 163] on button "Checked in 12" at bounding box center [112, 185] width 88 height 45
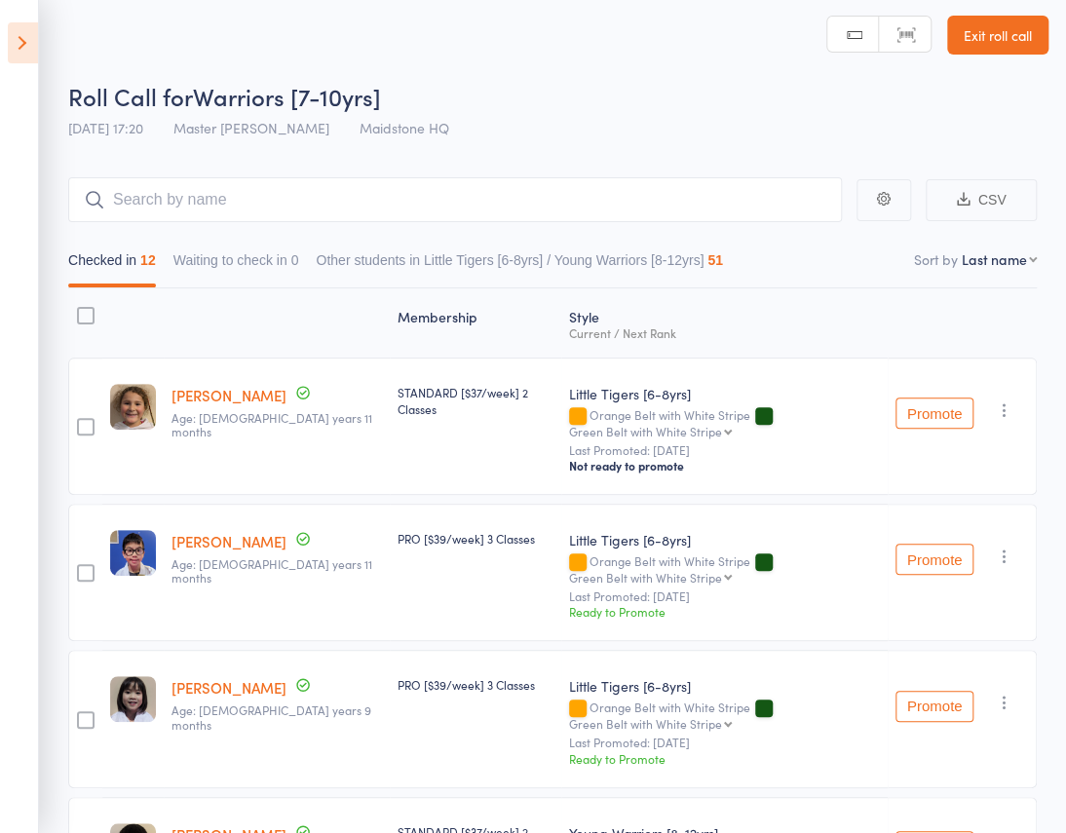
scroll to position [0, 0]
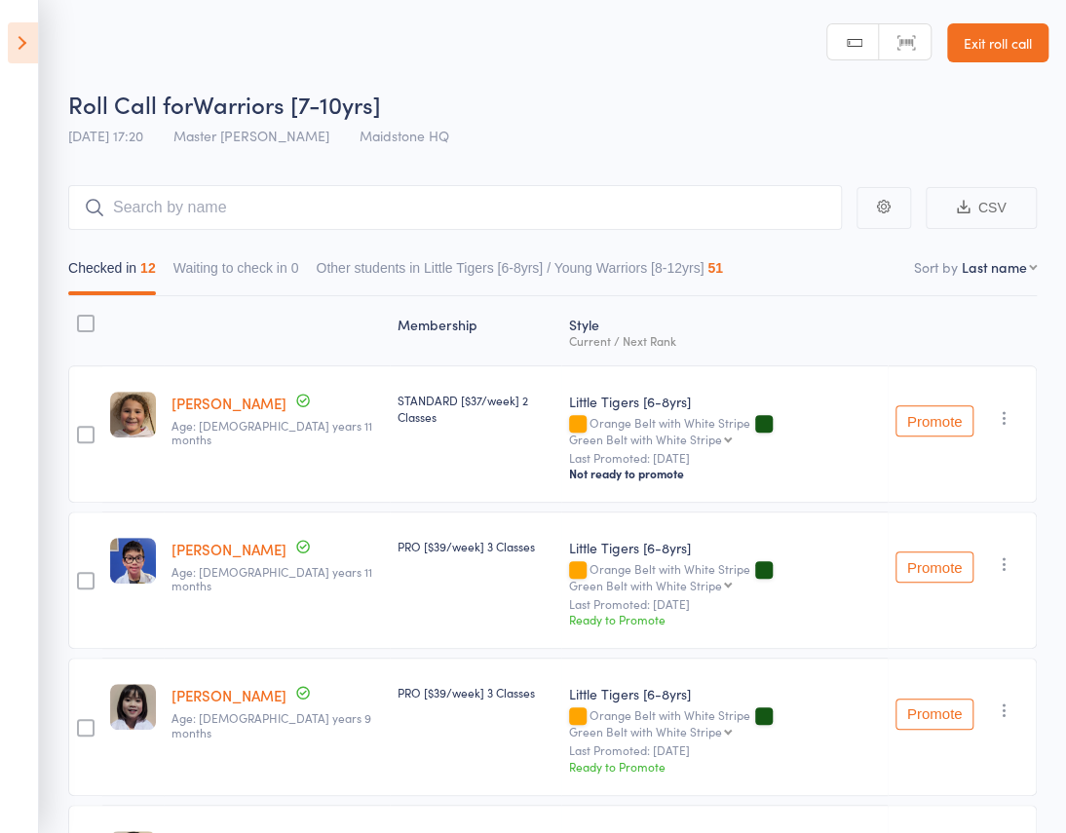
click at [25, 55] on icon at bounding box center [23, 42] width 30 height 41
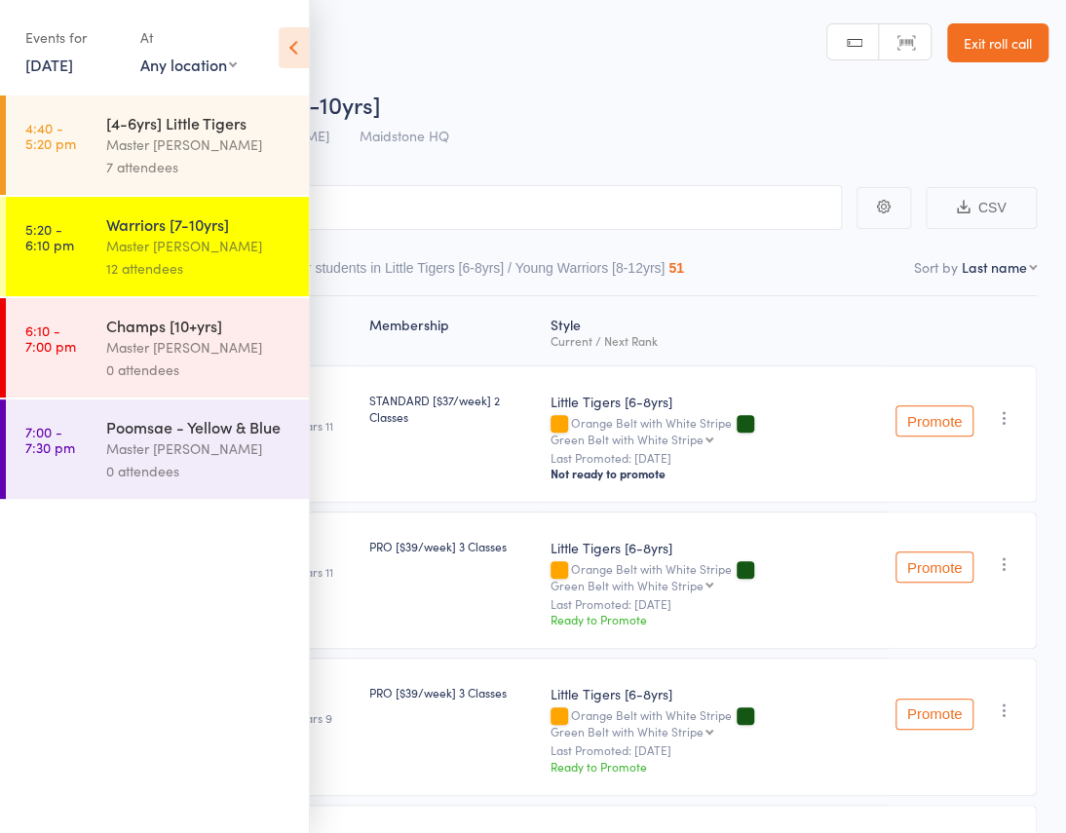
click at [134, 355] on div "Master [PERSON_NAME]" at bounding box center [199, 347] width 186 height 22
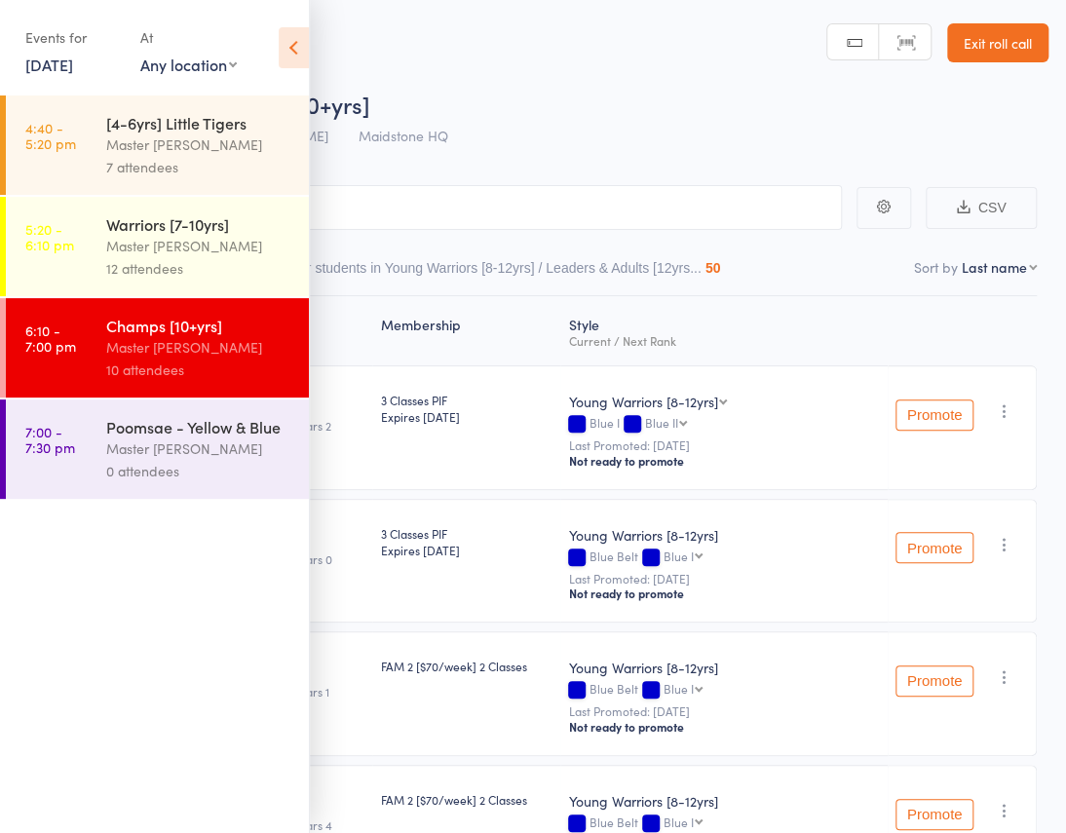
click at [288, 53] on icon at bounding box center [294, 47] width 30 height 41
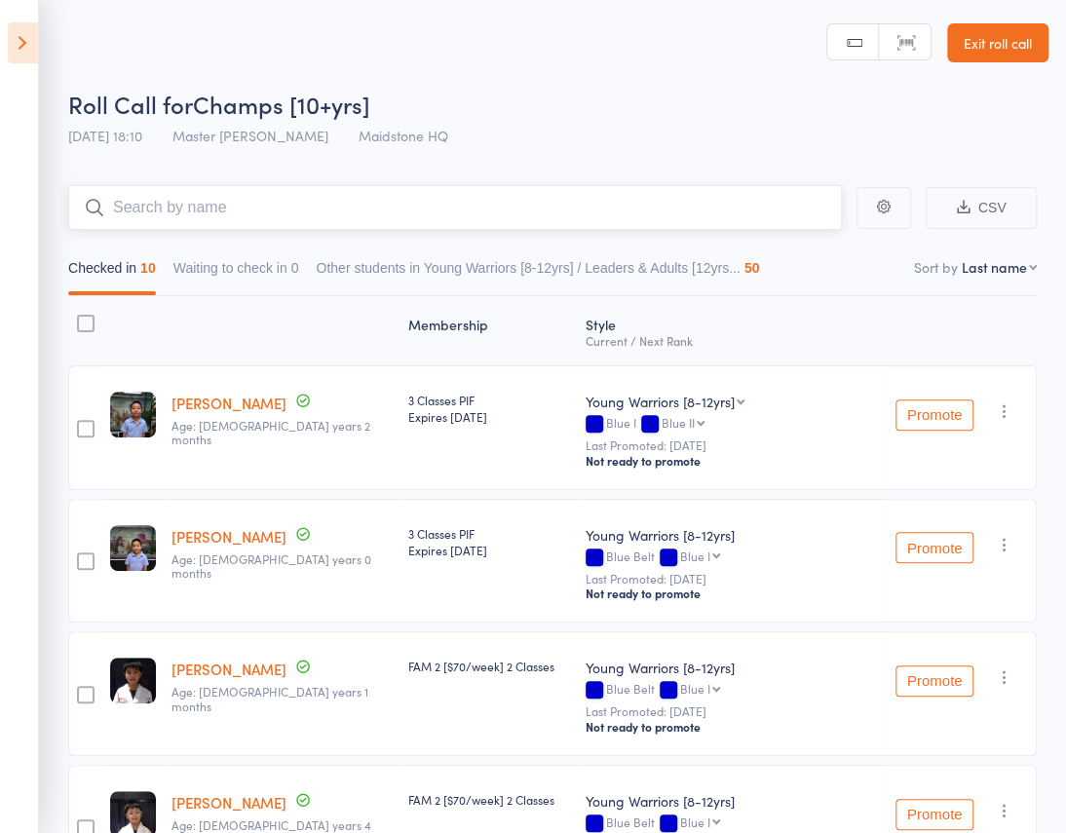
click at [173, 185] on input "search" at bounding box center [455, 207] width 774 height 45
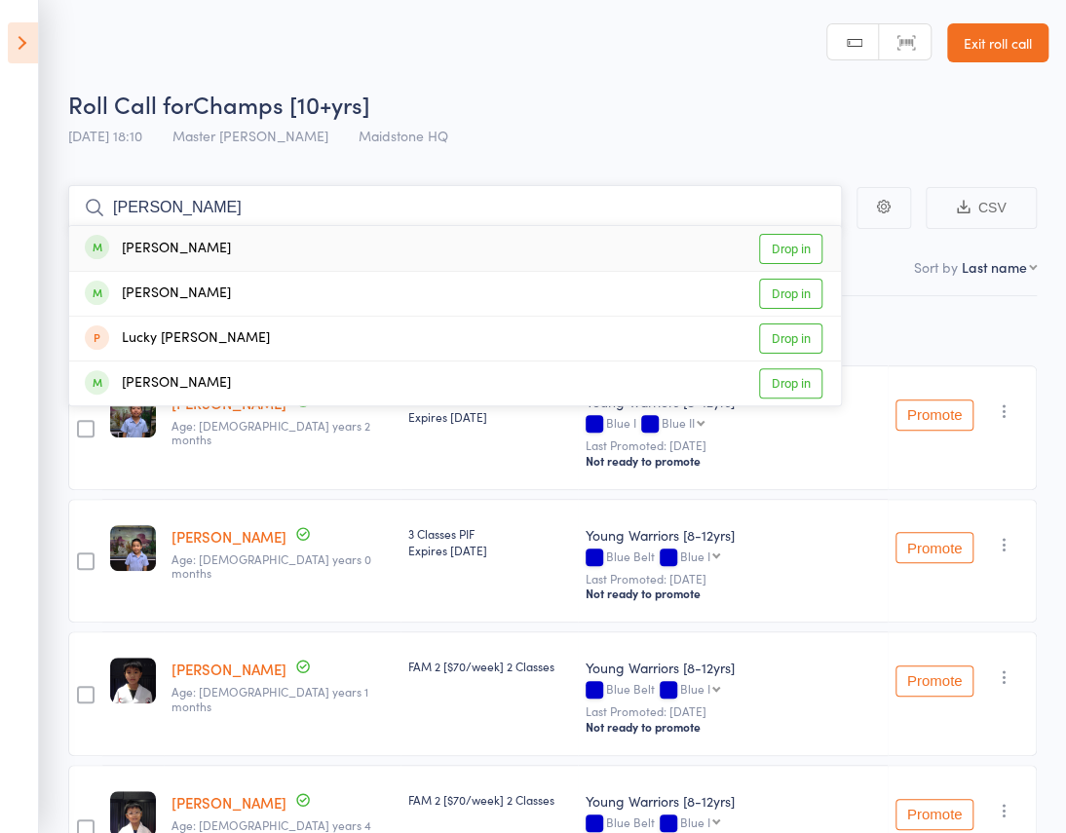
type input "lucas"
click at [199, 226] on div "Lucas Chan Drop in" at bounding box center [455, 248] width 772 height 45
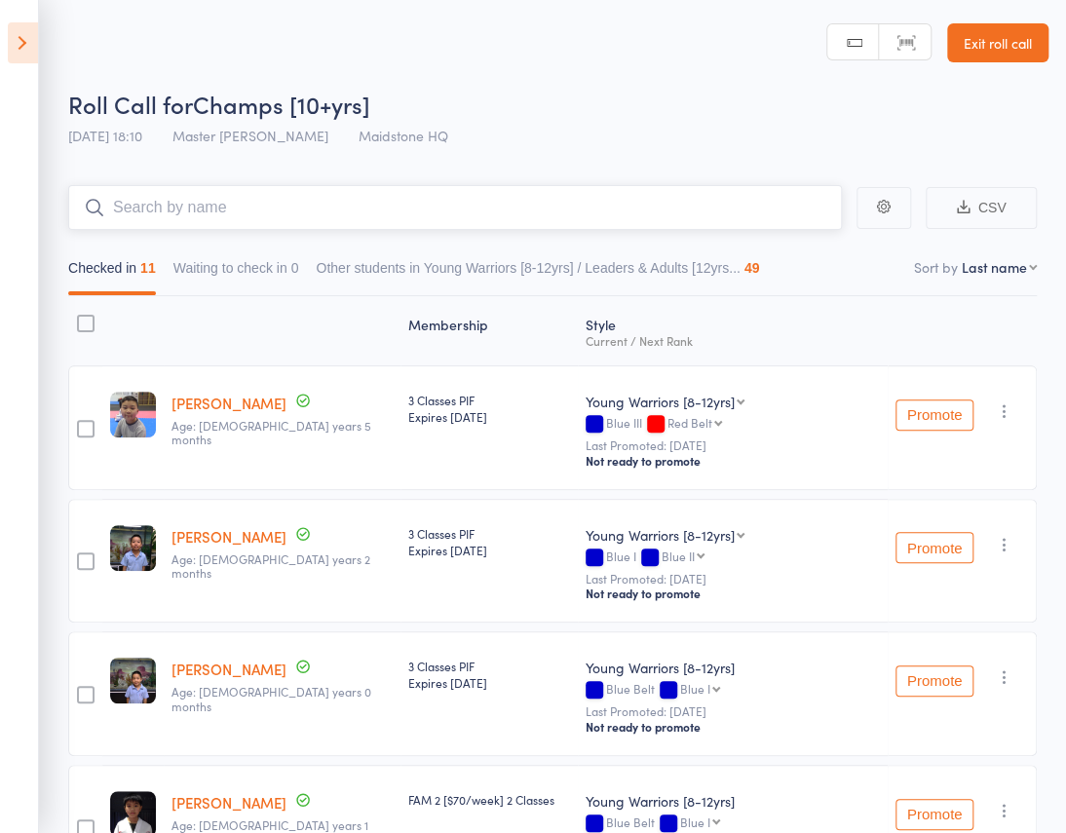
click at [210, 185] on input "search" at bounding box center [455, 207] width 774 height 45
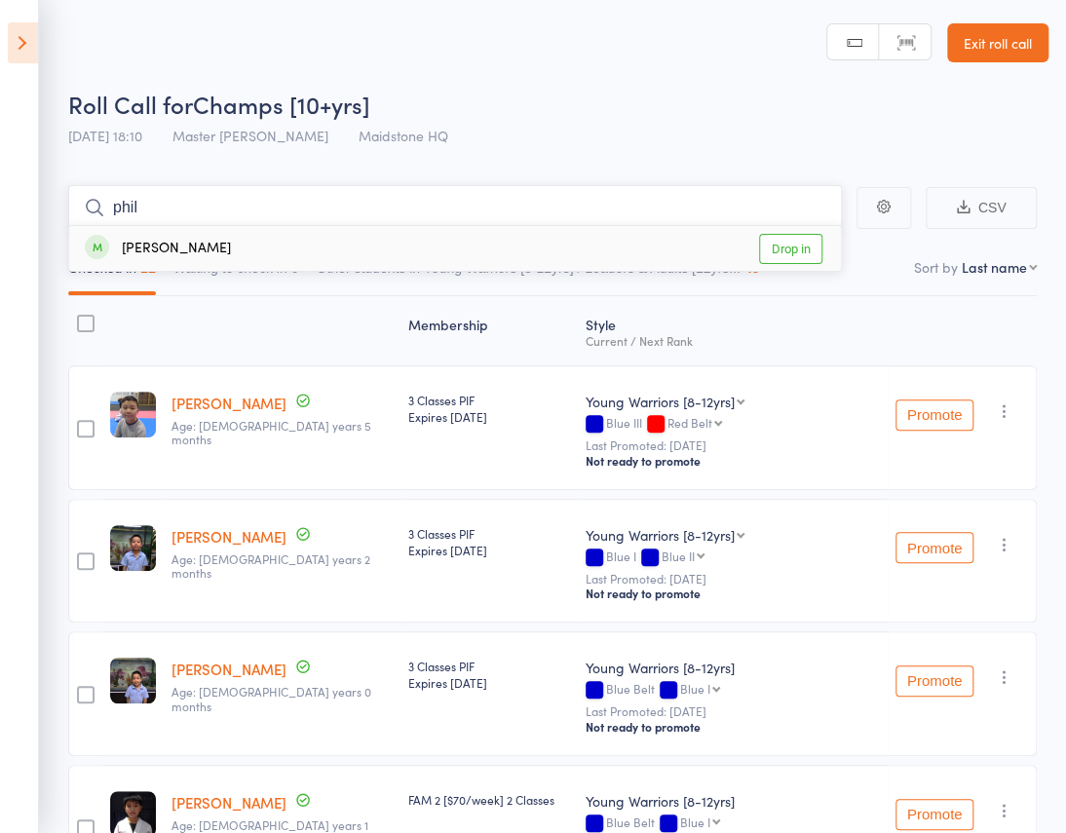
type input "phil"
click at [241, 226] on div "Philip Tran Drop in" at bounding box center [455, 248] width 772 height 45
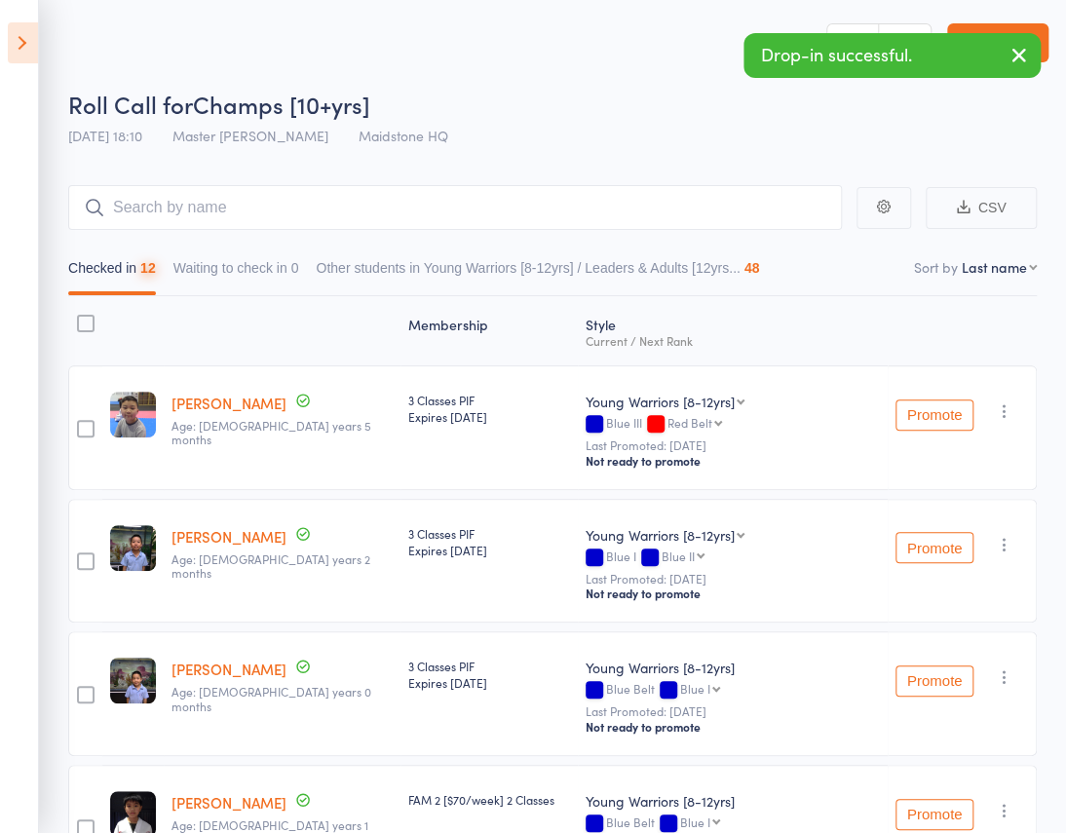
click at [27, 50] on icon at bounding box center [23, 42] width 30 height 41
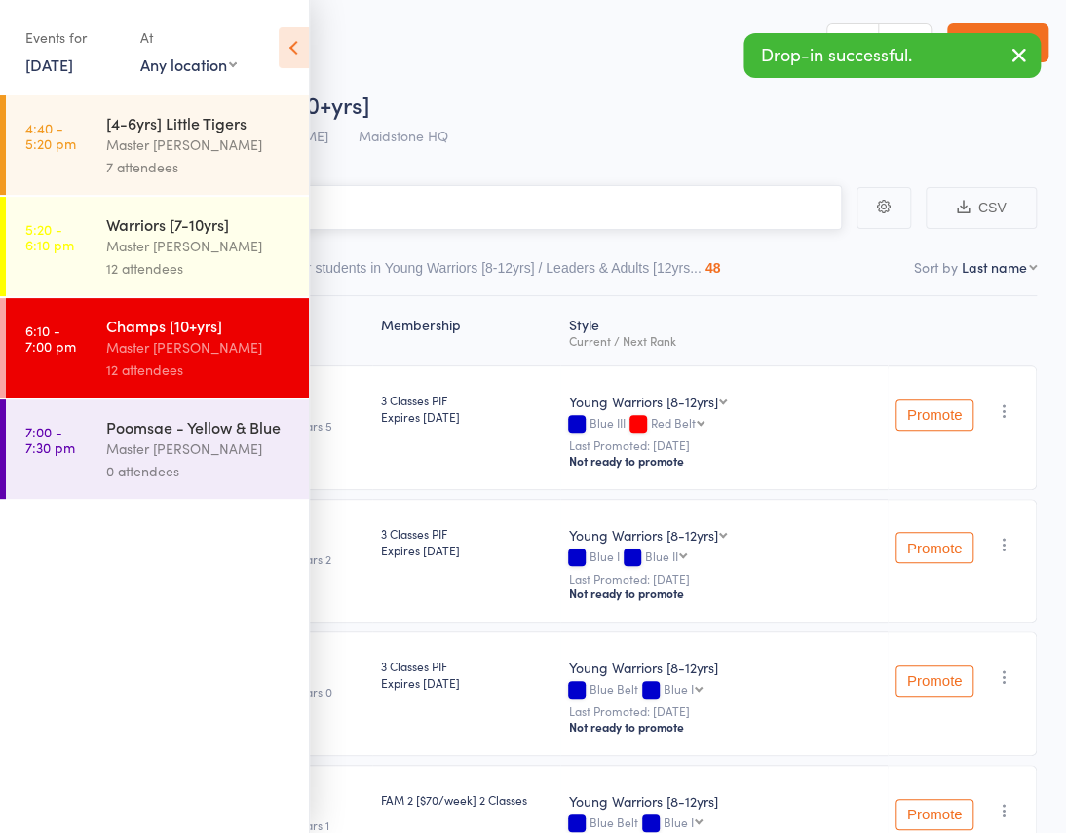
click at [477, 185] on input "search" at bounding box center [435, 207] width 813 height 45
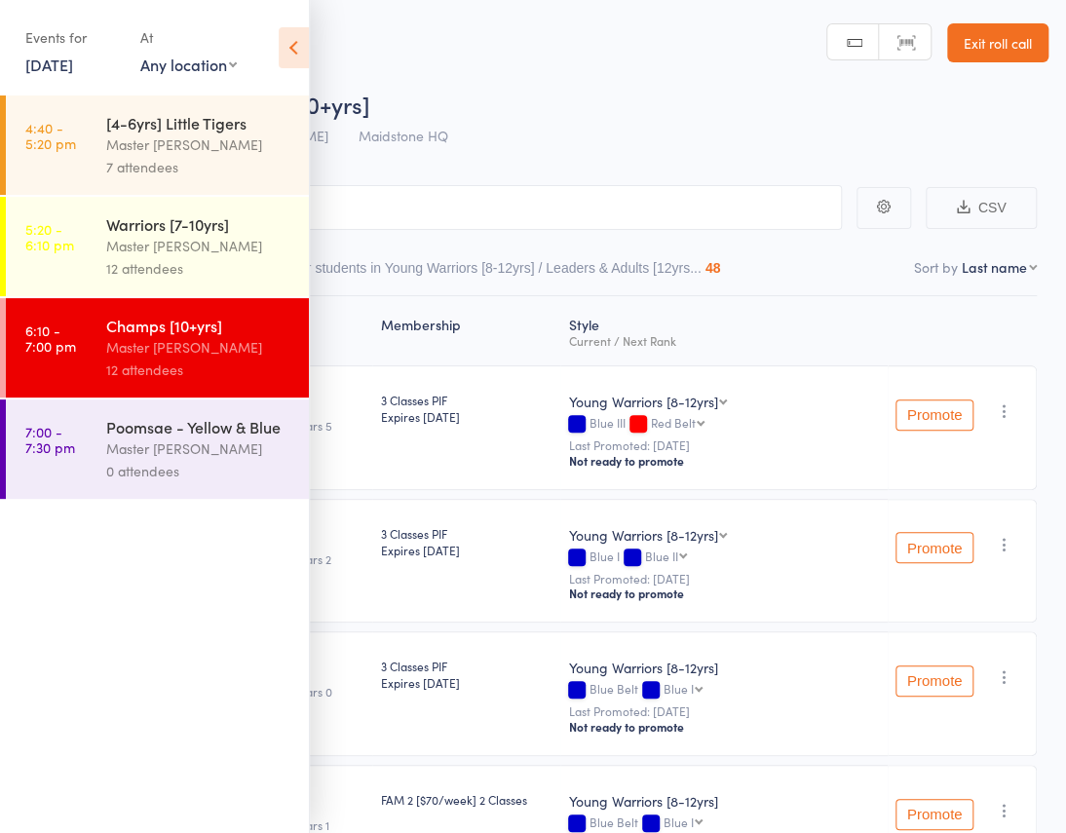
click at [178, 254] on div "Master [PERSON_NAME]" at bounding box center [199, 246] width 186 height 22
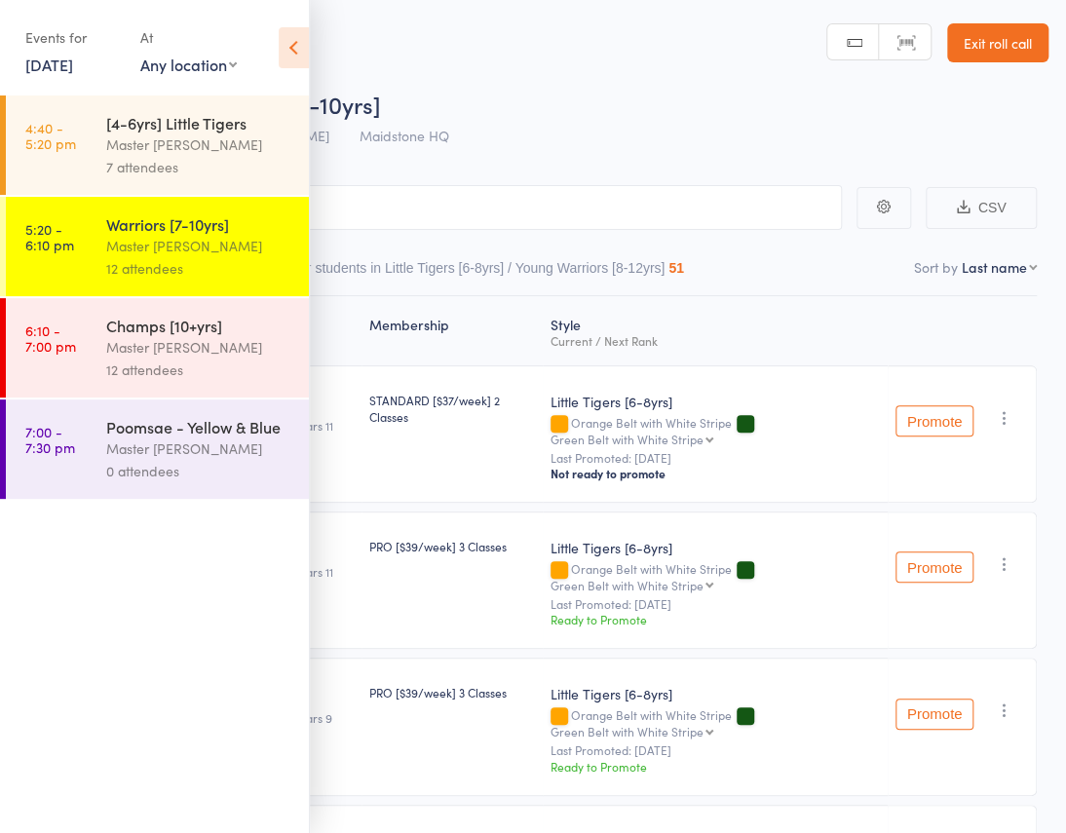
click at [290, 52] on icon at bounding box center [294, 47] width 30 height 41
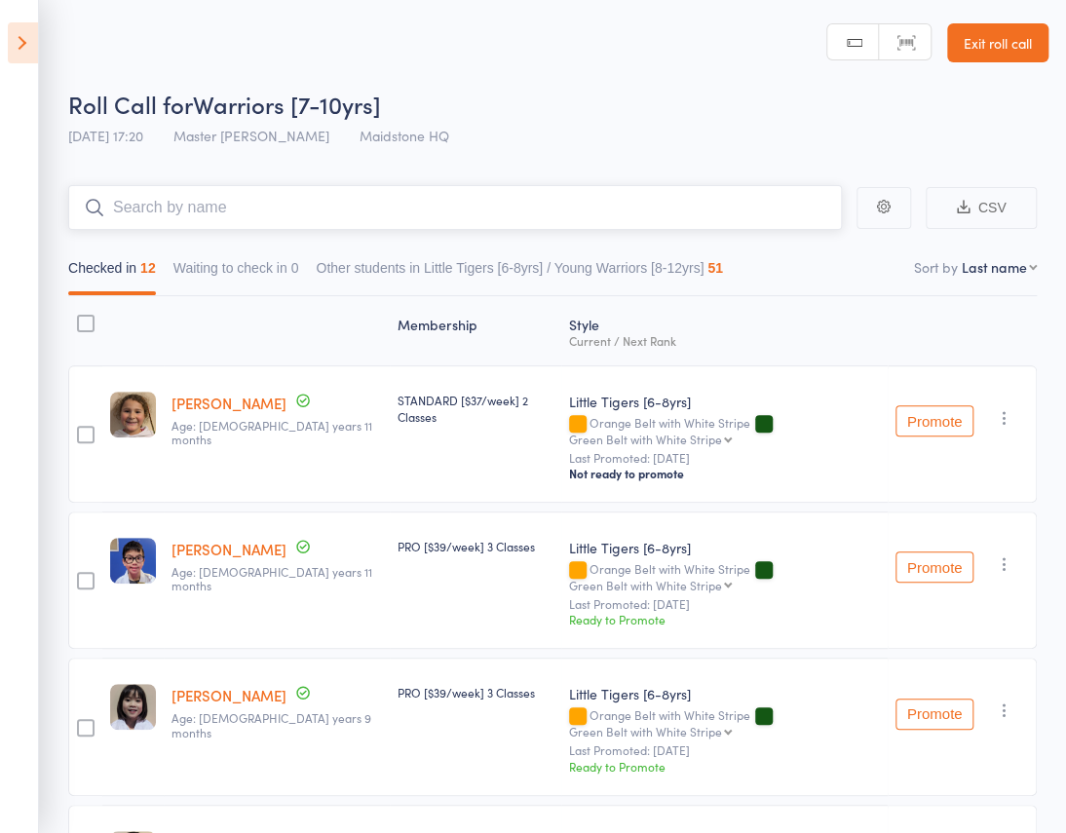
click at [156, 185] on input "search" at bounding box center [455, 207] width 774 height 45
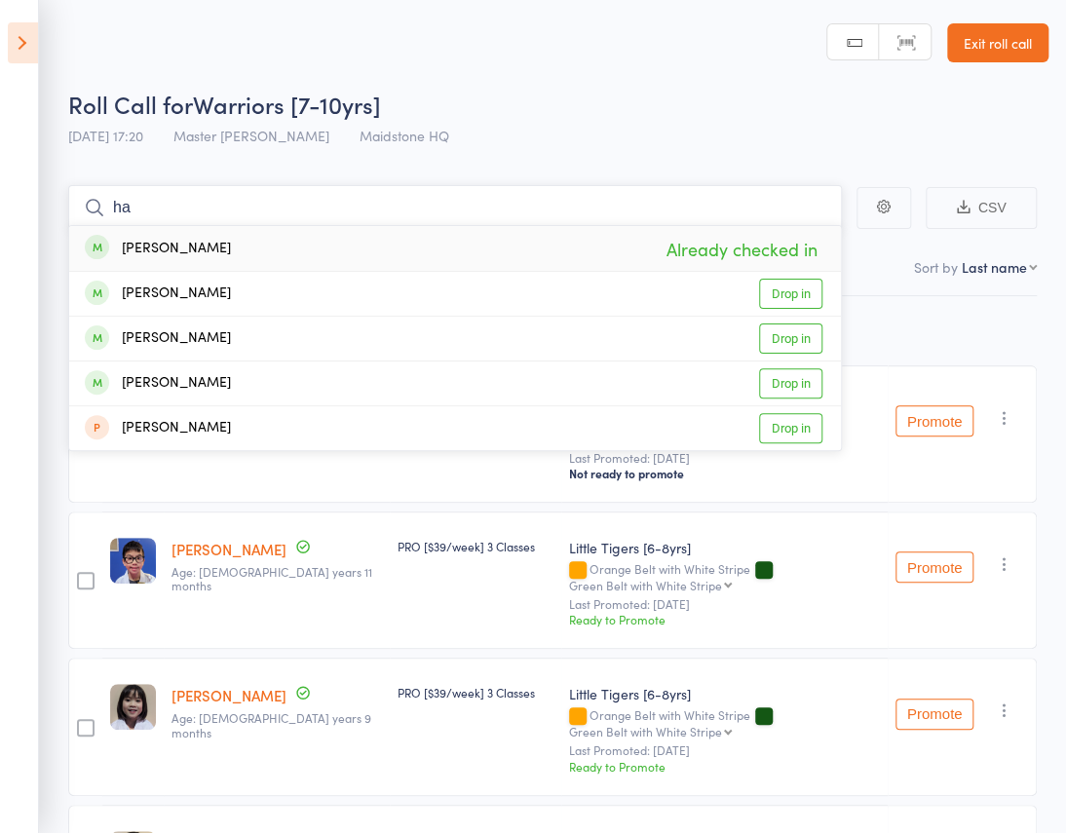
type input "h"
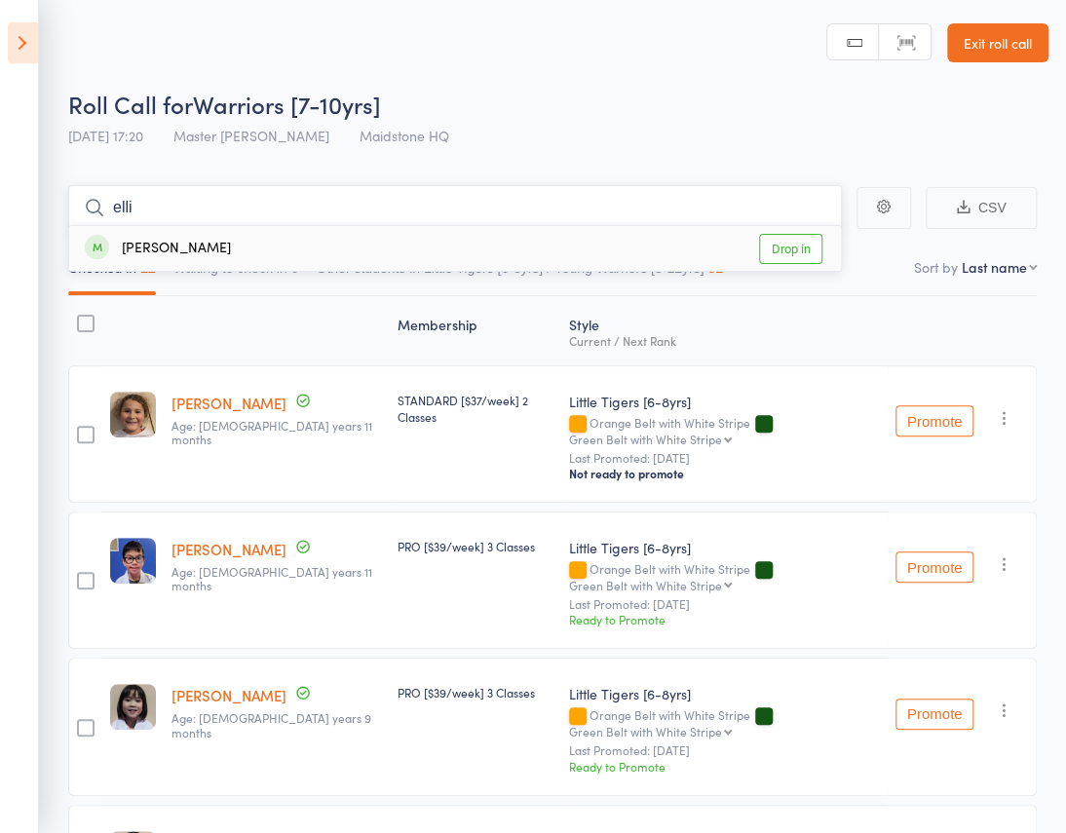
type input "elli"
click at [248, 226] on div "Ellie Tran Drop in" at bounding box center [455, 248] width 772 height 45
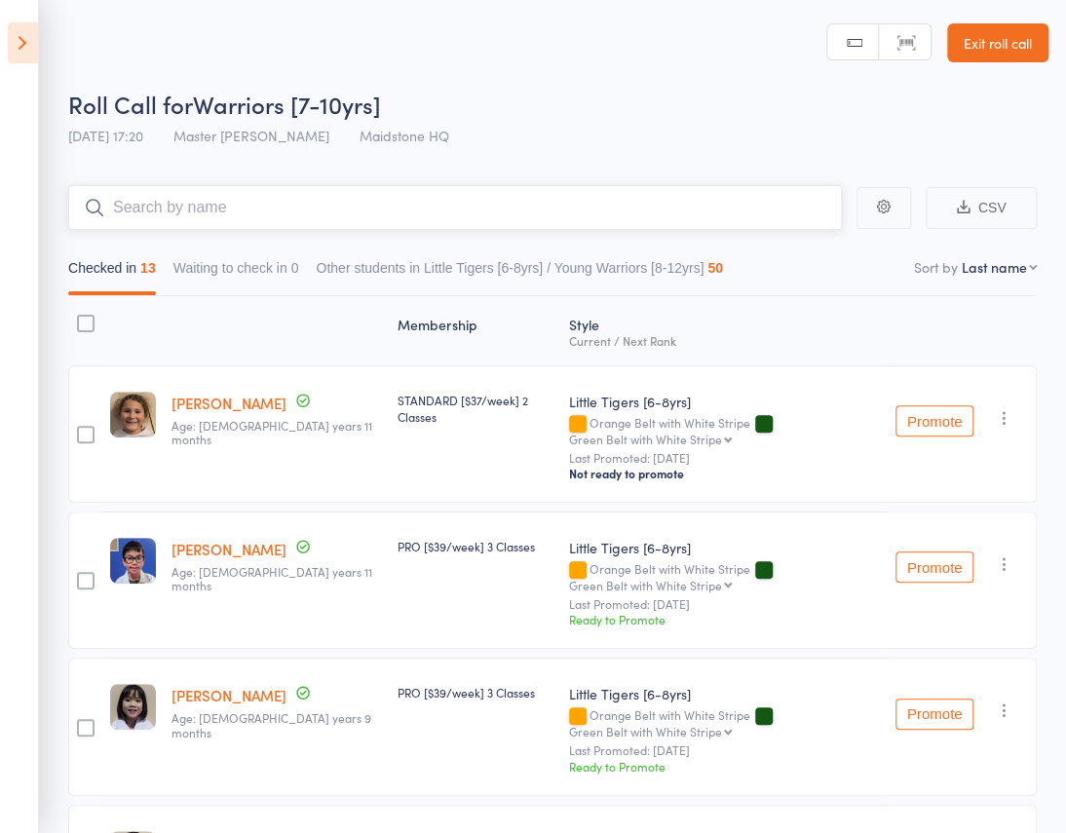
click at [309, 185] on input "search" at bounding box center [455, 207] width 774 height 45
click at [32, 48] on icon at bounding box center [23, 42] width 30 height 41
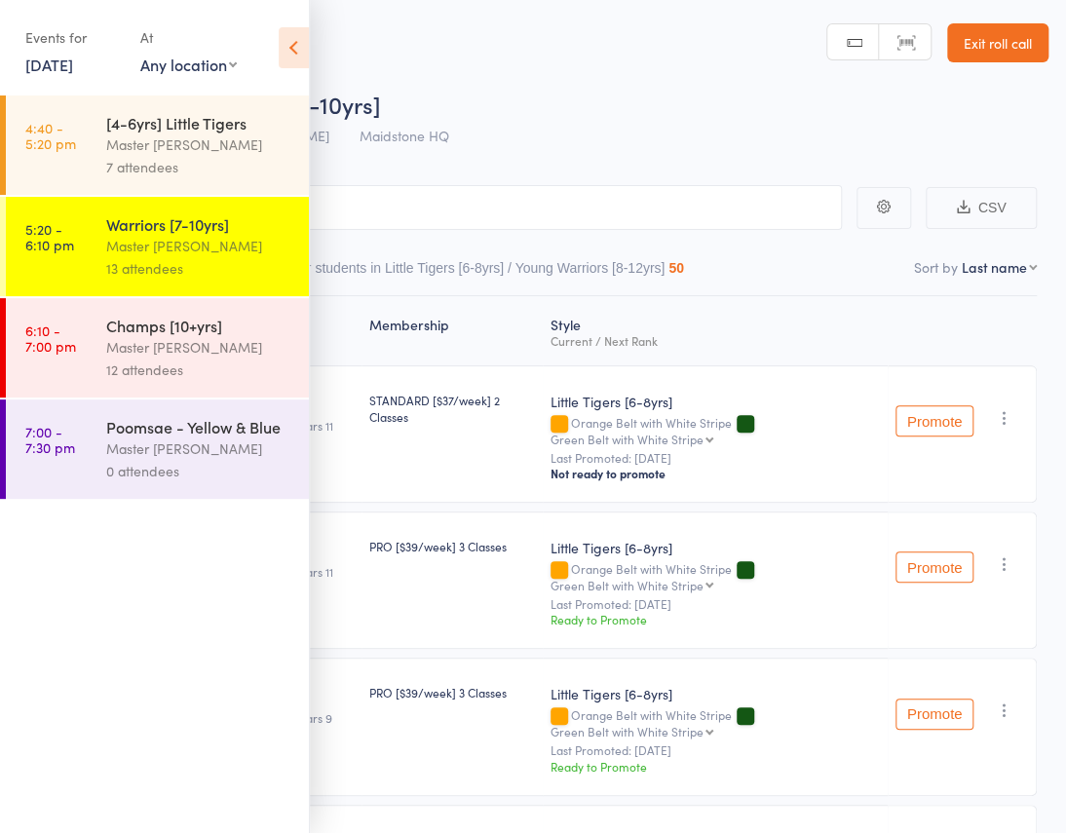
click at [175, 336] on div "Champs [10+yrs]" at bounding box center [199, 325] width 186 height 21
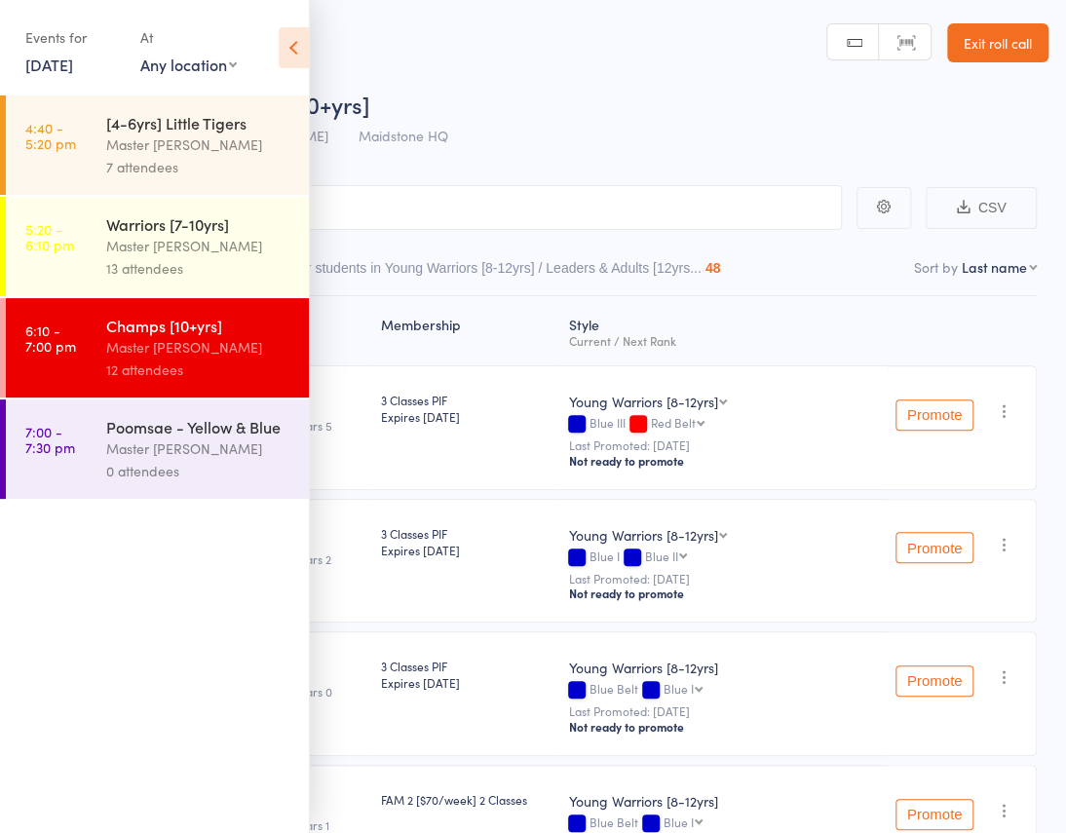
click at [298, 41] on icon at bounding box center [294, 47] width 30 height 41
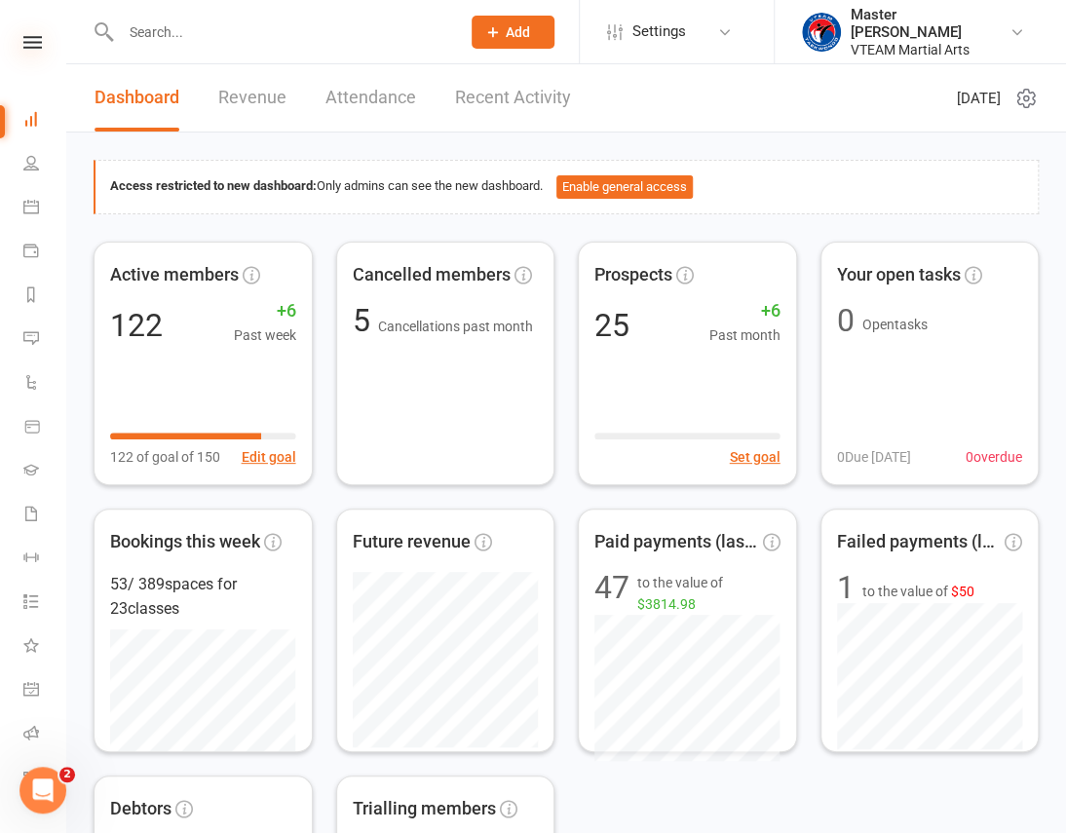
click at [30, 37] on icon at bounding box center [32, 42] width 19 height 13
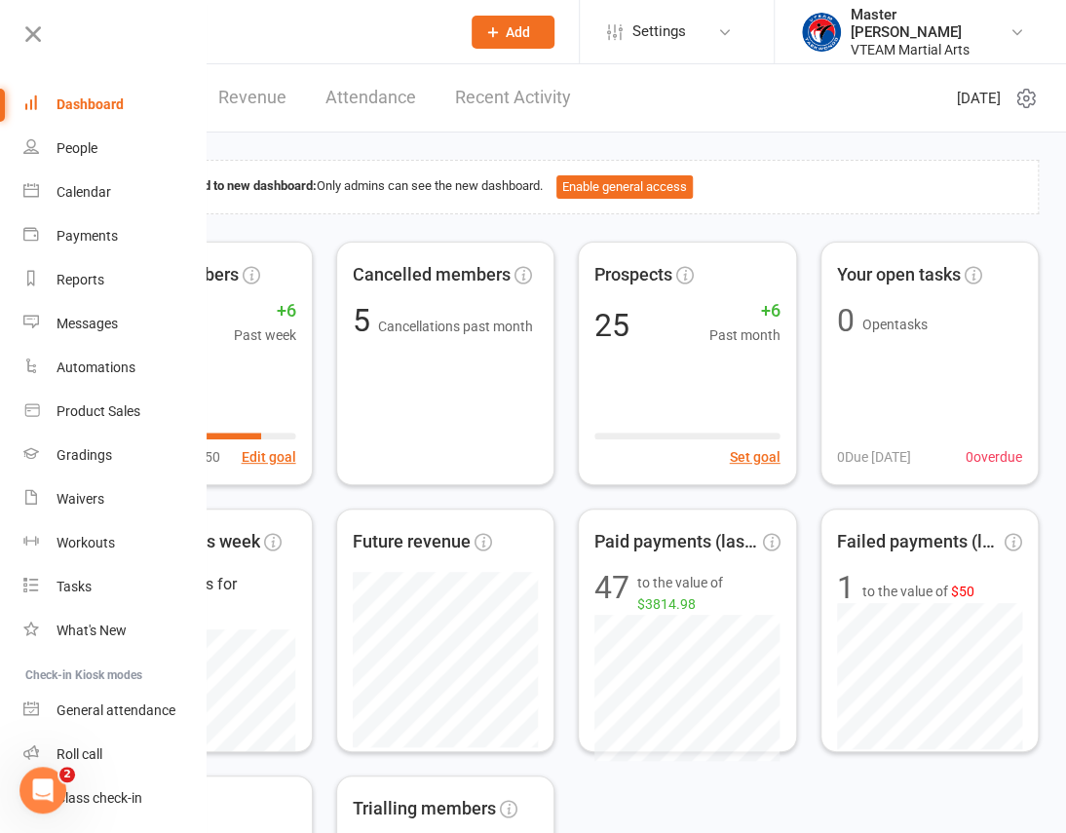
click at [30, 37] on icon at bounding box center [32, 33] width 27 height 27
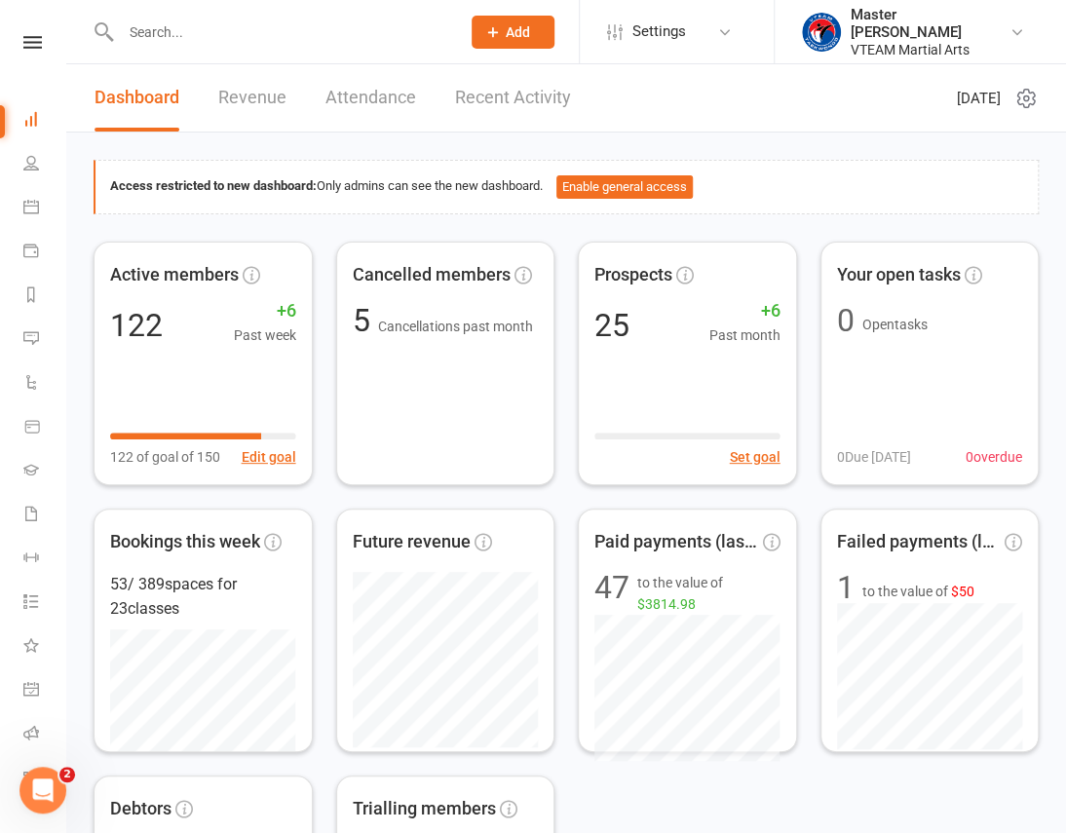
click at [29, 50] on div "Clubworx" at bounding box center [32, 67] width 65 height 63
click at [28, 30] on nav "Clubworx Dashboard People Calendar Payments Reports Messages Automations Produc…" at bounding box center [33, 421] width 66 height 833
click at [30, 43] on icon at bounding box center [32, 42] width 19 height 13
click at [730, 809] on div "Active members 122 +6 Past week 122 of goal of 150 Edit goal Cancelled members …" at bounding box center [566, 631] width 945 height 778
click at [28, 42] on icon at bounding box center [32, 42] width 19 height 13
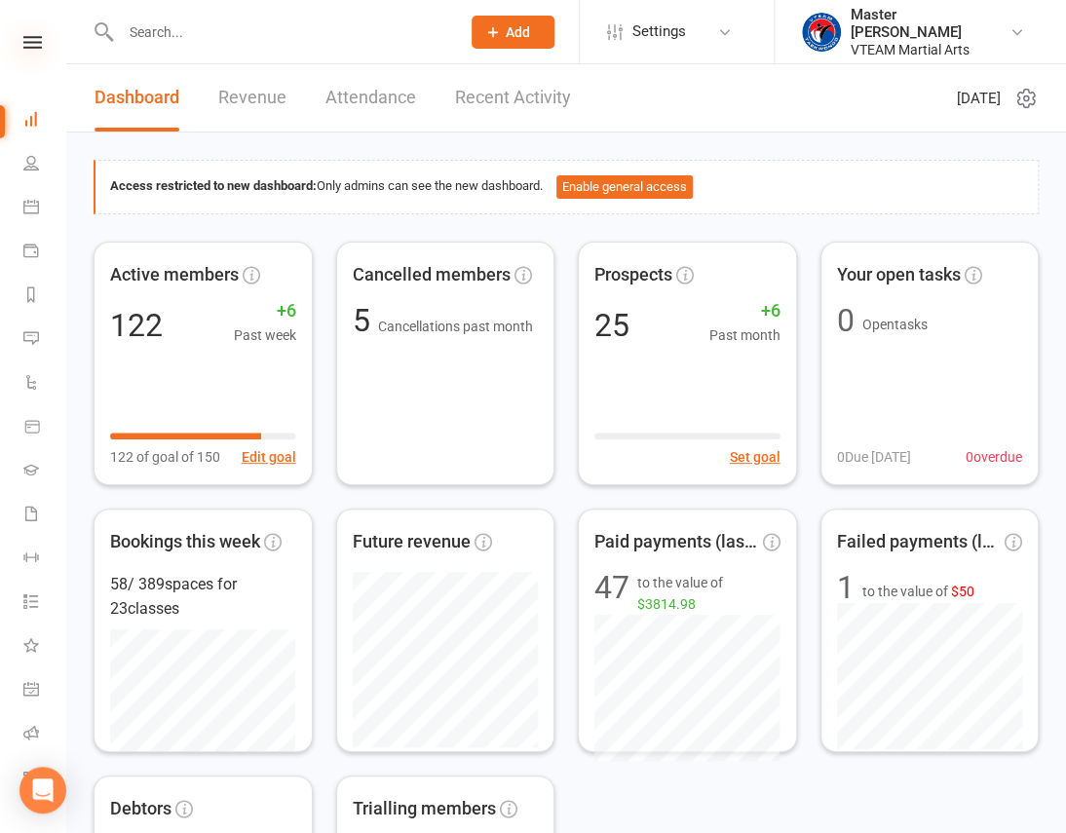
click at [23, 46] on icon at bounding box center [32, 42] width 19 height 13
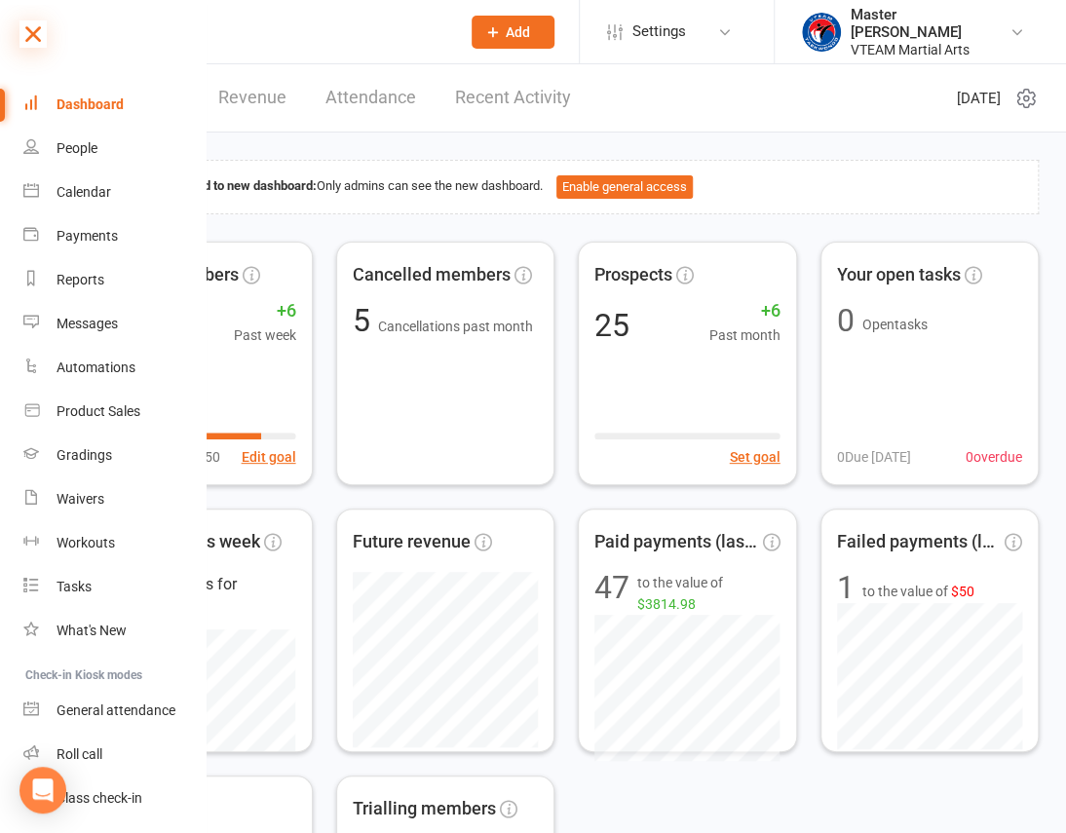
click at [39, 35] on icon at bounding box center [32, 33] width 27 height 27
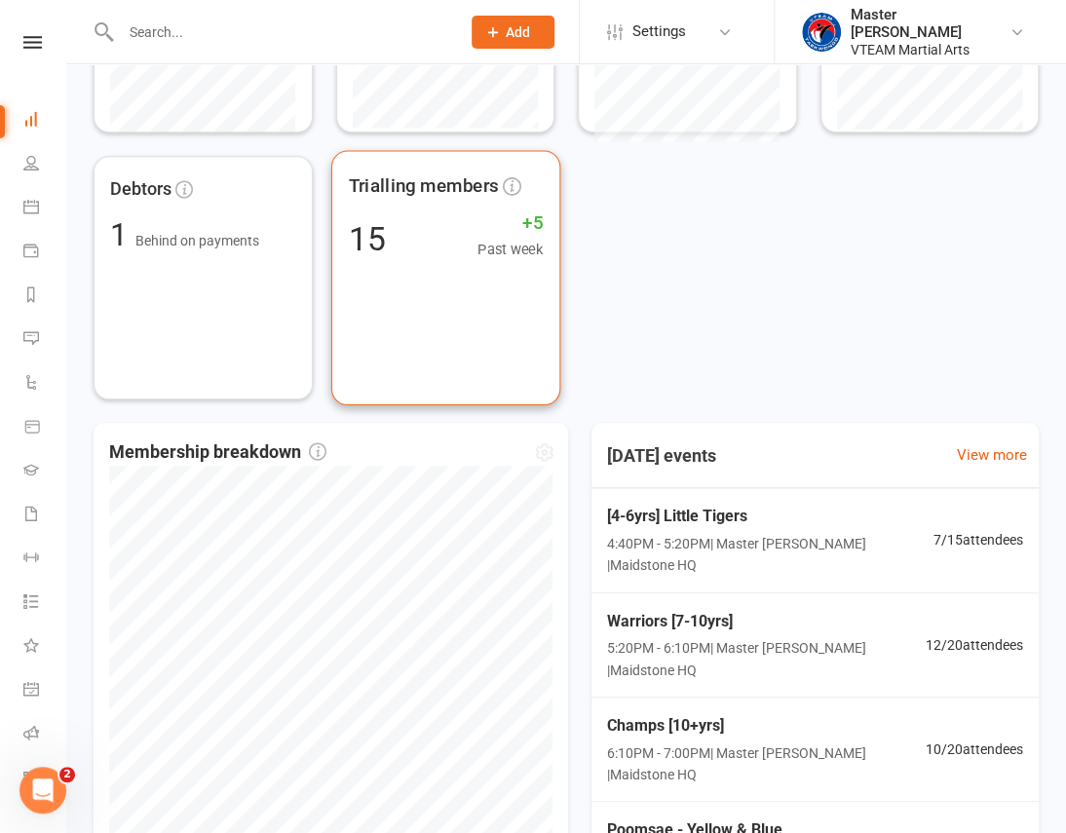
scroll to position [841, 0]
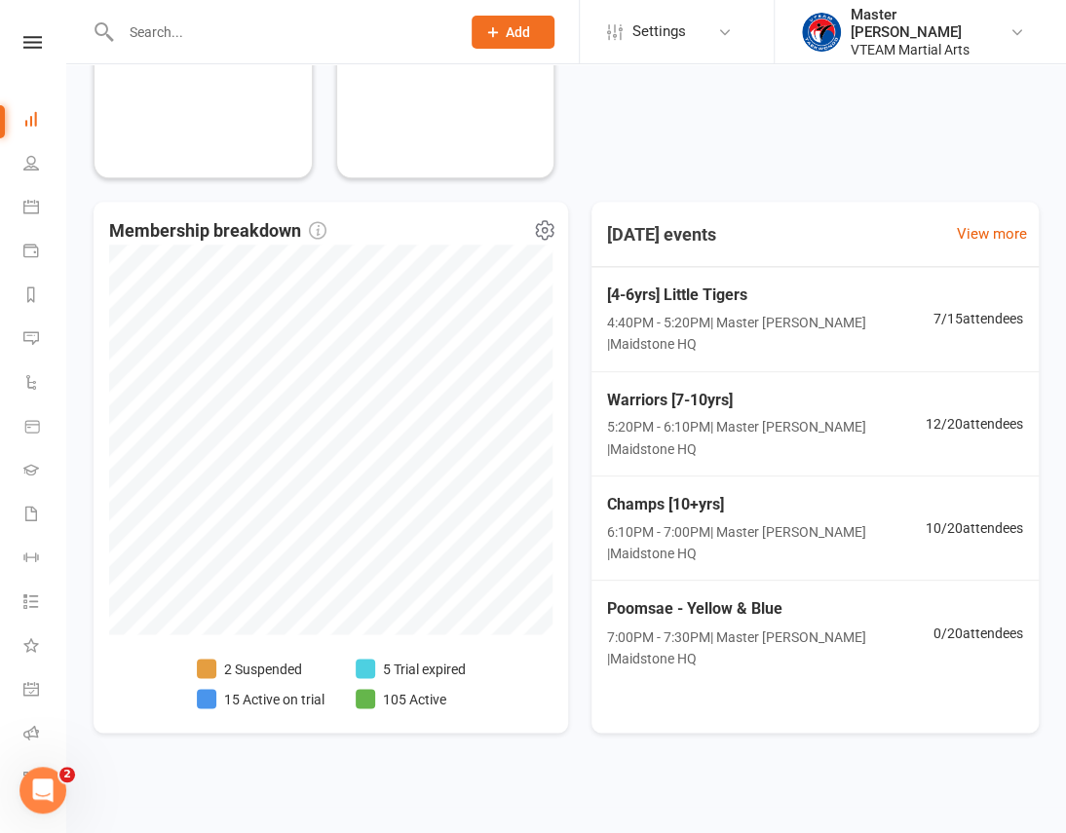
click at [439, 673] on li "5 Trial expired" at bounding box center [411, 668] width 110 height 21
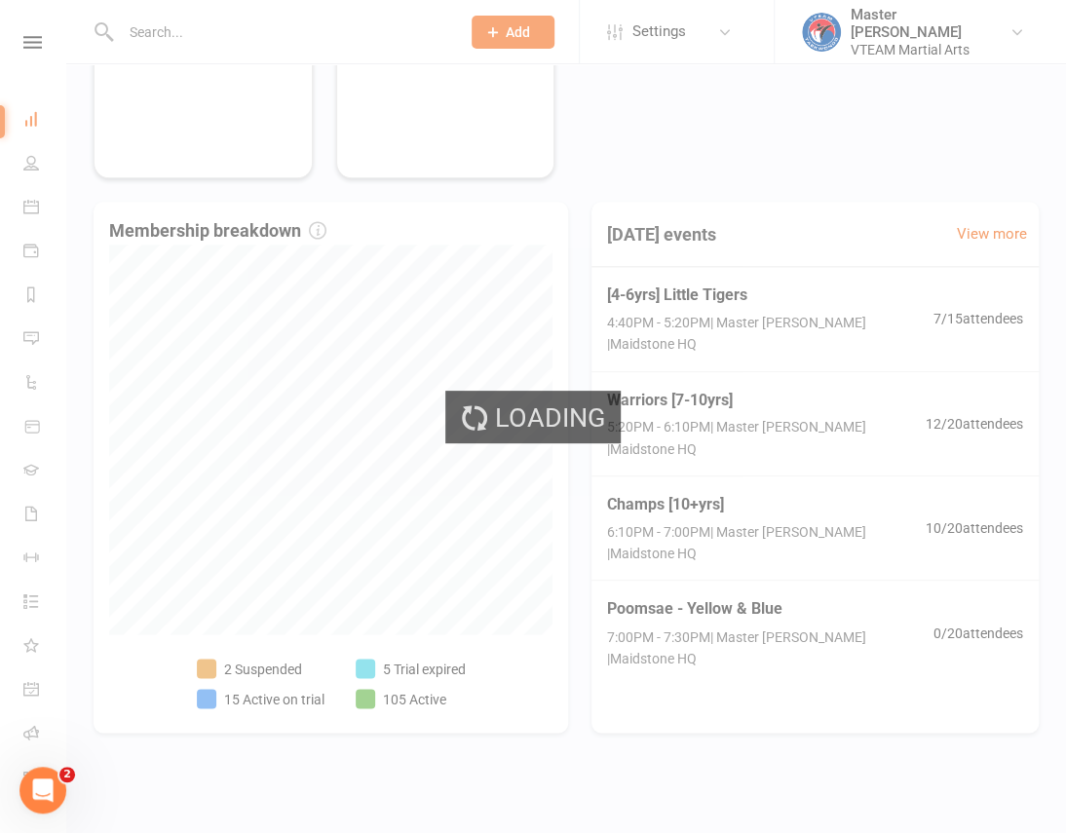
select select "trial_expired"
select select "100"
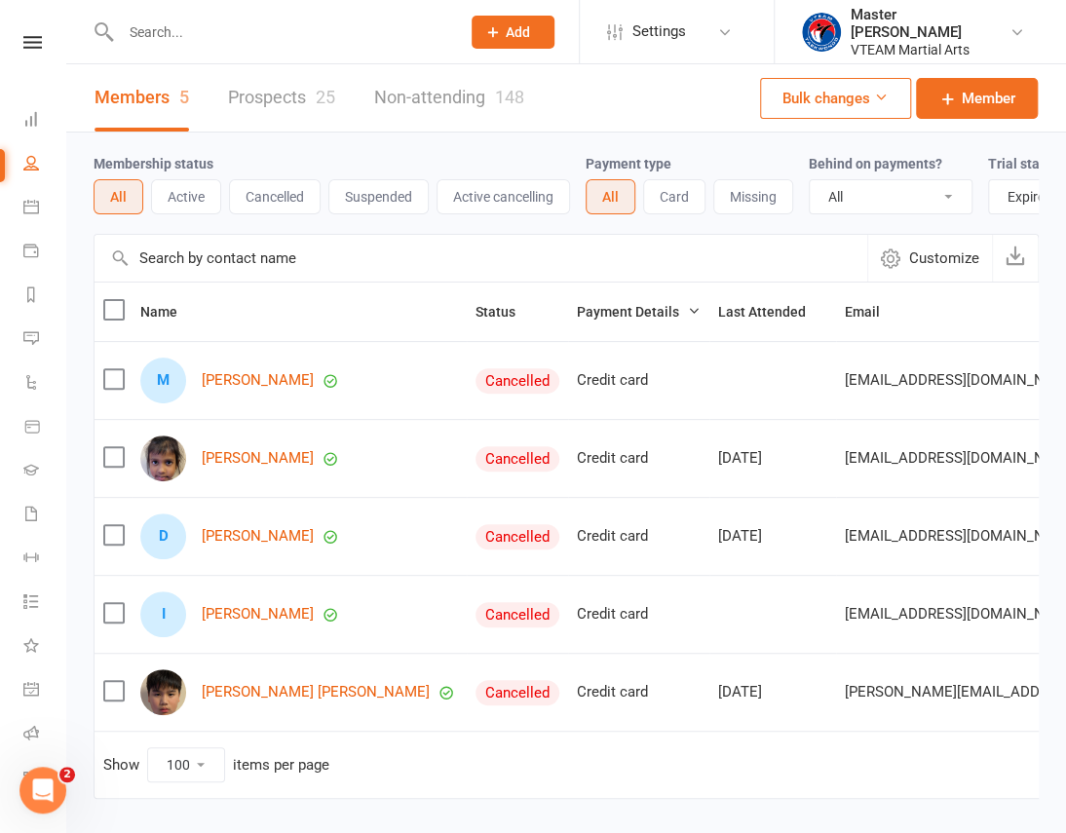
click at [35, 44] on link at bounding box center [32, 42] width 69 height 13
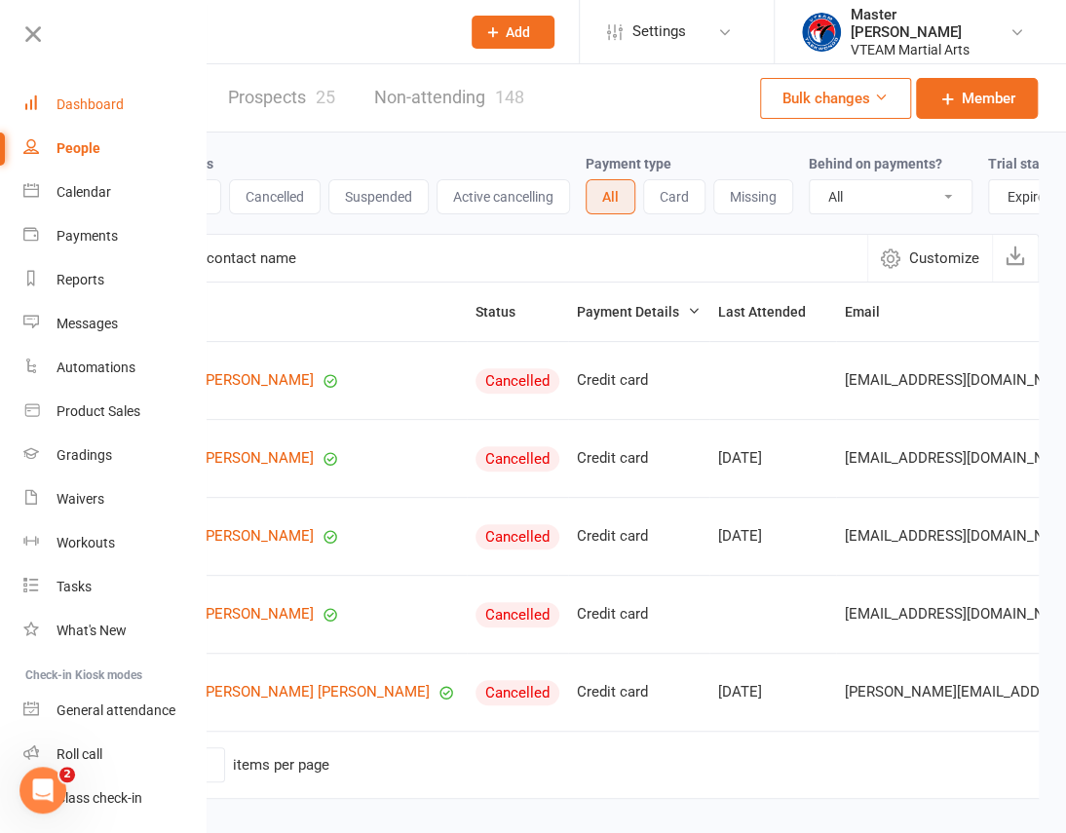
click at [90, 100] on div "Dashboard" at bounding box center [90, 104] width 67 height 16
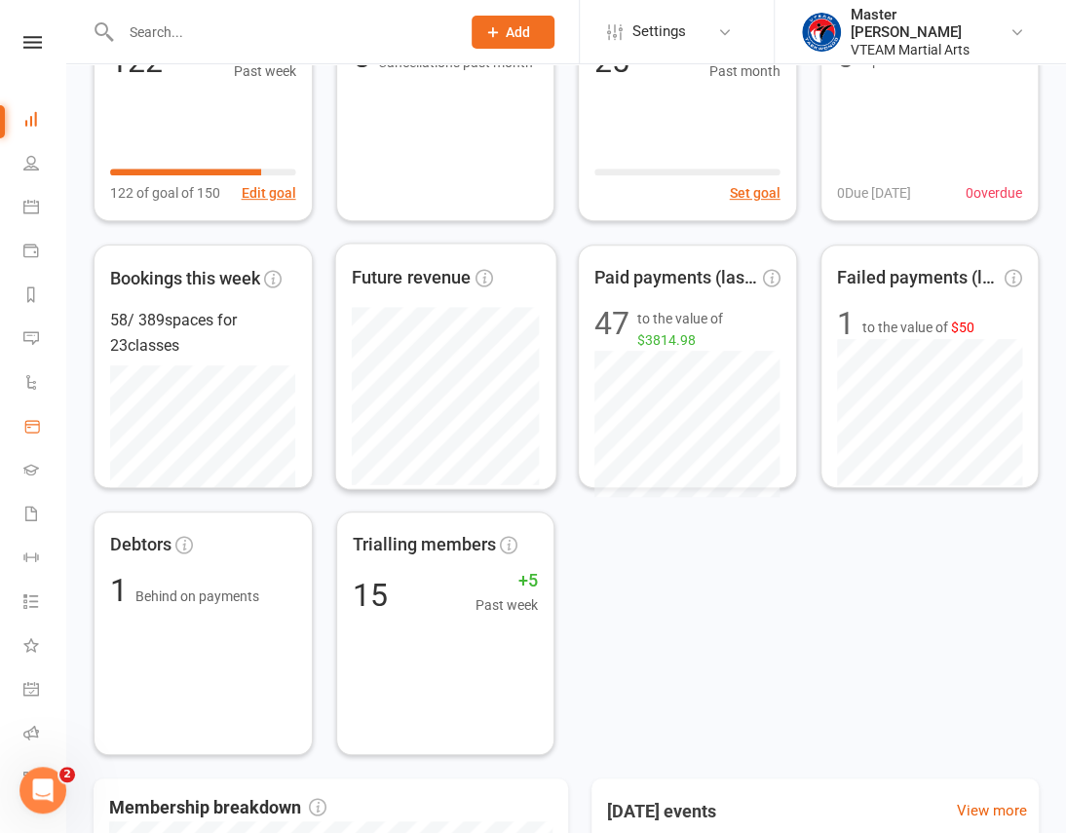
scroll to position [265, 0]
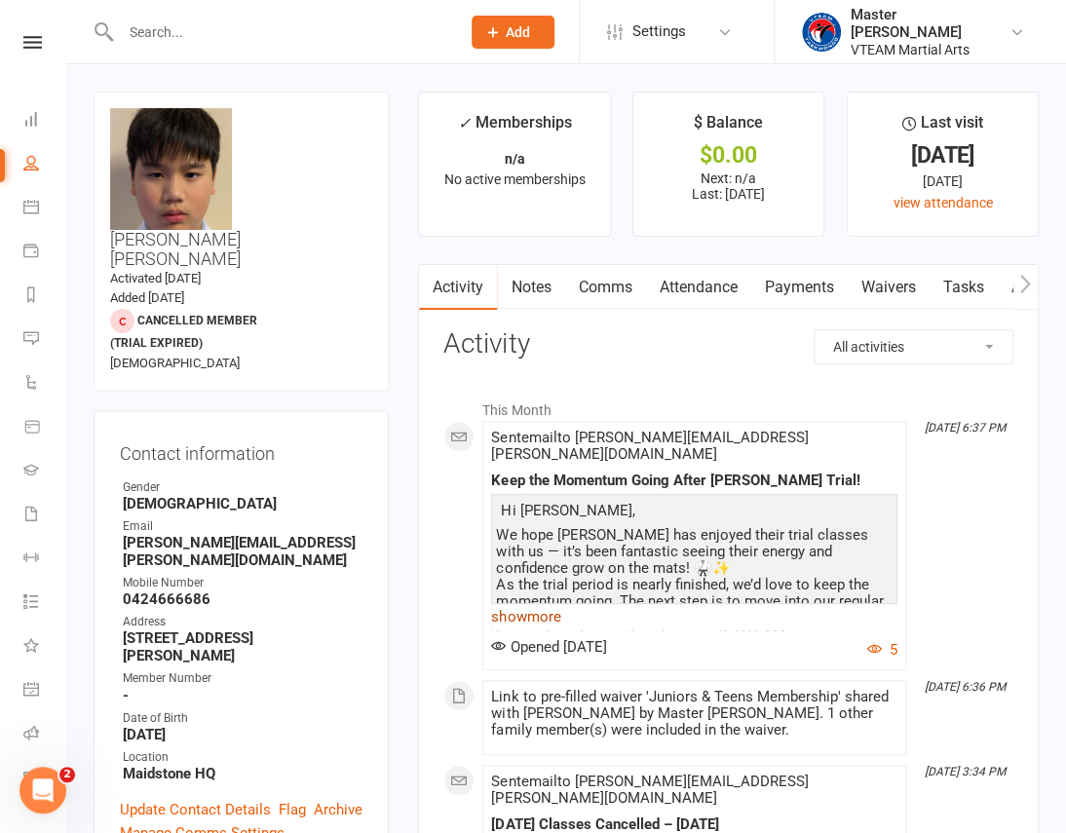
click at [554, 603] on link "show more" at bounding box center [694, 616] width 406 height 27
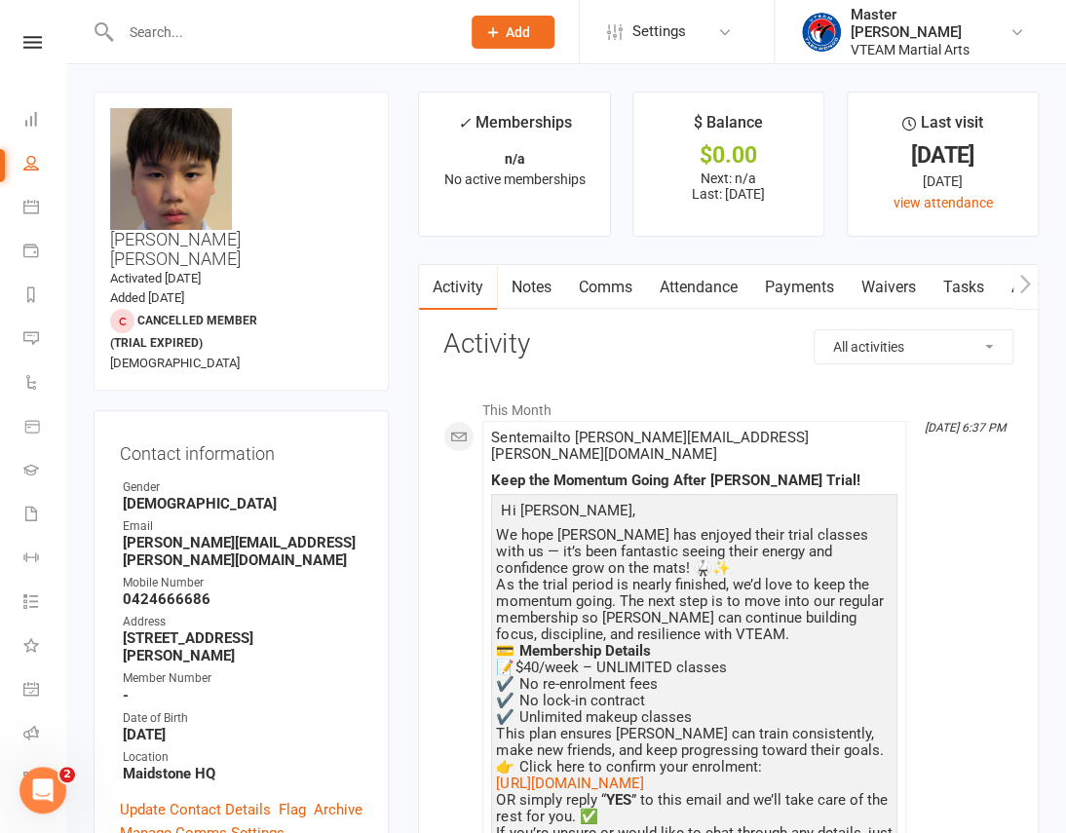
click at [629, 284] on link "Comms" at bounding box center [604, 287] width 81 height 45
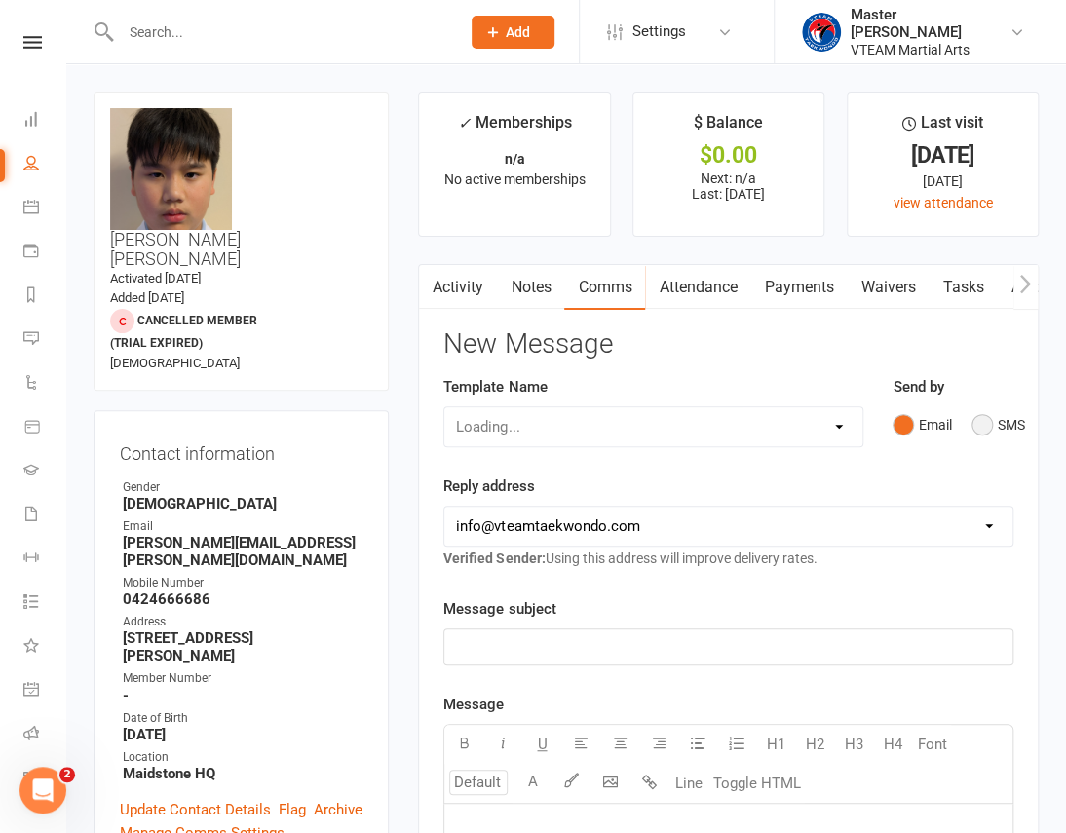
click at [985, 412] on button "SMS" at bounding box center [998, 424] width 53 height 37
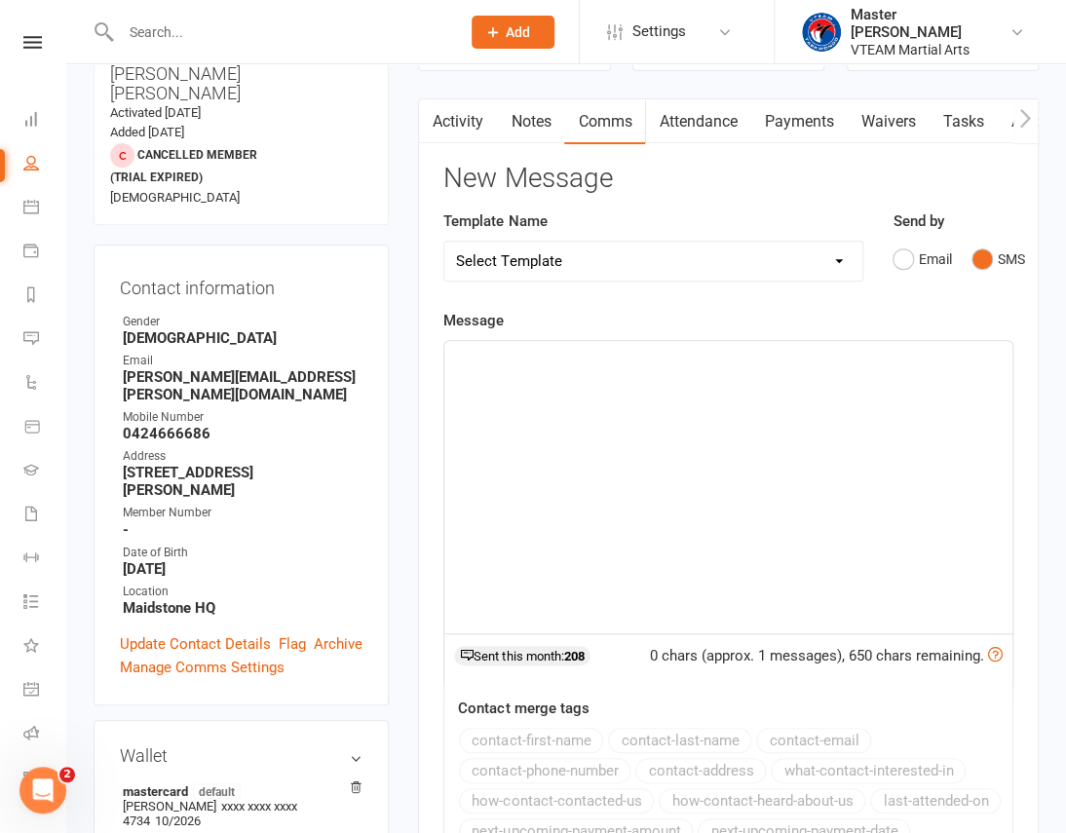
scroll to position [176, 0]
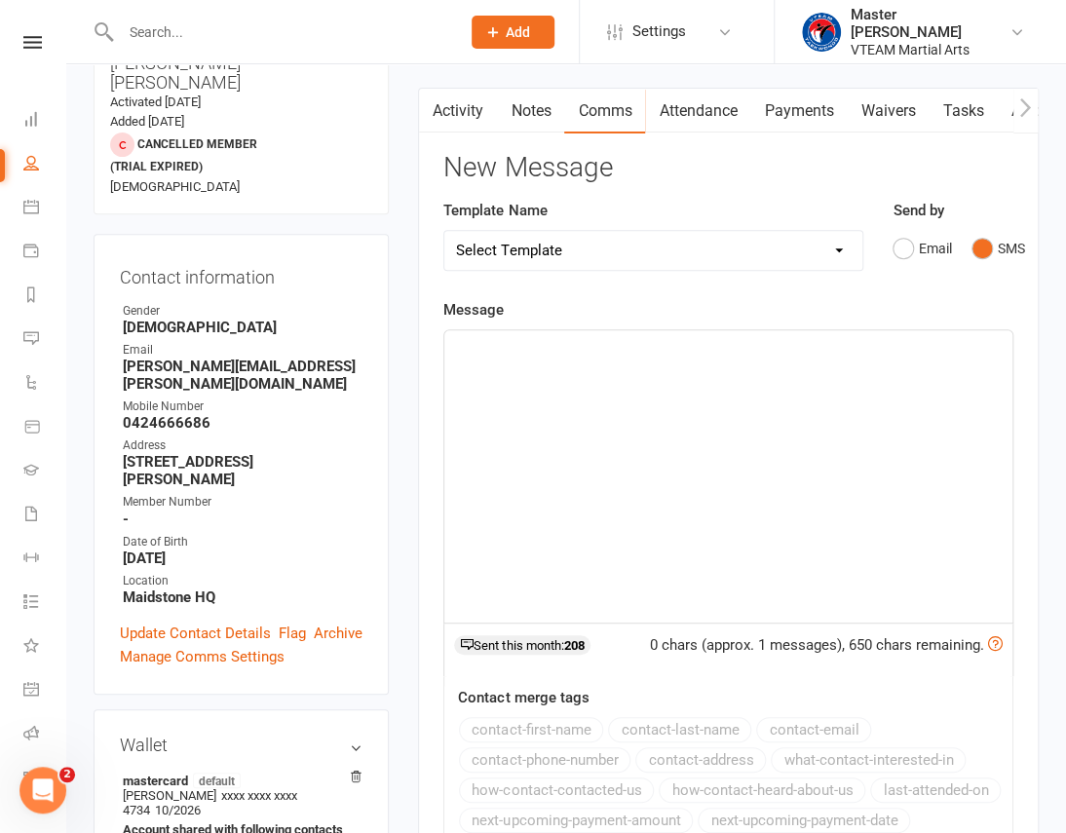
click at [664, 423] on div "﻿" at bounding box center [728, 476] width 568 height 292
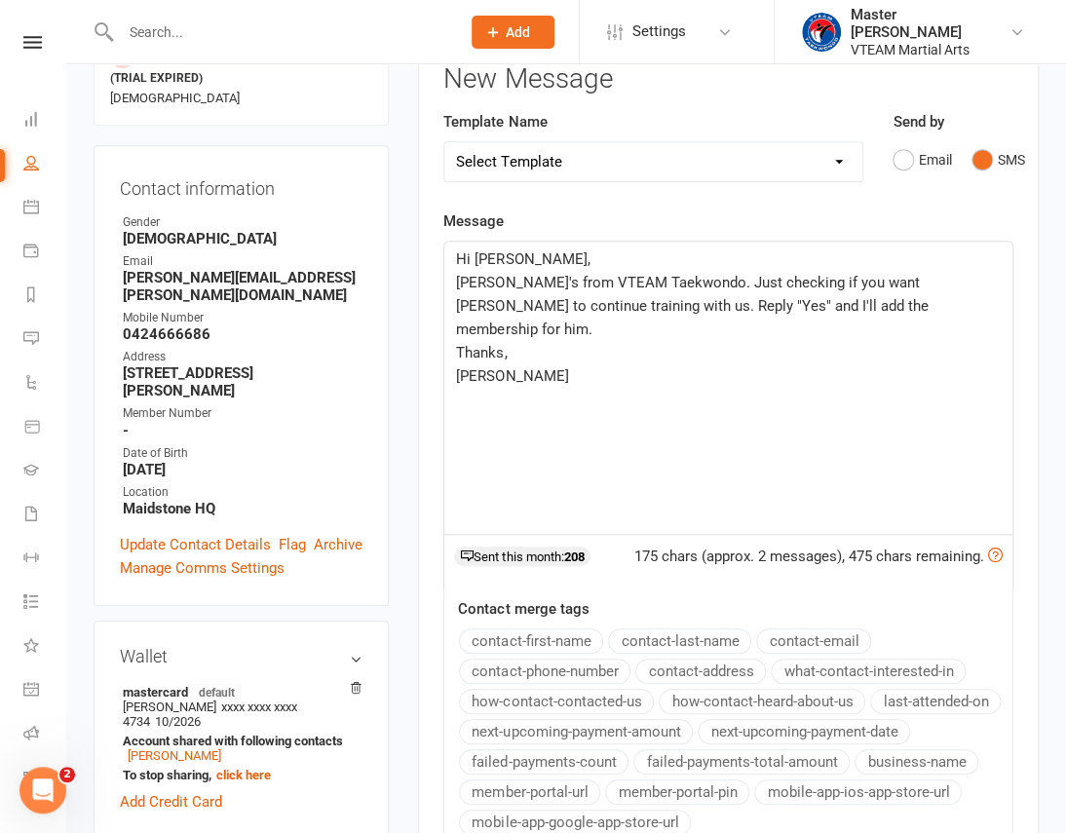
scroll to position [797, 0]
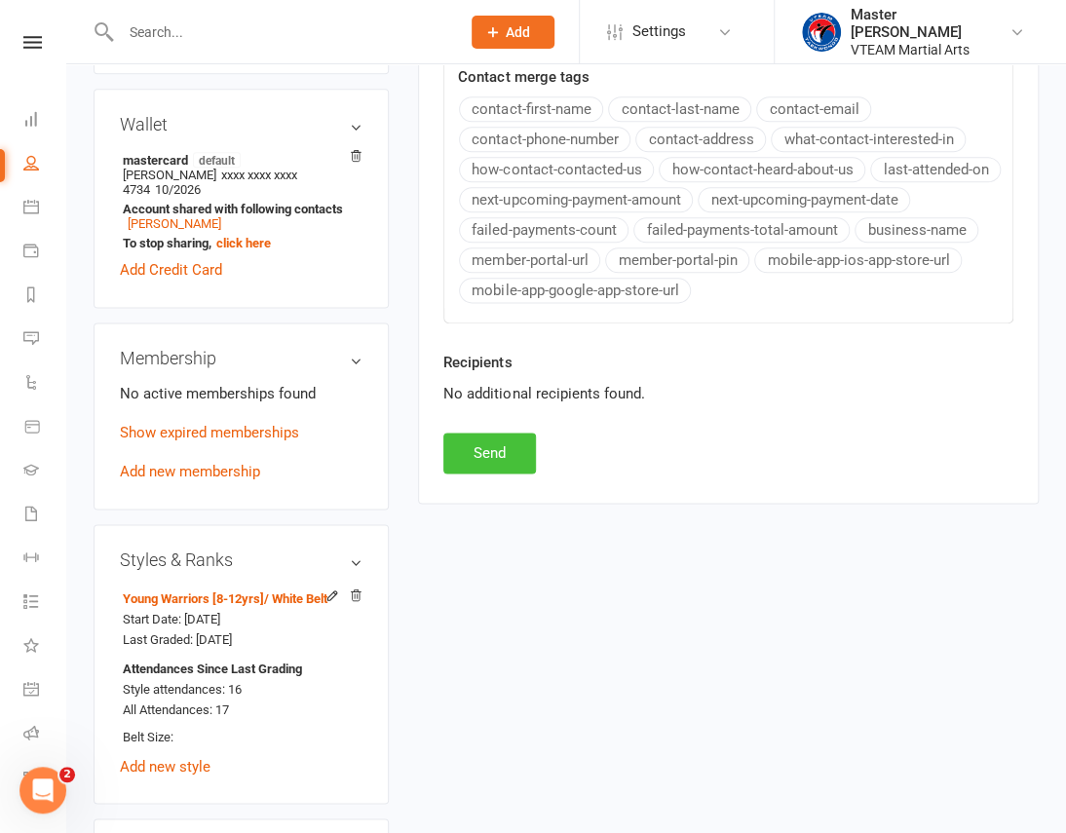
click at [490, 453] on button "Send" at bounding box center [489, 453] width 93 height 41
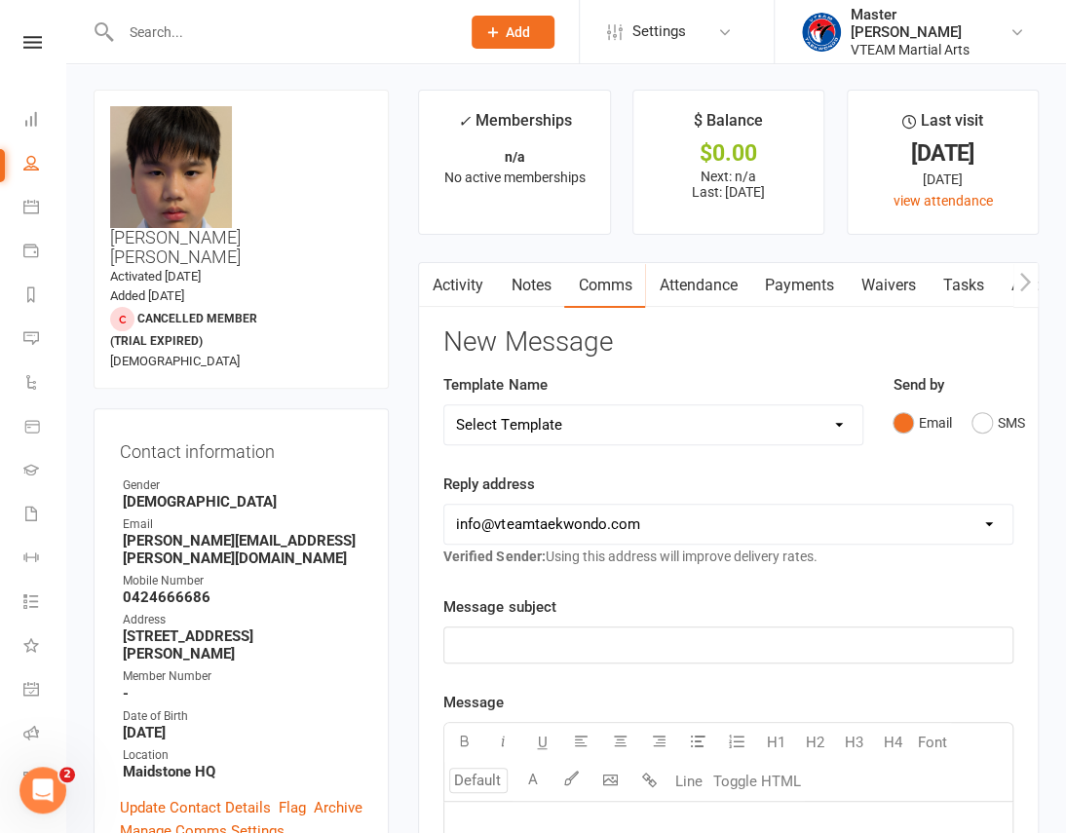
scroll to position [0, 0]
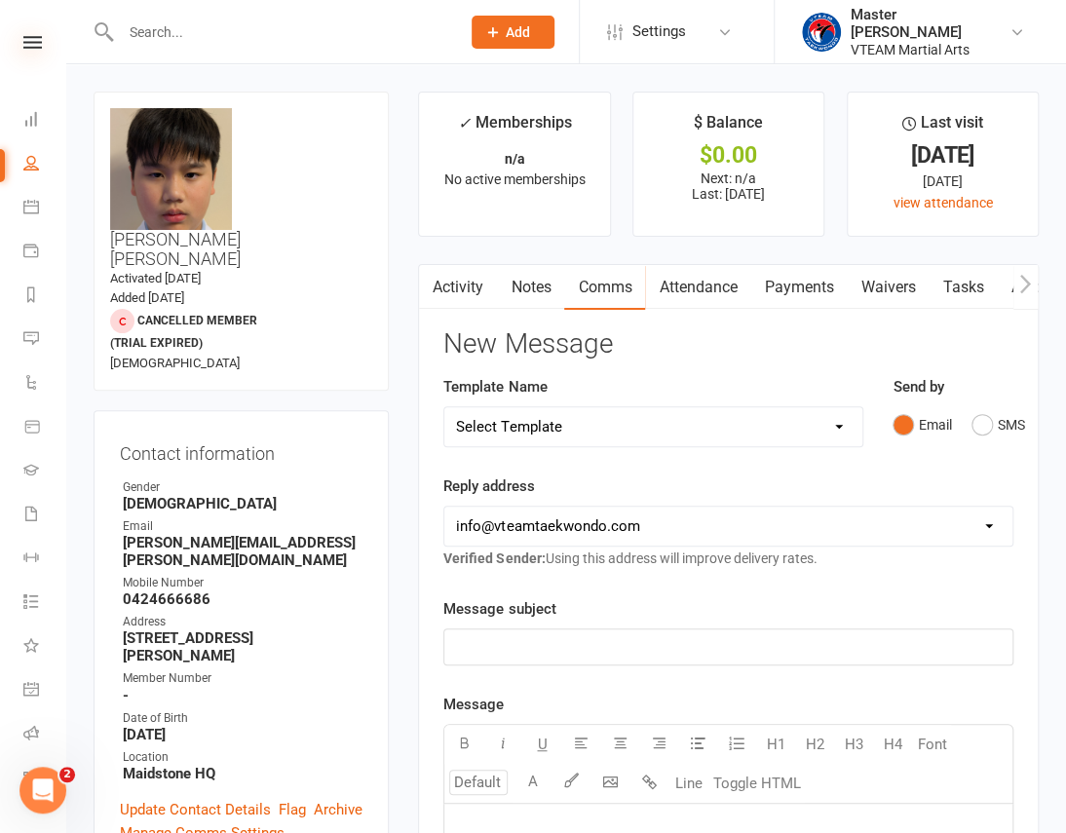
click at [30, 39] on icon at bounding box center [32, 42] width 19 height 13
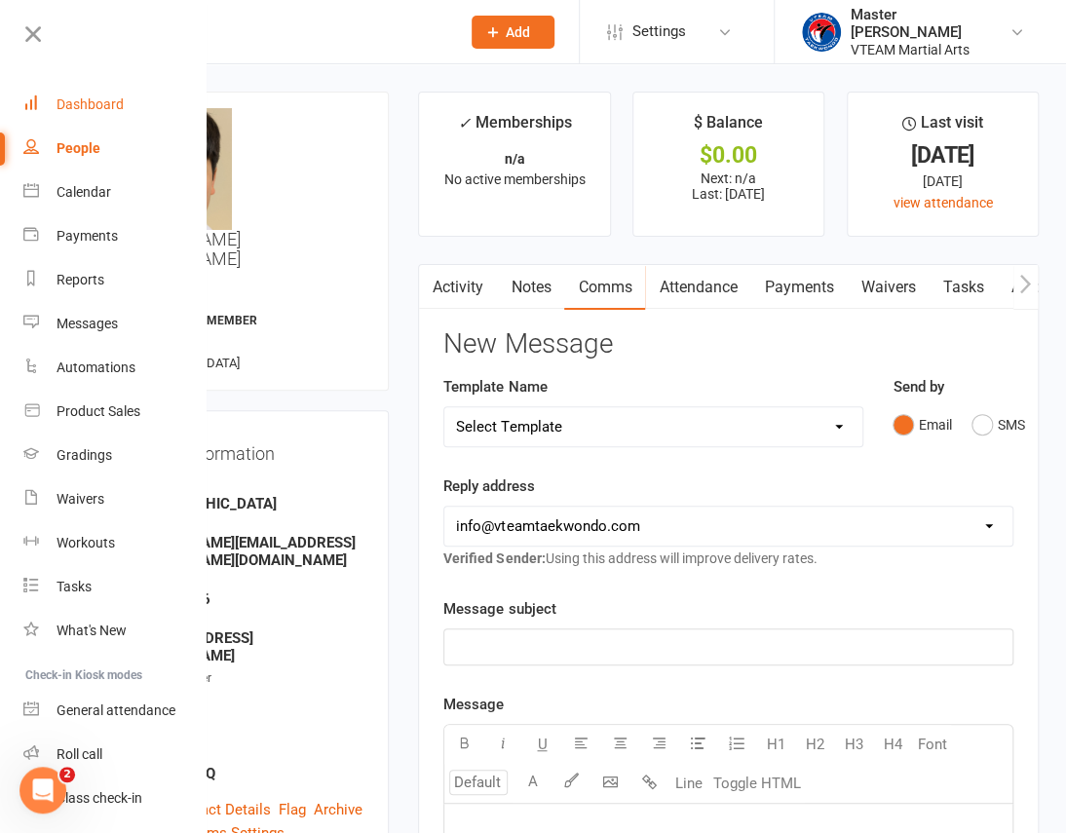
click at [115, 94] on link "Dashboard" at bounding box center [115, 105] width 184 height 44
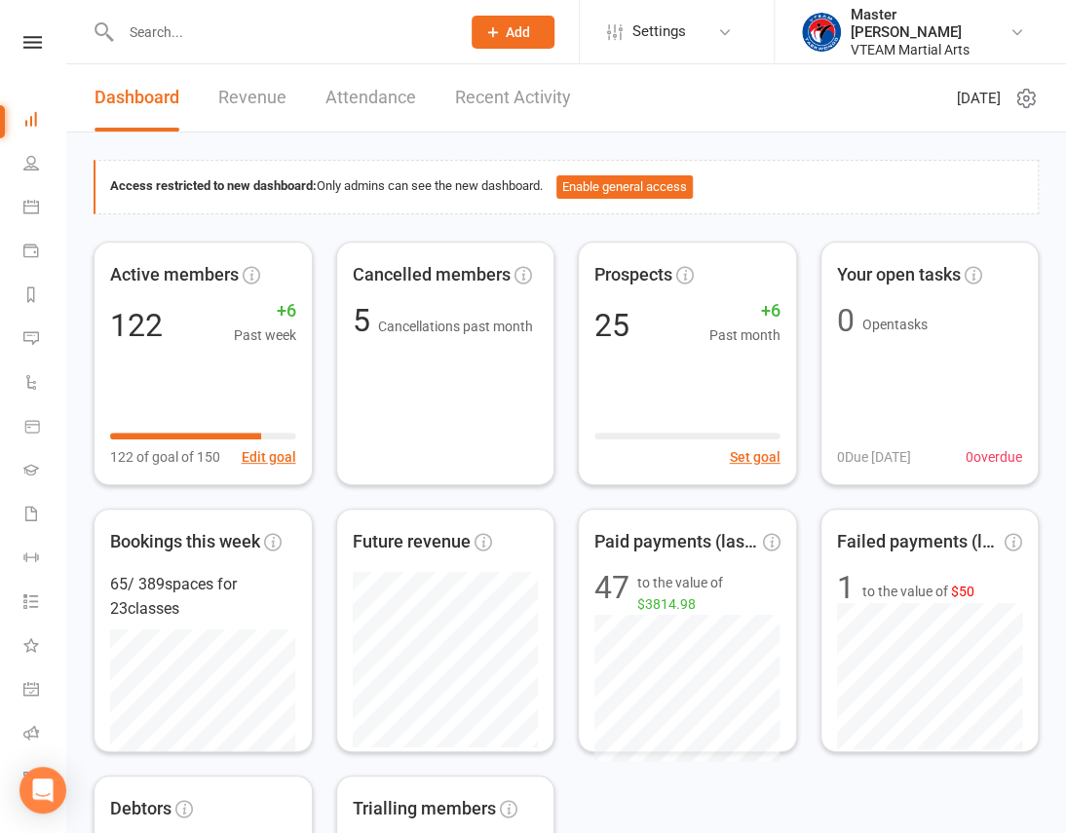
click at [23, 36] on icon at bounding box center [32, 42] width 19 height 13
